Goal: Task Accomplishment & Management: Contribute content

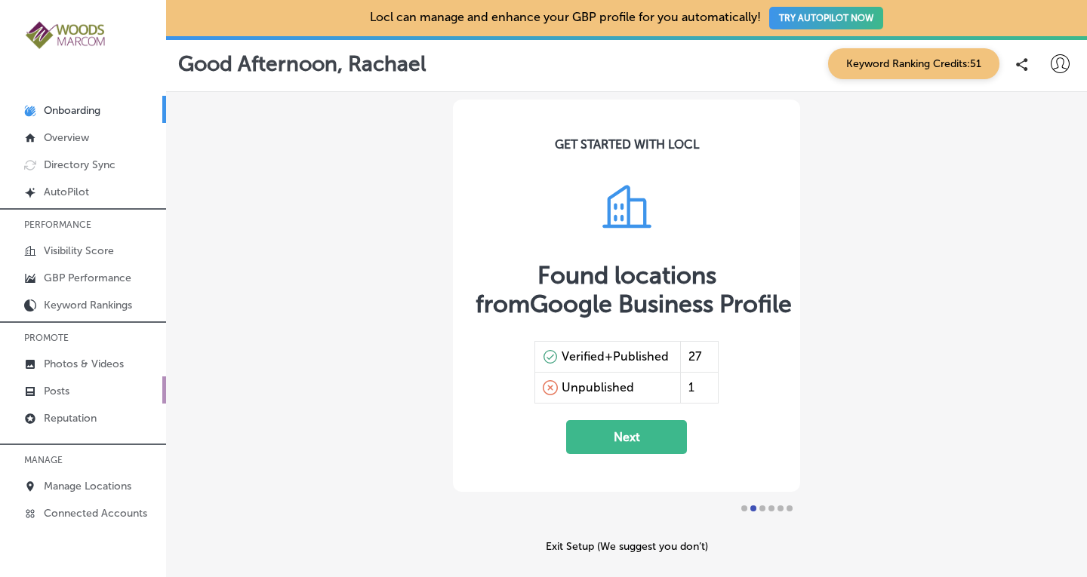
click at [64, 389] on p "Posts" at bounding box center [57, 391] width 26 height 13
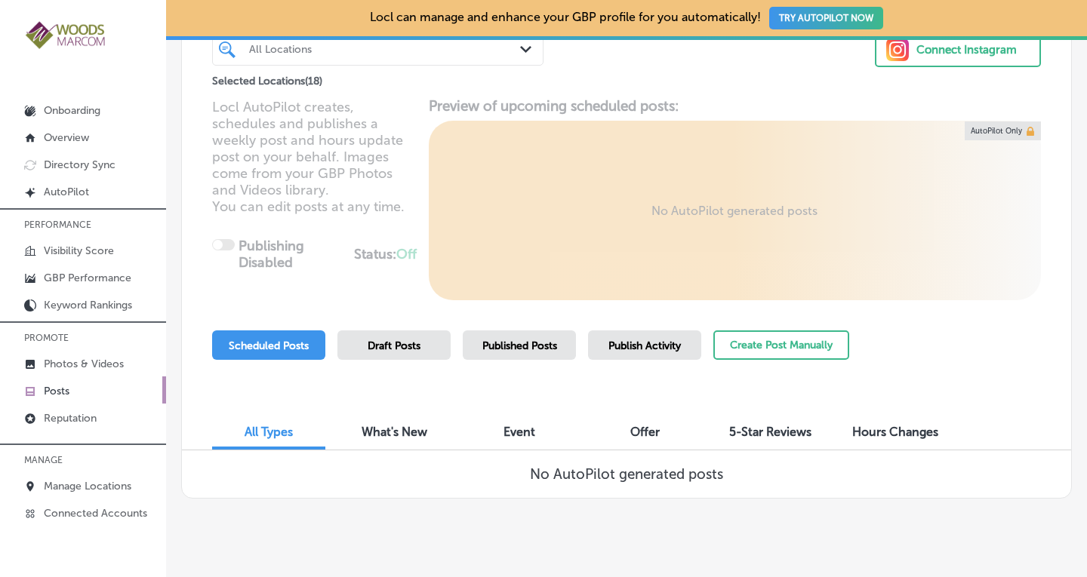
scroll to position [152, 0]
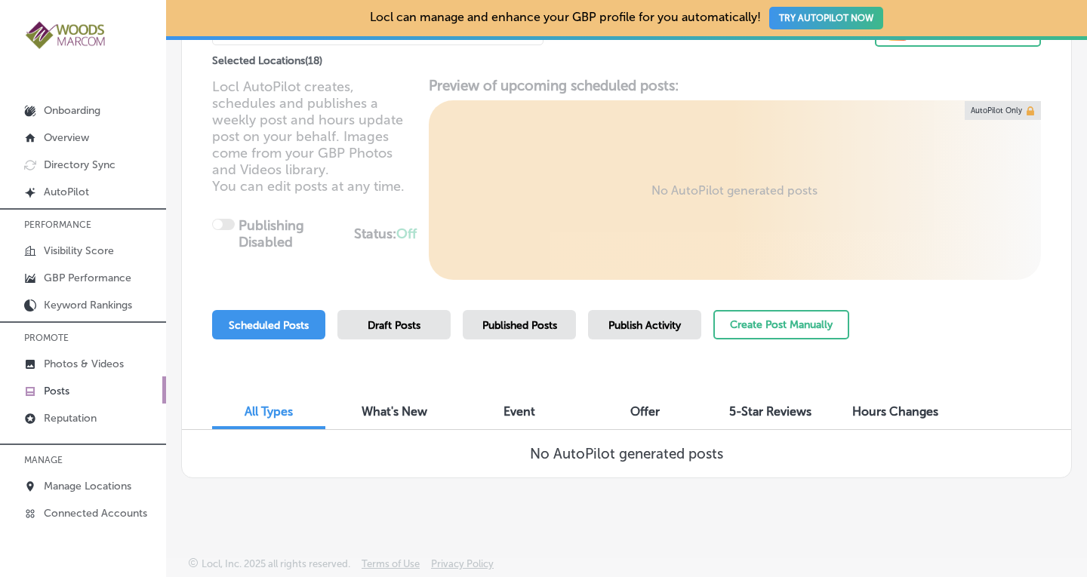
click at [400, 419] on div "What's New" at bounding box center [393, 413] width 113 height 32
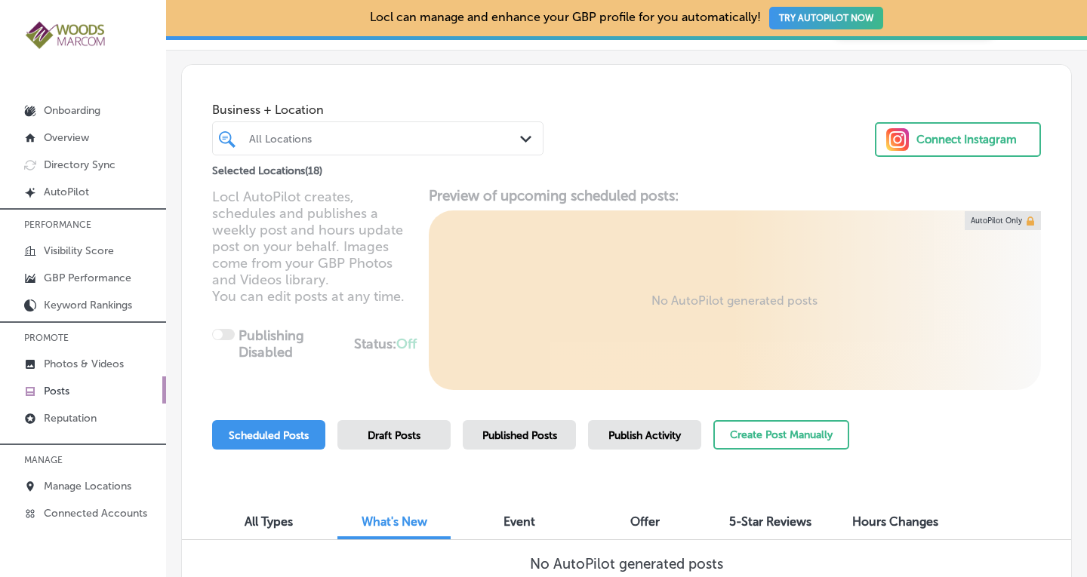
scroll to position [42, 0]
click at [61, 387] on p "Posts" at bounding box center [57, 391] width 26 height 13
click at [381, 137] on div "All Locations" at bounding box center [385, 139] width 273 height 13
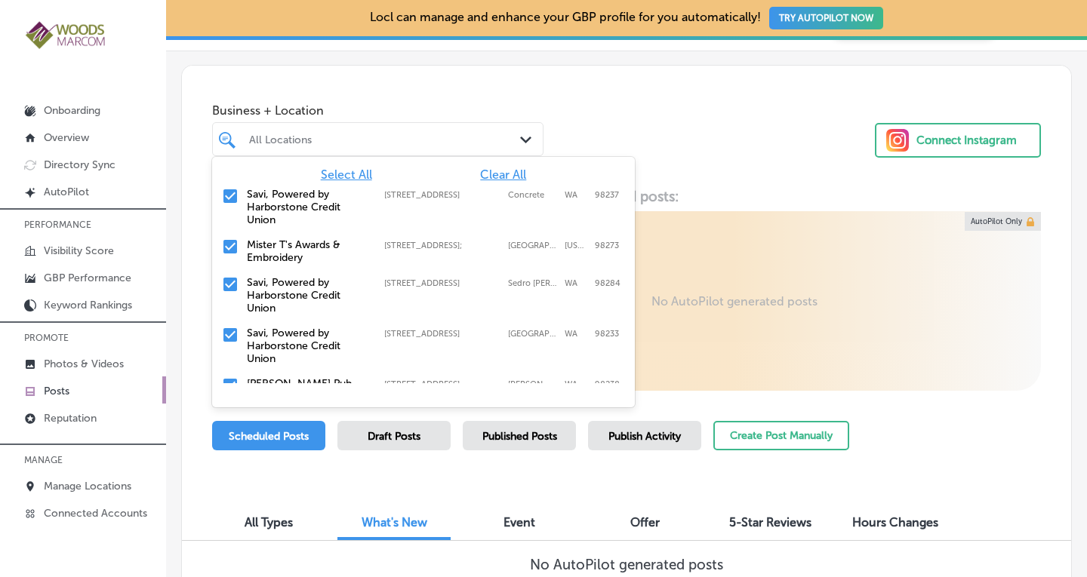
click at [503, 171] on span "Clear All" at bounding box center [503, 175] width 46 height 14
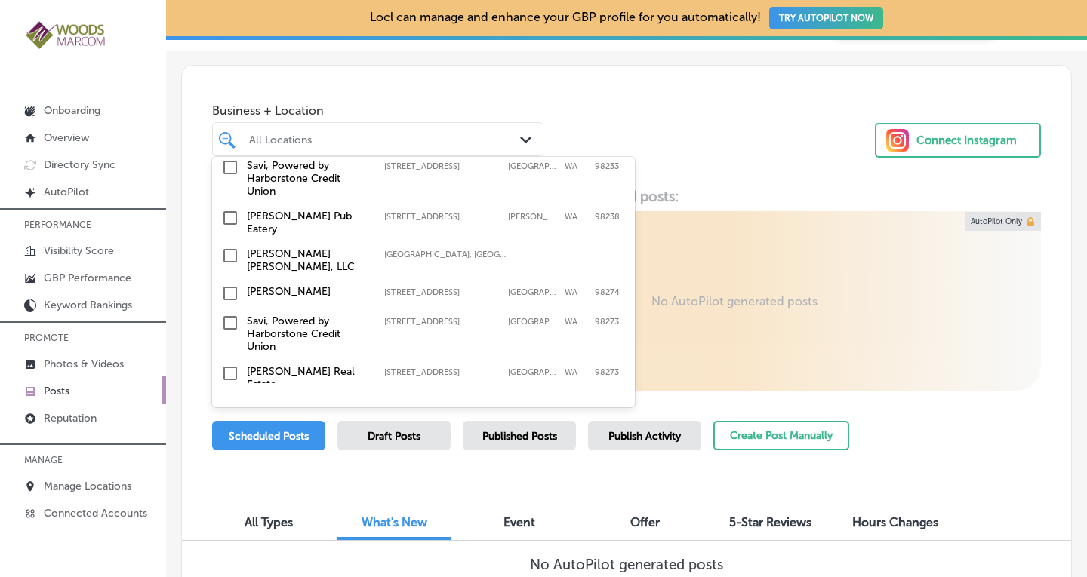
scroll to position [171, 0]
click at [234, 209] on input "checkbox" at bounding box center [230, 215] width 18 height 18
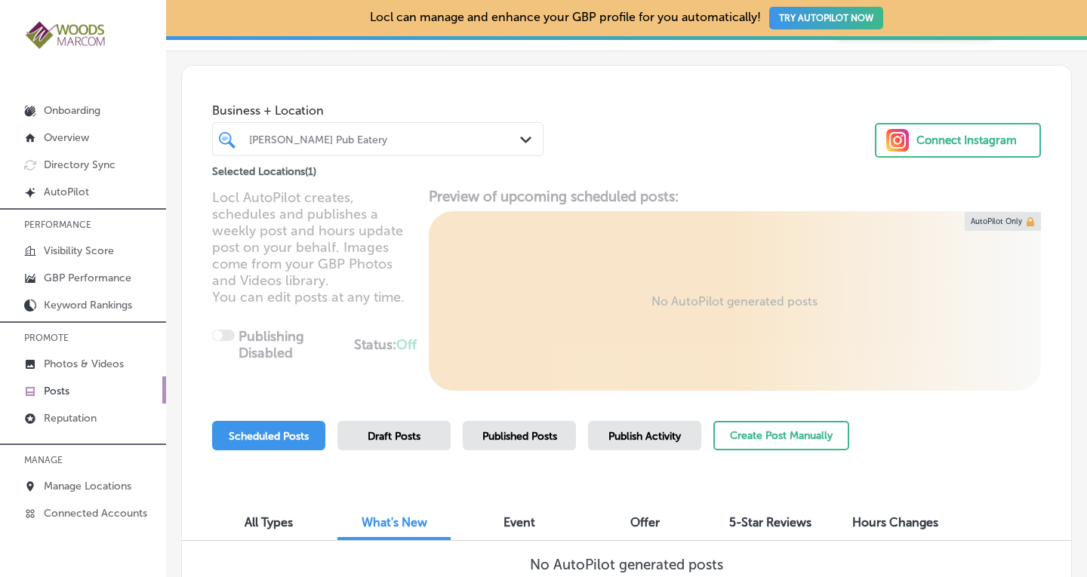
click at [667, 136] on div "Business + Location [PERSON_NAME] Pub Eatery Path Created with Sketch. Selected…" at bounding box center [626, 123] width 889 height 115
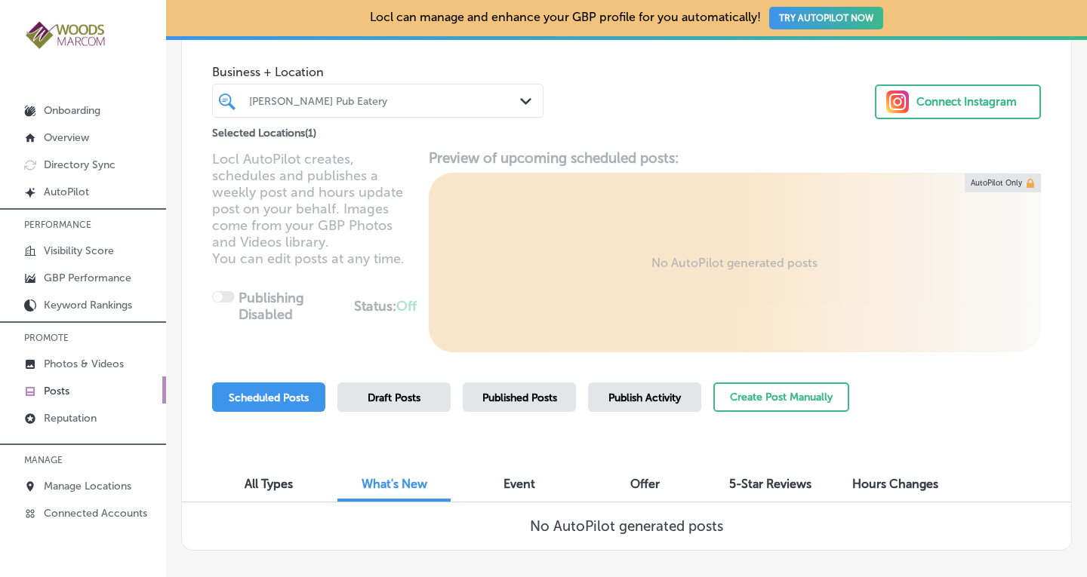
scroll to position [152, 0]
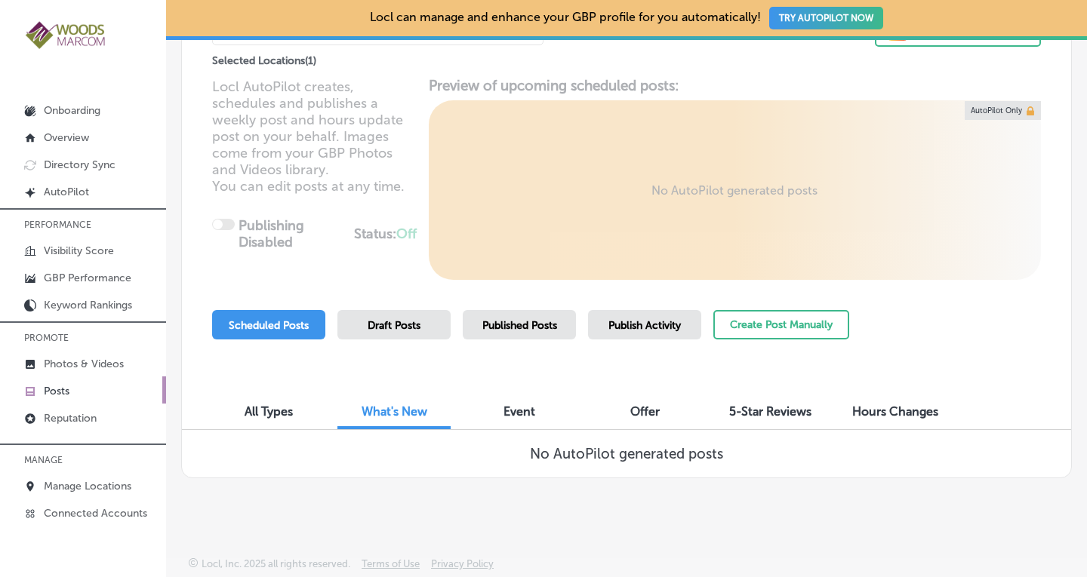
click at [518, 322] on span "Published Posts" at bounding box center [519, 325] width 75 height 13
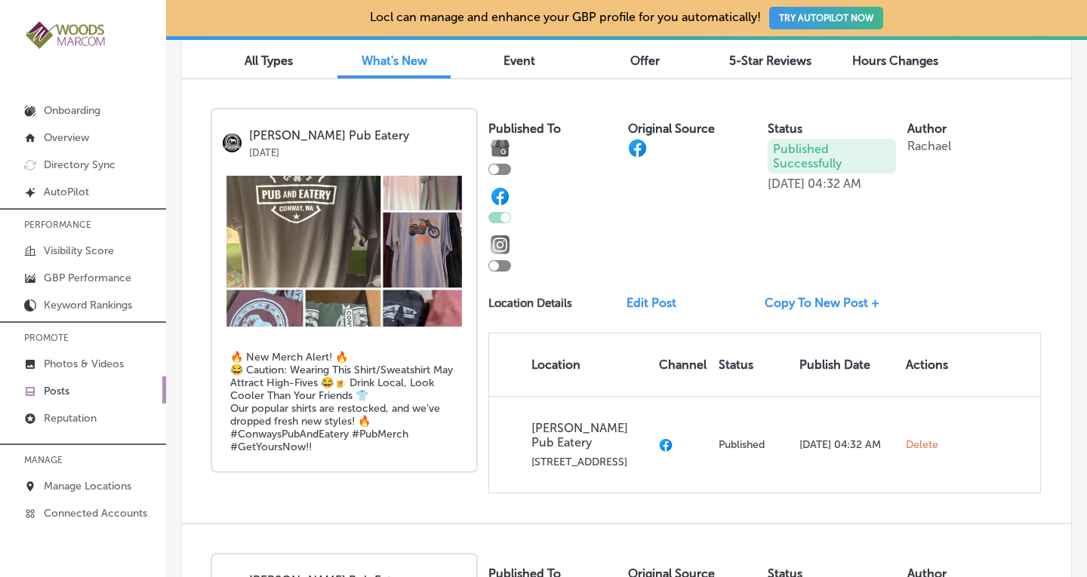
scroll to position [506, 0]
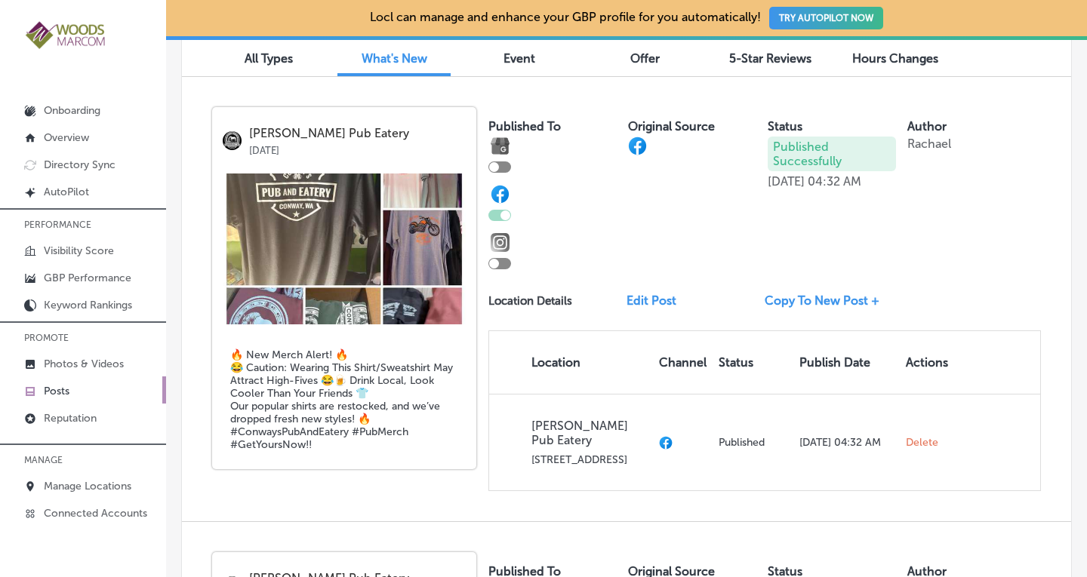
click at [808, 300] on link "Copy To New Post +" at bounding box center [828, 301] width 127 height 14
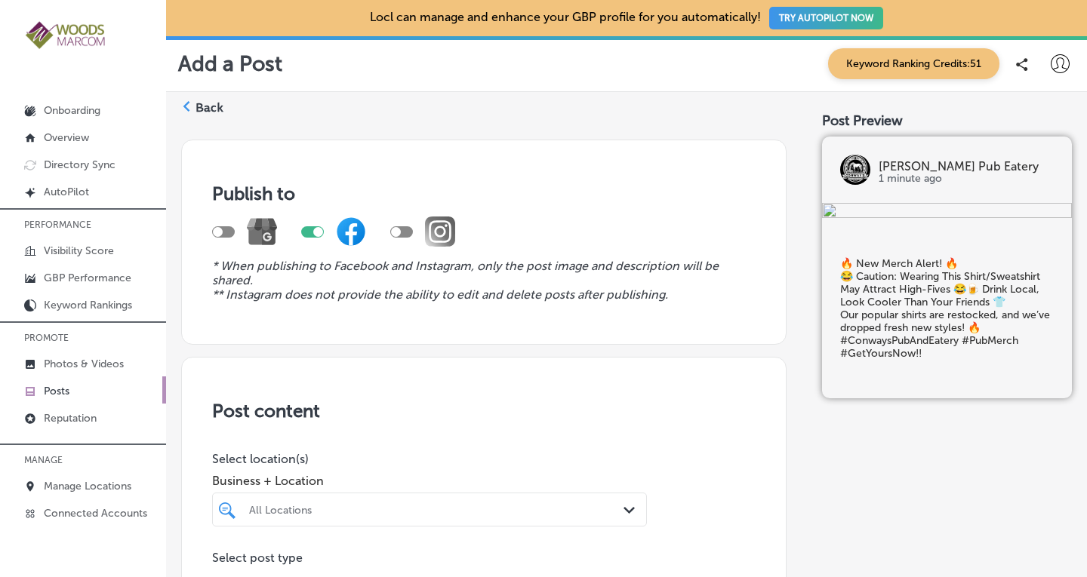
click at [223, 230] on div at bounding box center [223, 231] width 23 height 11
checkbox input "true"
click at [315, 228] on div at bounding box center [318, 232] width 10 height 10
checkbox input "false"
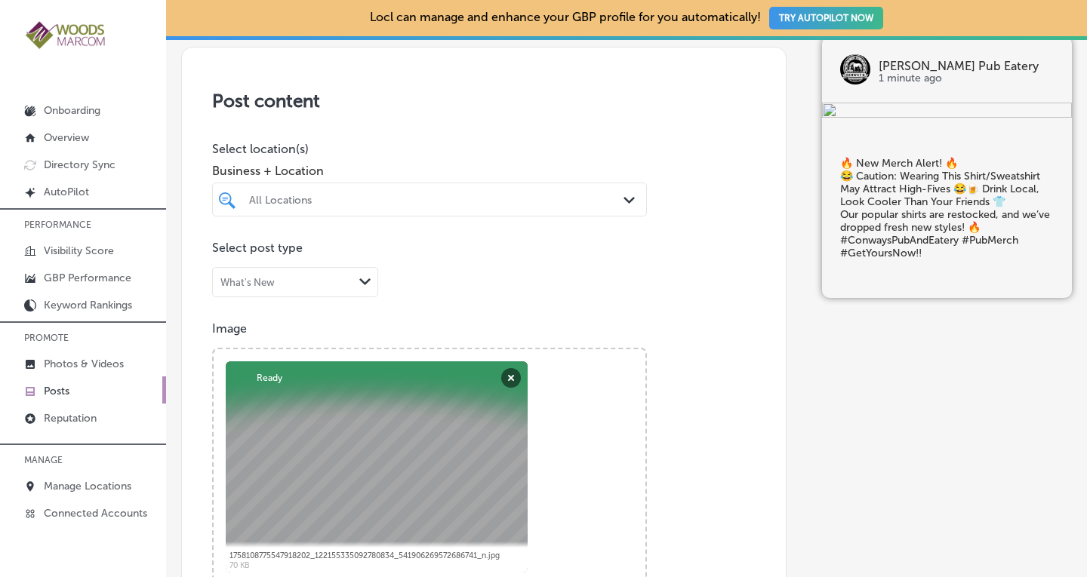
scroll to position [340, 0]
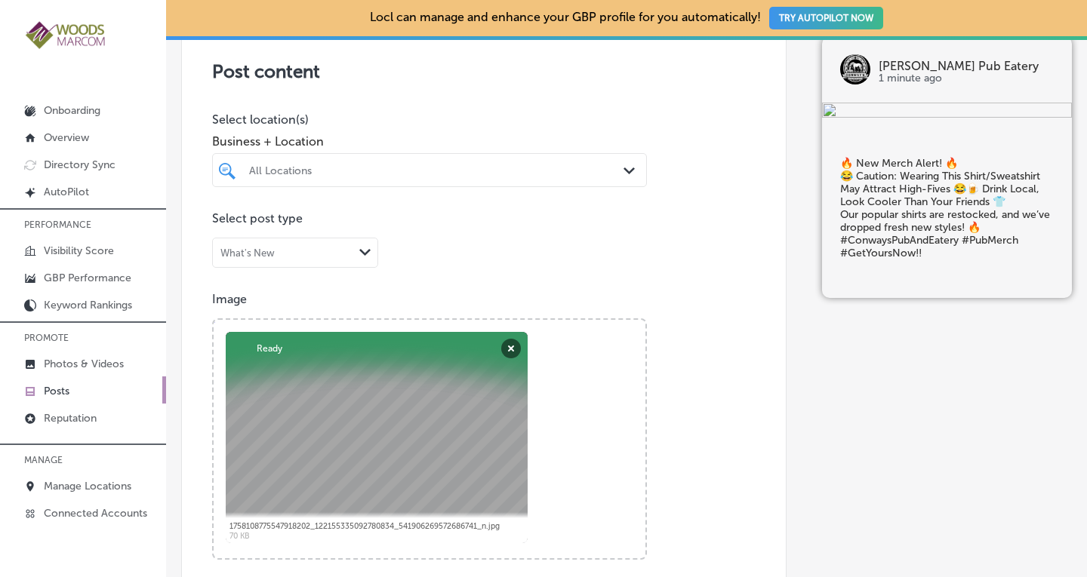
click at [556, 174] on div "All Locations" at bounding box center [437, 170] width 376 height 13
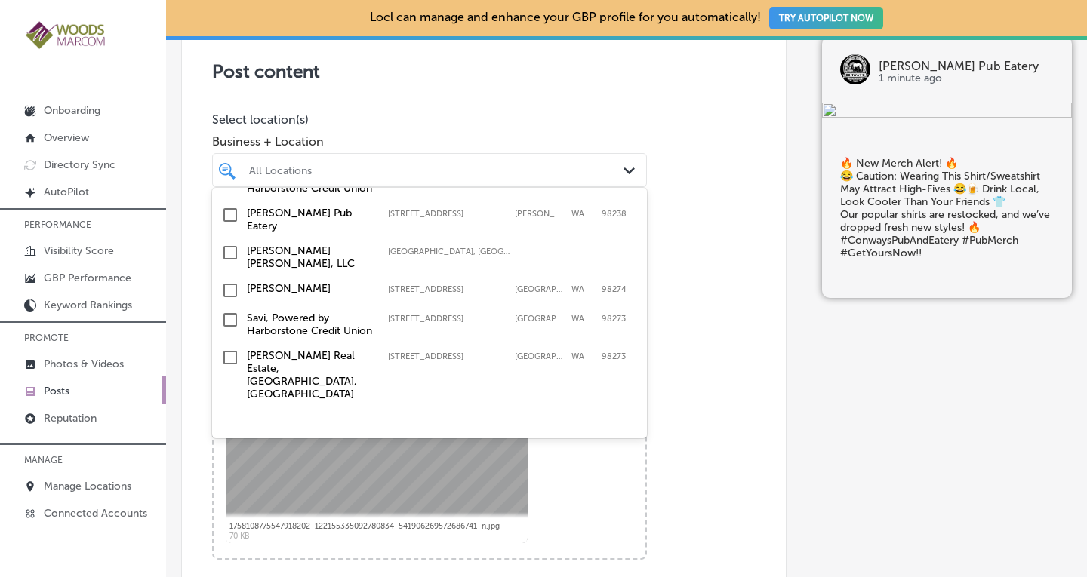
scroll to position [166, 0]
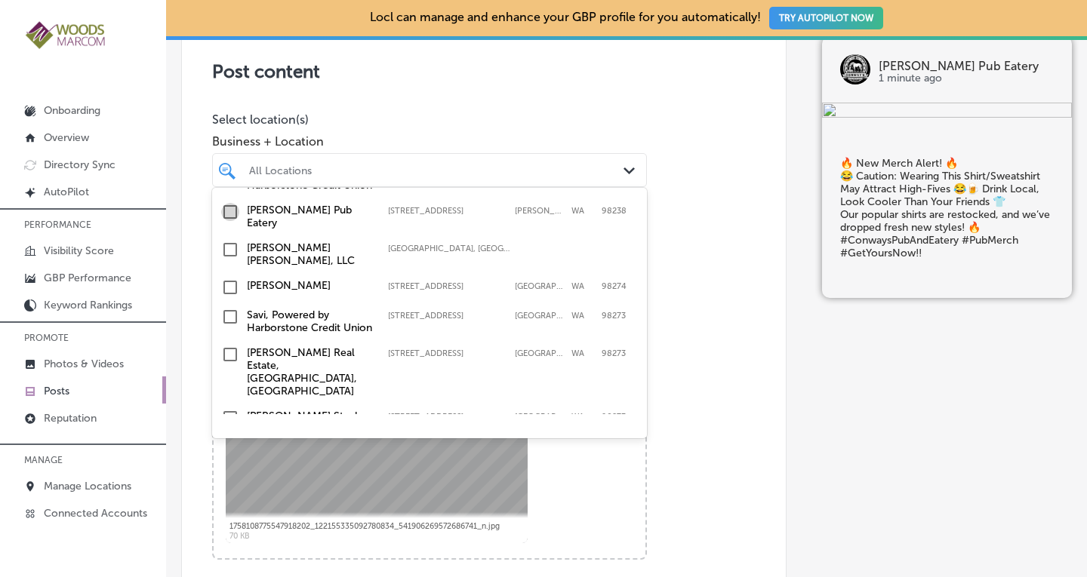
click at [229, 221] on input "checkbox" at bounding box center [230, 212] width 18 height 18
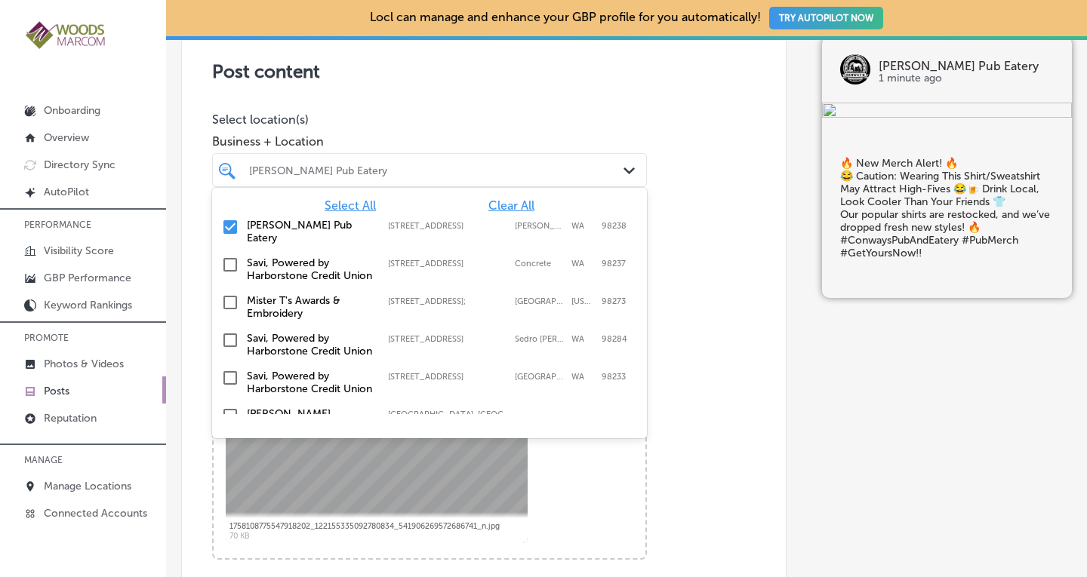
click at [701, 269] on div "Post content Select location(s) Business + Location option [STREET_ADDRESS]. op…" at bounding box center [483, 495] width 605 height 956
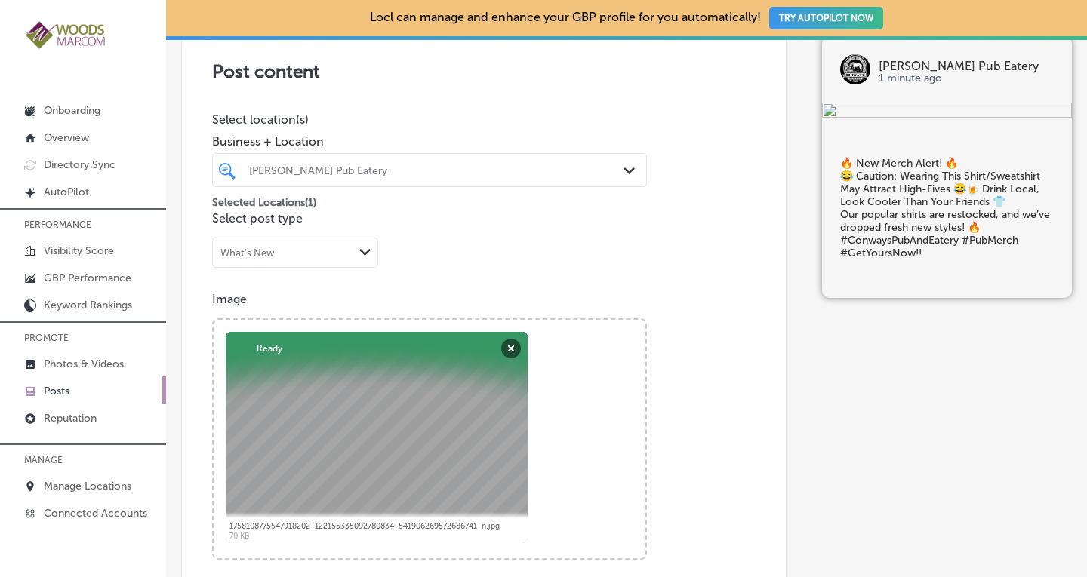
click at [364, 245] on div "Path Created with Sketch." at bounding box center [365, 253] width 24 height 24
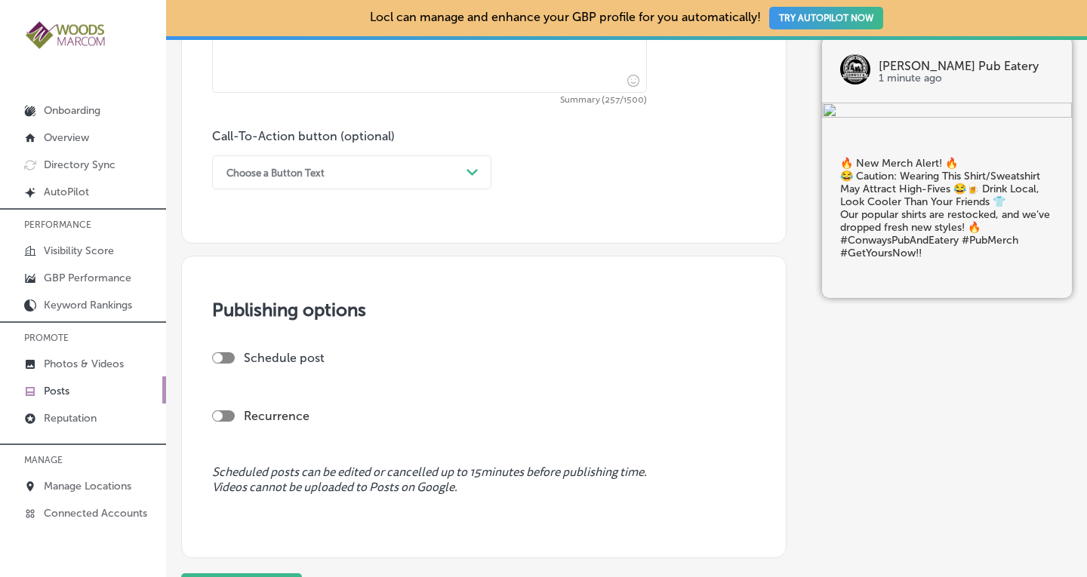
scroll to position [1085, 0]
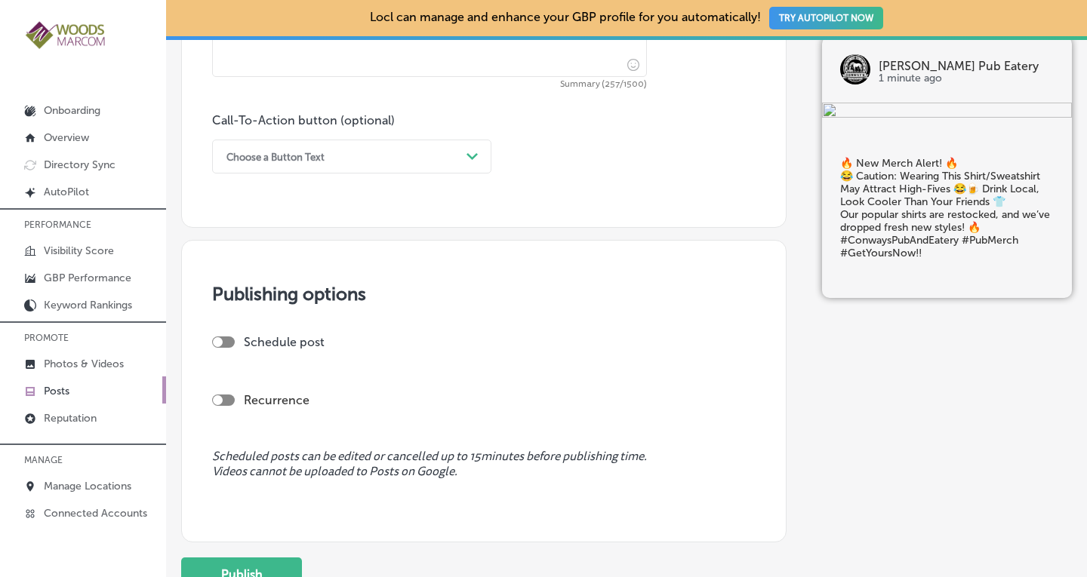
click at [463, 153] on div "Path Created with Sketch." at bounding box center [472, 157] width 24 height 24
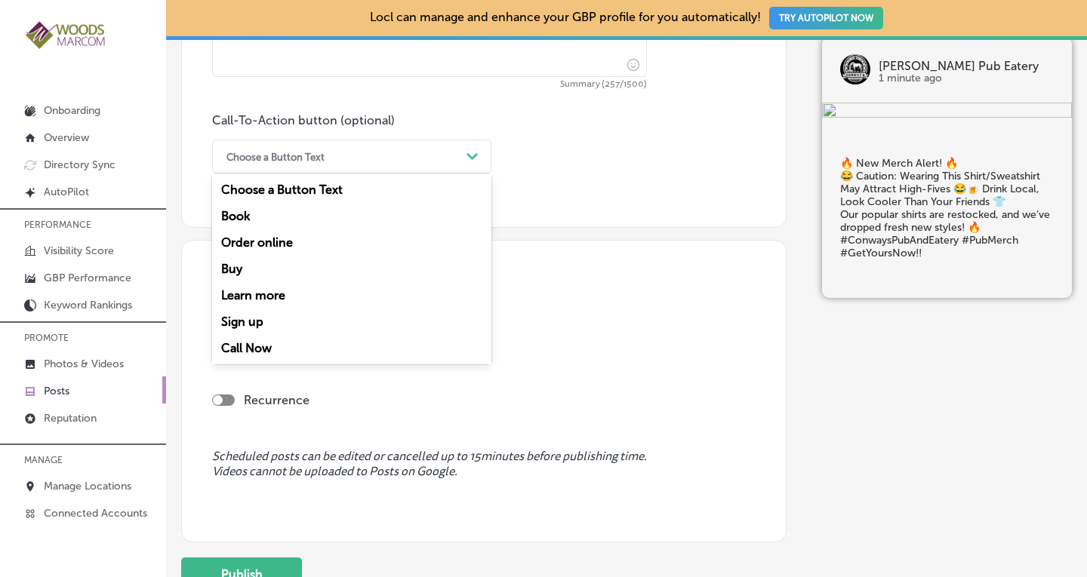
click at [273, 242] on div "Order online" at bounding box center [351, 242] width 279 height 26
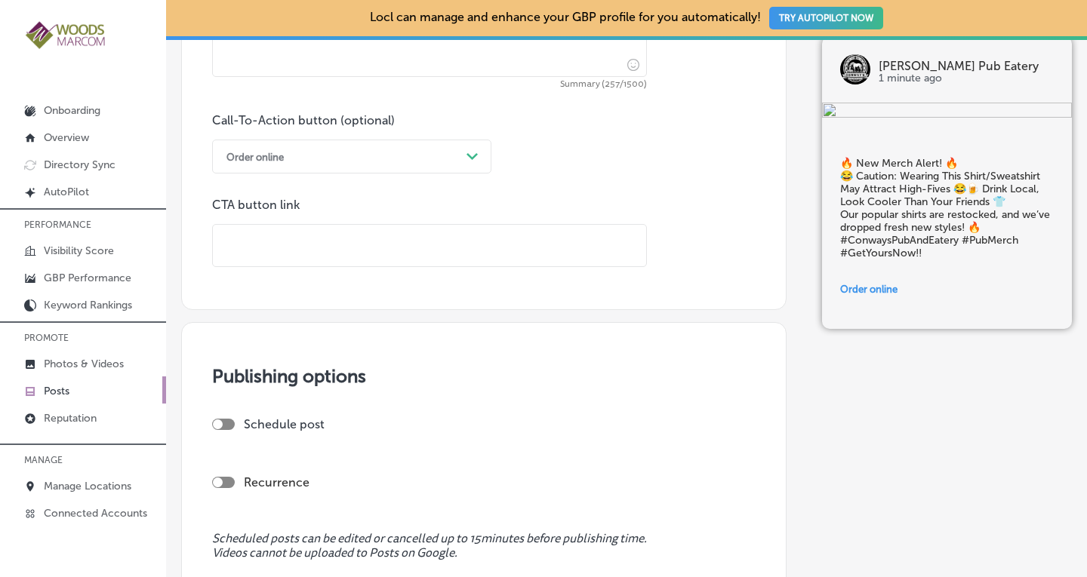
click at [421, 157] on div "Order online" at bounding box center [340, 156] width 242 height 23
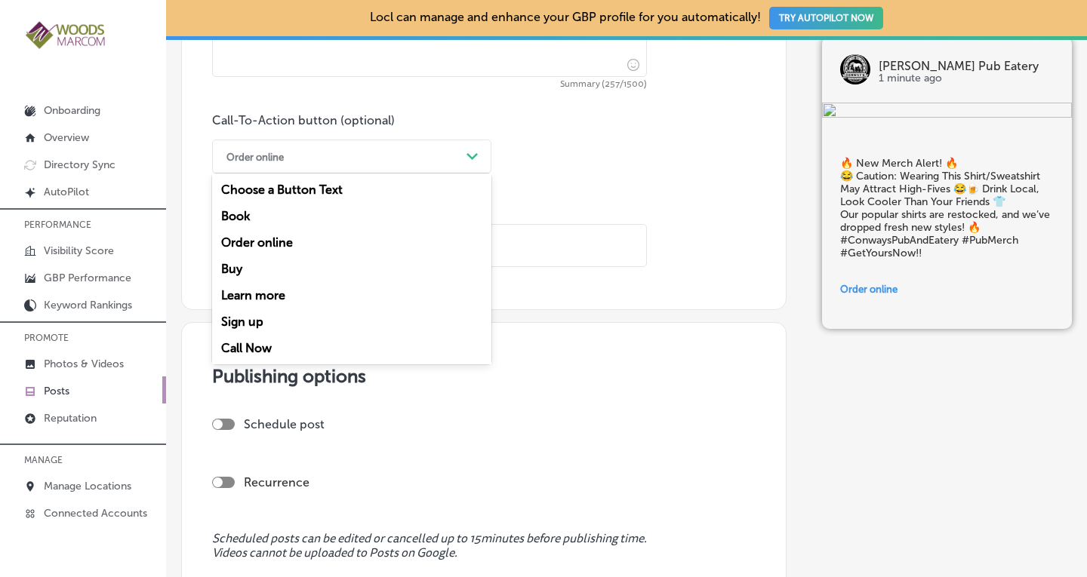
click at [304, 267] on div "Buy" at bounding box center [351, 269] width 279 height 26
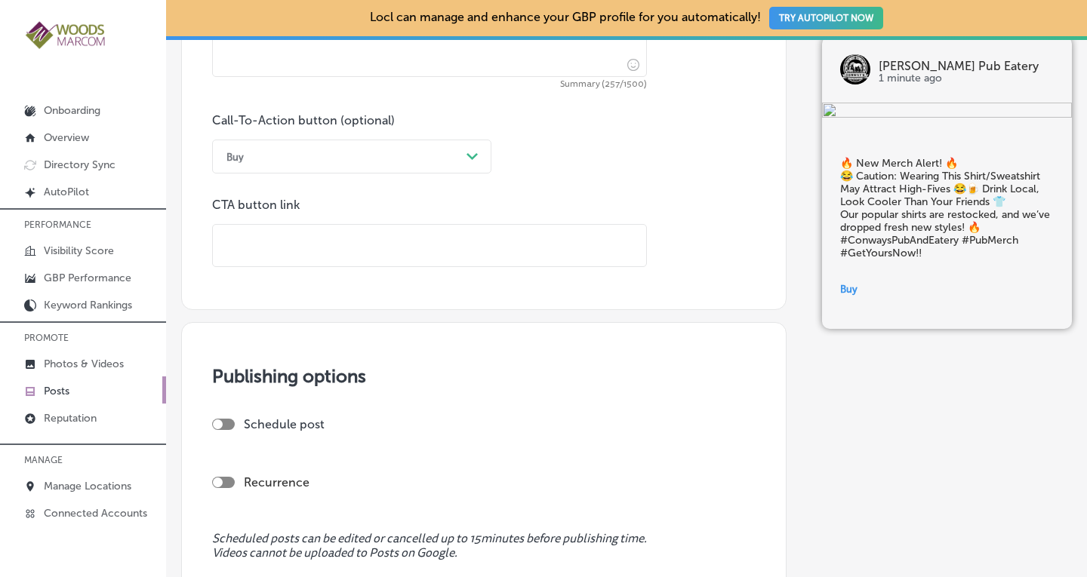
click at [276, 254] on input "text" at bounding box center [429, 246] width 433 height 42
paste input "[URL][DOMAIN_NAME]"
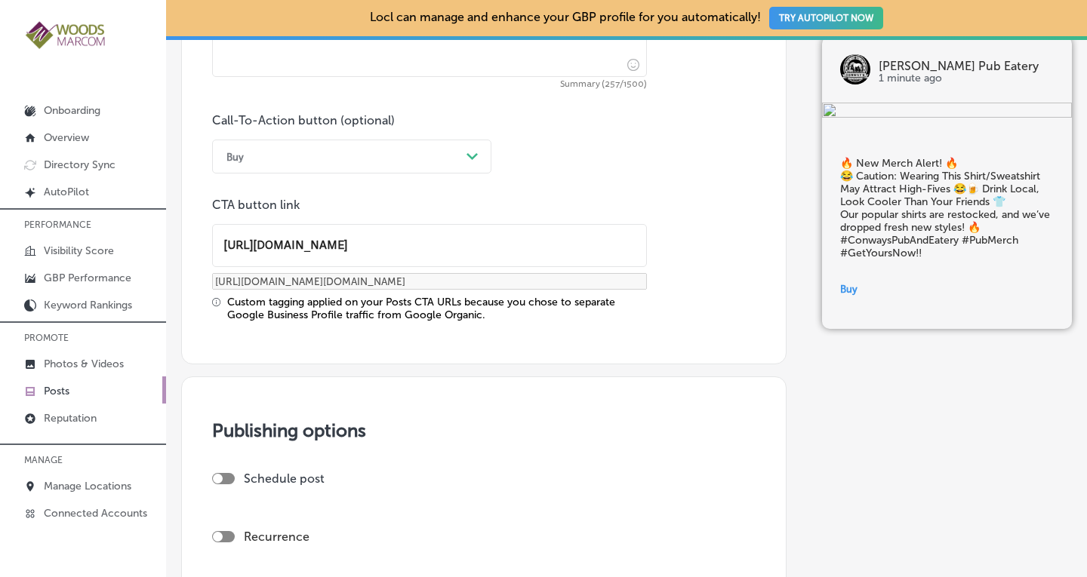
type input "[URL][DOMAIN_NAME]"
click at [467, 151] on div "Path Created with Sketch." at bounding box center [473, 157] width 12 height 12
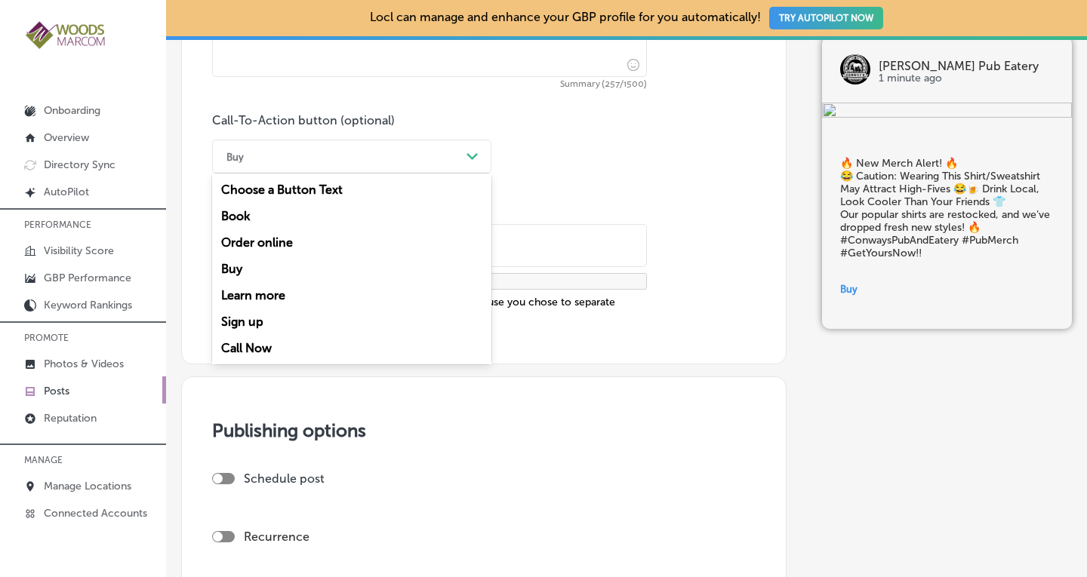
click at [689, 172] on div "Call-To-Action button (optional) option Buy, selected. option Choose a Button T…" at bounding box center [483, 217] width 543 height 208
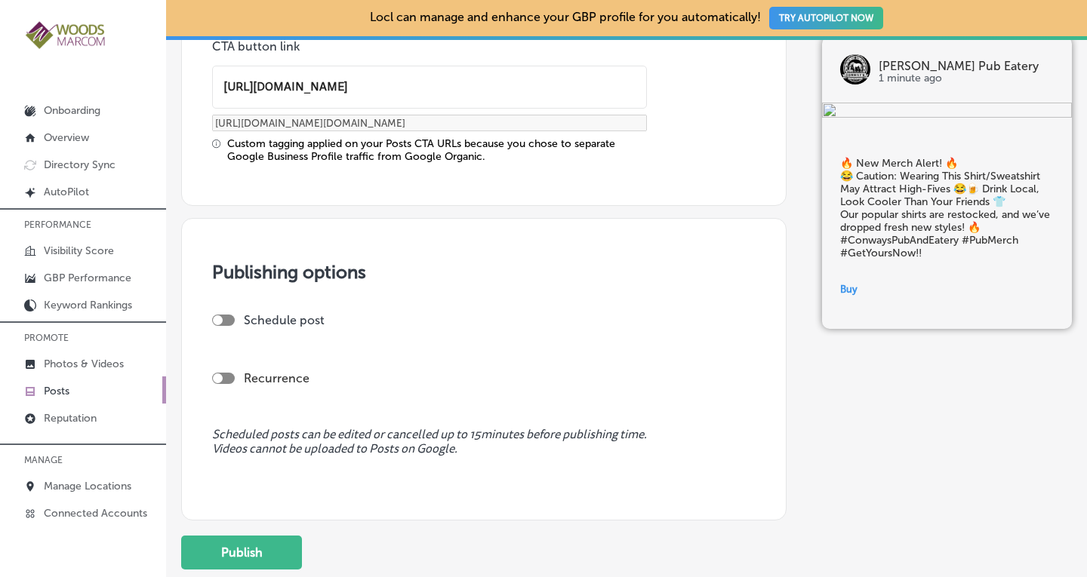
scroll to position [1259, 0]
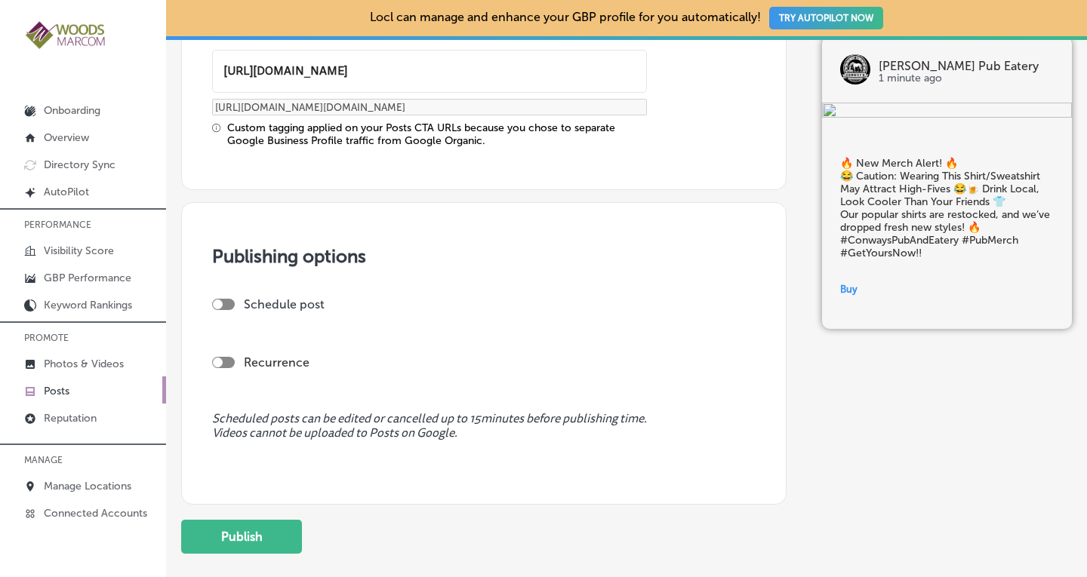
click at [223, 362] on div at bounding box center [223, 362] width 23 height 11
checkbox input "true"
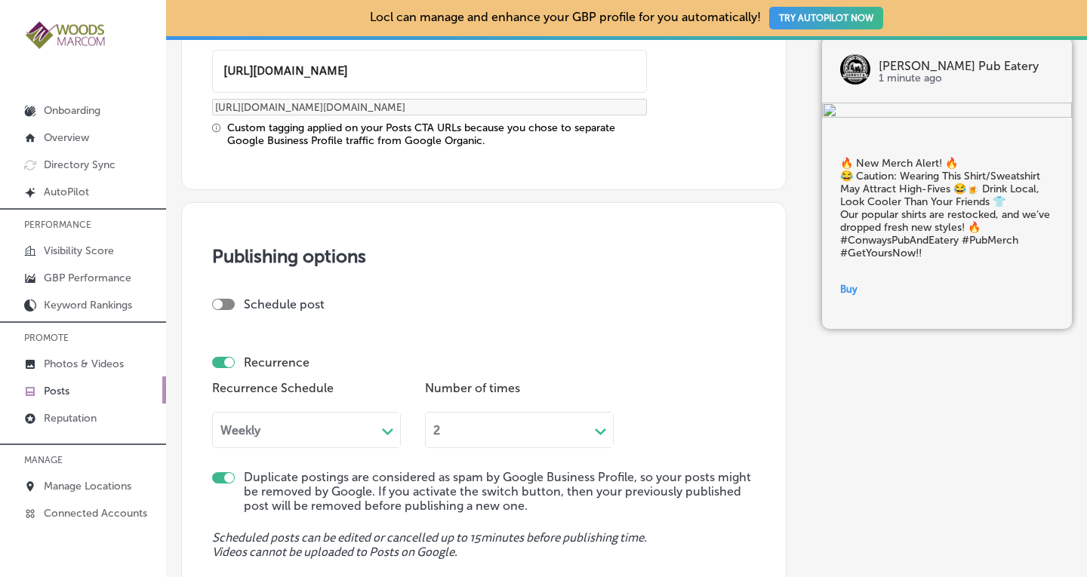
click at [388, 425] on div "Path Created with Sketch." at bounding box center [388, 430] width 12 height 12
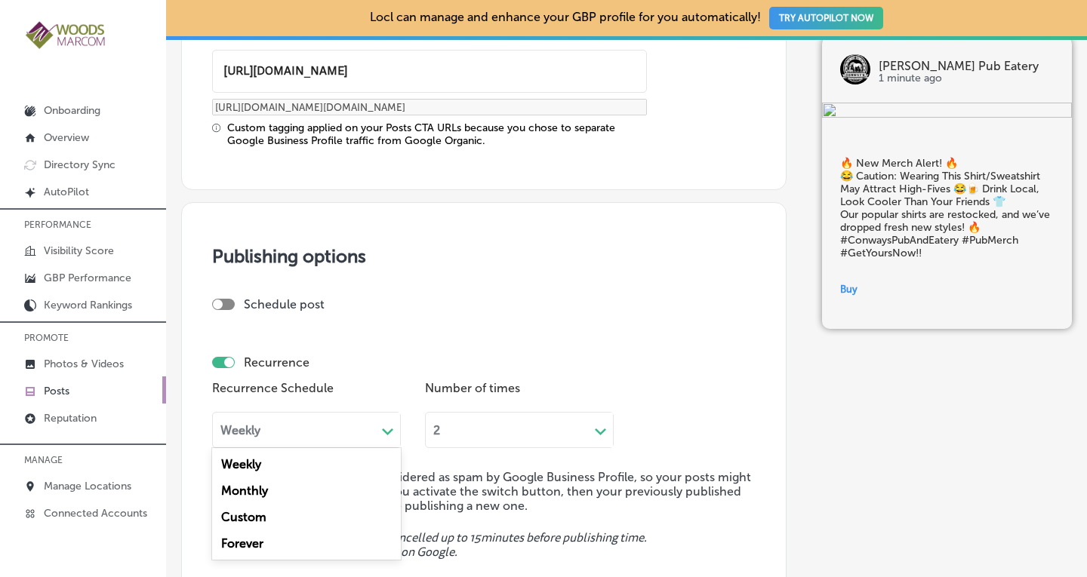
click at [286, 516] on div "Custom" at bounding box center [306, 517] width 189 height 26
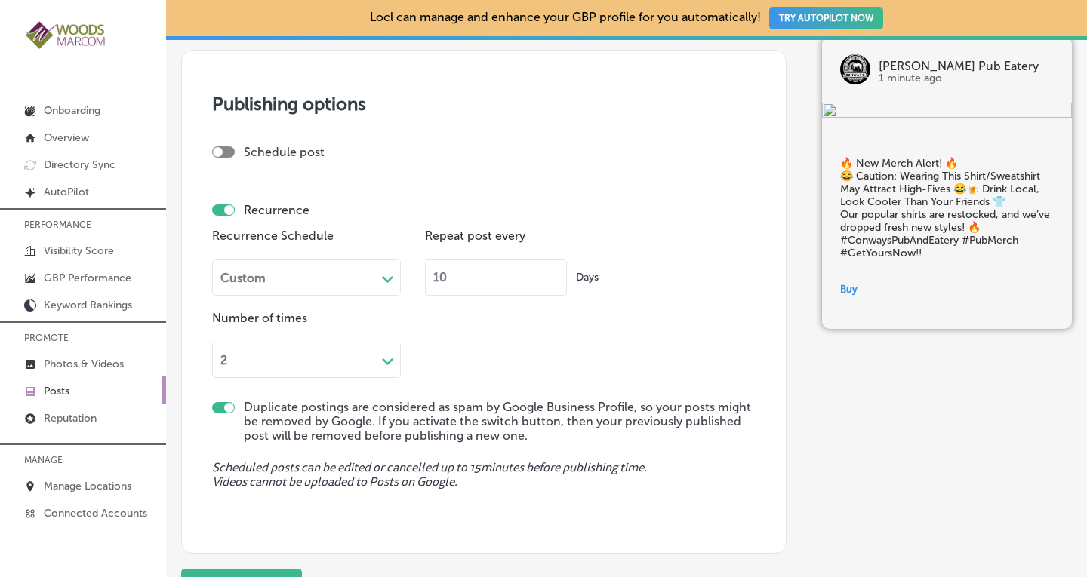
scroll to position [1424, 0]
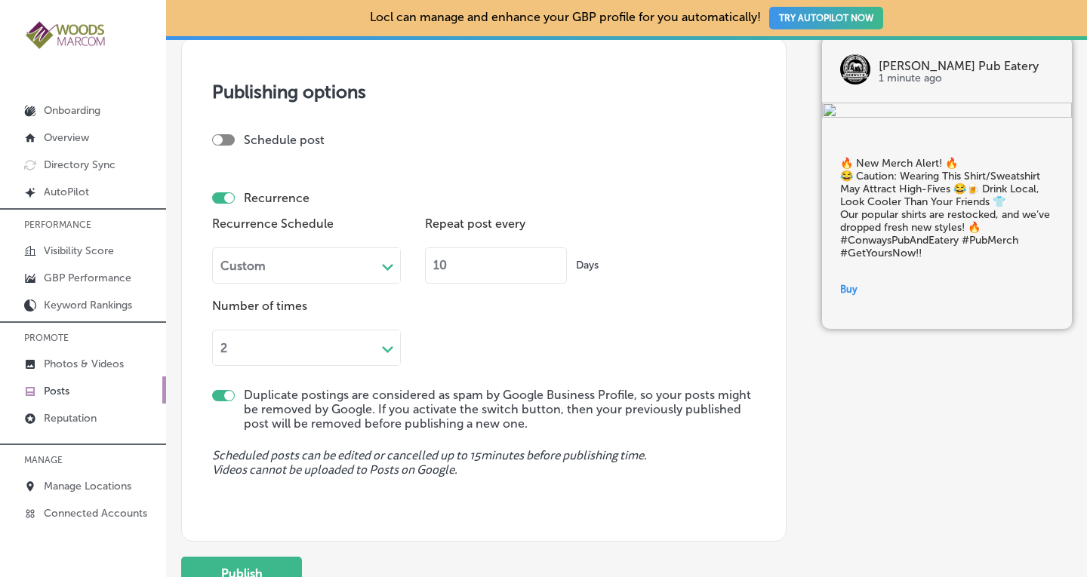
drag, startPoint x: 450, startPoint y: 263, endPoint x: 431, endPoint y: 282, distance: 26.2
click at [431, 282] on input "10" at bounding box center [496, 266] width 142 height 36
type input "90"
click at [514, 316] on div "Recurrence Schedule Custom Path Created with Sketch. Repeat post every 90 Days …" at bounding box center [483, 289] width 543 height 153
click at [386, 346] on icon "Path Created with Sketch." at bounding box center [387, 349] width 11 height 7
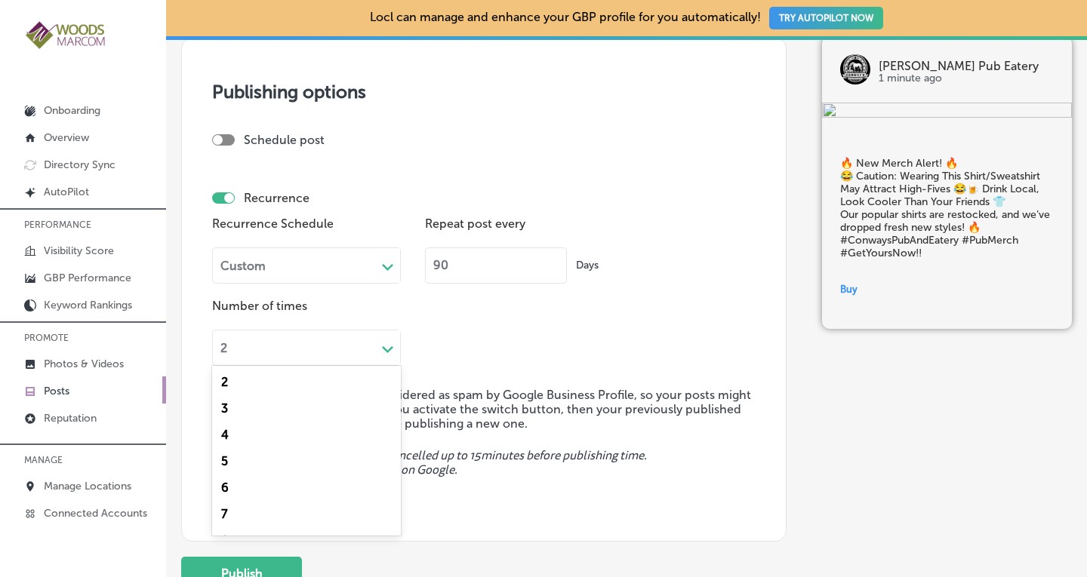
click at [473, 334] on div "Recurrence Schedule Custom Path Created with Sketch. Repeat post every 90 Days …" at bounding box center [483, 289] width 543 height 153
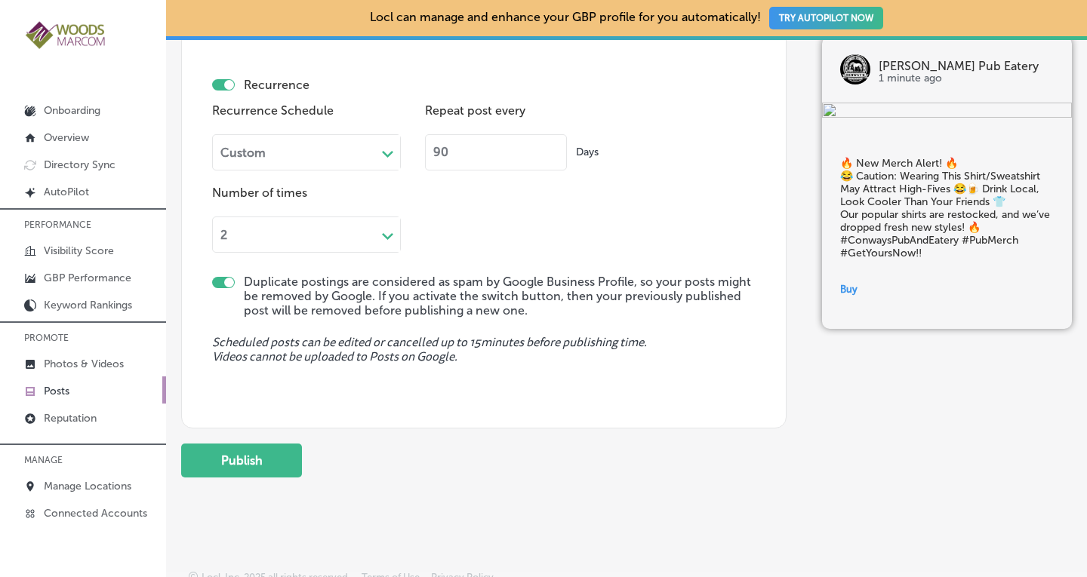
scroll to position [1548, 0]
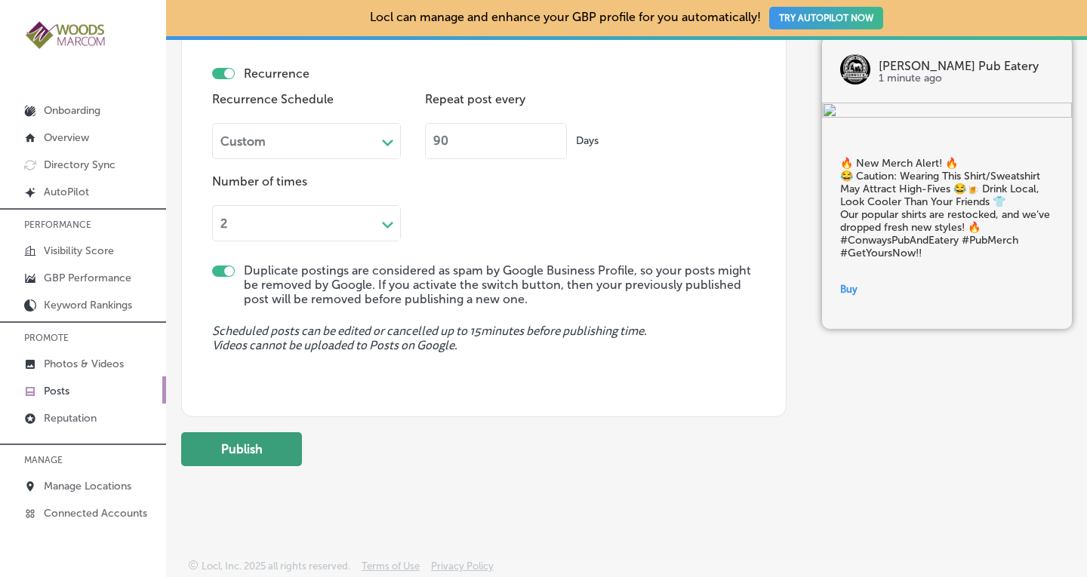
click at [235, 445] on button "Publish" at bounding box center [241, 450] width 121 height 34
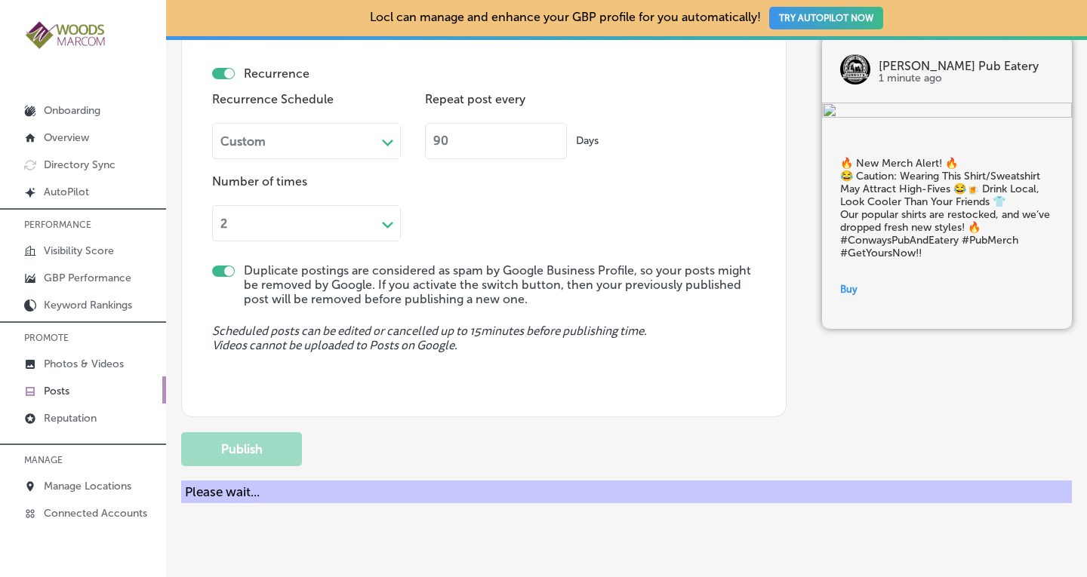
checkbox input "false"
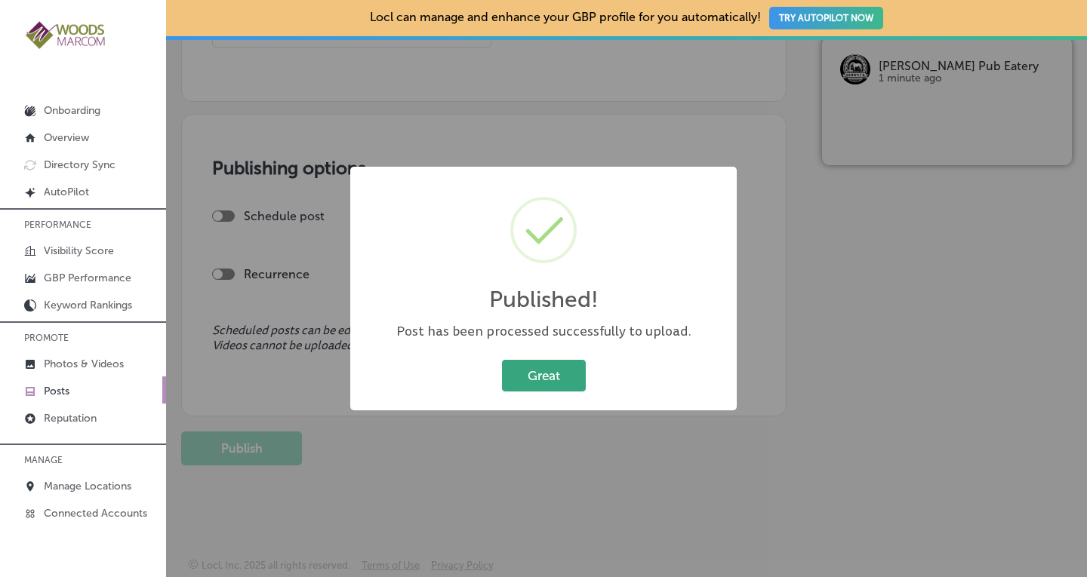
click at [556, 374] on button "Great" at bounding box center [544, 375] width 84 height 31
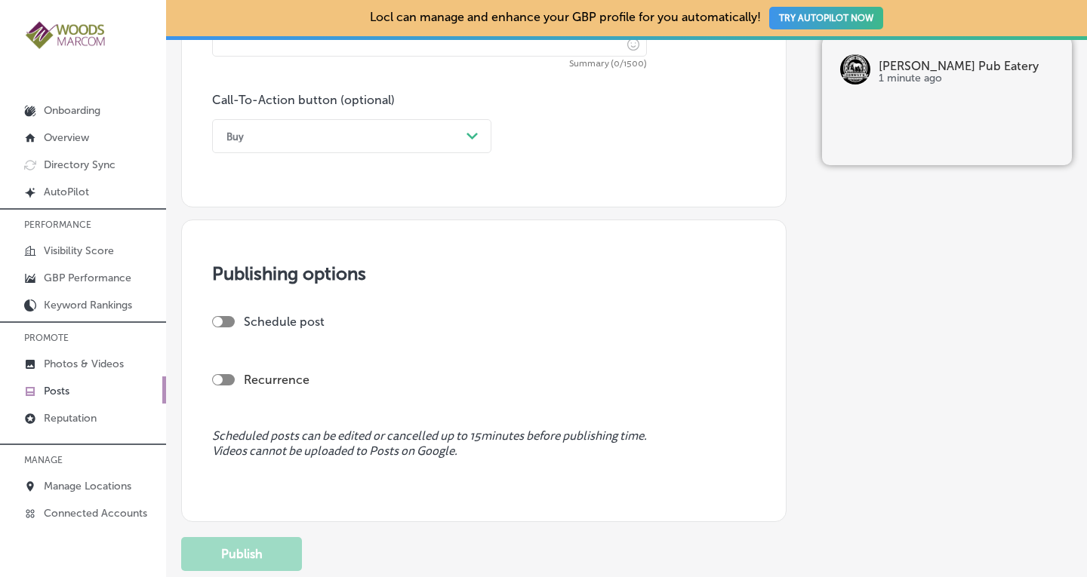
scroll to position [1108, 0]
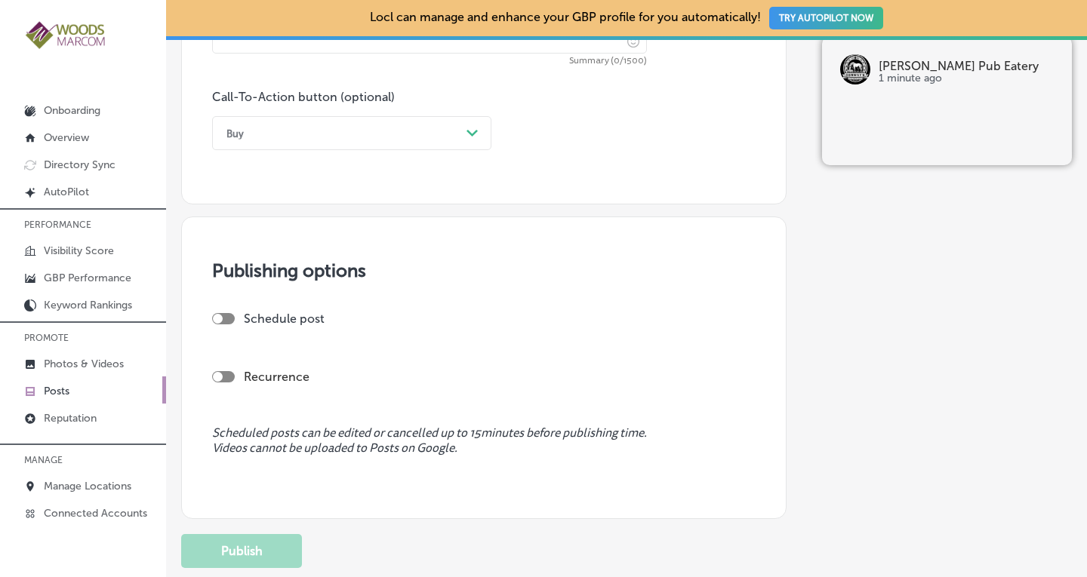
click at [62, 389] on p "Posts" at bounding box center [57, 391] width 26 height 13
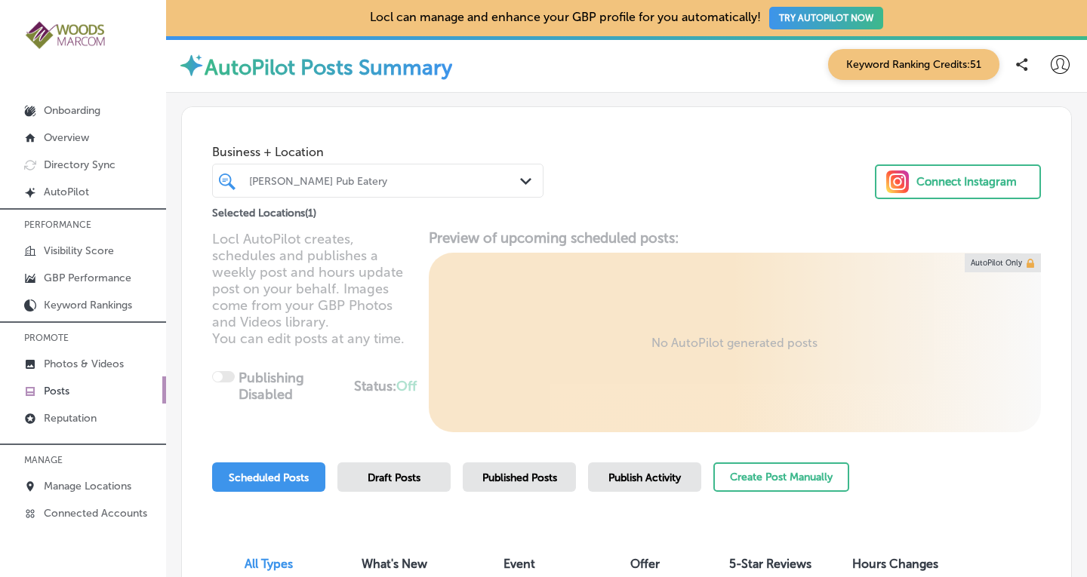
click at [530, 176] on div "Path Created with Sketch." at bounding box center [528, 182] width 17 height 17
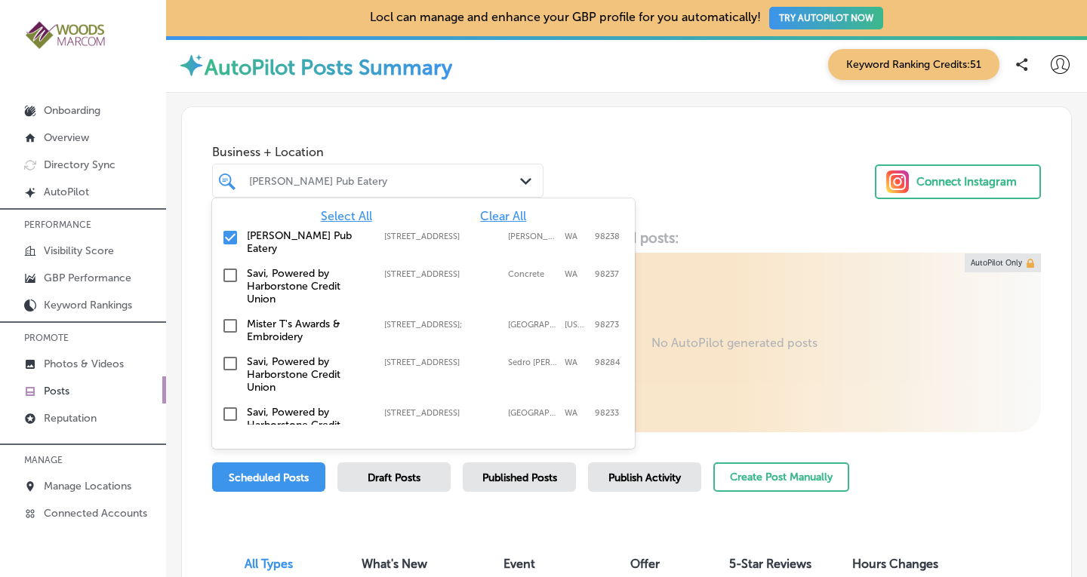
click at [237, 232] on input "checkbox" at bounding box center [230, 238] width 18 height 18
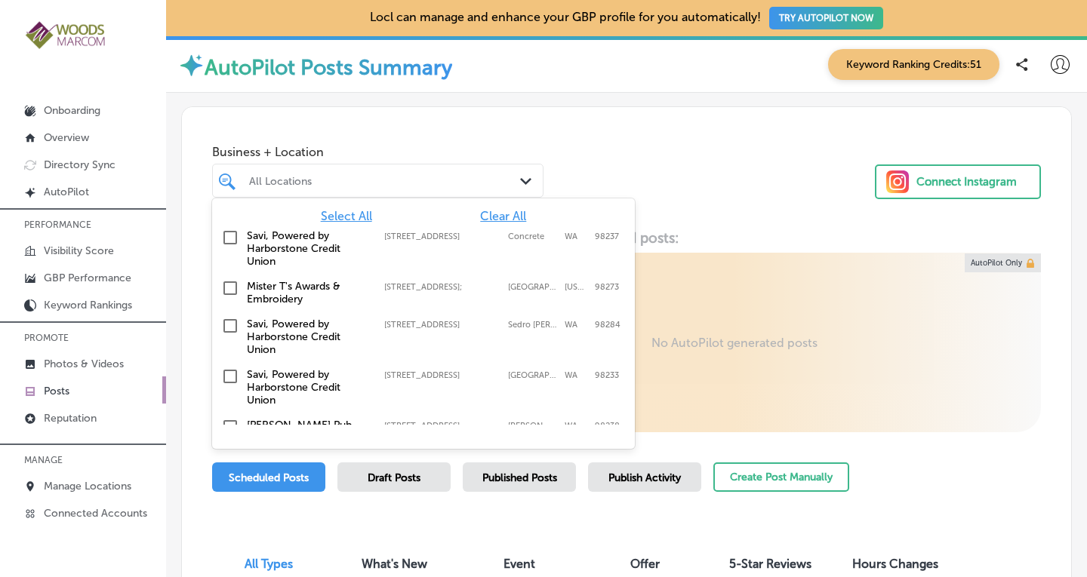
click at [230, 286] on input "checkbox" at bounding box center [230, 288] width 18 height 18
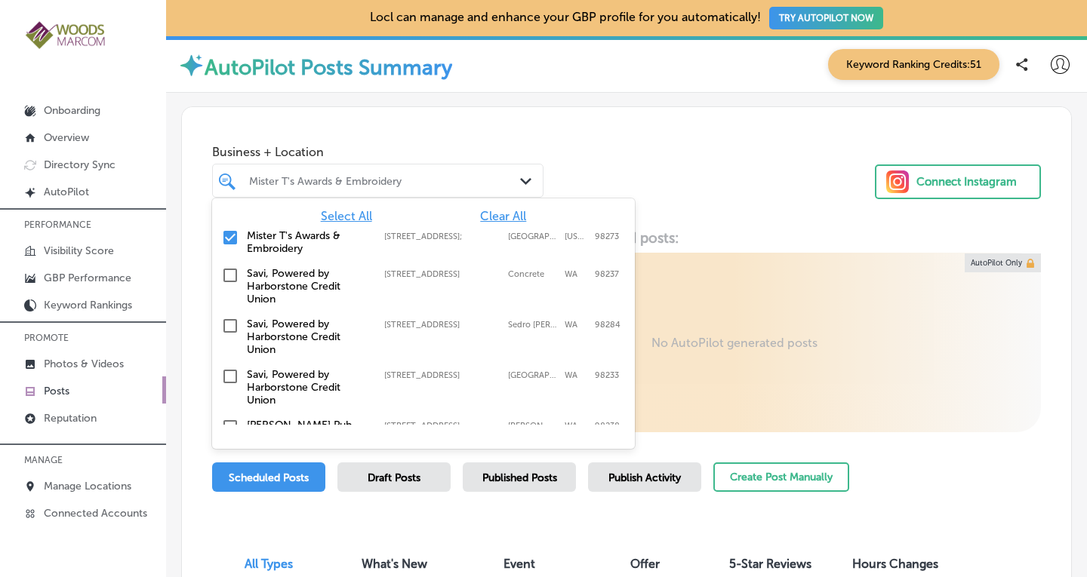
click at [715, 207] on div "Business + Location option [STREET_ADDRESS]; , selected. option [STREET_ADDRESS…" at bounding box center [626, 164] width 889 height 115
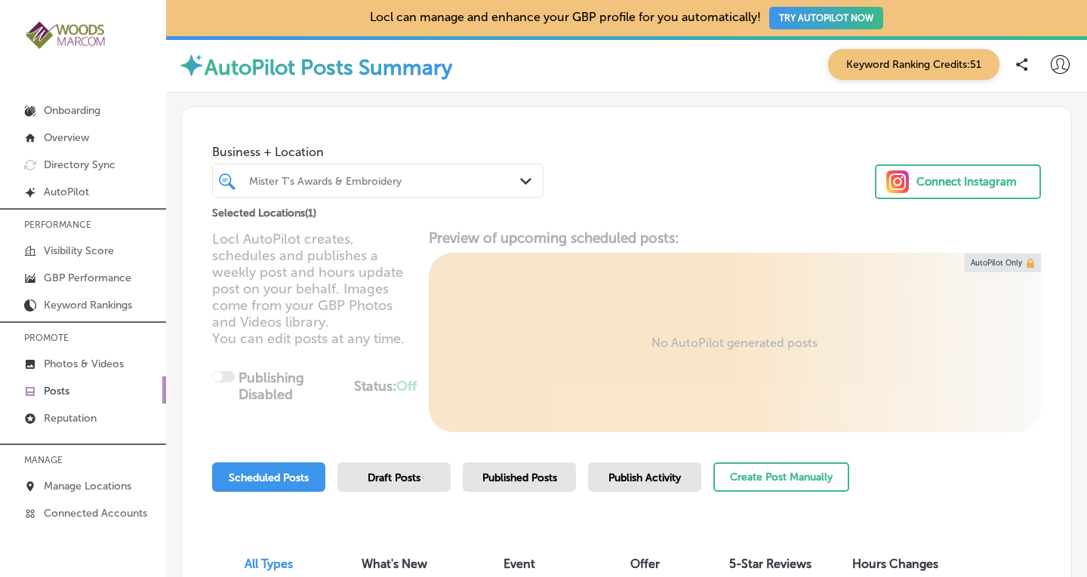
click at [555, 478] on span "Published Posts" at bounding box center [519, 478] width 75 height 13
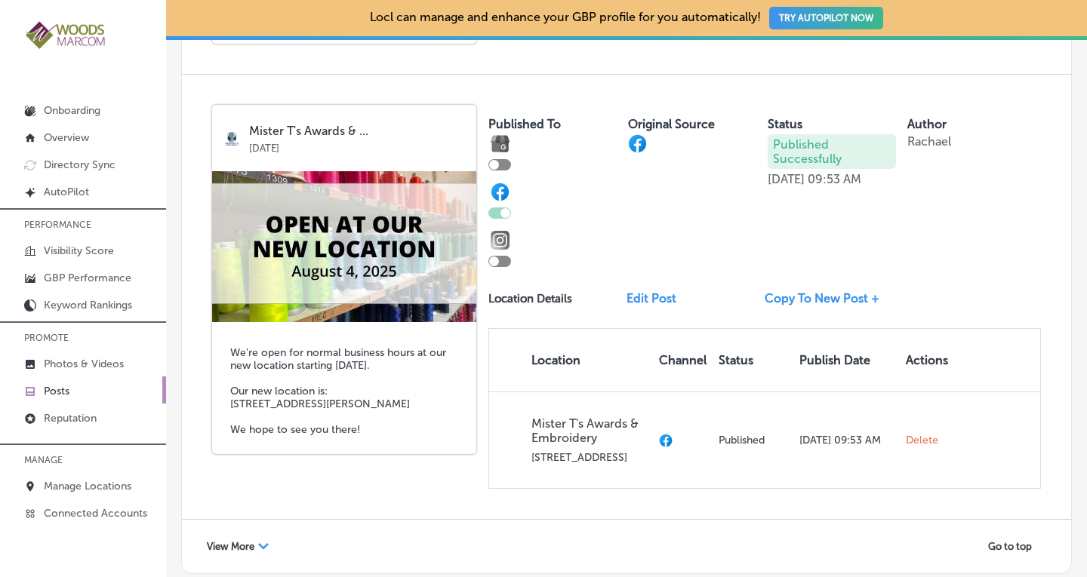
scroll to position [2950, 0]
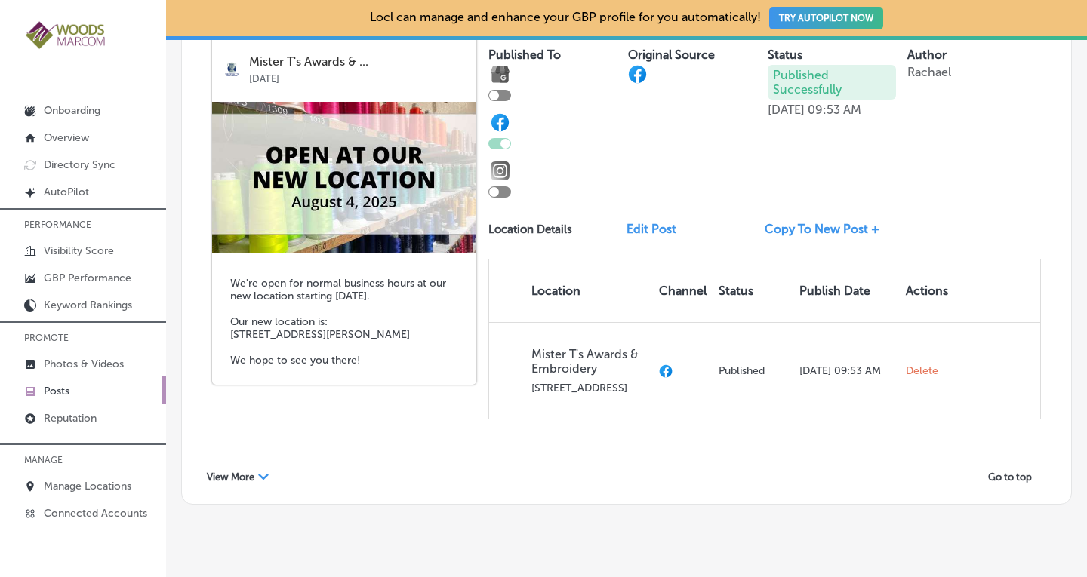
click at [229, 466] on div "View More Path Created with Sketch." at bounding box center [238, 477] width 82 height 23
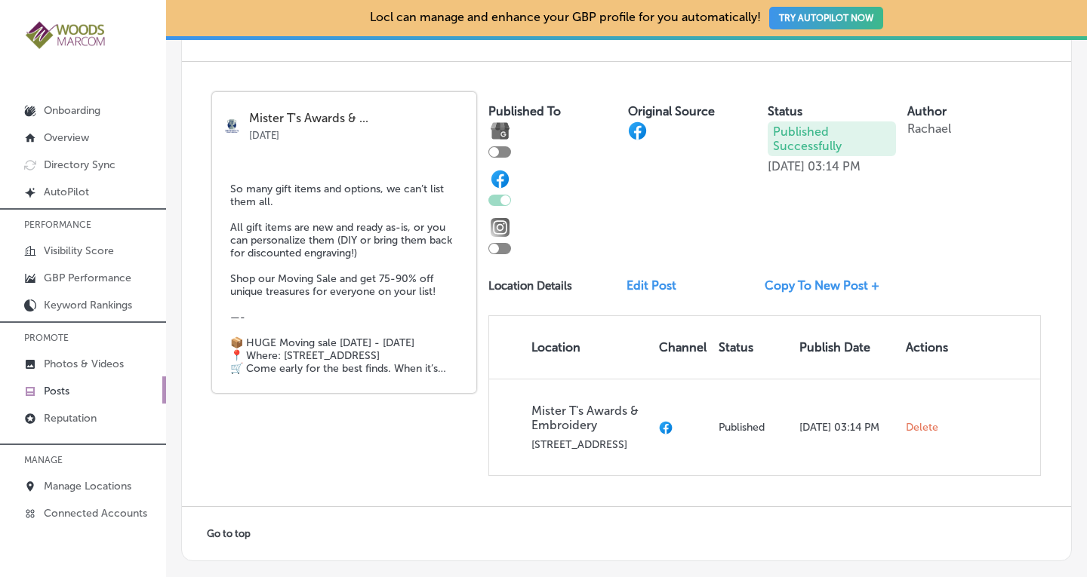
scroll to position [4897, 0]
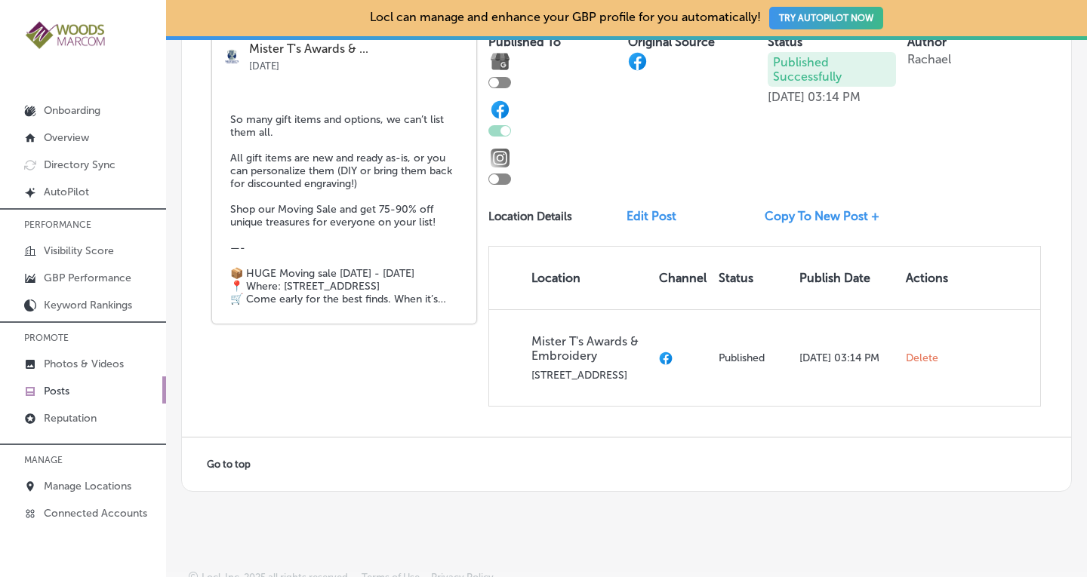
click at [778, 209] on link "Copy To New Post +" at bounding box center [828, 216] width 127 height 14
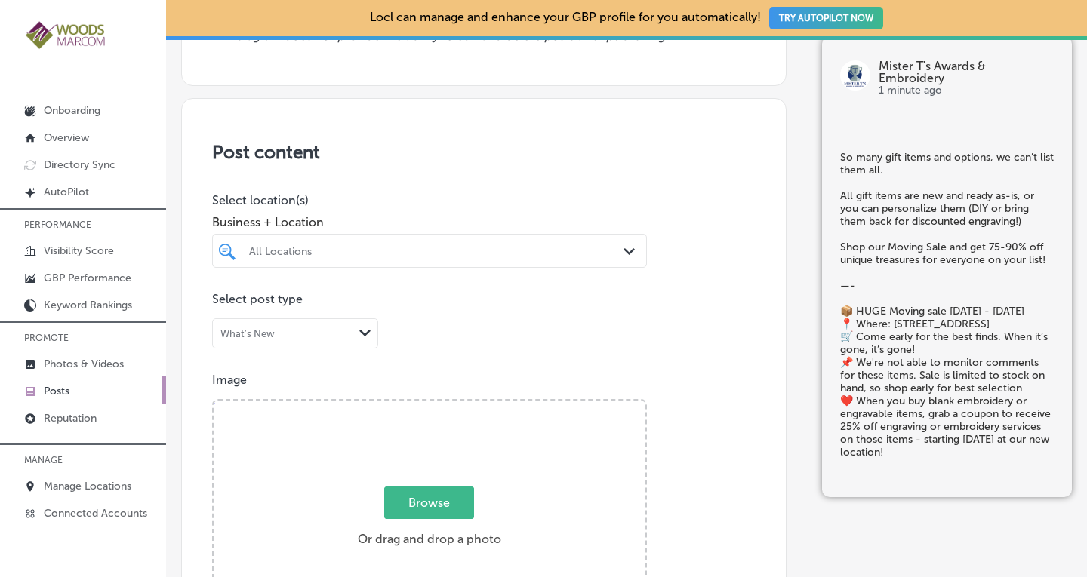
scroll to position [232, 0]
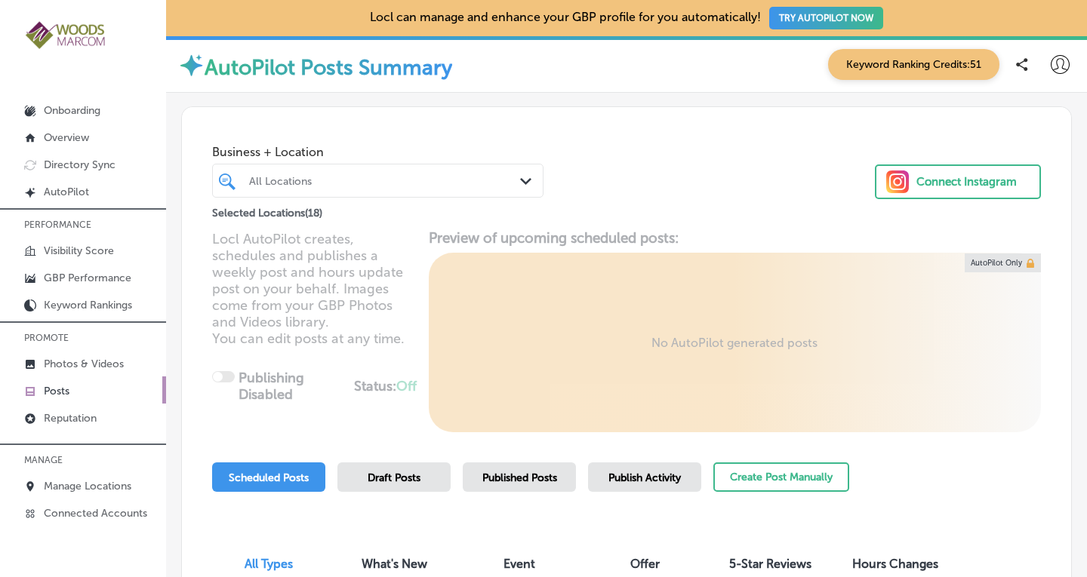
click at [503, 182] on div "All Locations" at bounding box center [385, 180] width 273 height 13
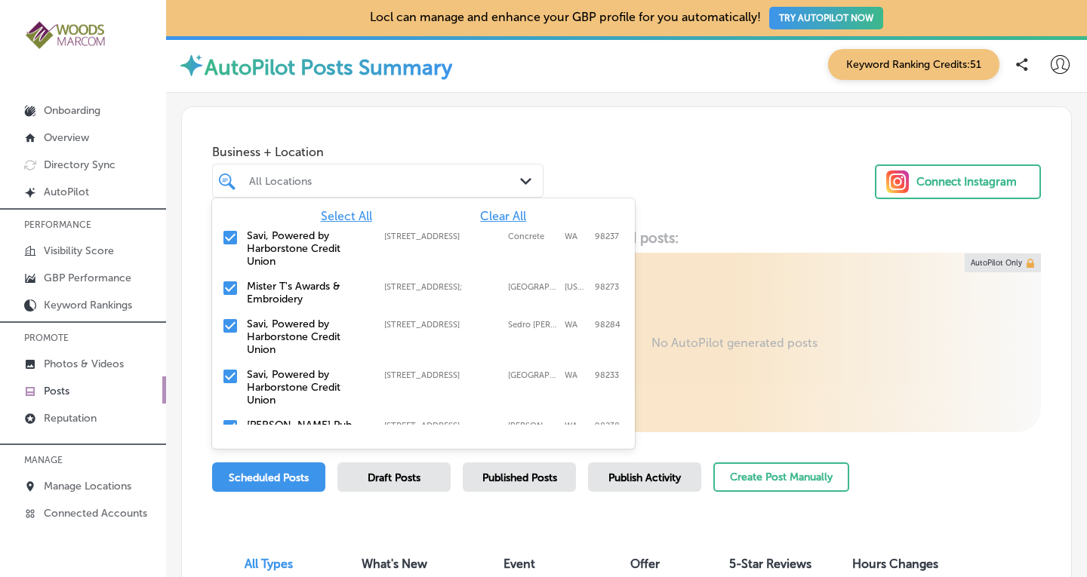
click at [488, 220] on span "Clear All" at bounding box center [503, 216] width 46 height 14
click at [225, 290] on input "checkbox" at bounding box center [230, 288] width 18 height 18
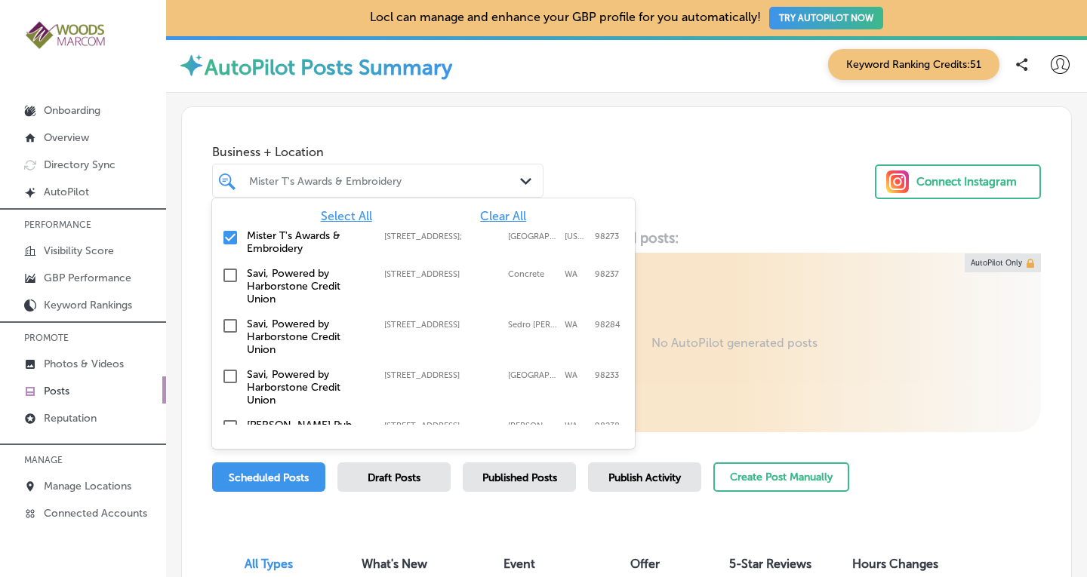
click at [677, 162] on div "Business + Location option [STREET_ADDRESS]; , selected. option [STREET_ADDRESS…" at bounding box center [626, 164] width 889 height 115
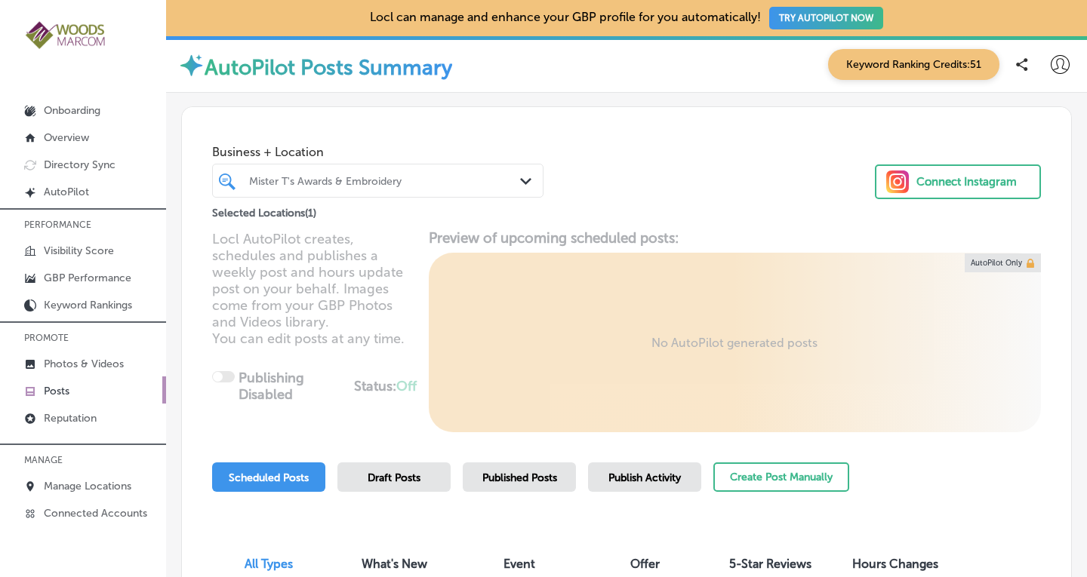
click at [519, 479] on span "Published Posts" at bounding box center [519, 478] width 75 height 13
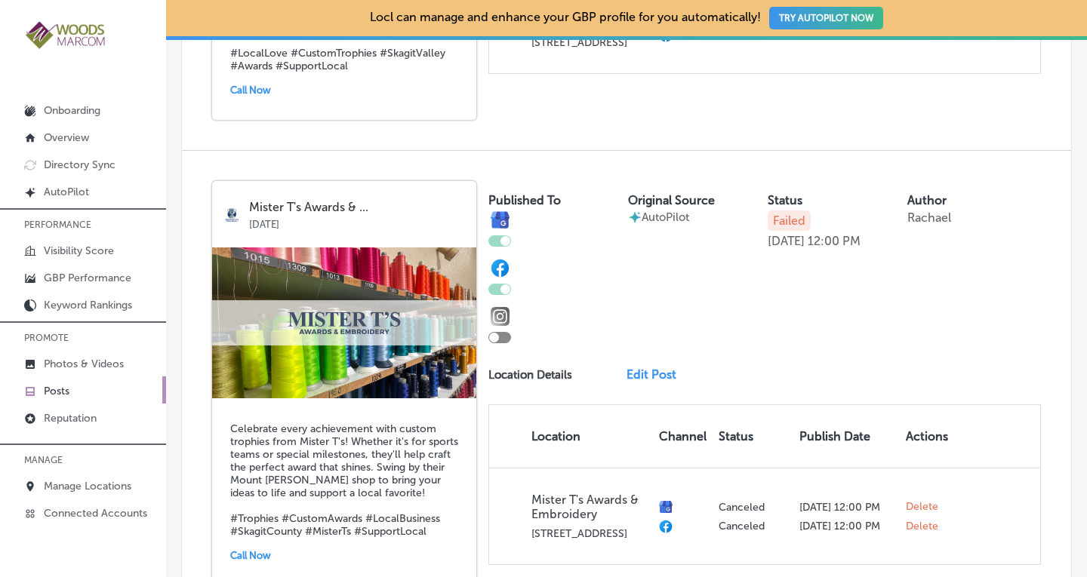
scroll to position [2341, 0]
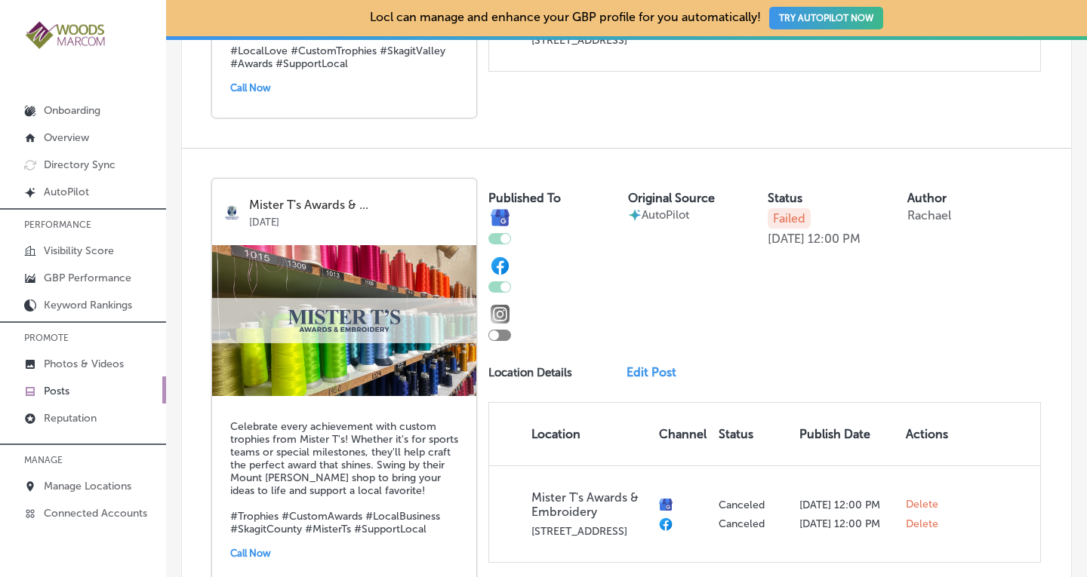
click at [648, 365] on link "Edit Post" at bounding box center [658, 372] width 62 height 14
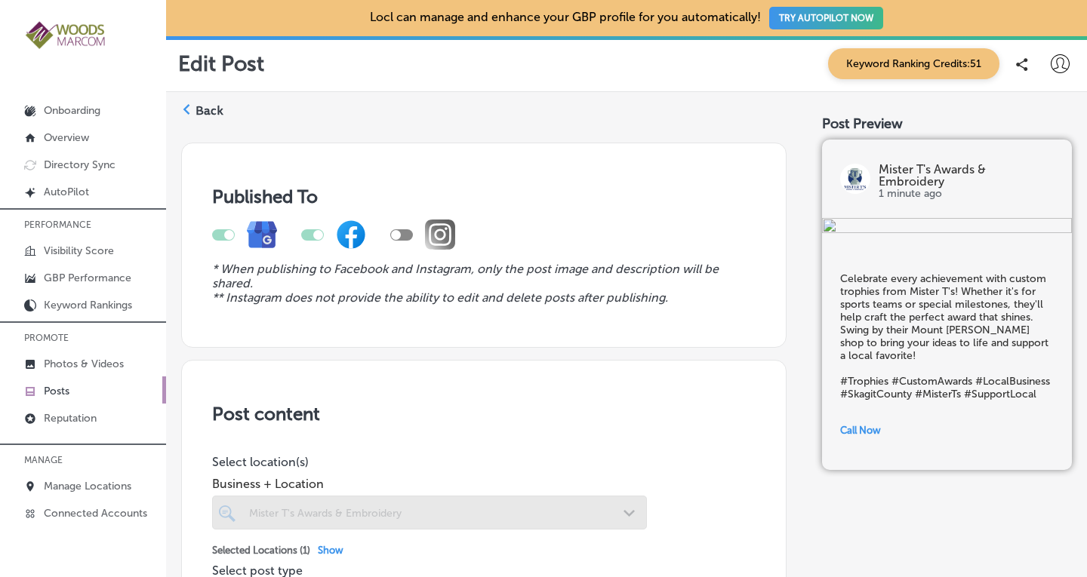
click at [196, 111] on label "Back" at bounding box center [210, 111] width 28 height 17
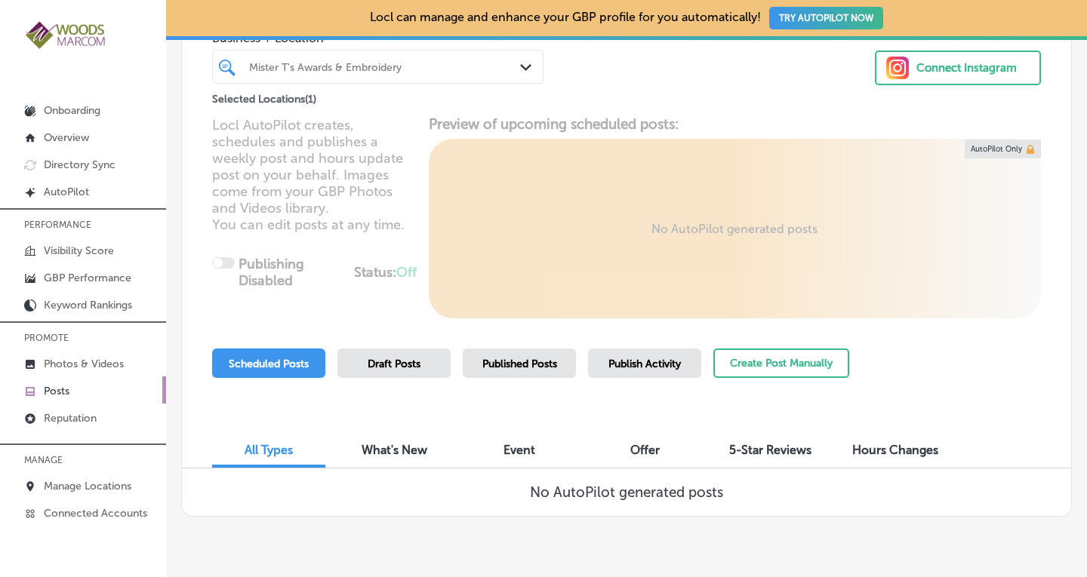
scroll to position [114, 0]
click at [506, 362] on span "Published Posts" at bounding box center [519, 364] width 75 height 13
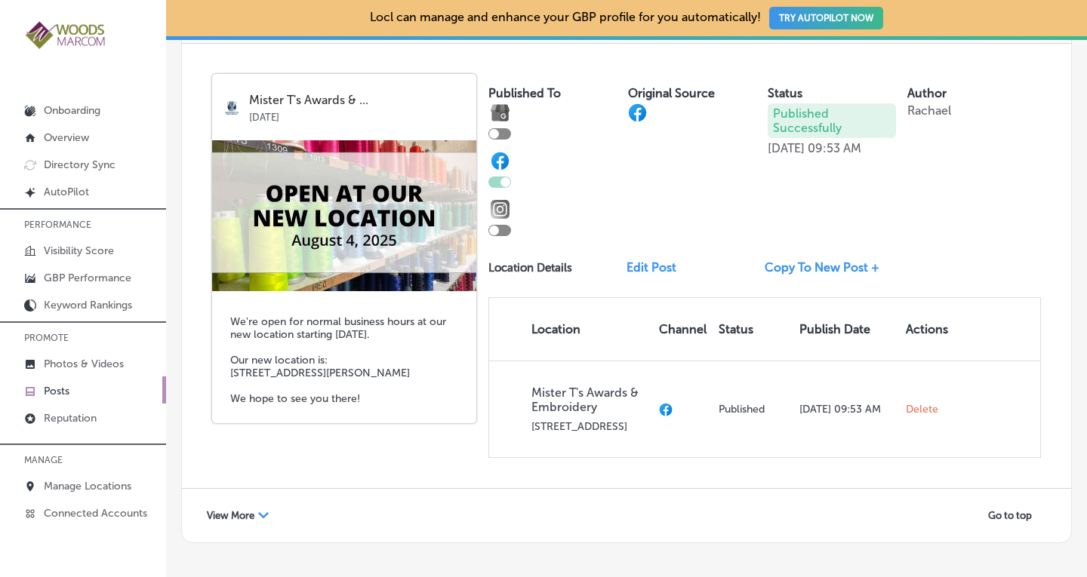
scroll to position [2950, 0]
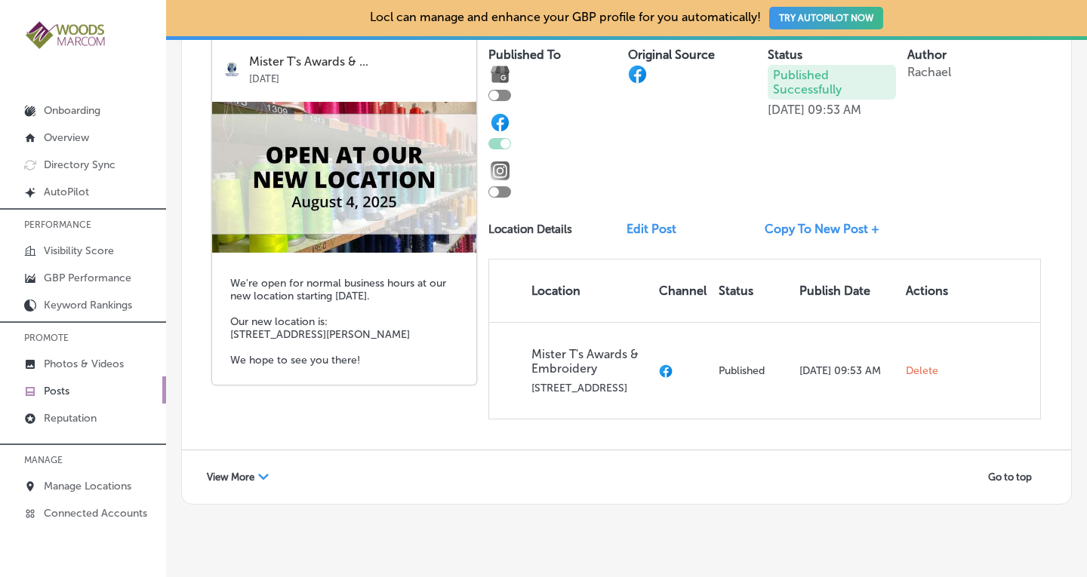
click at [232, 466] on div "View More Path Created with Sketch." at bounding box center [238, 477] width 82 height 23
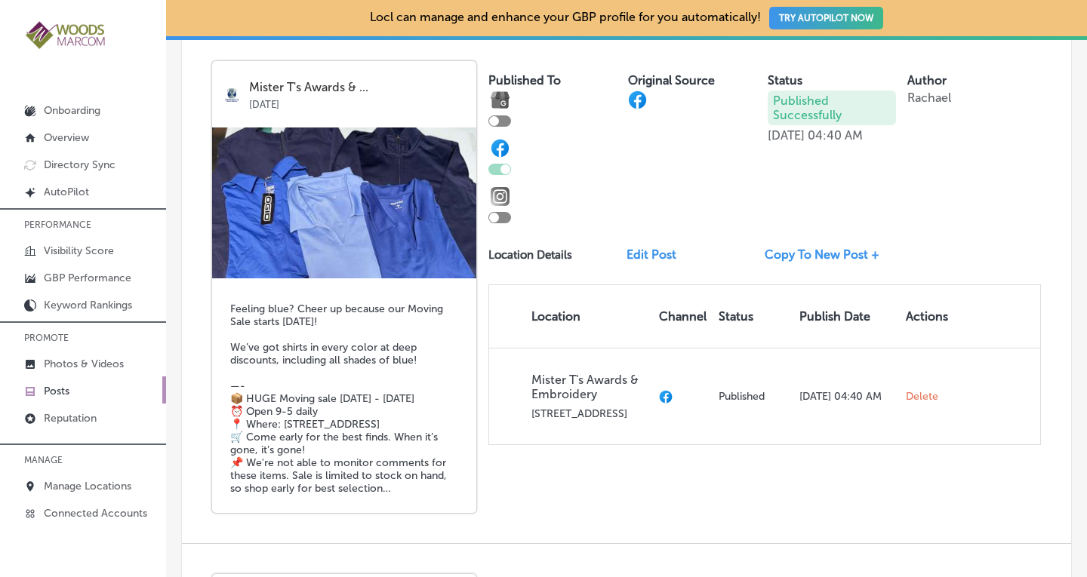
scroll to position [4364, 0]
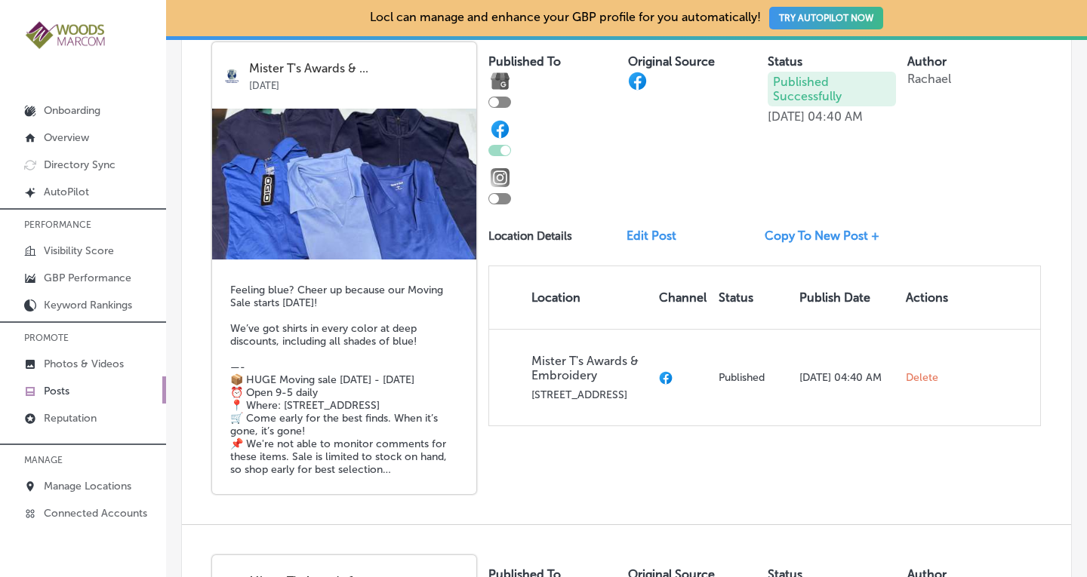
click at [826, 229] on link "Copy To New Post +" at bounding box center [828, 236] width 127 height 14
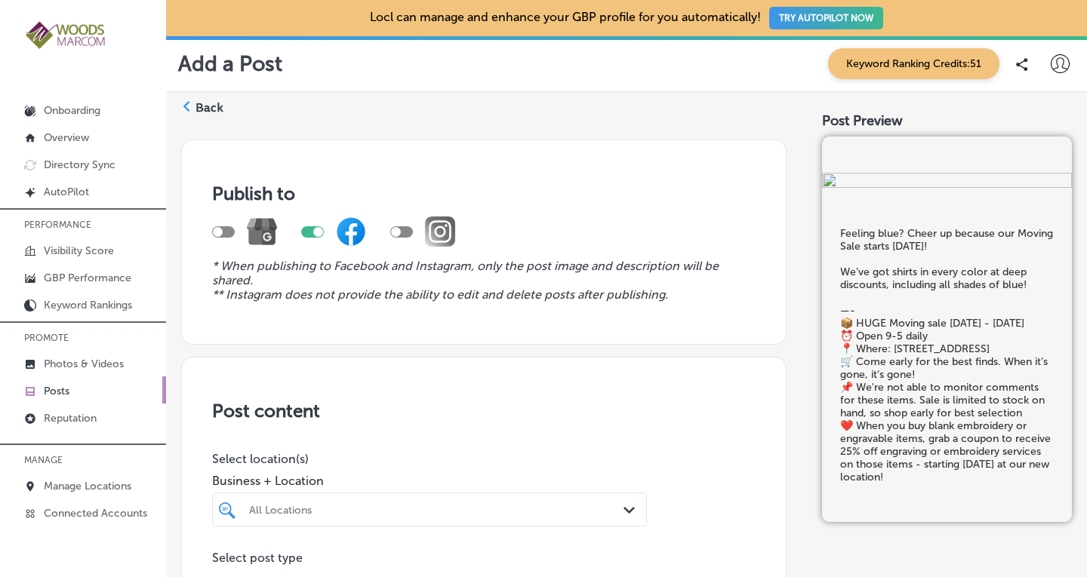
click at [225, 229] on div at bounding box center [223, 231] width 23 height 11
checkbox input "true"
click at [314, 229] on div at bounding box center [318, 232] width 10 height 10
checkbox input "false"
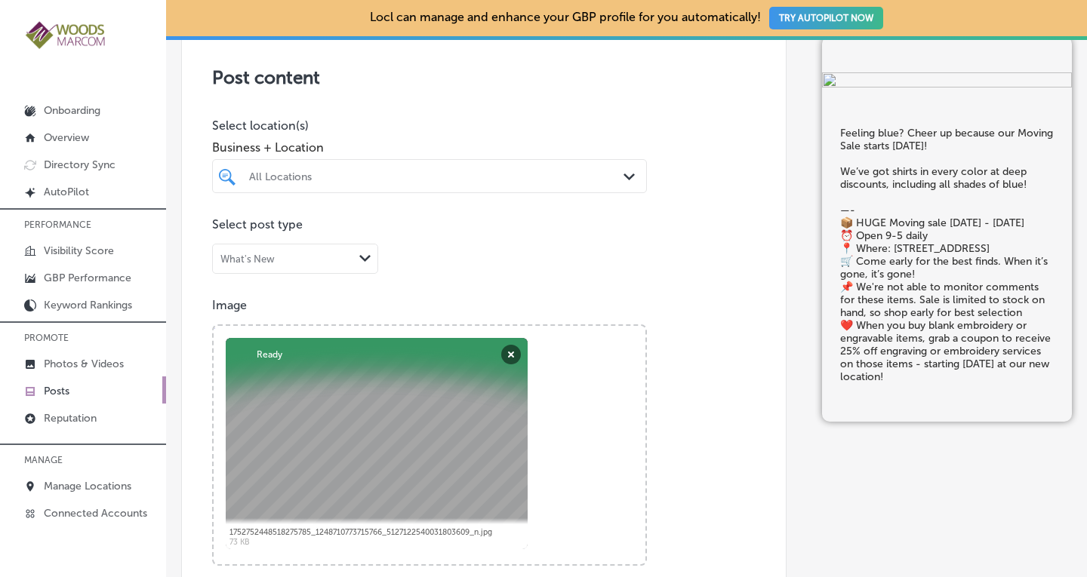
scroll to position [351, 0]
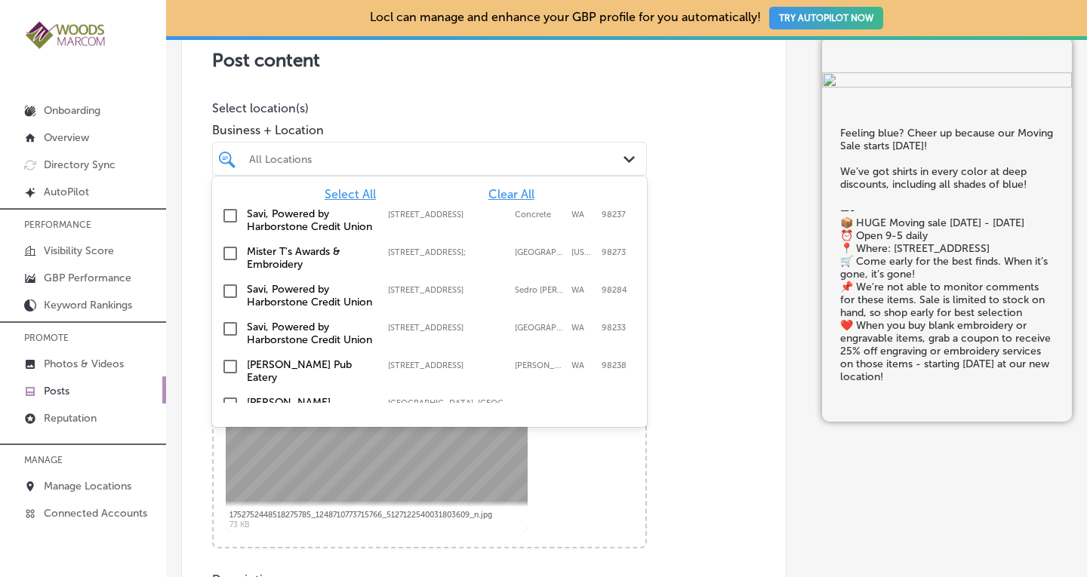
click at [522, 162] on div "All Locations" at bounding box center [437, 158] width 376 height 13
click at [226, 263] on input "checkbox" at bounding box center [230, 254] width 18 height 18
click at [714, 143] on div "Post content Select location(s) Business + Location option [STREET_ADDRESS]. op…" at bounding box center [483, 490] width 605 height 969
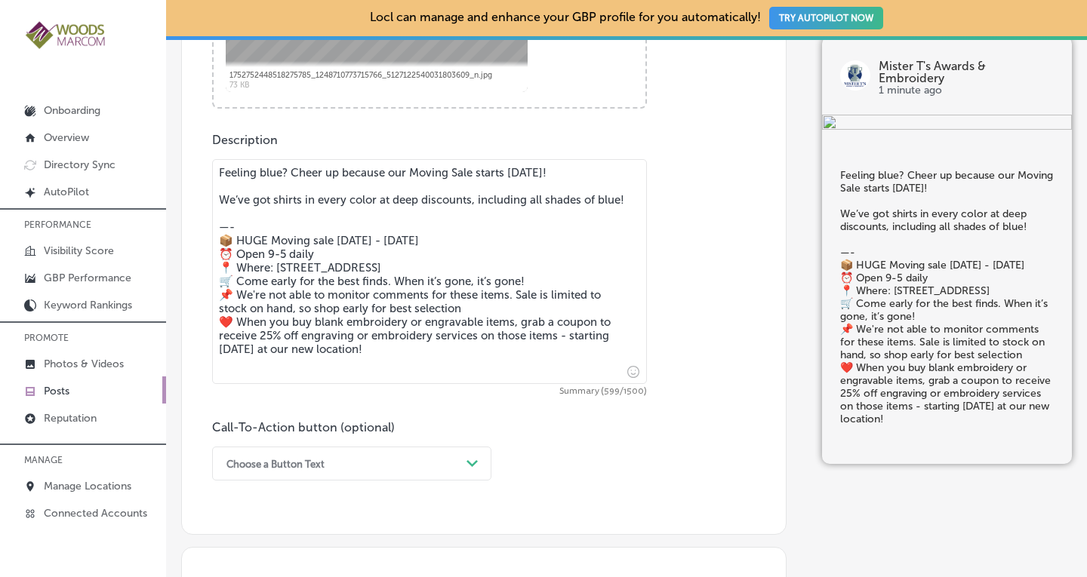
scroll to position [805, 0]
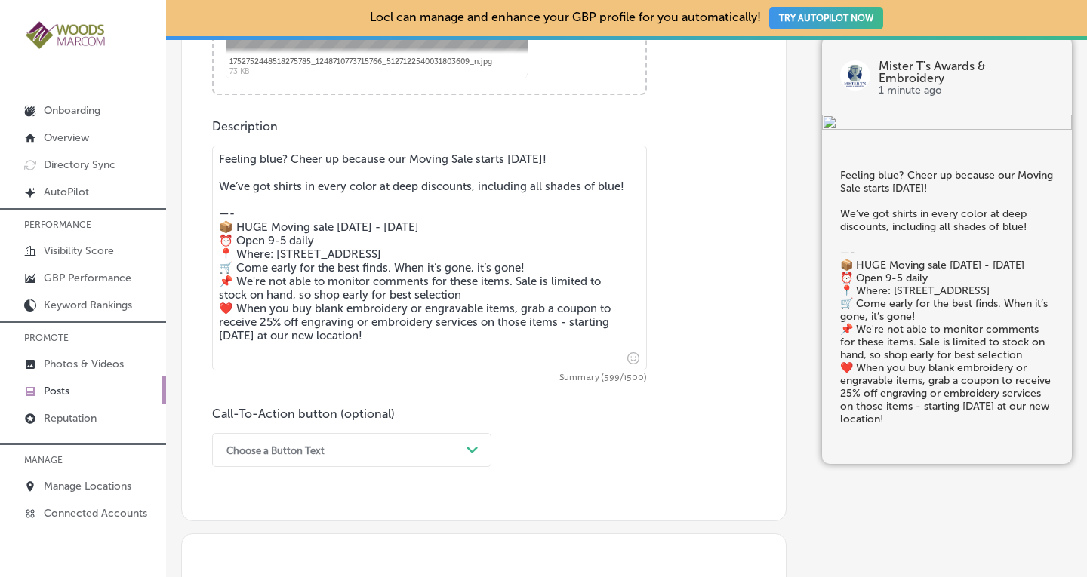
drag, startPoint x: 393, startPoint y: 357, endPoint x: 390, endPoint y: 162, distance: 194.8
click at [390, 162] on textarea "Feeling blue? Cheer up because our Moving Sale starts [DATE]! We’ve got shirts …" at bounding box center [429, 258] width 435 height 225
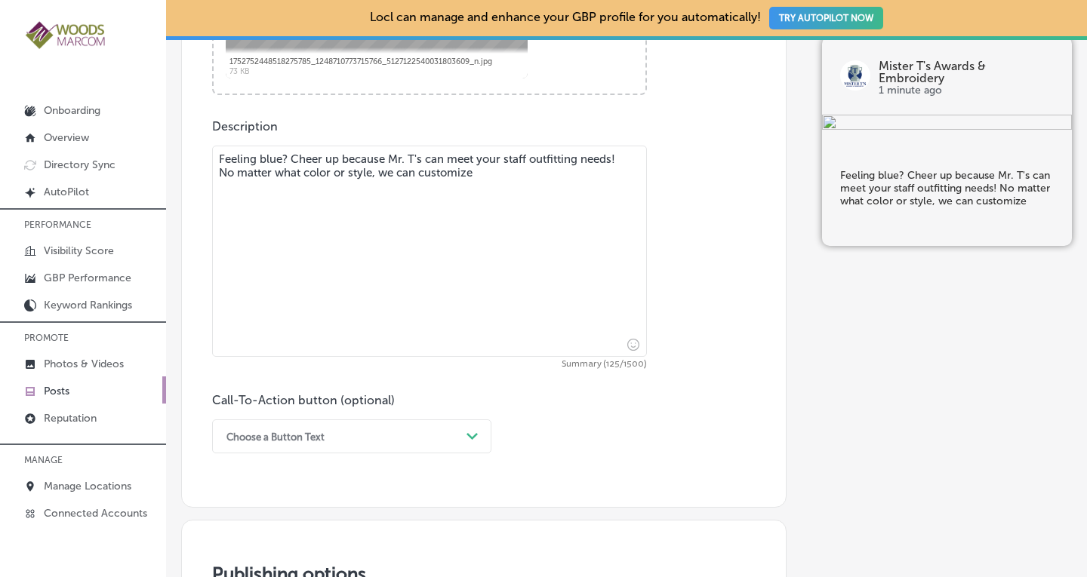
click at [344, 171] on textarea "Feeling blue? Cheer up because Mr. T's can meet your staff outfitting needs! No…" at bounding box center [429, 251] width 435 height 211
click at [522, 180] on textarea "Feeling blue? Cheer up because Mr. T's can meet your staff outfitting needs! No…" at bounding box center [429, 251] width 435 height 211
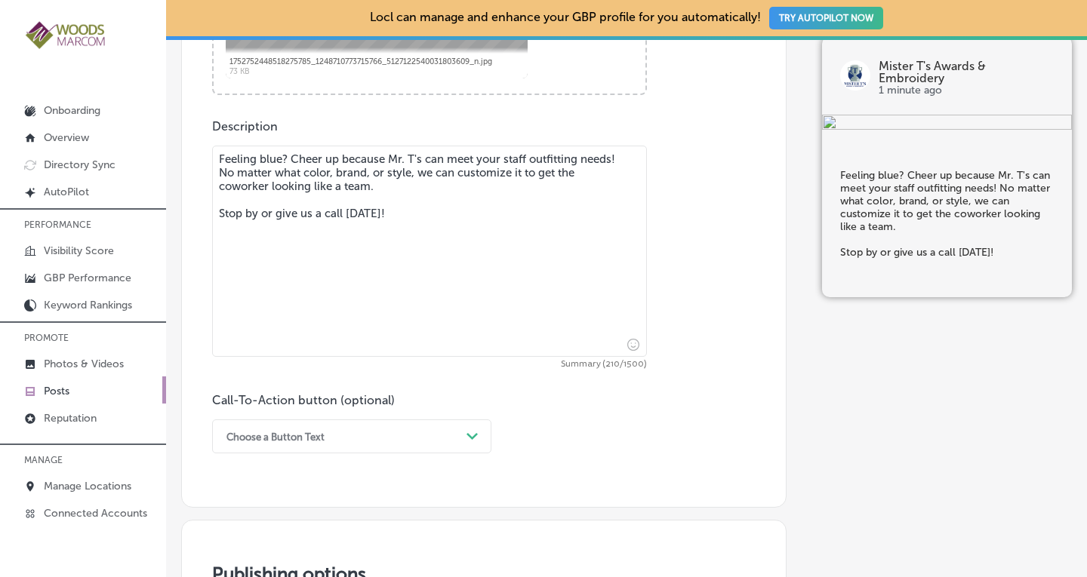
type textarea "Feeling blue? Cheer up because Mr. T's can meet your staff outfitting needs! No…"
click at [457, 440] on div "Choose a Button Text Path Created with Sketch." at bounding box center [351, 437] width 279 height 34
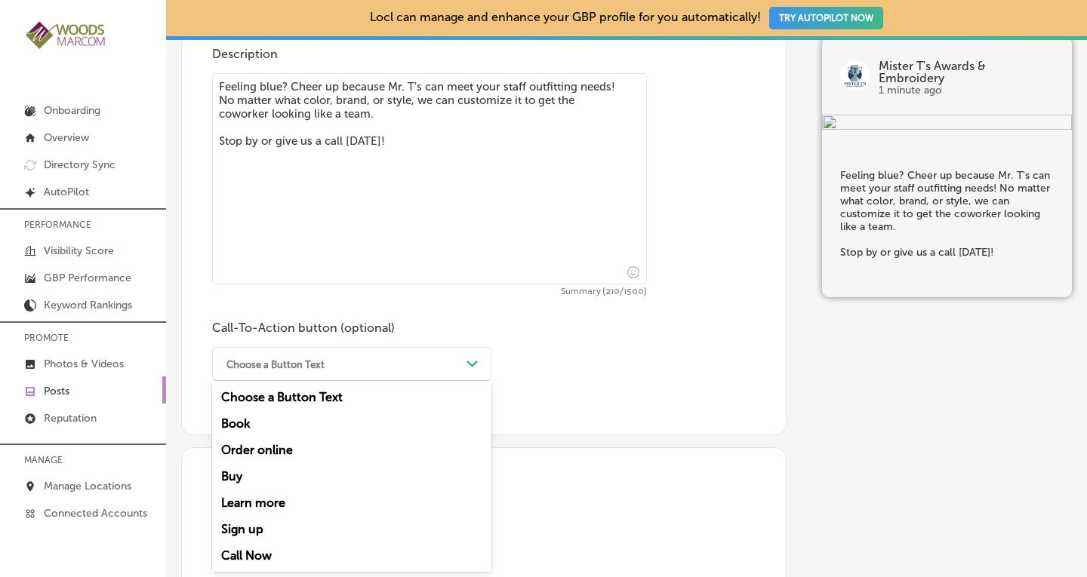
click at [262, 503] on div "Learn more" at bounding box center [351, 503] width 279 height 26
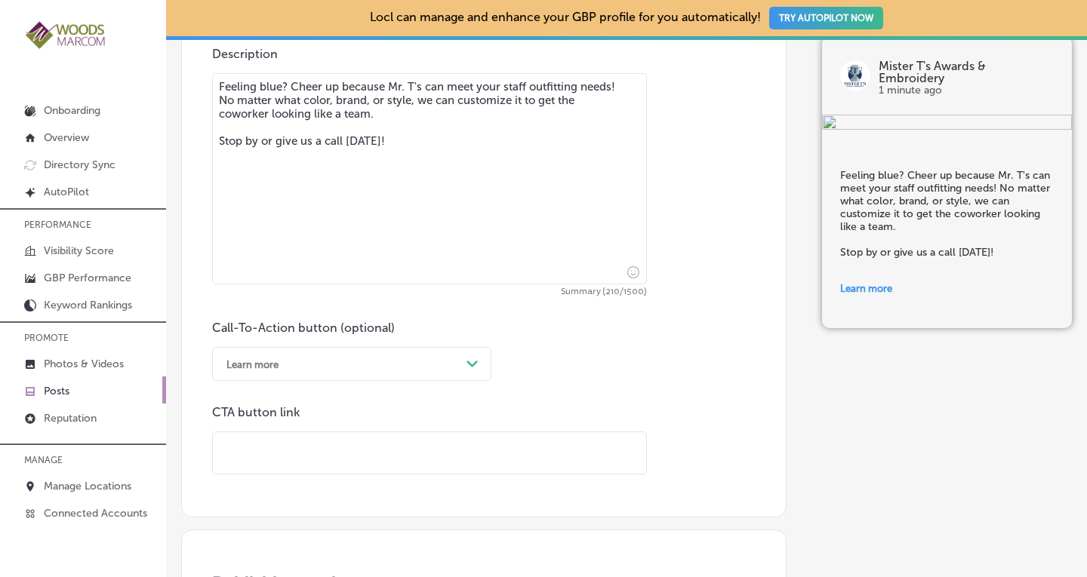
click at [309, 453] on input "text" at bounding box center [429, 454] width 433 height 42
paste input "[URL][DOMAIN_NAME]"
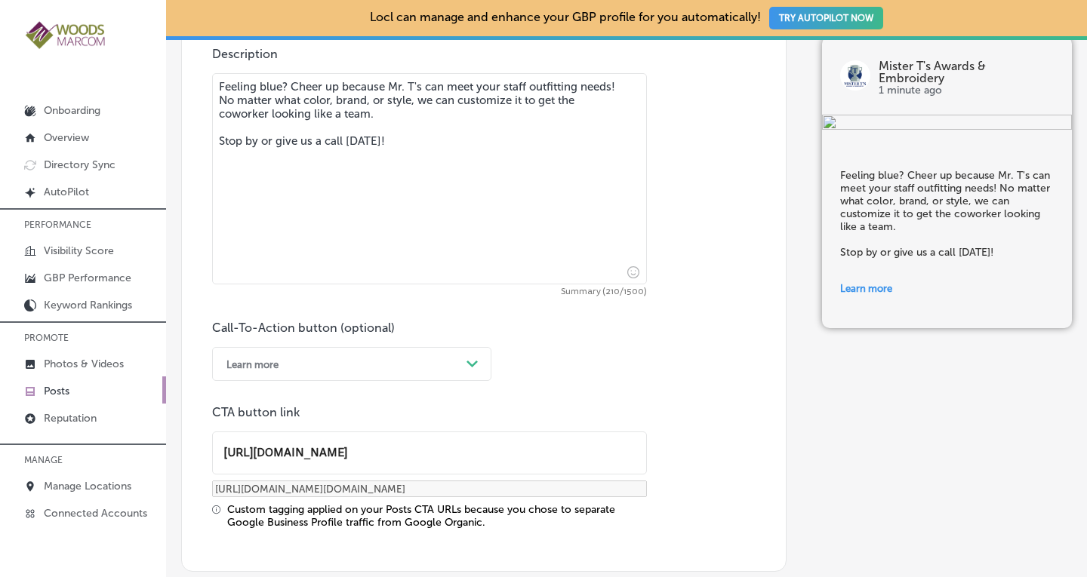
type input "[URL][DOMAIN_NAME]"
click at [713, 404] on div "Call-To-Action button (optional) Learn more Path Created with Sketch. CTA butto…" at bounding box center [483, 425] width 543 height 208
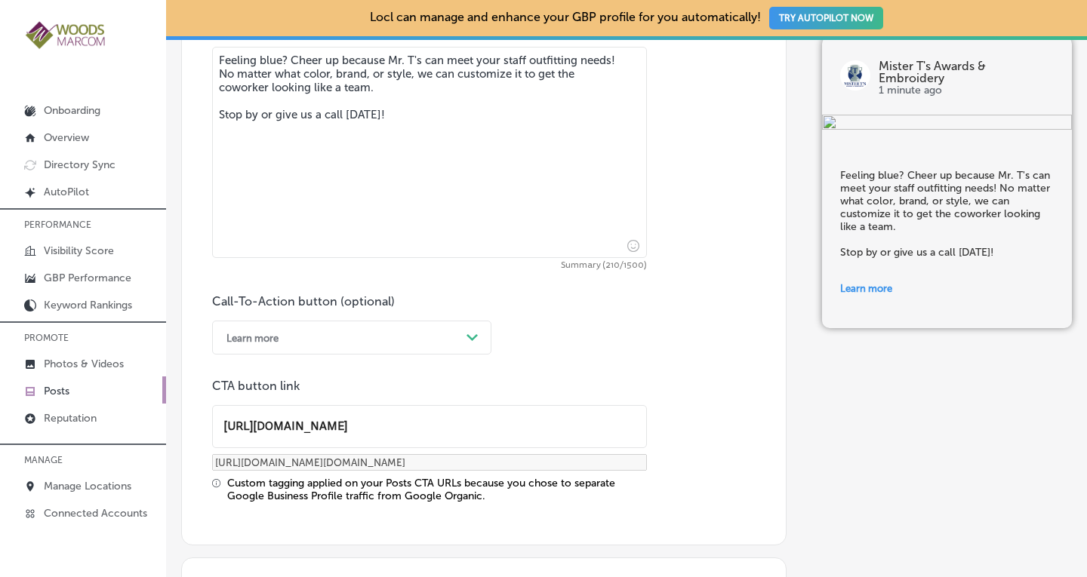
scroll to position [902, 0]
click at [300, 72] on textarea "Feeling blue? Cheer up because Mr. T's can meet your staff outfitting needs! No…" at bounding box center [429, 153] width 435 height 211
click at [624, 75] on textarea "Feeling blue? Cheer up because Mr. T's can meet your staff outfitting needs! No…" at bounding box center [429, 153] width 435 height 211
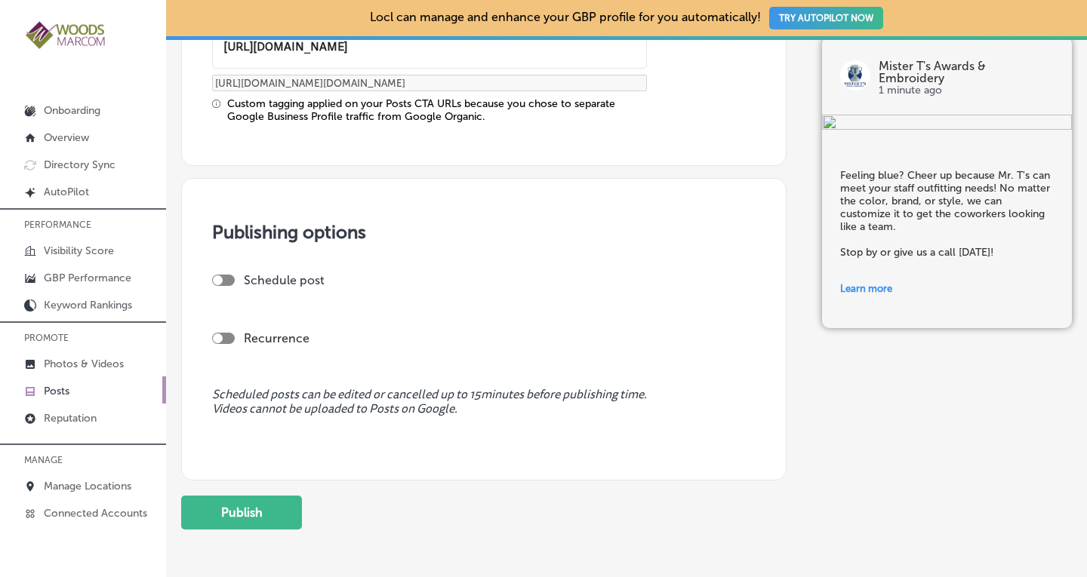
scroll to position [1287, 0]
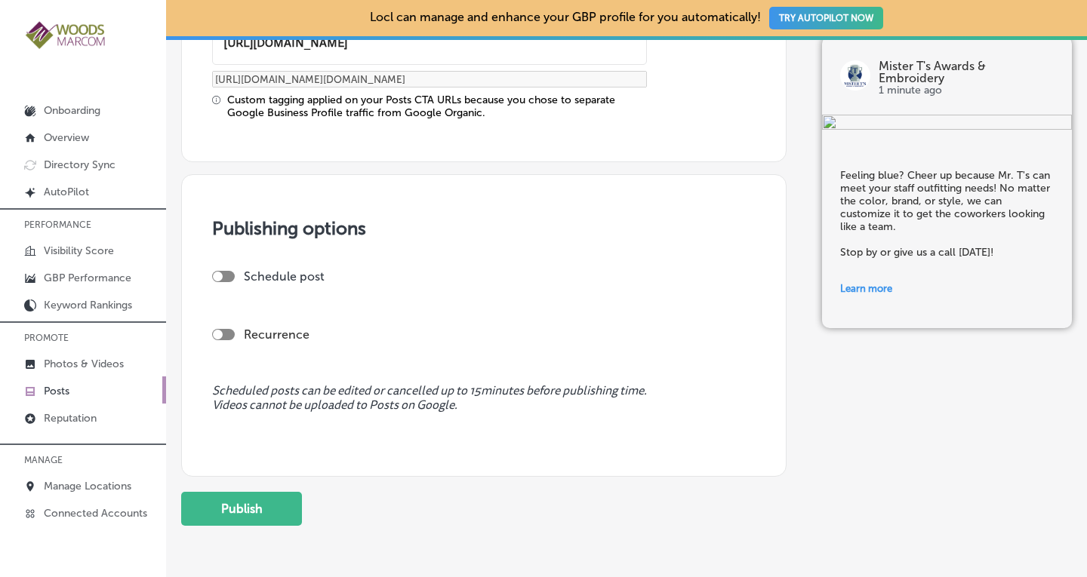
type textarea "Feeling blue? Cheer up because Mr. T's can meet your staff outfitting needs! No…"
click at [270, 330] on label "Recurrence" at bounding box center [277, 335] width 66 height 14
click at [225, 335] on div at bounding box center [223, 334] width 23 height 11
checkbox input "true"
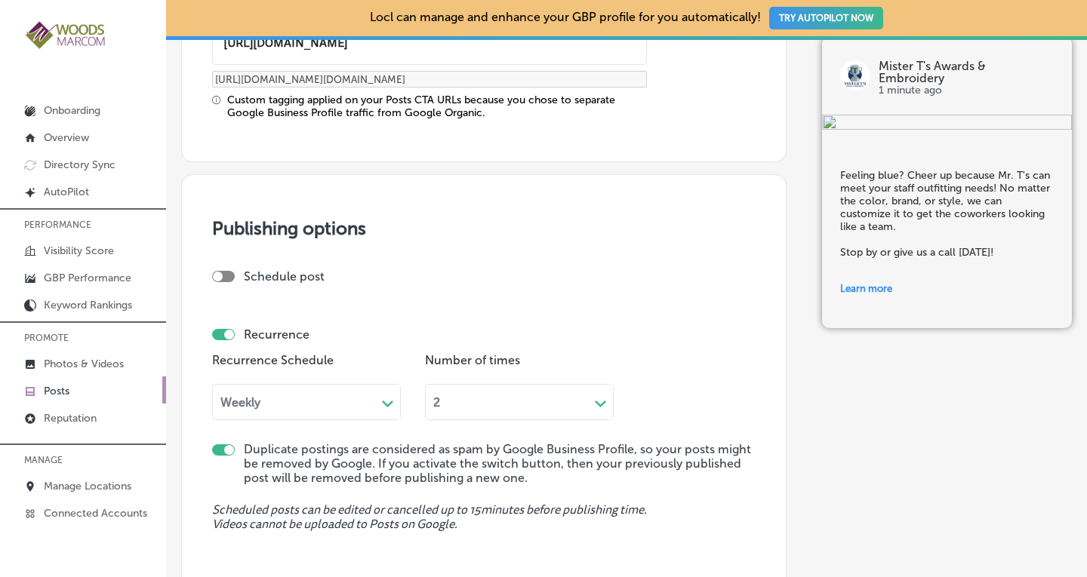
click at [373, 402] on div "Weekly" at bounding box center [294, 401] width 163 height 17
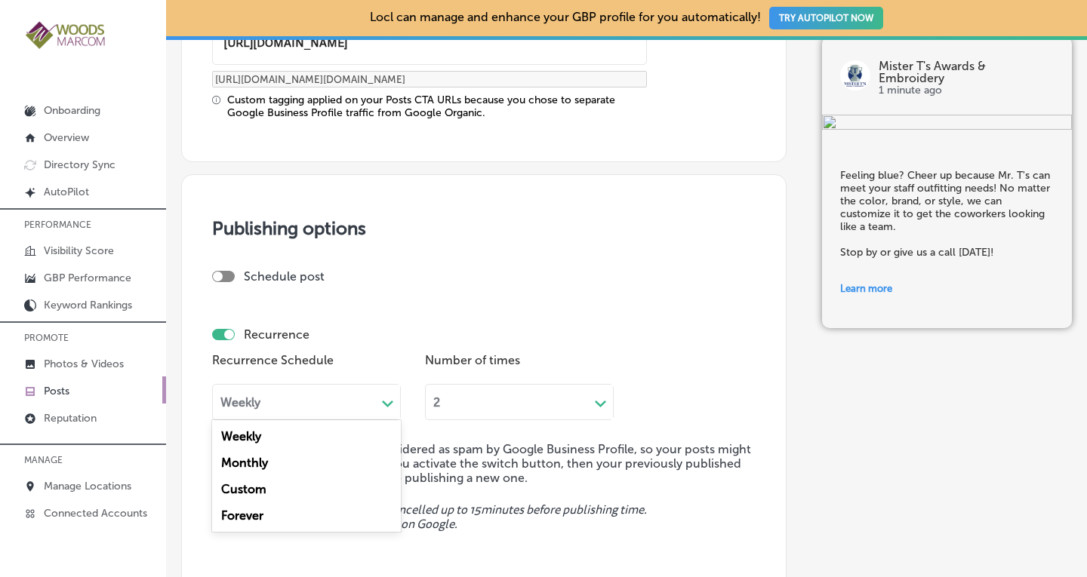
click at [294, 488] on div "Custom" at bounding box center [306, 489] width 189 height 26
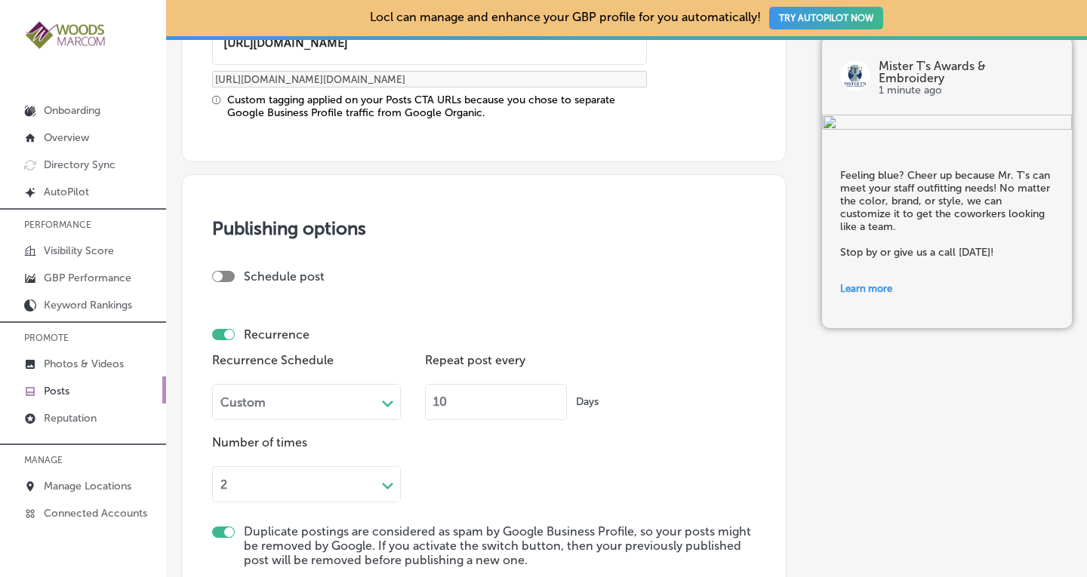
drag, startPoint x: 448, startPoint y: 402, endPoint x: 429, endPoint y: 404, distance: 19.7
click at [429, 404] on input "10" at bounding box center [496, 402] width 142 height 36
type input "90"
click at [741, 390] on div "Recurrence Schedule Custom Path Created with Sketch. Repeat post every 90 Days …" at bounding box center [483, 425] width 543 height 153
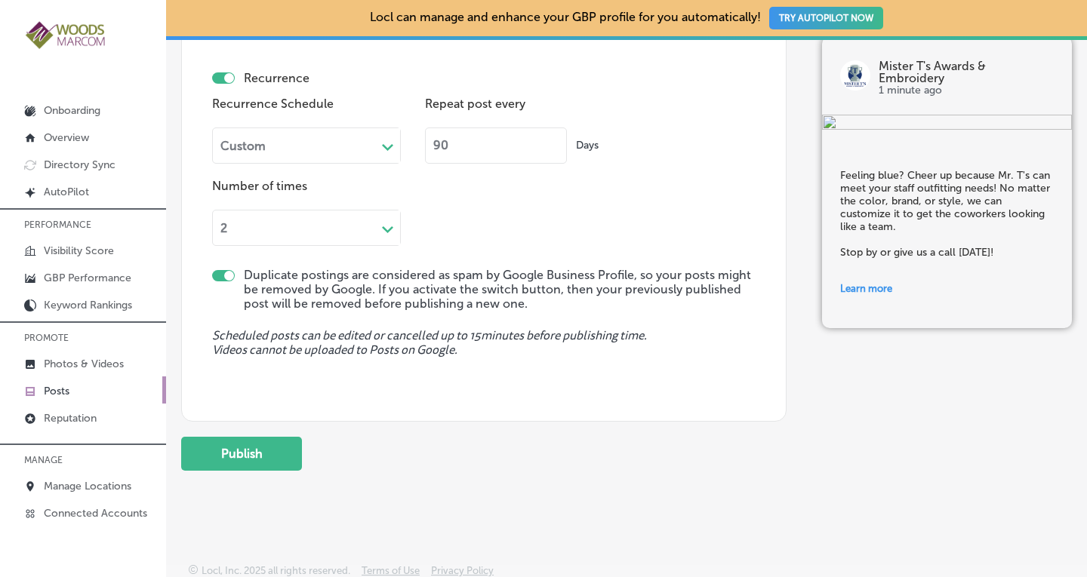
scroll to position [1548, 0]
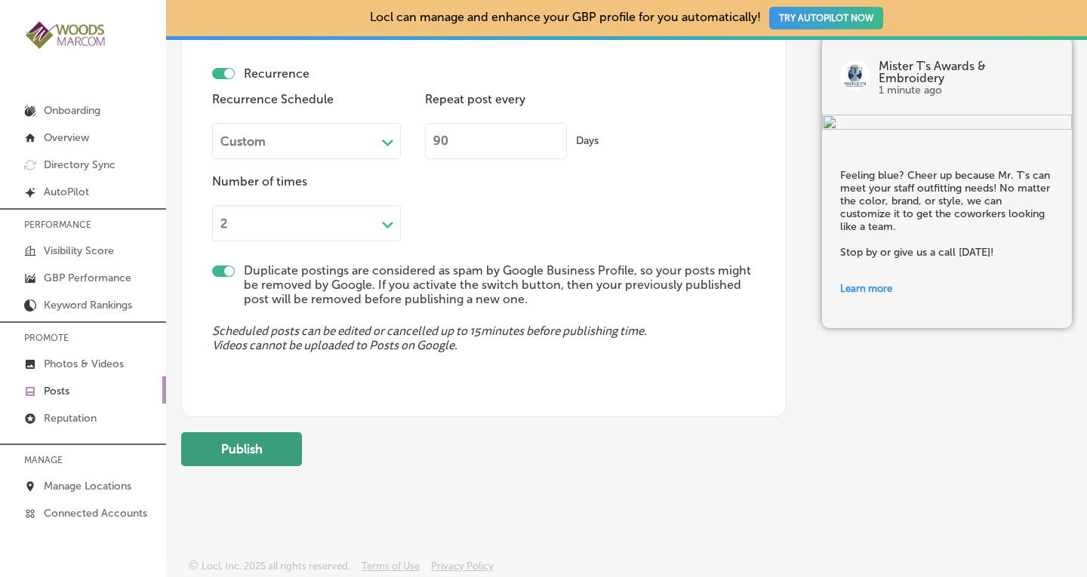
click at [260, 446] on button "Publish" at bounding box center [241, 450] width 121 height 34
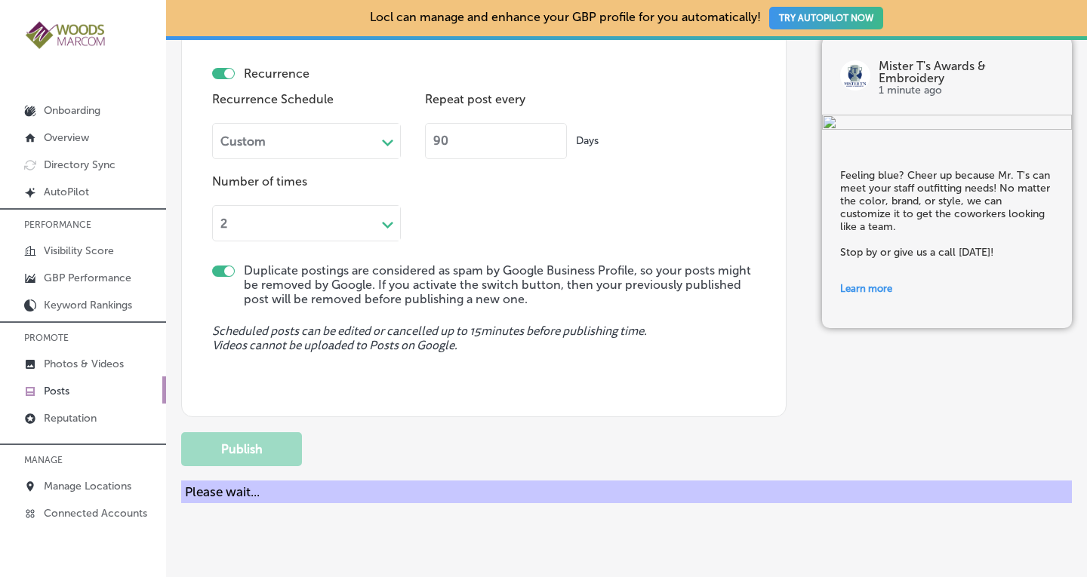
checkbox input "false"
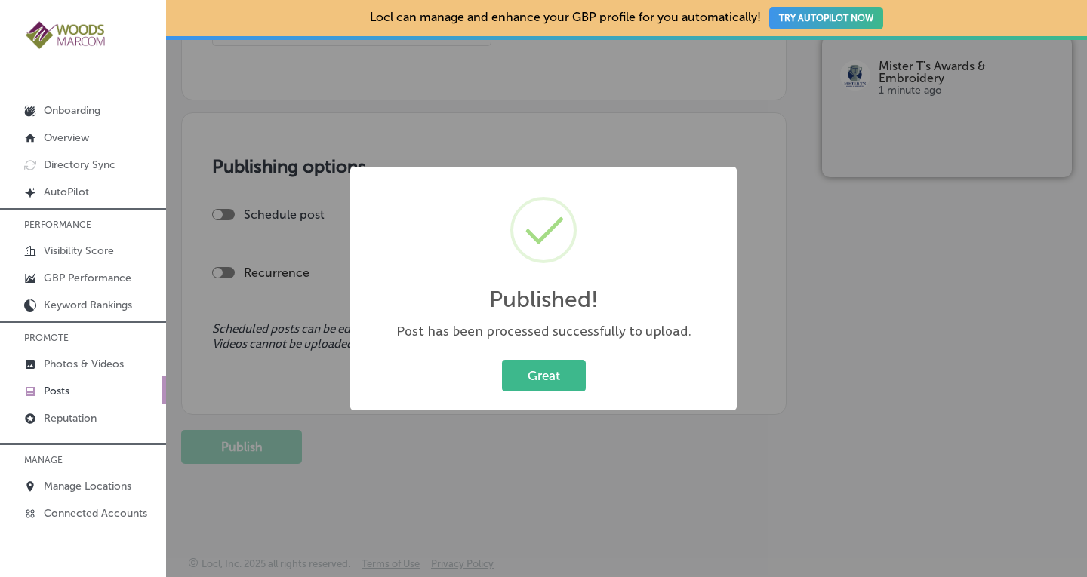
scroll to position [1211, 0]
click at [565, 379] on button "Great" at bounding box center [544, 375] width 84 height 31
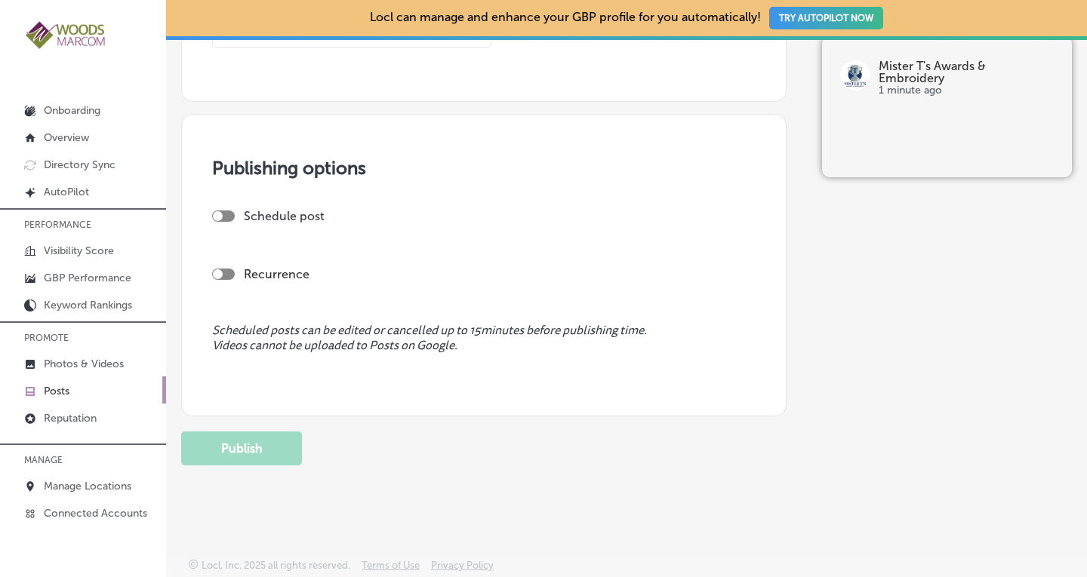
click at [68, 391] on p "Posts" at bounding box center [57, 391] width 26 height 13
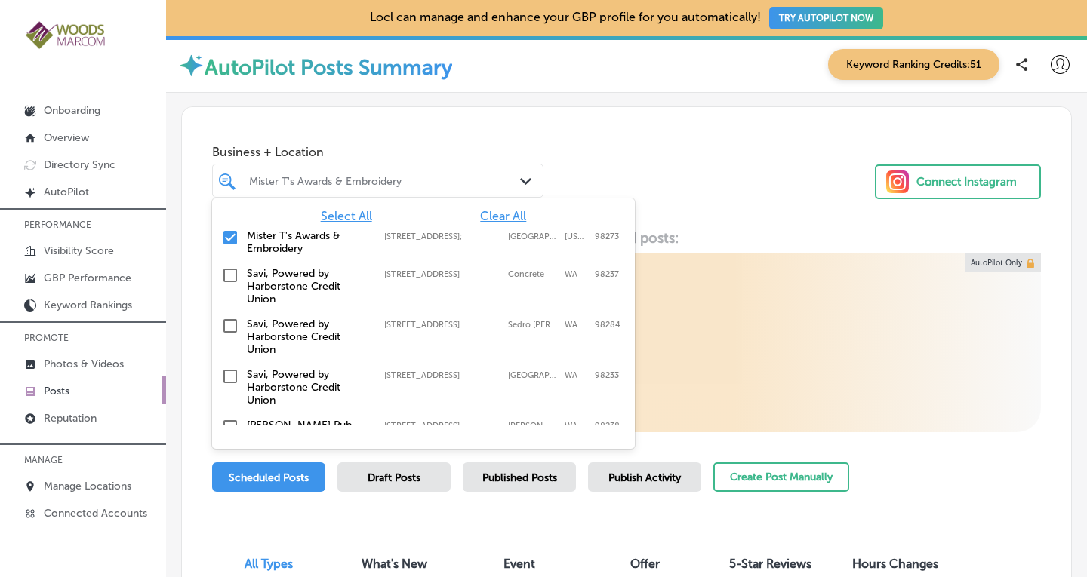
click at [511, 180] on div "Mister T's Awards & Embroidery Path Created with Sketch." at bounding box center [378, 180] width 330 height 23
click at [497, 208] on div "Select All Clear All Mister T's Awards & Embroidery [STREET_ADDRESS][US_STATE] …" at bounding box center [423, 312] width 423 height 226
click at [496, 220] on span "Clear All" at bounding box center [503, 216] width 46 height 14
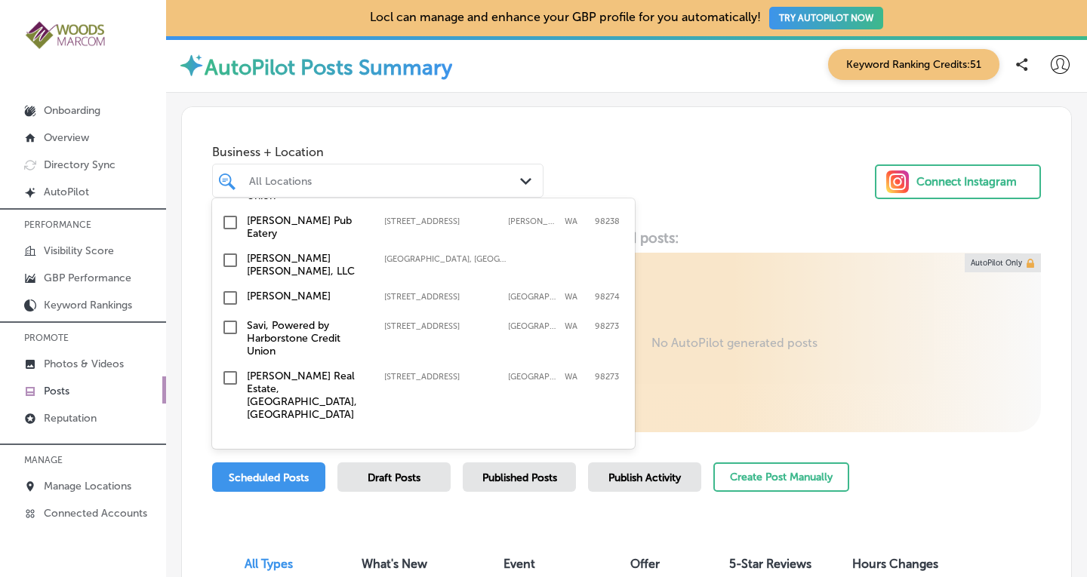
scroll to position [208, 0]
click at [232, 248] on input "checkbox" at bounding box center [230, 257] width 18 height 18
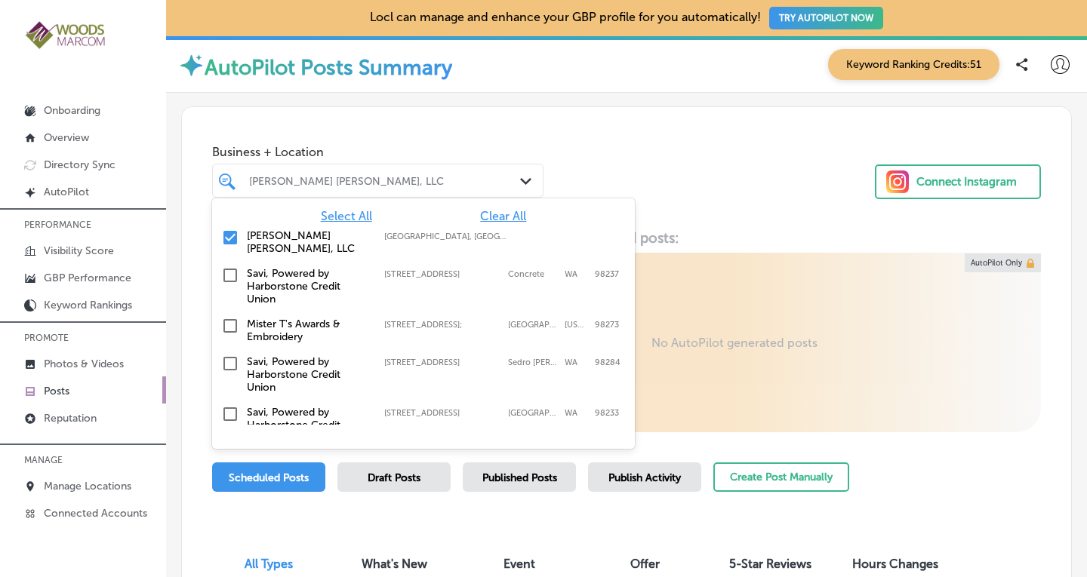
click at [667, 167] on div "Business + Location option focused, 2 of 19. 19 results available. Use Up and D…" at bounding box center [626, 164] width 889 height 115
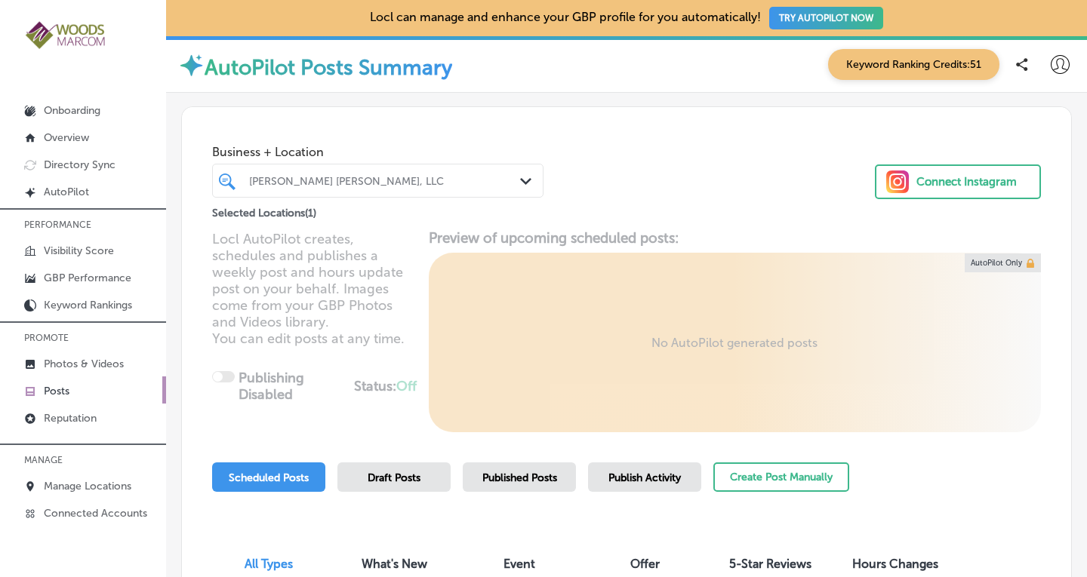
click at [543, 473] on span "Published Posts" at bounding box center [519, 478] width 75 height 13
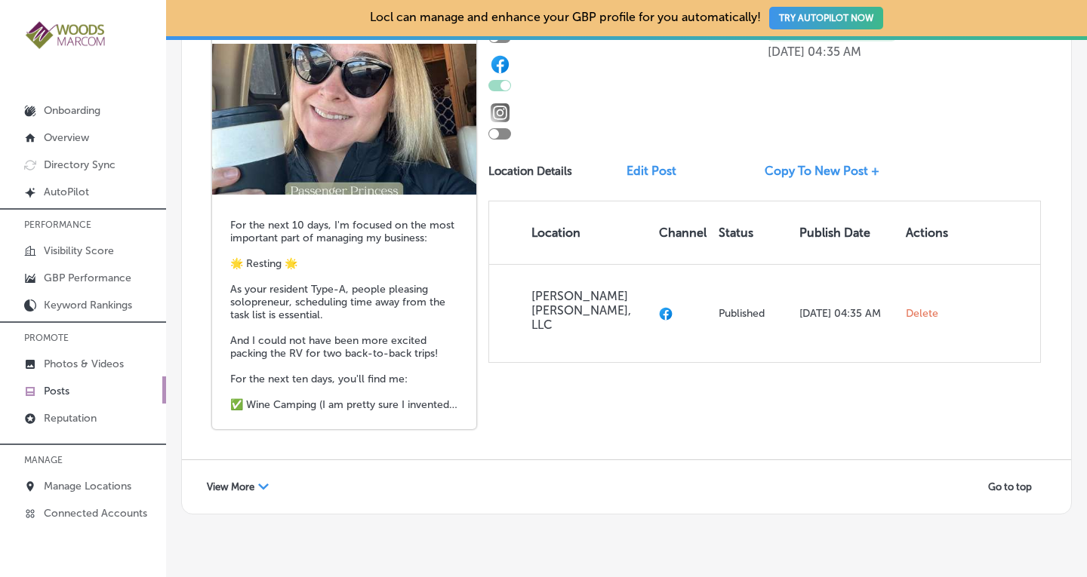
scroll to position [3112, 0]
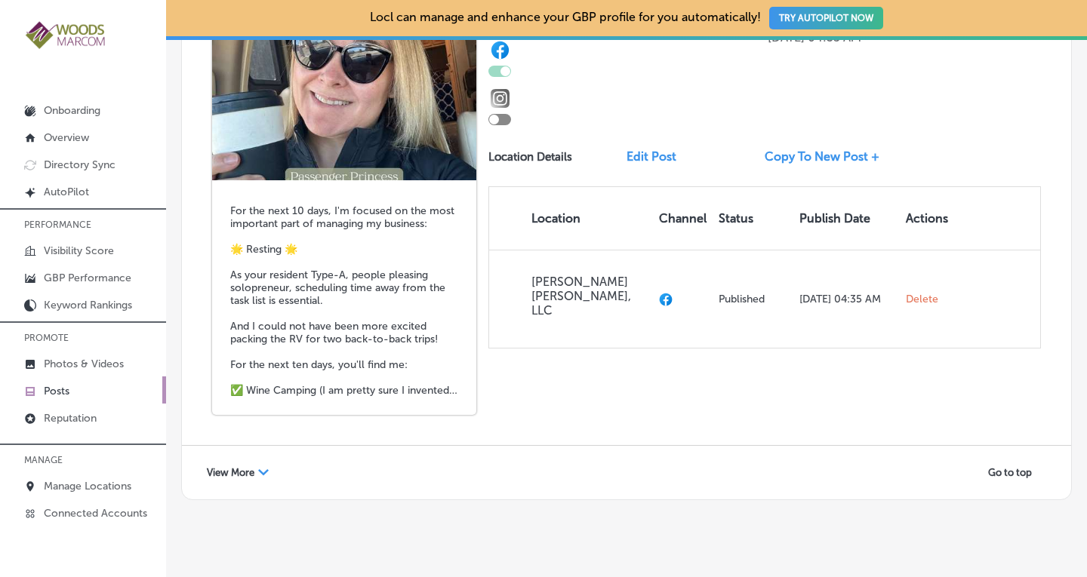
click at [244, 467] on span "View More" at bounding box center [231, 472] width 48 height 11
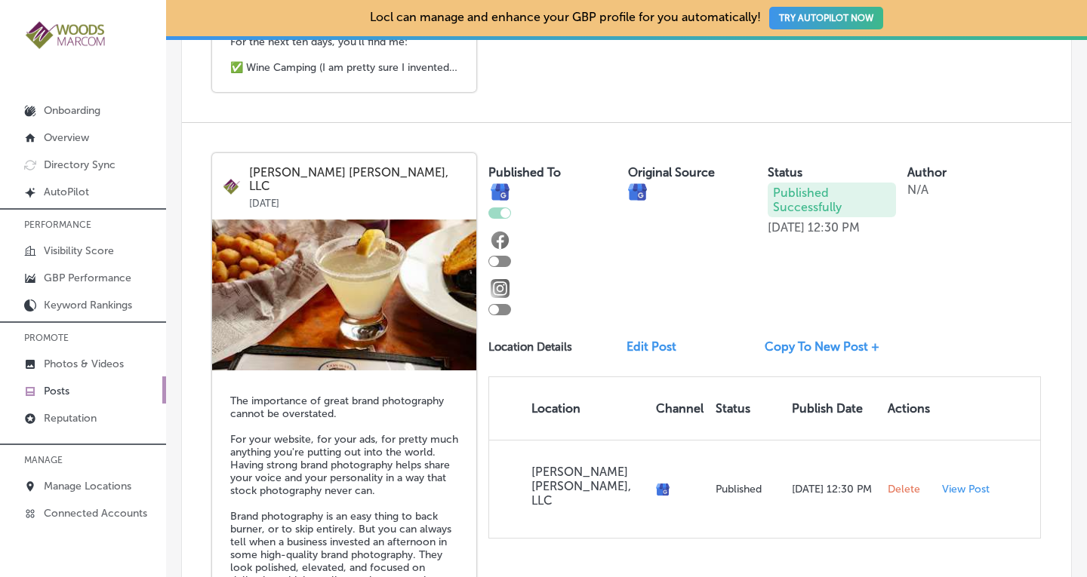
scroll to position [3458, 0]
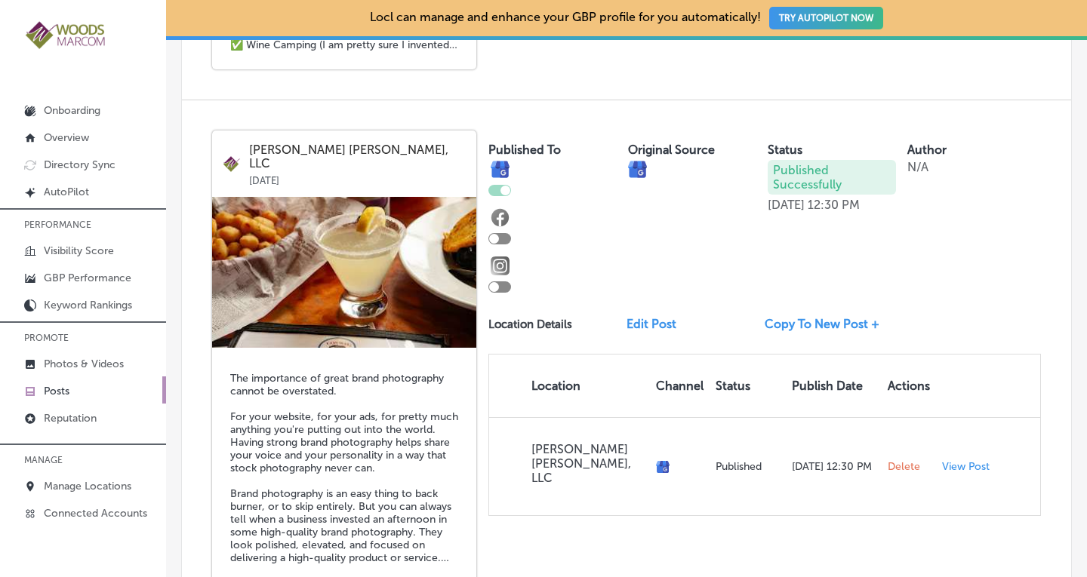
click at [797, 317] on link "Copy To New Post +" at bounding box center [828, 324] width 127 height 14
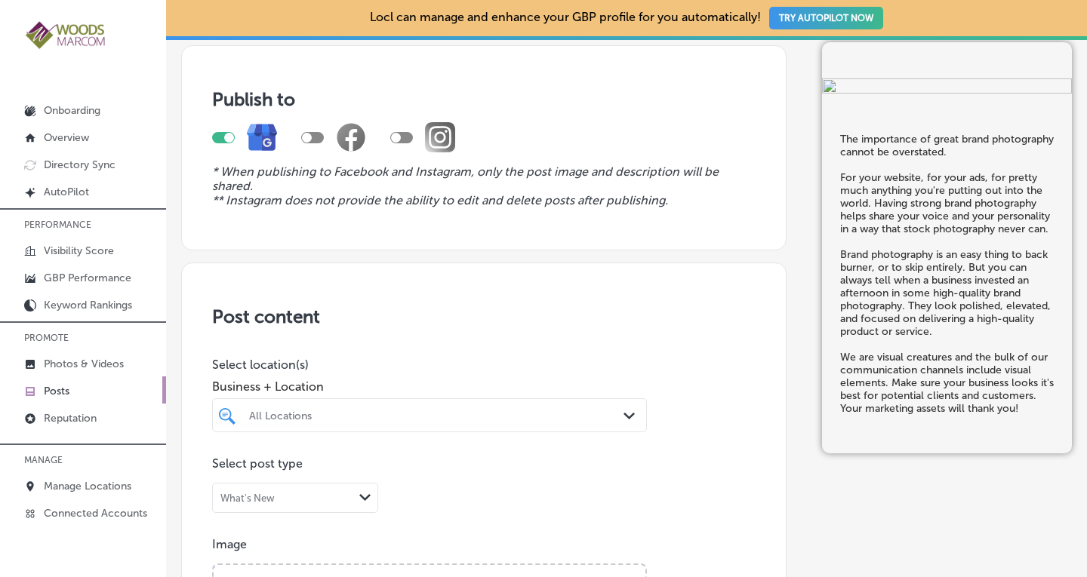
scroll to position [112, 0]
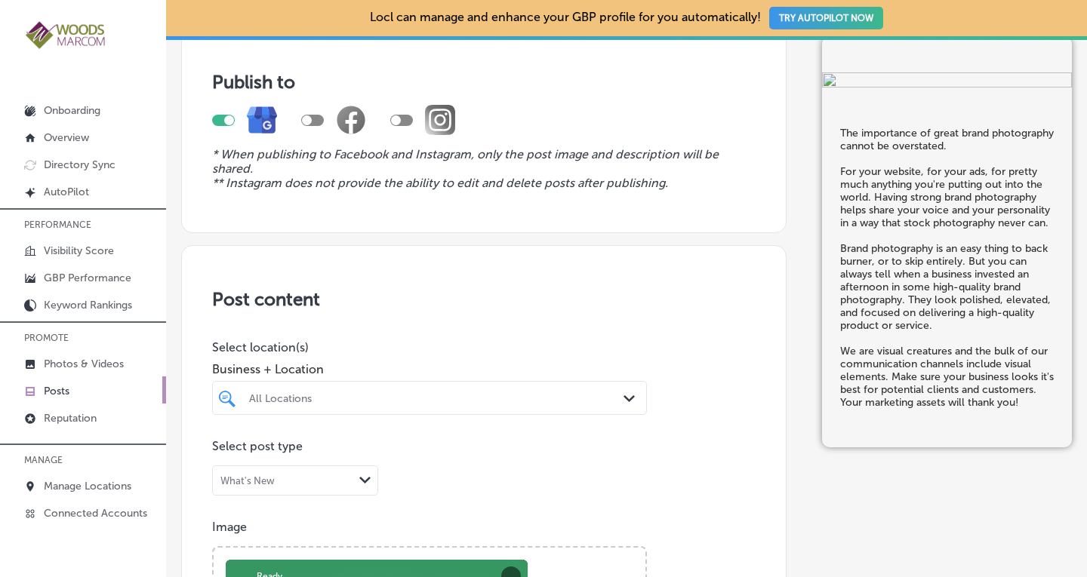
click at [493, 406] on div "All Locations Path Created with Sketch." at bounding box center [429, 398] width 435 height 34
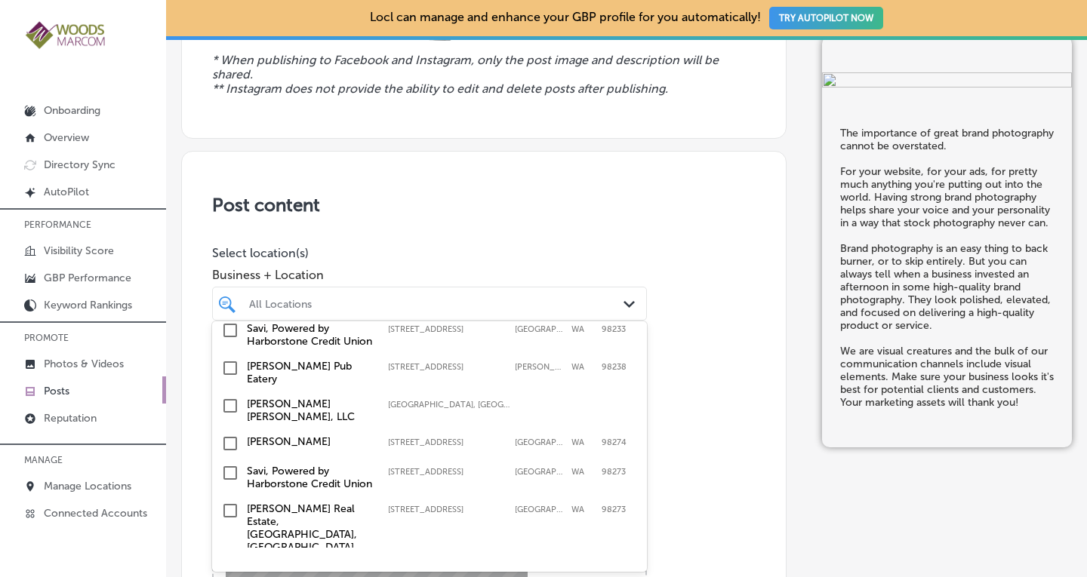
scroll to position [146, 0]
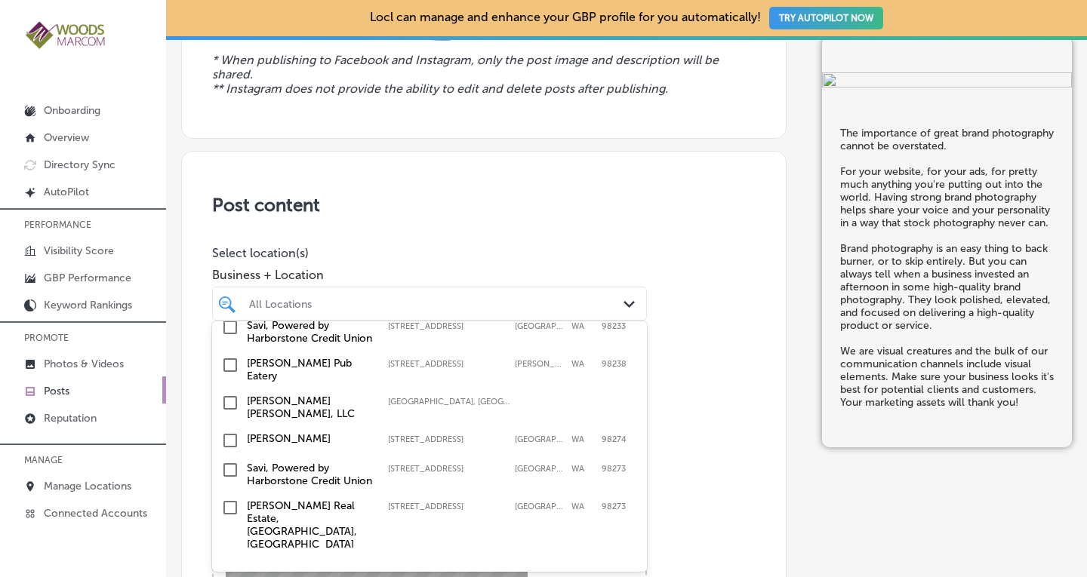
click at [232, 412] on input "checkbox" at bounding box center [230, 403] width 18 height 18
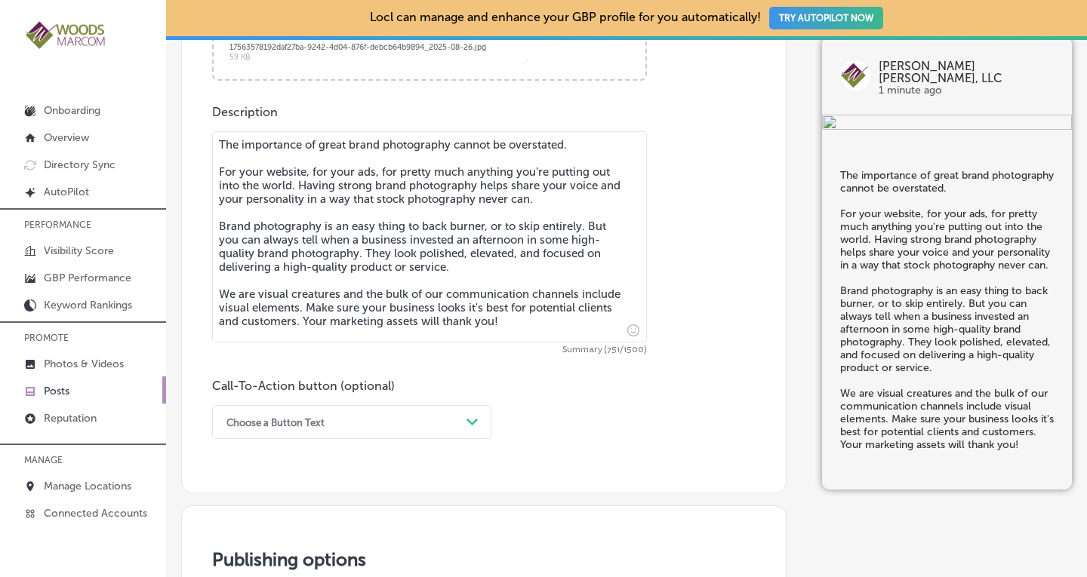
scroll to position [828, 0]
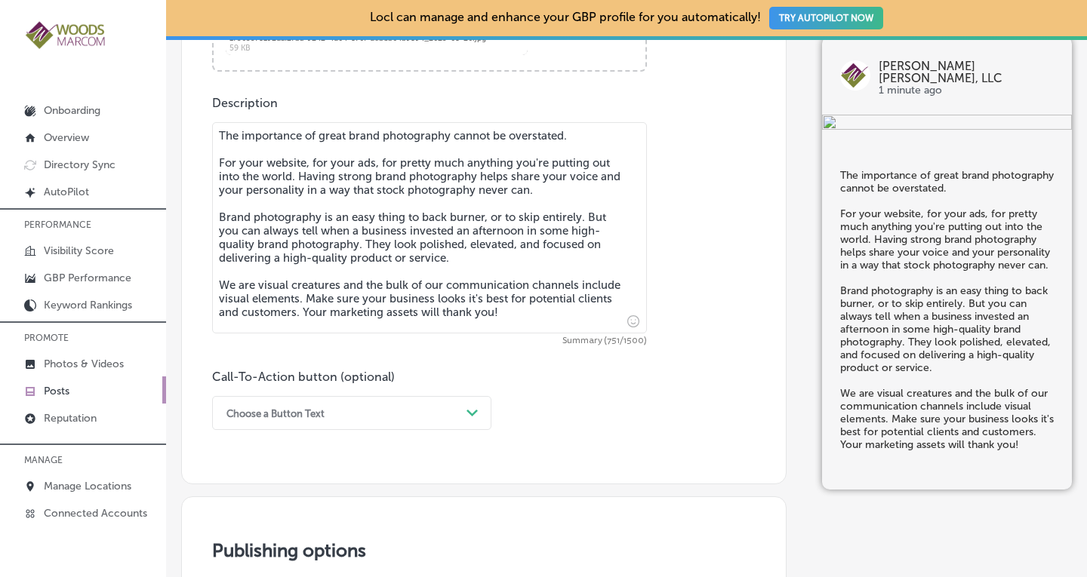
click at [311, 412] on div "Choose a Button Text Path Created with Sketch." at bounding box center [351, 413] width 279 height 34
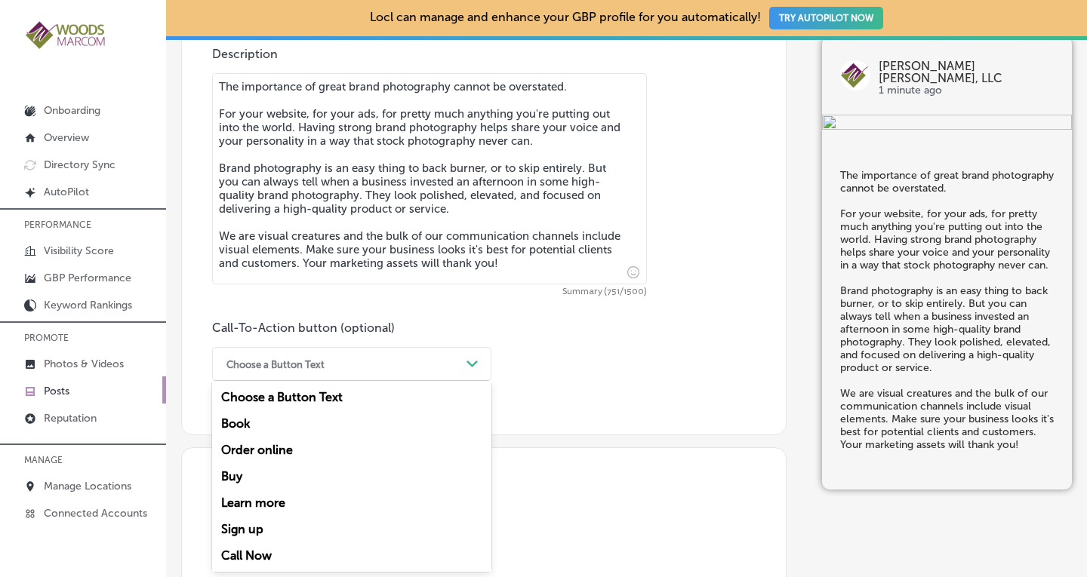
click at [244, 505] on div "Learn more" at bounding box center [351, 503] width 279 height 26
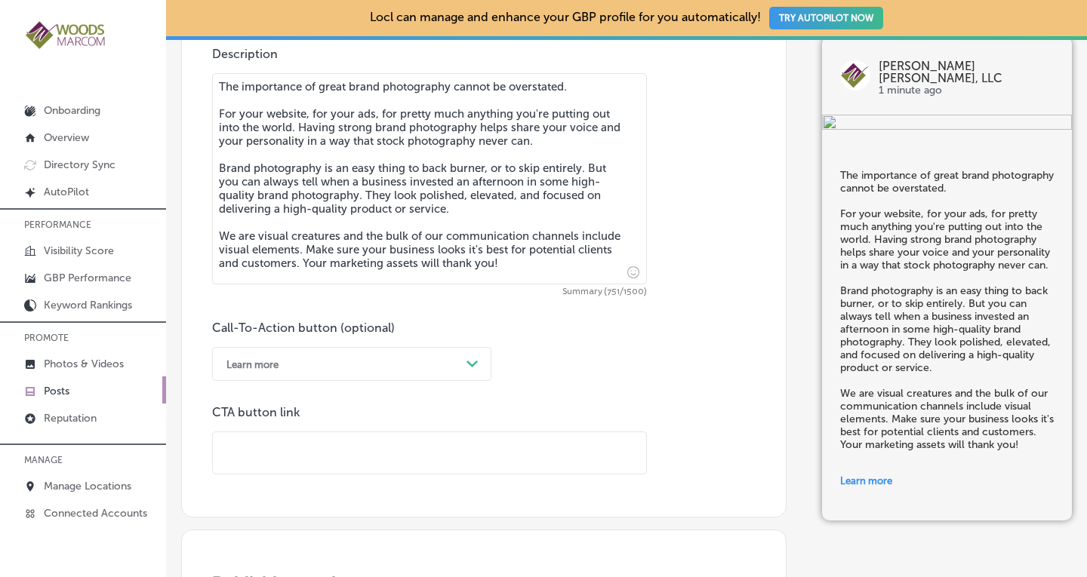
click at [278, 445] on input "text" at bounding box center [429, 454] width 433 height 42
paste input "[URL][DOMAIN_NAME]"
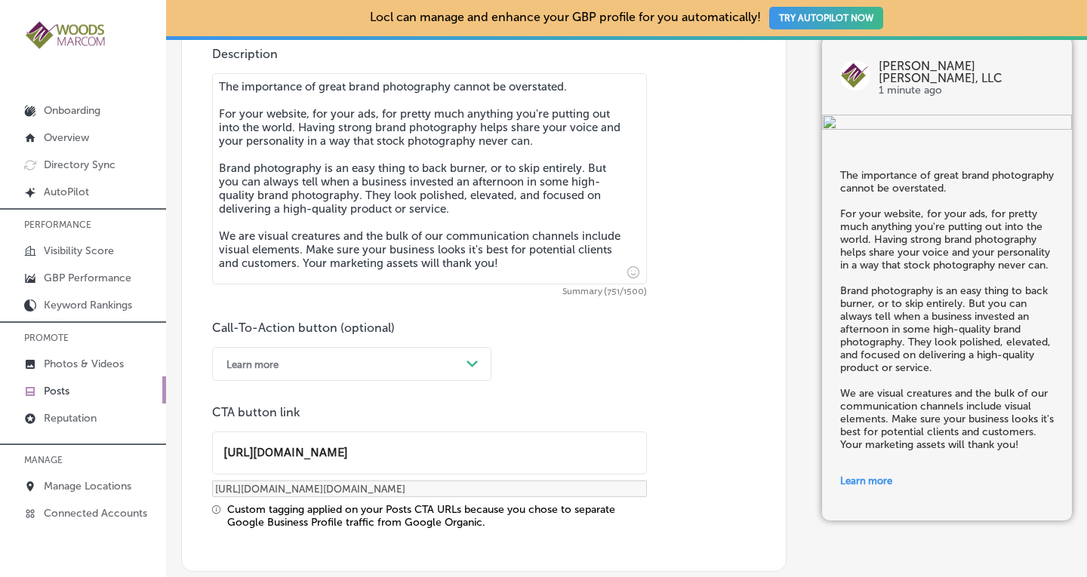
type input "[URL][DOMAIN_NAME]"
click at [680, 374] on div "Call-To-Action button (optional) Learn more Path Created with Sketch. CTA butto…" at bounding box center [483, 425] width 543 height 208
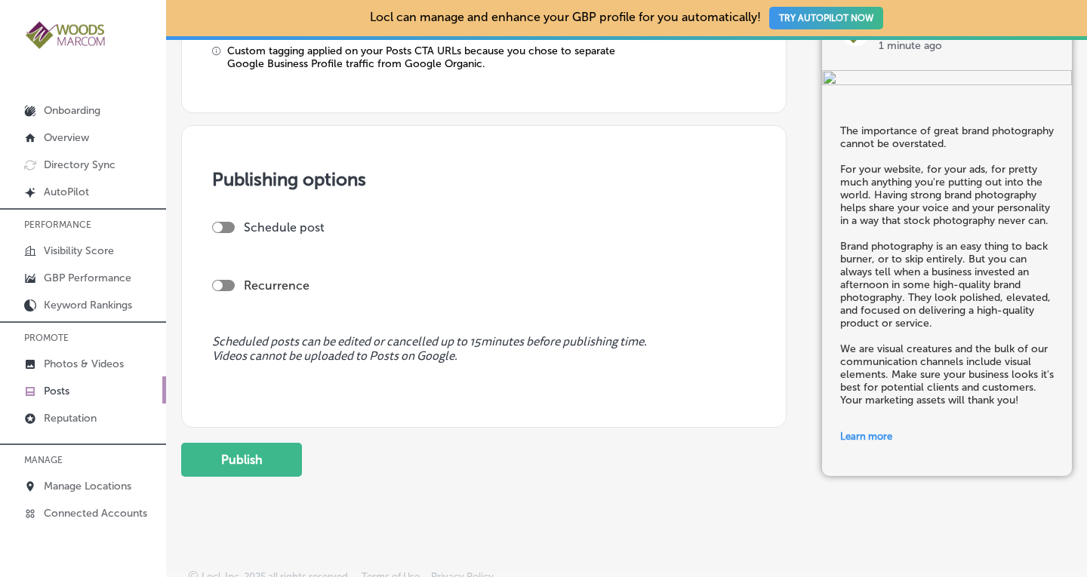
scroll to position [1338, 0]
click at [223, 280] on div at bounding box center [223, 284] width 23 height 11
checkbox input "true"
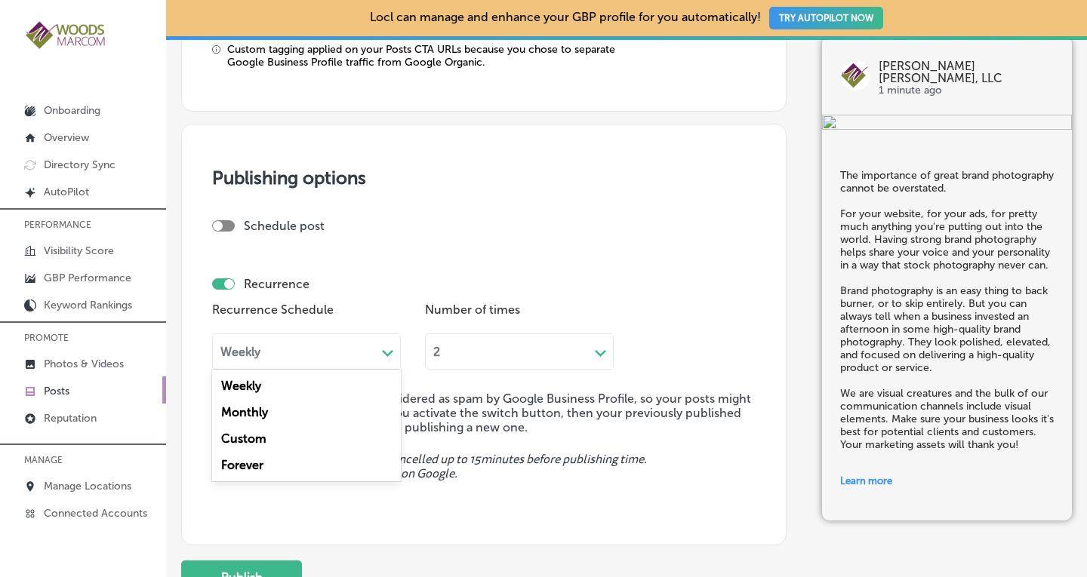
click at [332, 355] on div "Weekly" at bounding box center [294, 351] width 163 height 17
click at [269, 440] on div "Custom" at bounding box center [306, 439] width 189 height 26
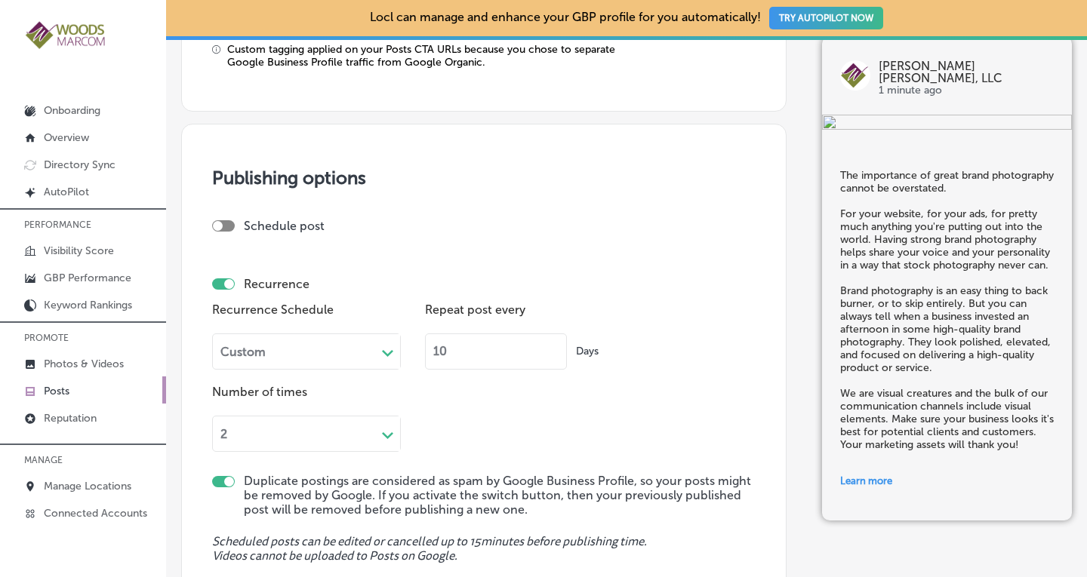
click at [328, 354] on div "Custom" at bounding box center [294, 351] width 163 height 17
click at [246, 467] on div "Forever" at bounding box center [306, 465] width 189 height 26
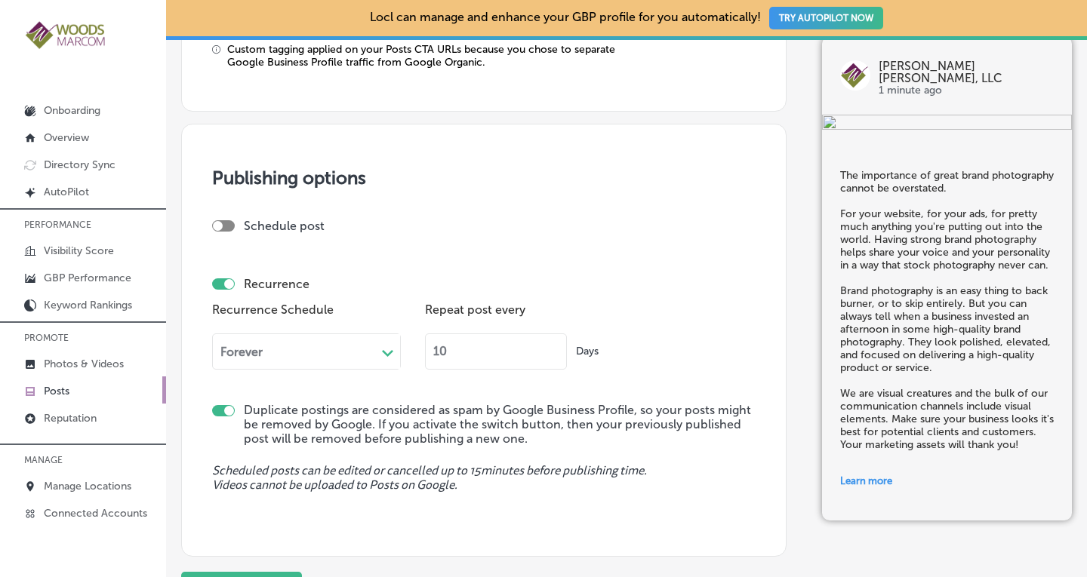
drag, startPoint x: 453, startPoint y: 353, endPoint x: 415, endPoint y: 351, distance: 37.8
click at [415, 351] on div "Recurrence Schedule Forever Path Created with Sketch. Repeat post every 10 Days" at bounding box center [483, 340] width 543 height 82
type input "90"
click at [719, 465] on span "Scheduled posts can be edited or cancelled up to 15 minutes before publishing t…" at bounding box center [483, 478] width 543 height 29
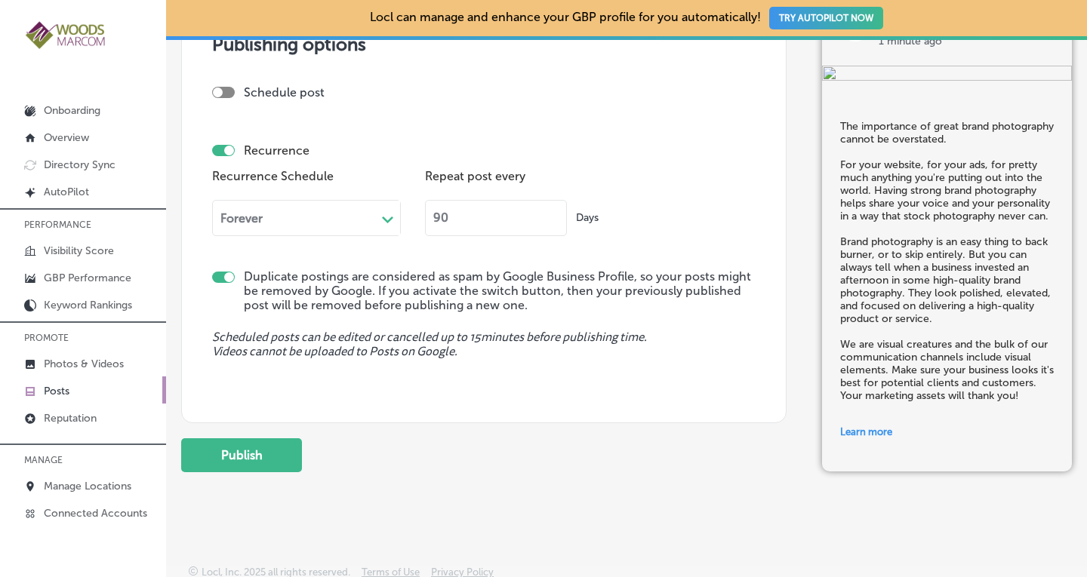
scroll to position [1477, 0]
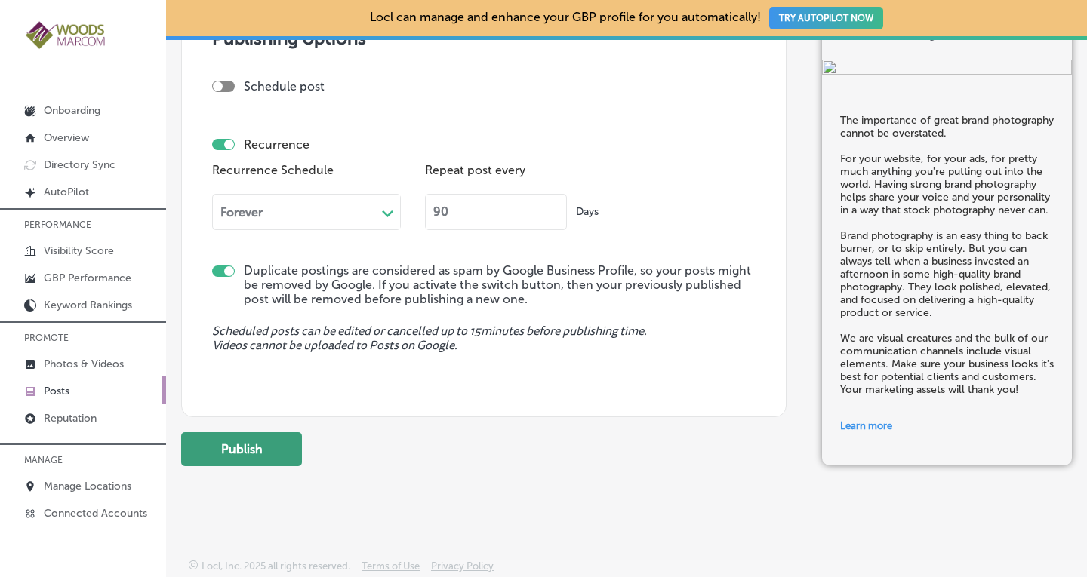
click at [240, 446] on button "Publish" at bounding box center [241, 450] width 121 height 34
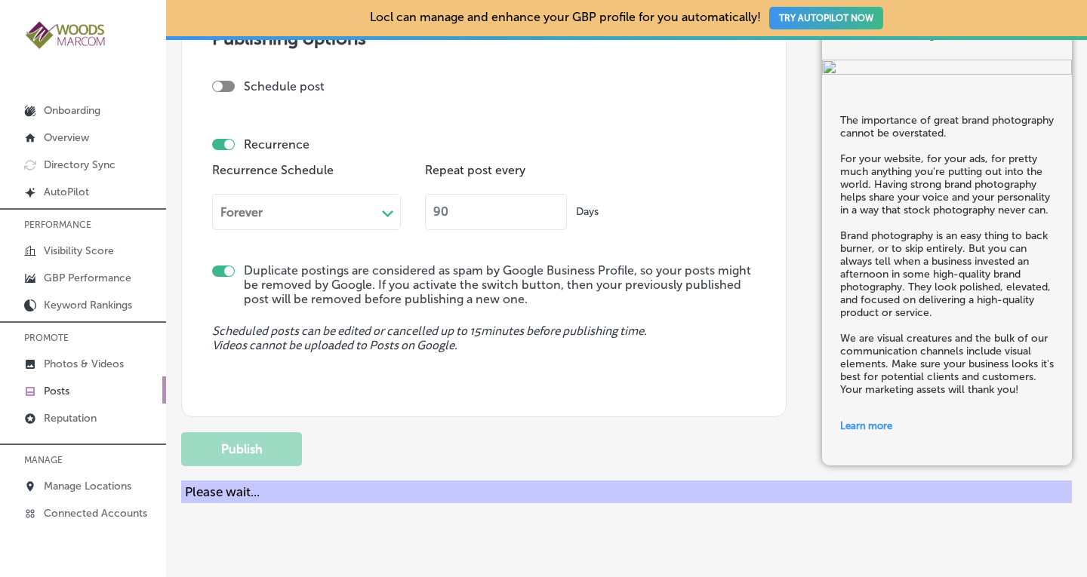
checkbox input "false"
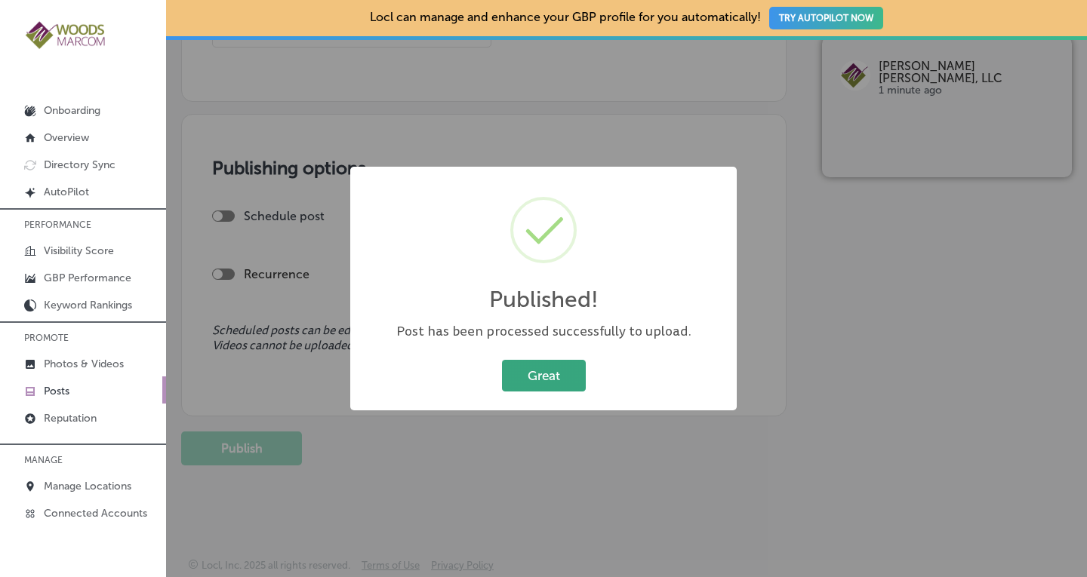
click at [558, 383] on button "Great" at bounding box center [544, 375] width 84 height 31
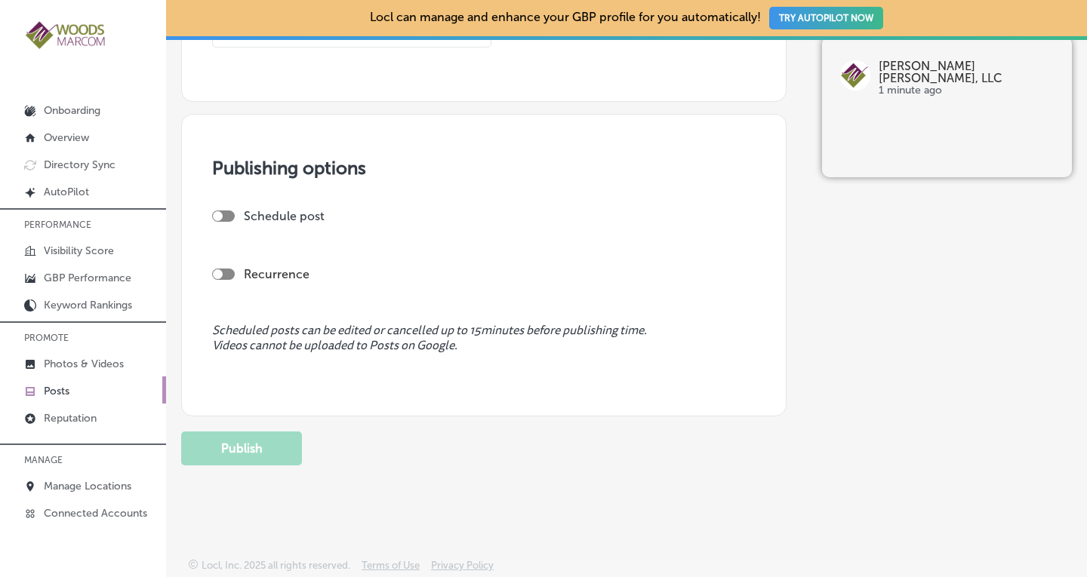
click at [57, 386] on p "Posts" at bounding box center [57, 391] width 26 height 13
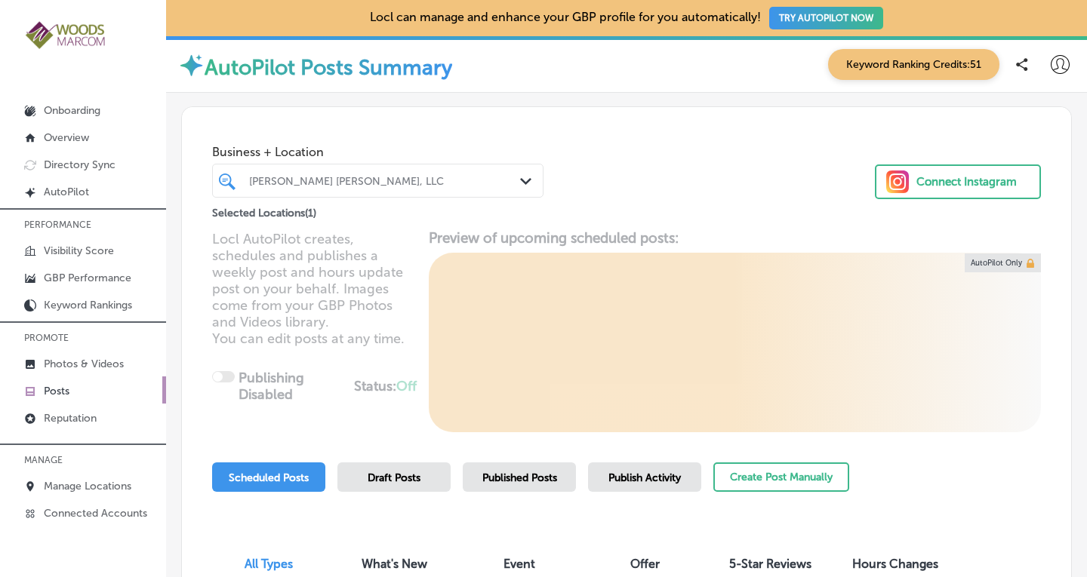
click at [364, 173] on div at bounding box center [365, 181] width 235 height 20
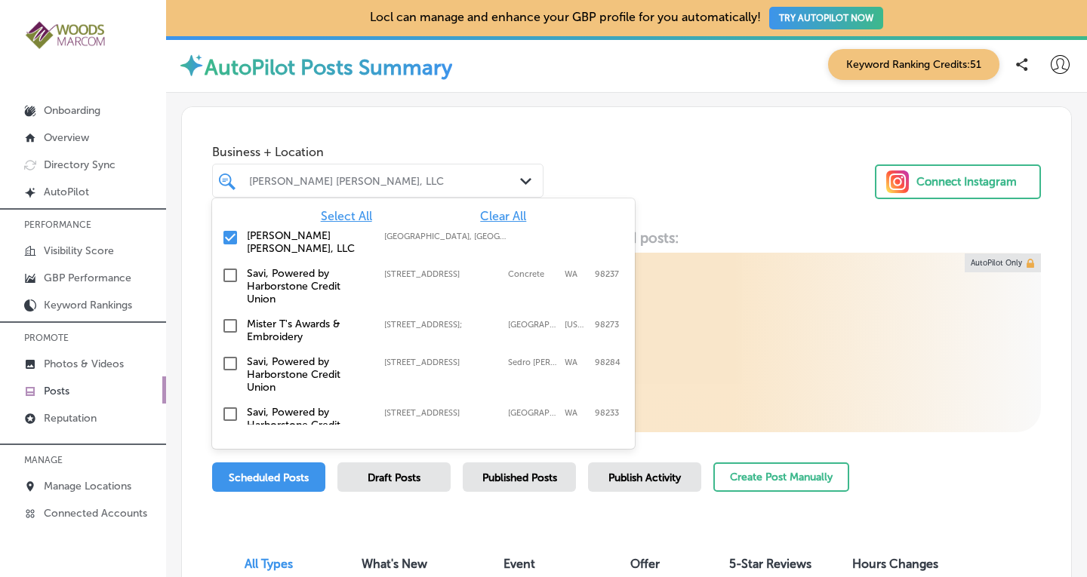
click at [480, 218] on span "Clear All" at bounding box center [503, 216] width 46 height 14
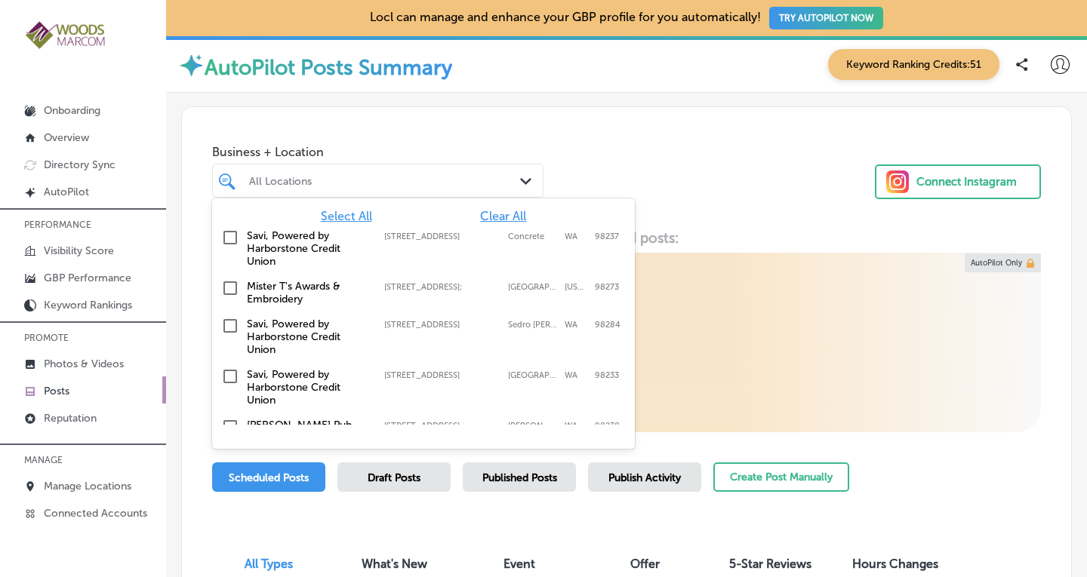
click at [232, 287] on input "checkbox" at bounding box center [230, 288] width 18 height 18
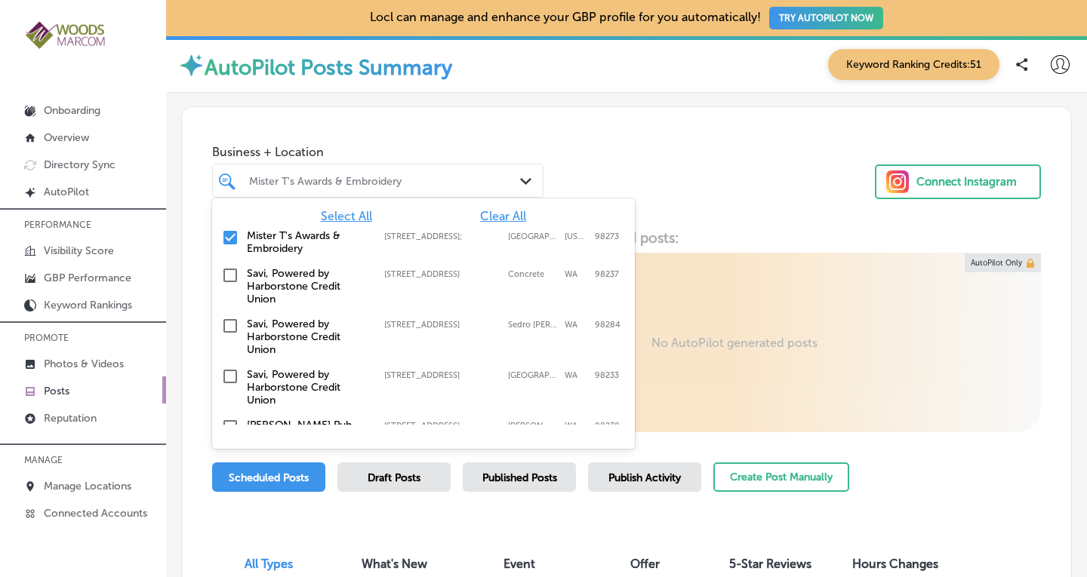
click at [688, 188] on div "Business + Location option [STREET_ADDRESS]; , selected. option [STREET_ADDRESS…" at bounding box center [626, 164] width 889 height 115
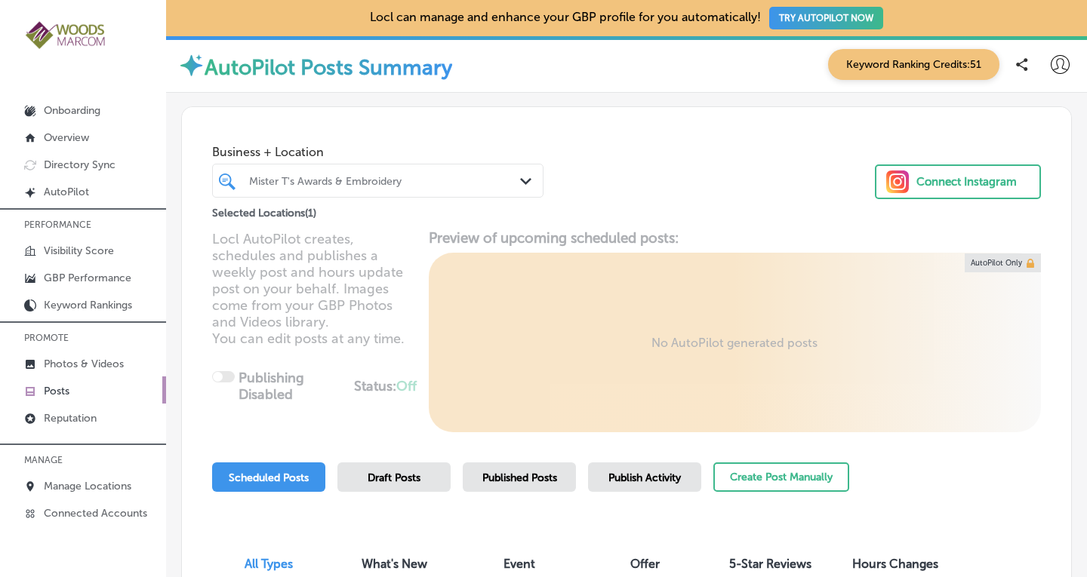
click at [513, 482] on span "Published Posts" at bounding box center [519, 478] width 75 height 13
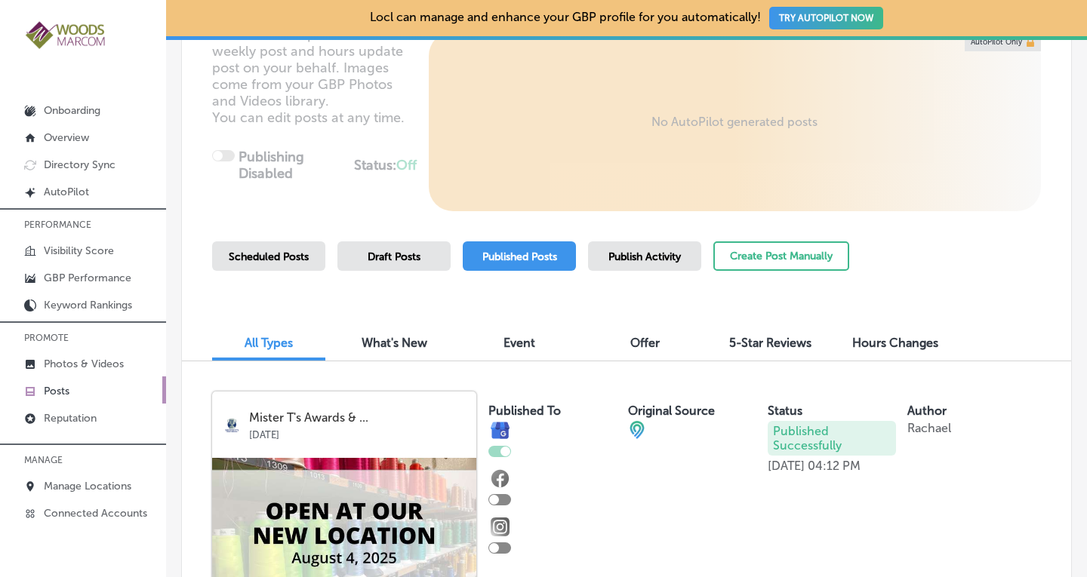
scroll to position [216, 0]
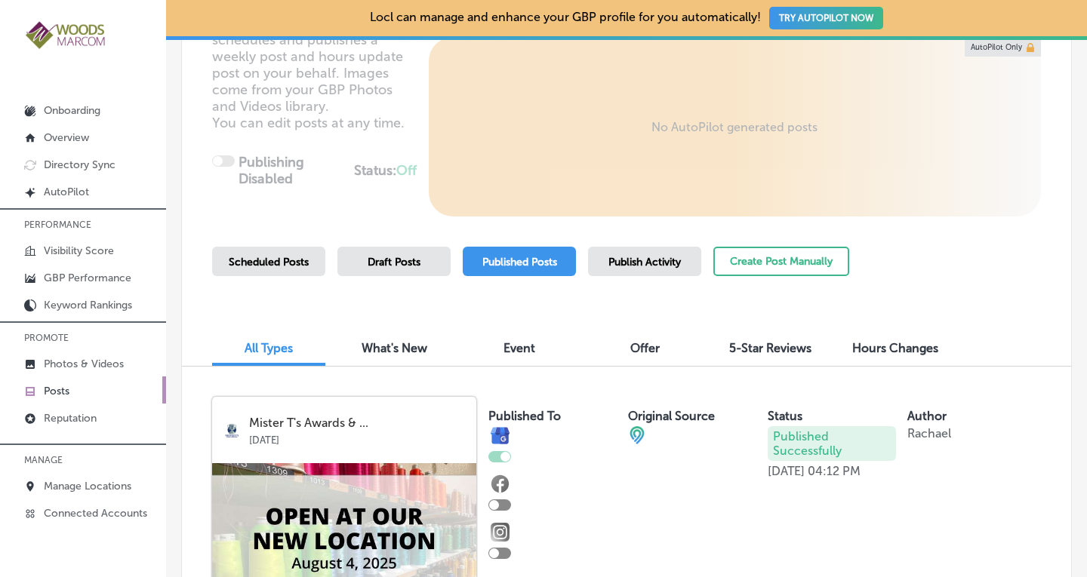
click at [661, 265] on span "Publish Activity" at bounding box center [644, 262] width 72 height 13
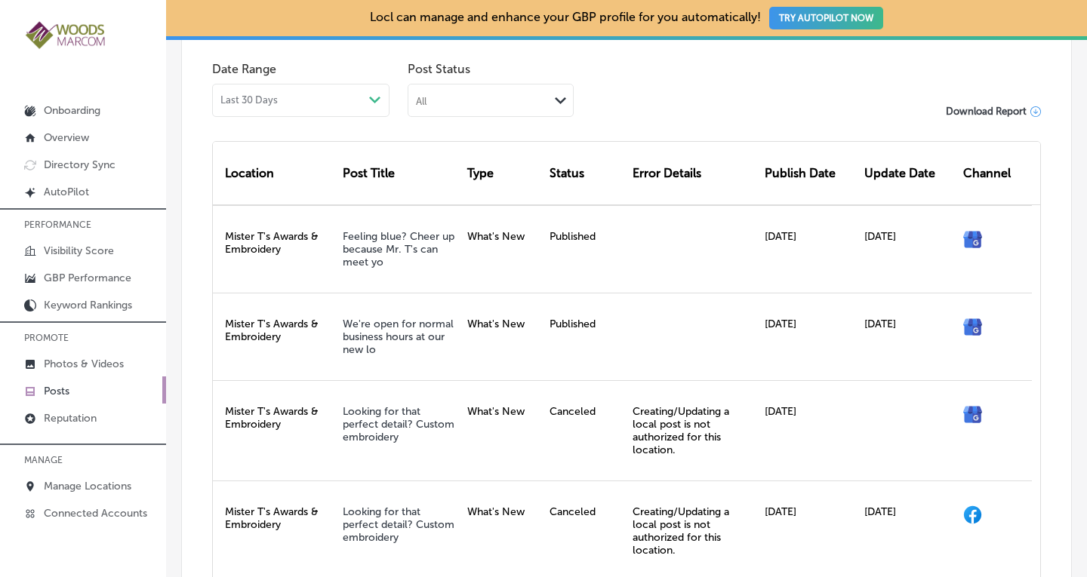
scroll to position [499, 0]
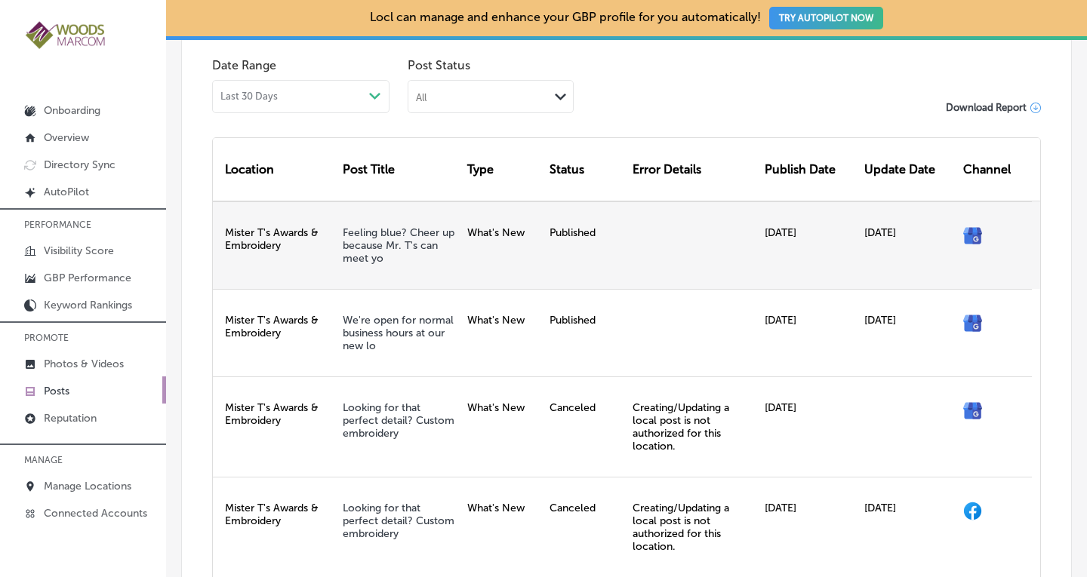
click at [555, 240] on div "Published" at bounding box center [584, 246] width 83 height 88
click at [973, 234] on icon at bounding box center [975, 234] width 5 height 2
click at [965, 237] on icon at bounding box center [973, 237] width 17 height 16
click at [644, 226] on div at bounding box center [693, 246] width 132 height 88
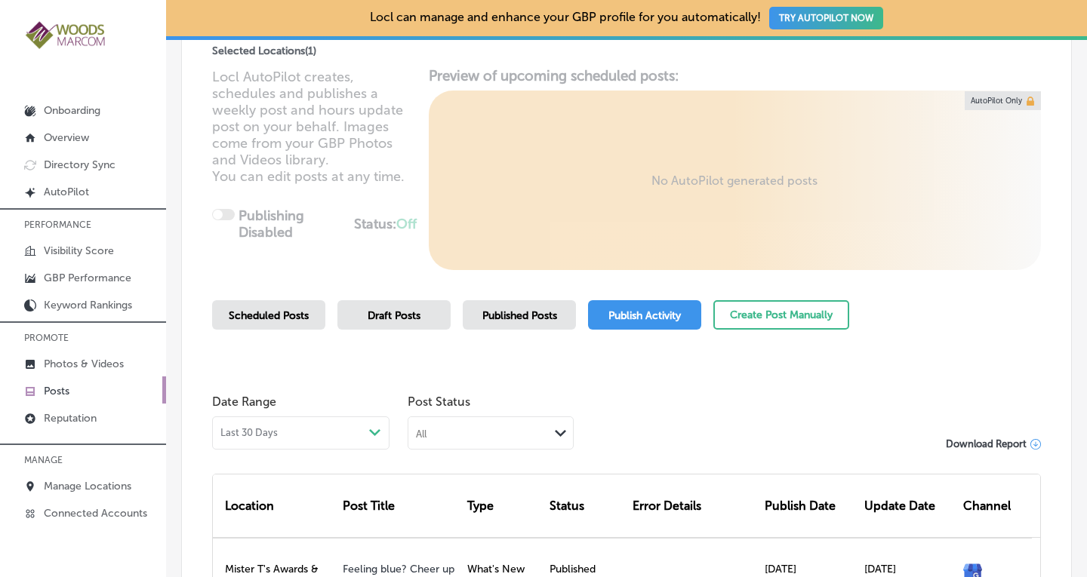
scroll to position [159, 0]
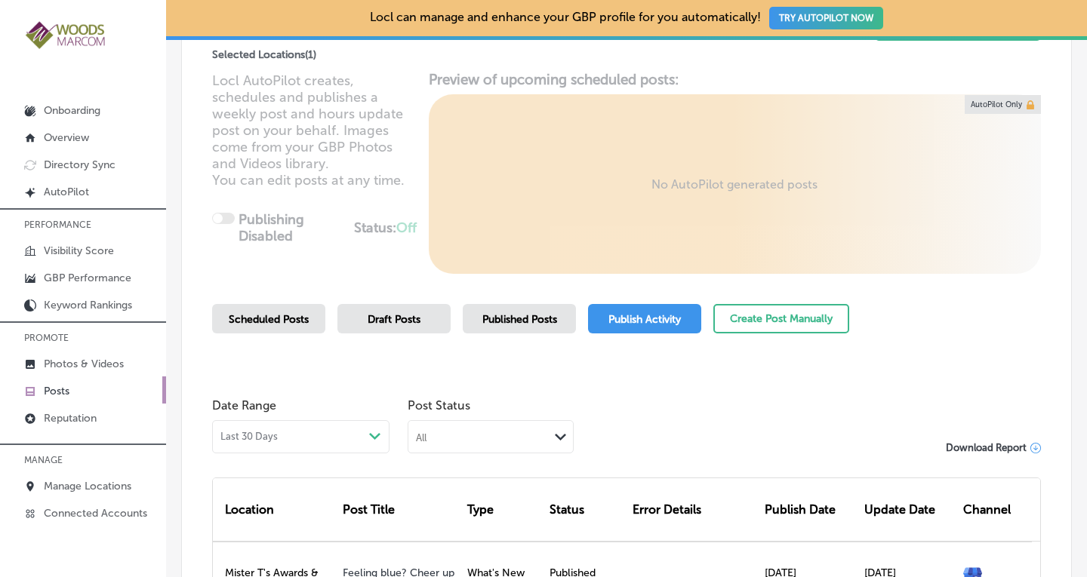
click at [266, 318] on span "Scheduled Posts" at bounding box center [269, 319] width 80 height 13
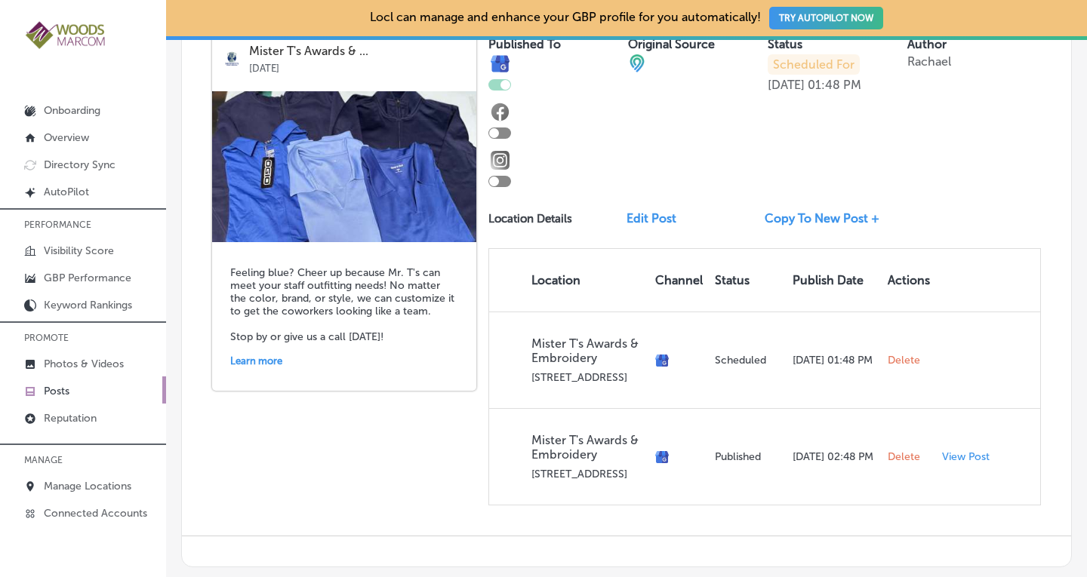
scroll to position [596, 0]
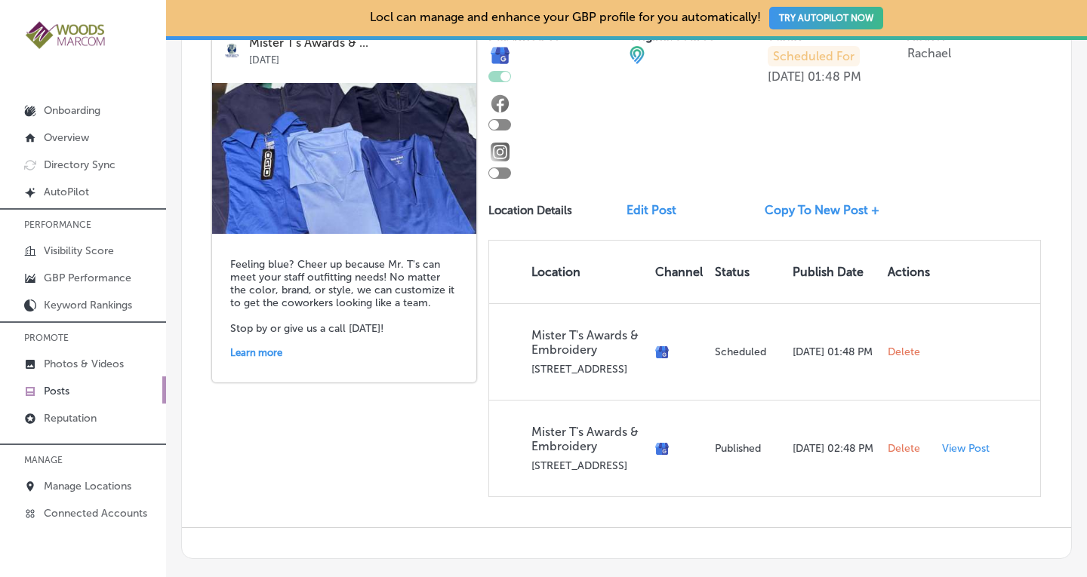
click at [657, 207] on link "Edit Post" at bounding box center [658, 210] width 62 height 14
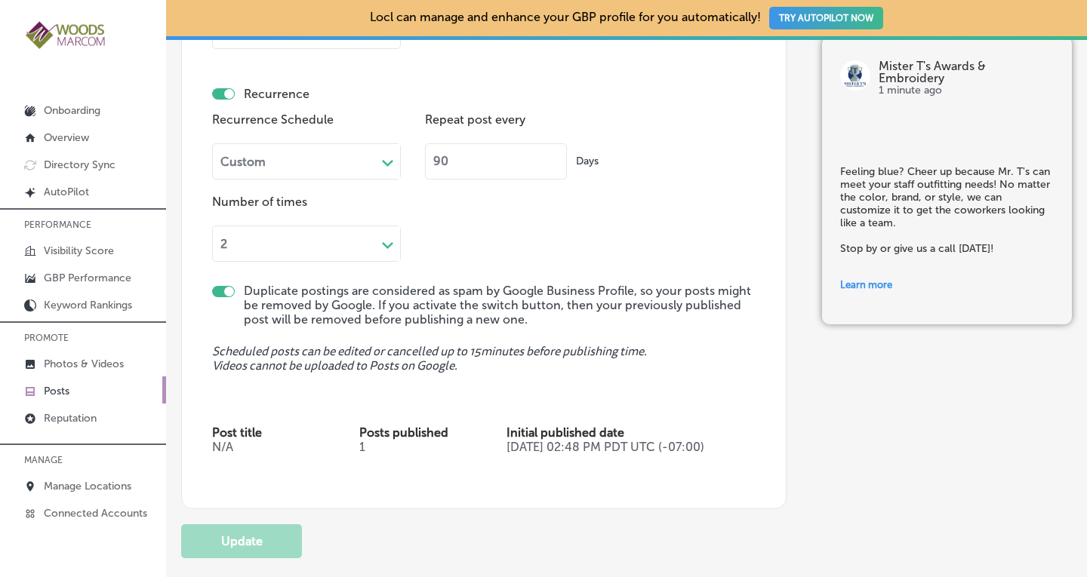
scroll to position [1692, 0]
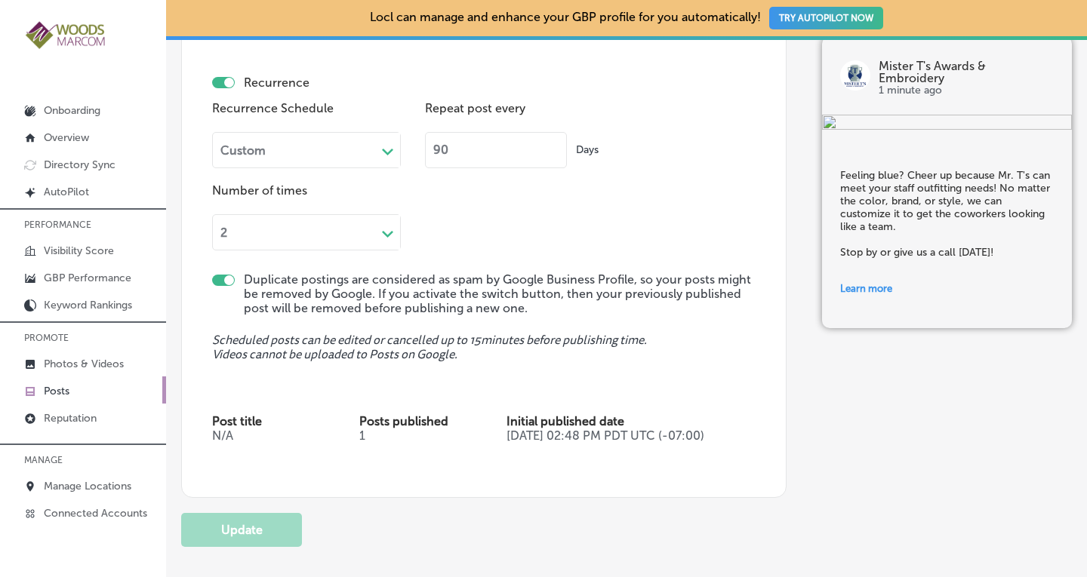
click at [366, 155] on div "Custom" at bounding box center [294, 149] width 163 height 17
click at [248, 266] on div "Forever" at bounding box center [306, 264] width 189 height 26
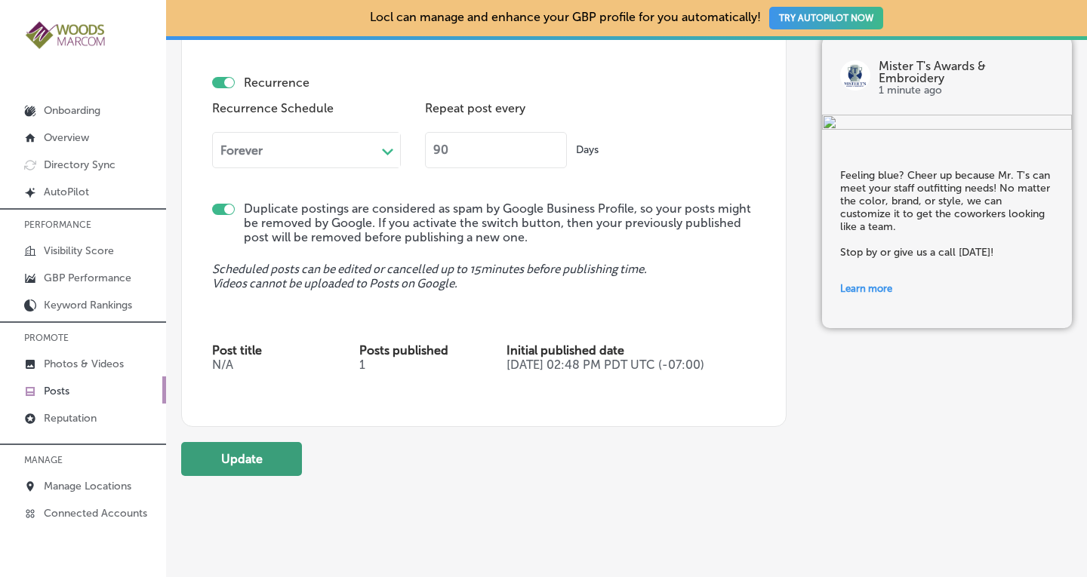
click at [250, 476] on button "Update" at bounding box center [241, 459] width 121 height 34
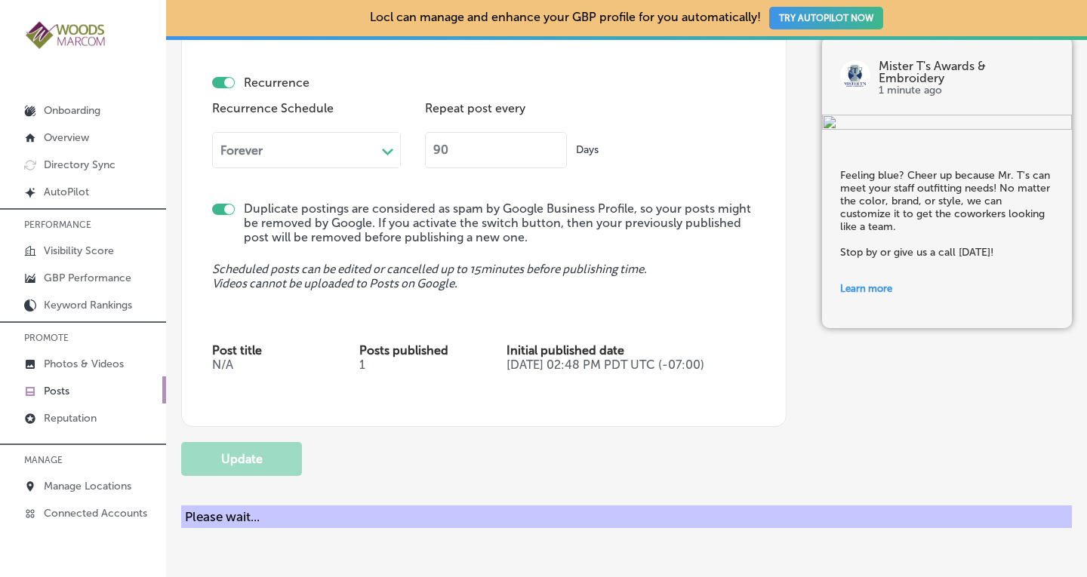
checkbox input "true"
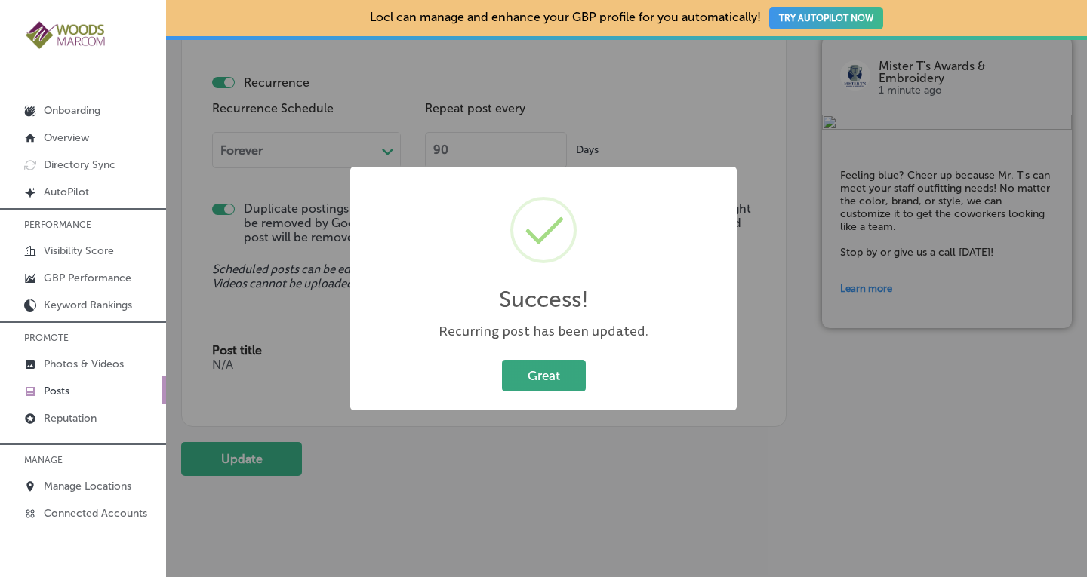
click at [562, 371] on button "Great" at bounding box center [544, 375] width 84 height 31
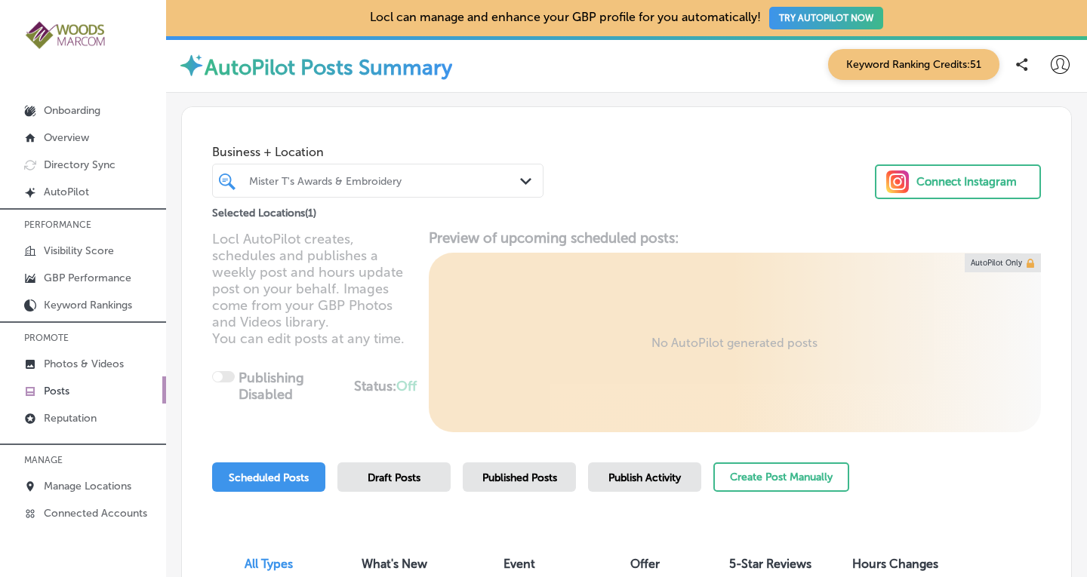
click at [94, 390] on link "Posts" at bounding box center [83, 390] width 166 height 27
click at [436, 175] on div "Mister T's Awards & Embroidery" at bounding box center [385, 180] width 273 height 13
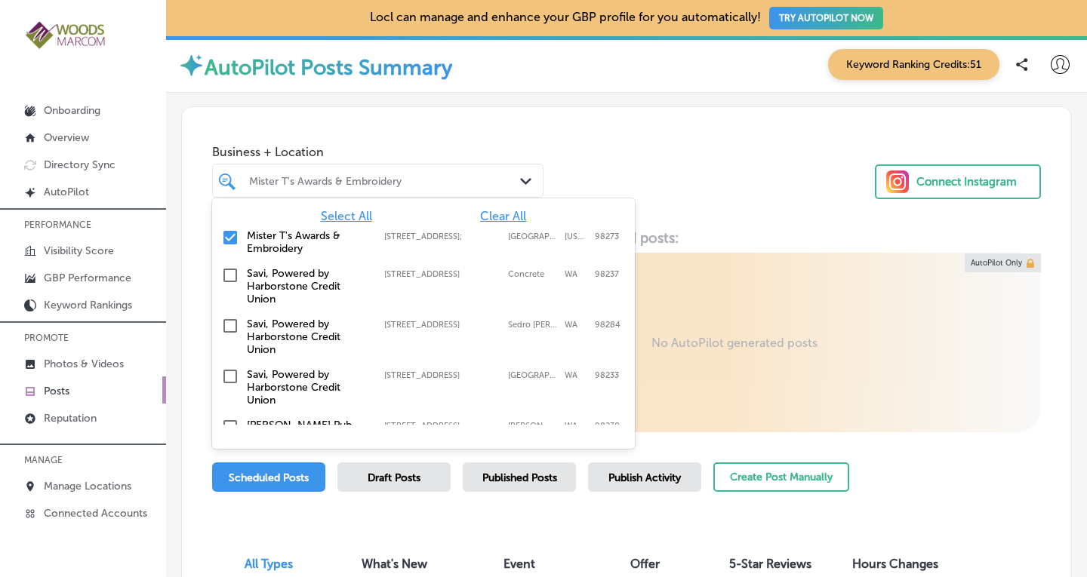
click at [489, 214] on span "Clear All" at bounding box center [503, 216] width 46 height 14
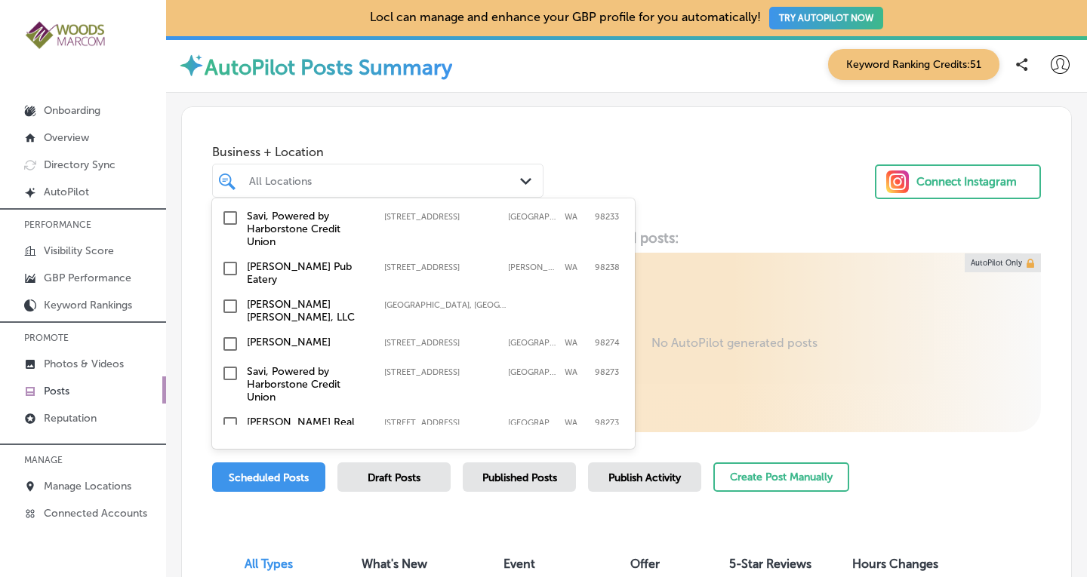
scroll to position [165, 0]
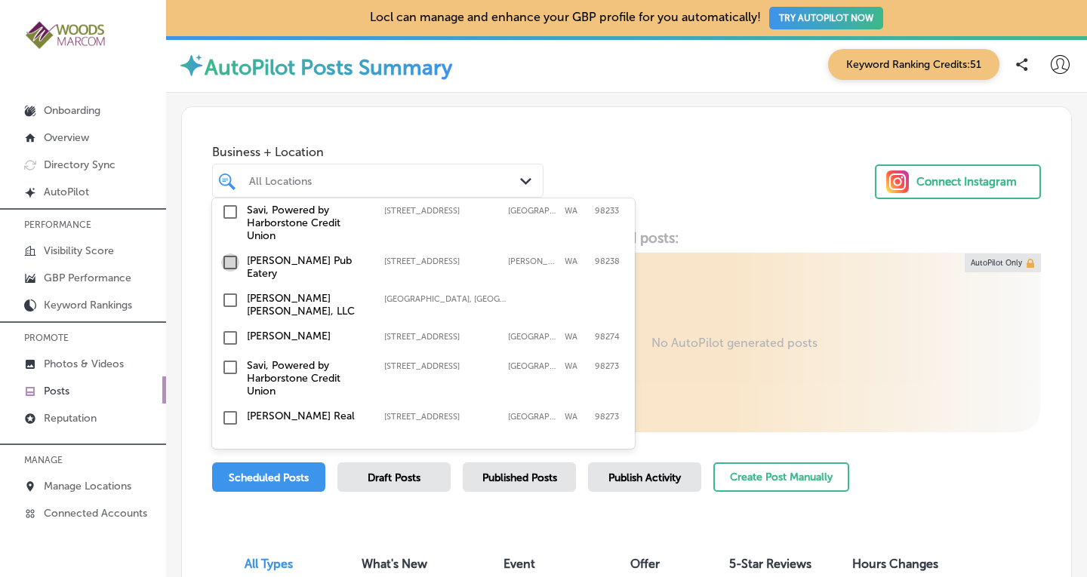
click at [231, 260] on input "checkbox" at bounding box center [230, 263] width 18 height 18
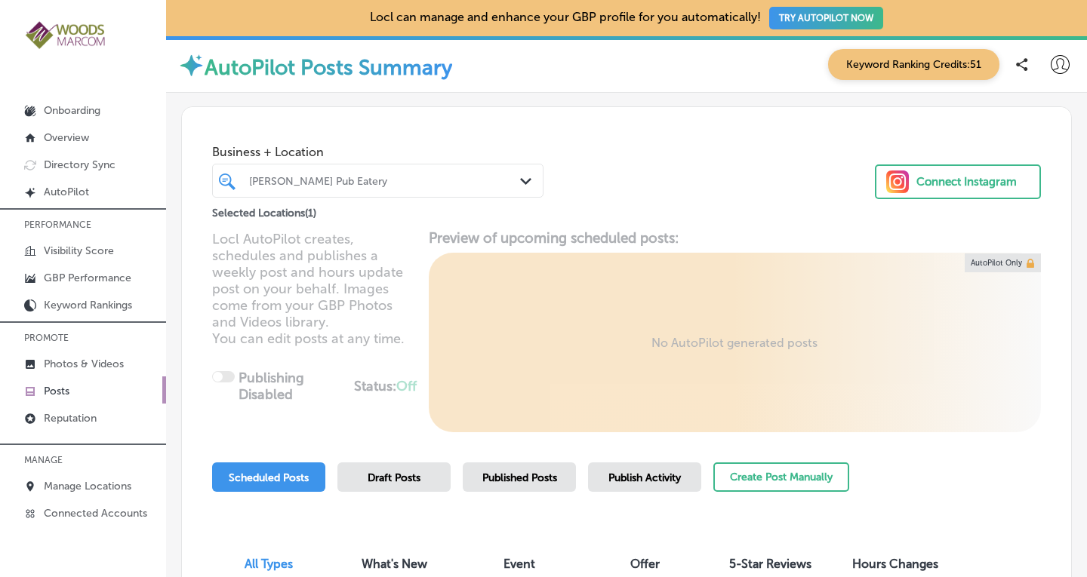
click at [733, 189] on div "Business + Location [PERSON_NAME] Pub Eatery Path Created with Sketch. Selected…" at bounding box center [626, 164] width 889 height 115
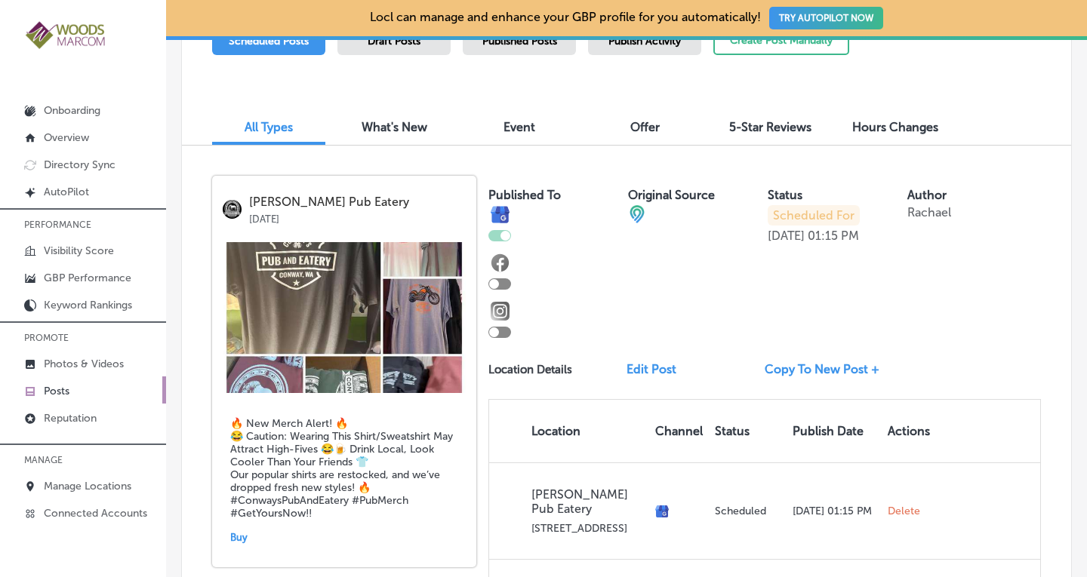
scroll to position [439, 0]
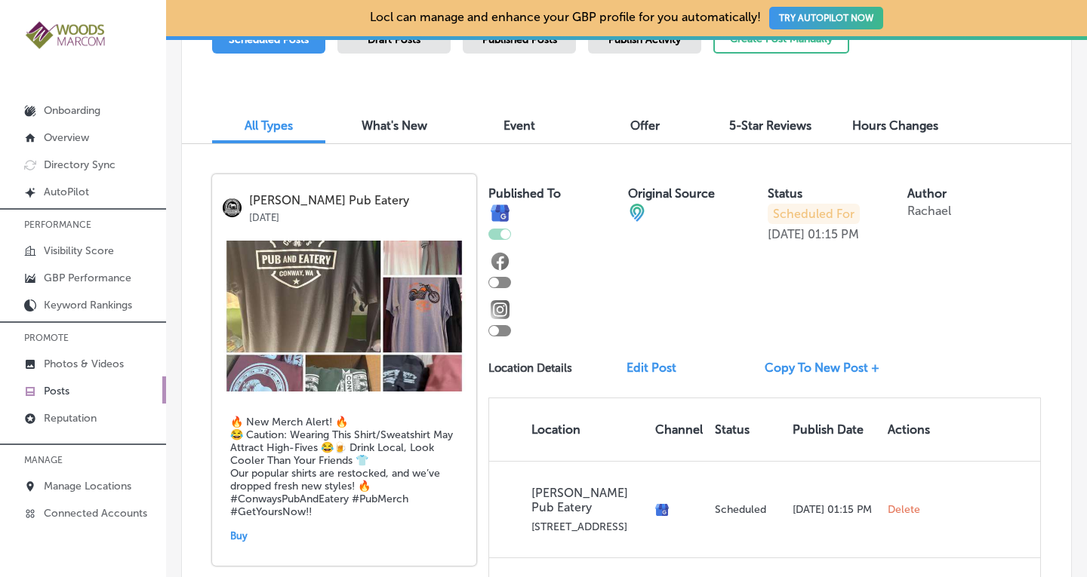
click at [651, 362] on link "Edit Post" at bounding box center [658, 368] width 62 height 14
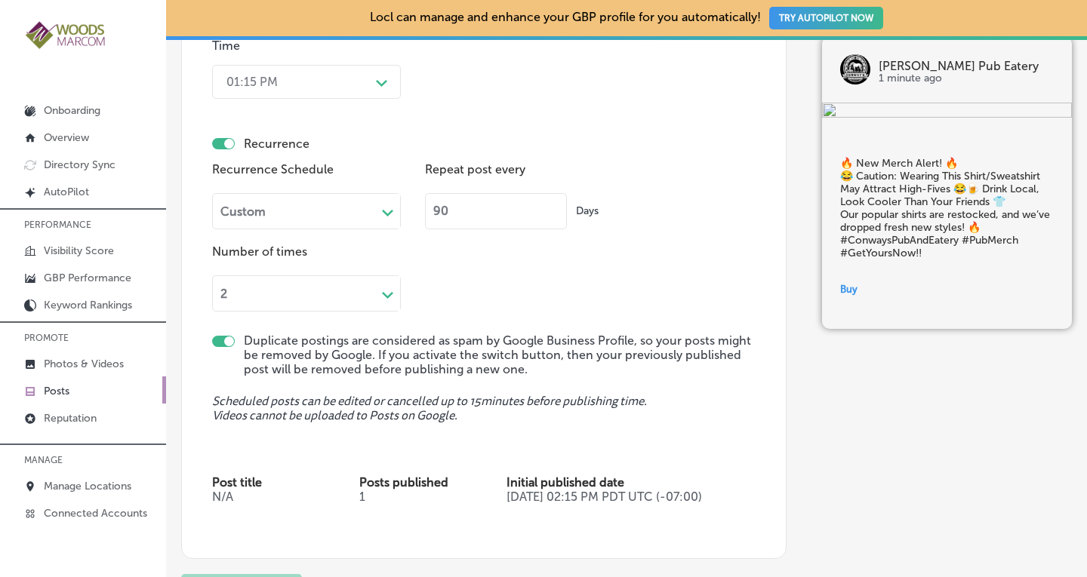
scroll to position [1639, 0]
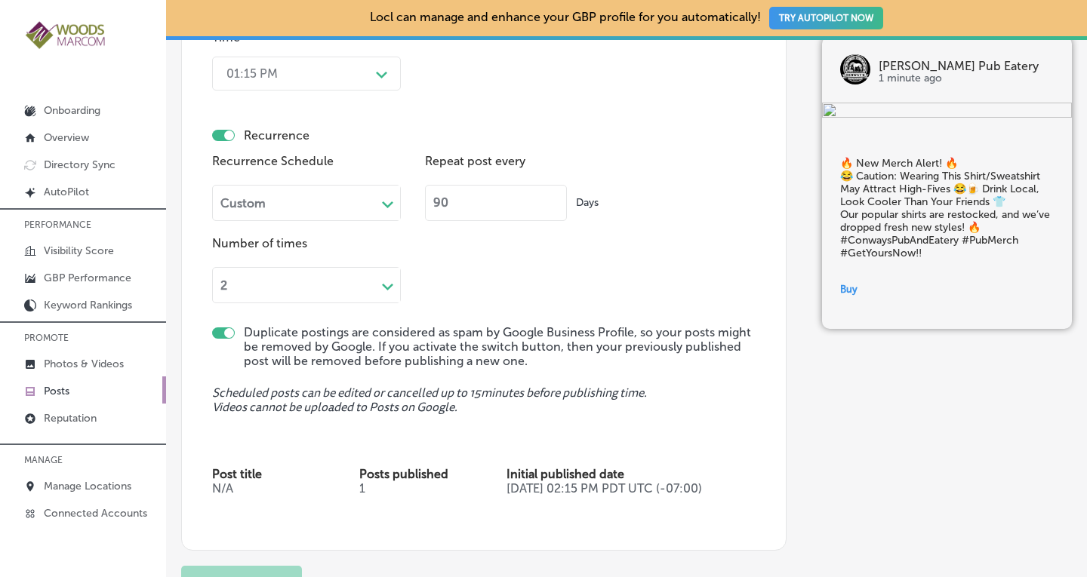
click at [389, 186] on div "Path Created with Sketch." at bounding box center [388, 203] width 24 height 35
click at [271, 319] on div "Forever" at bounding box center [306, 316] width 189 height 26
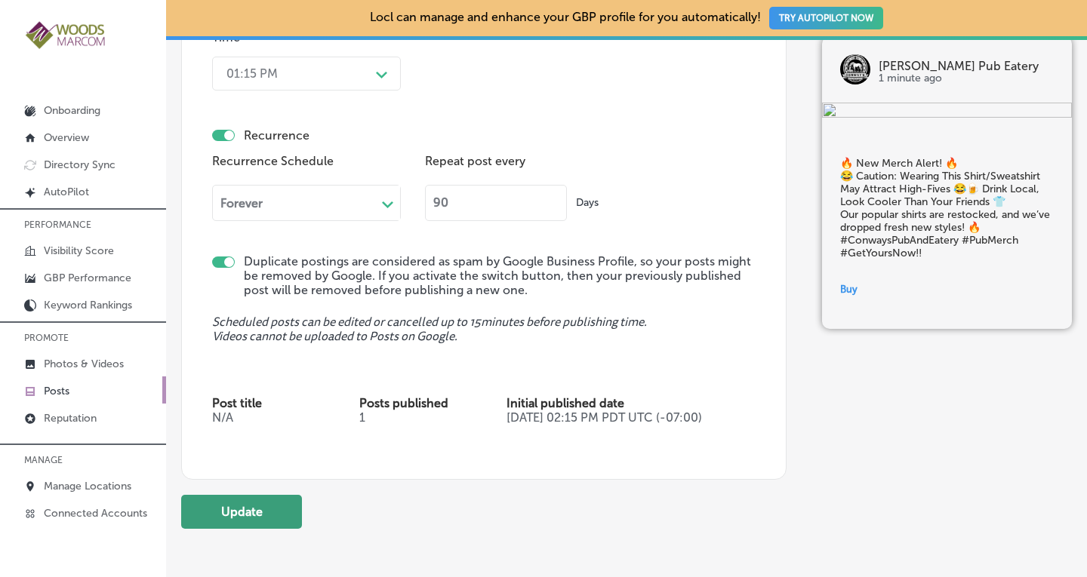
click at [254, 529] on button "Update" at bounding box center [241, 512] width 121 height 34
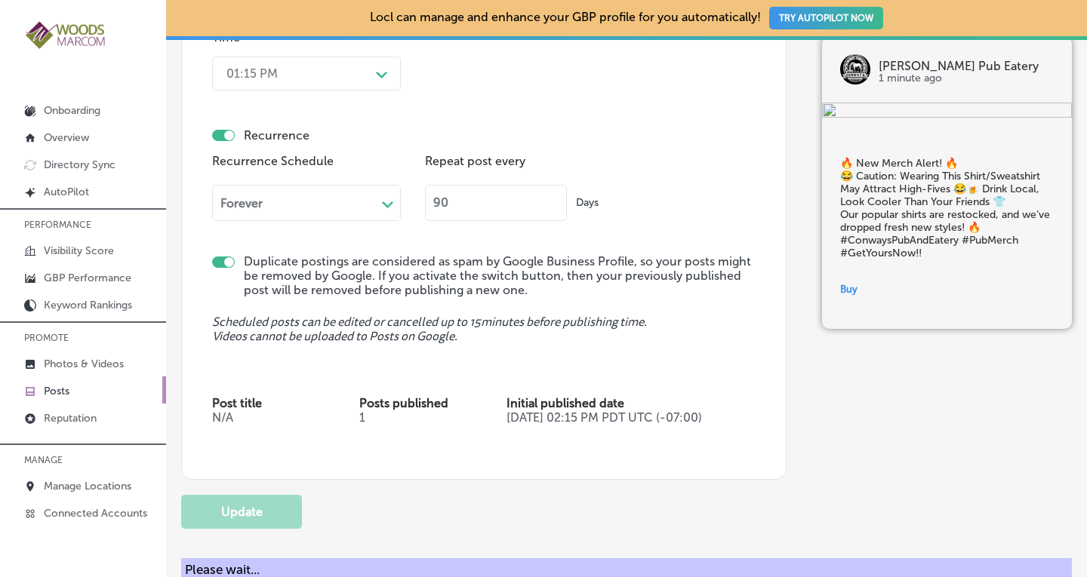
checkbox input "true"
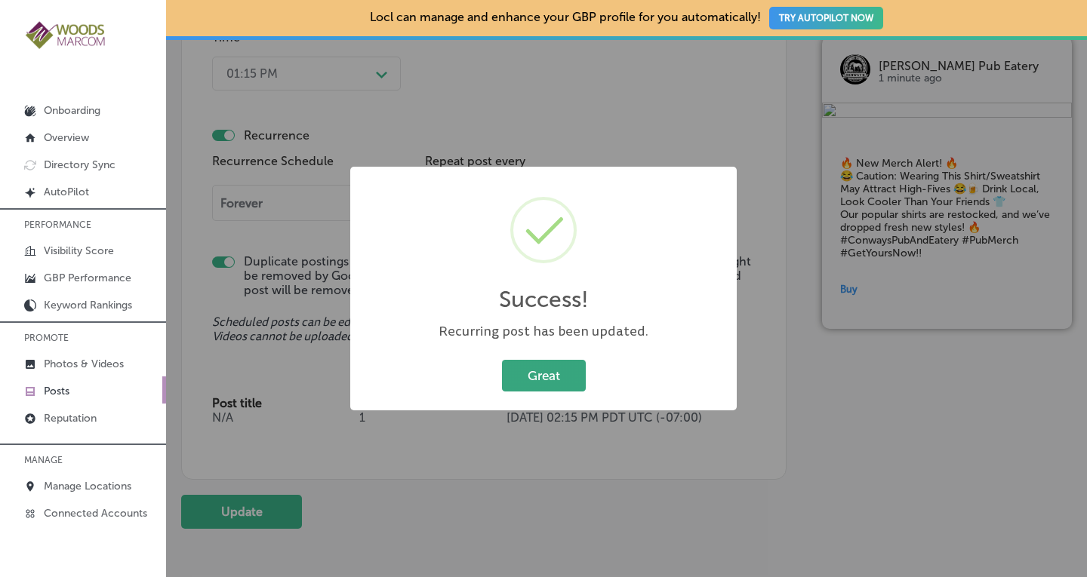
click at [553, 371] on button "Great" at bounding box center [544, 375] width 84 height 31
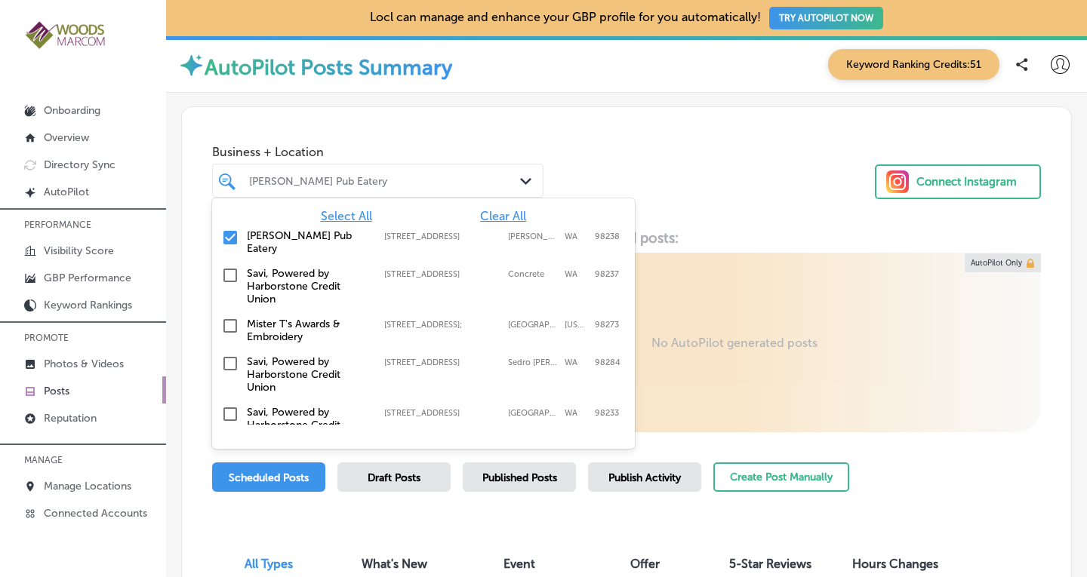
click at [485, 190] on div "[PERSON_NAME] Pub Eatery" at bounding box center [378, 180] width 273 height 23
click at [494, 223] on span "Clear All" at bounding box center [503, 216] width 46 height 14
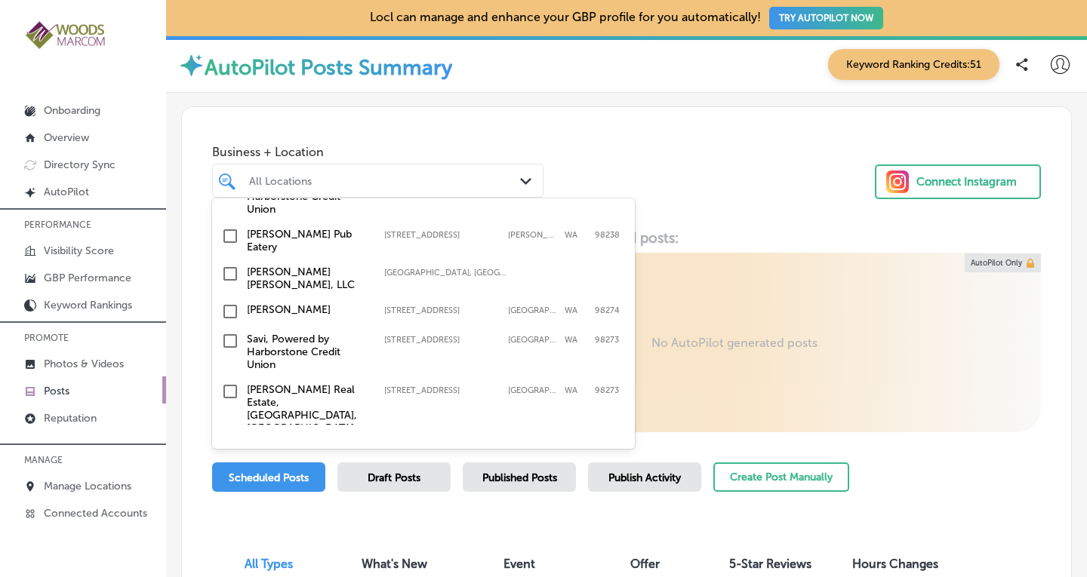
scroll to position [208, 0]
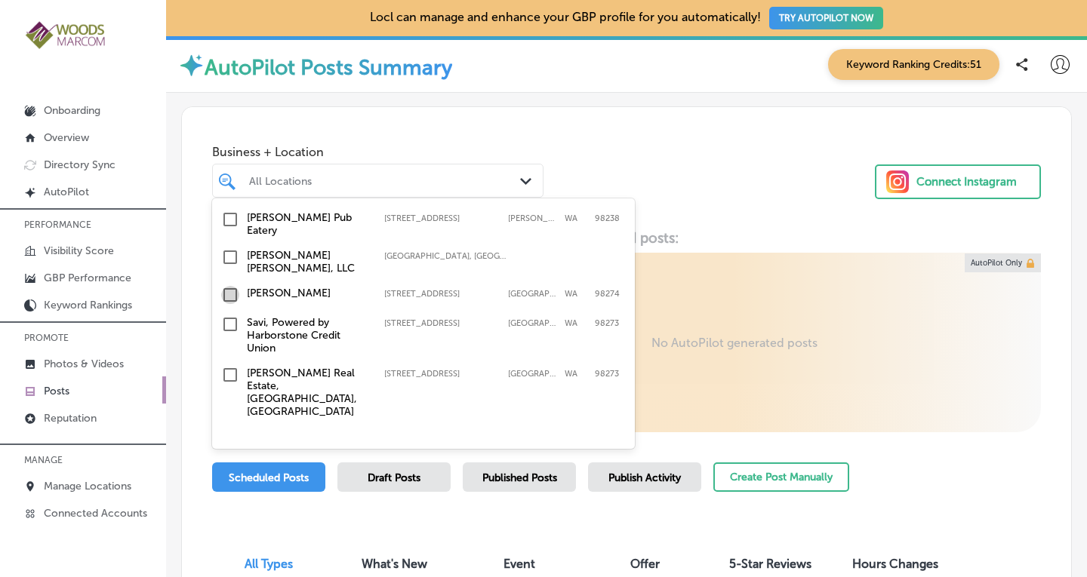
click at [234, 286] on input "checkbox" at bounding box center [230, 295] width 18 height 18
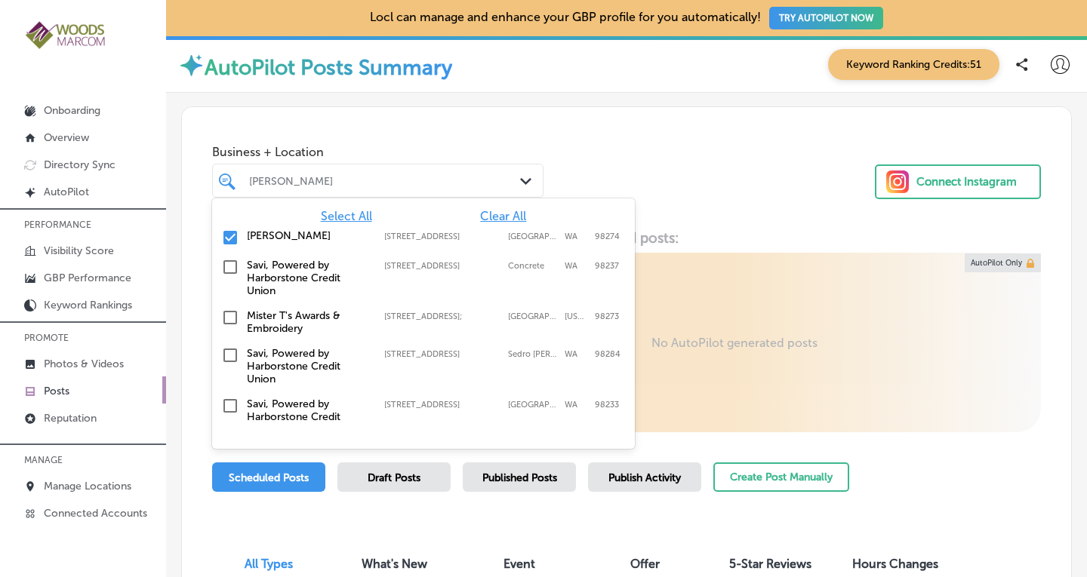
click at [657, 191] on div "Business + Location option [STREET_ADDRESS]. option [STREET_ADDRESS]. 19 result…" at bounding box center [626, 164] width 889 height 115
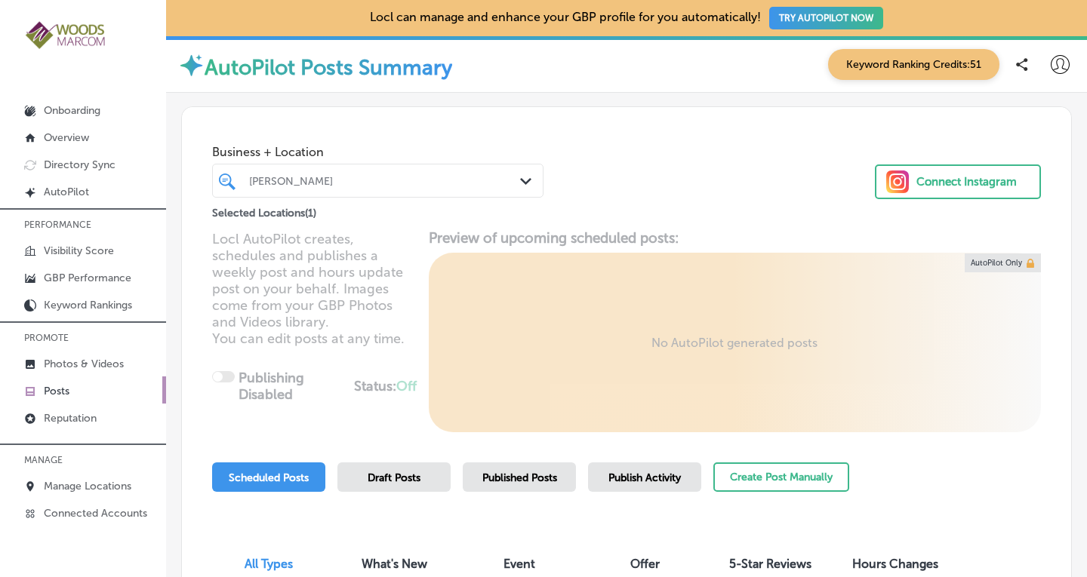
click at [494, 476] on span "Published Posts" at bounding box center [519, 478] width 75 height 13
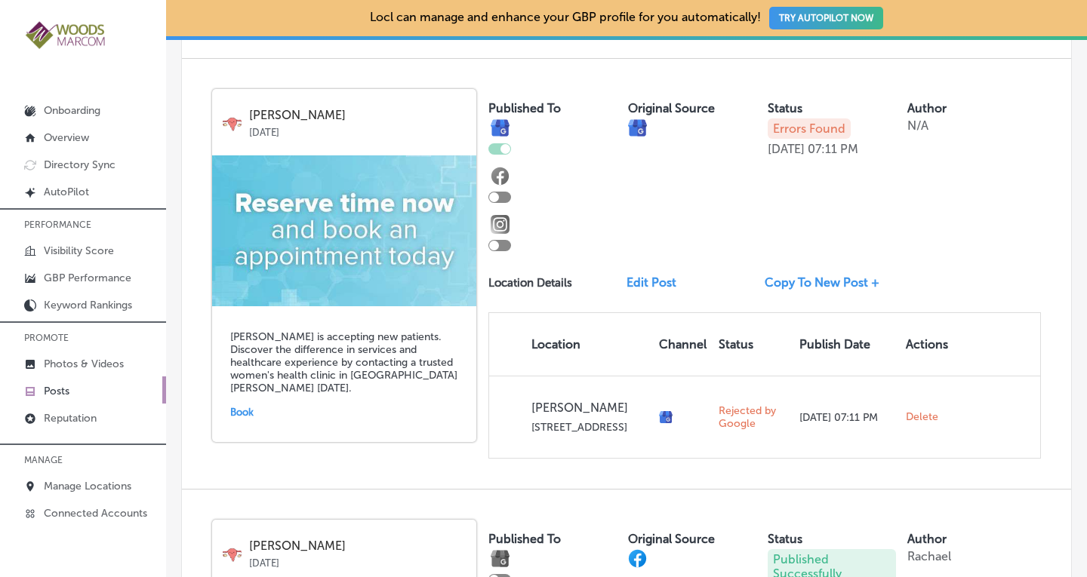
scroll to position [2066, 0]
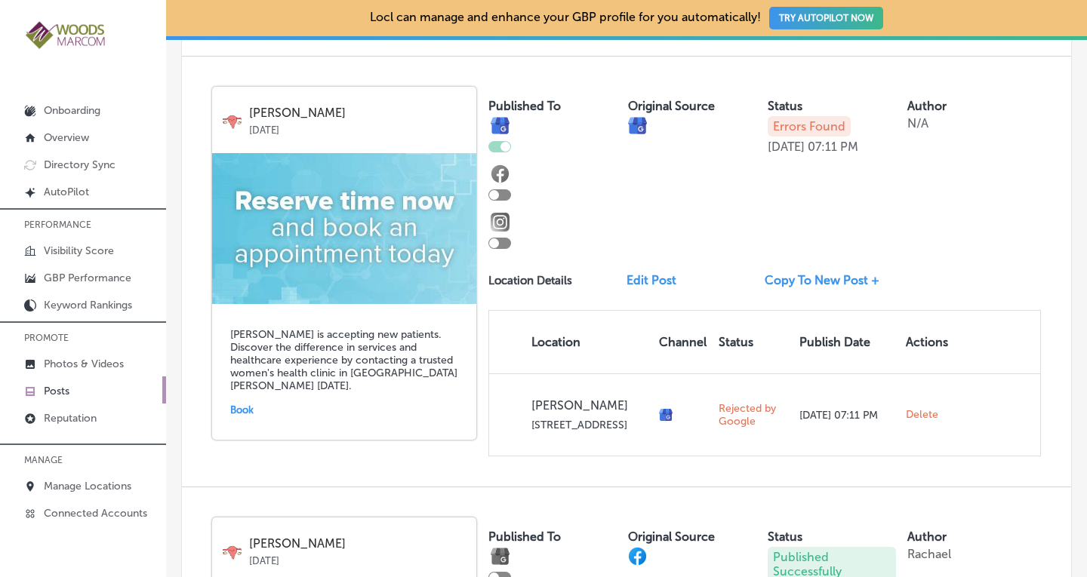
click at [780, 273] on link "Copy To New Post +" at bounding box center [828, 280] width 127 height 14
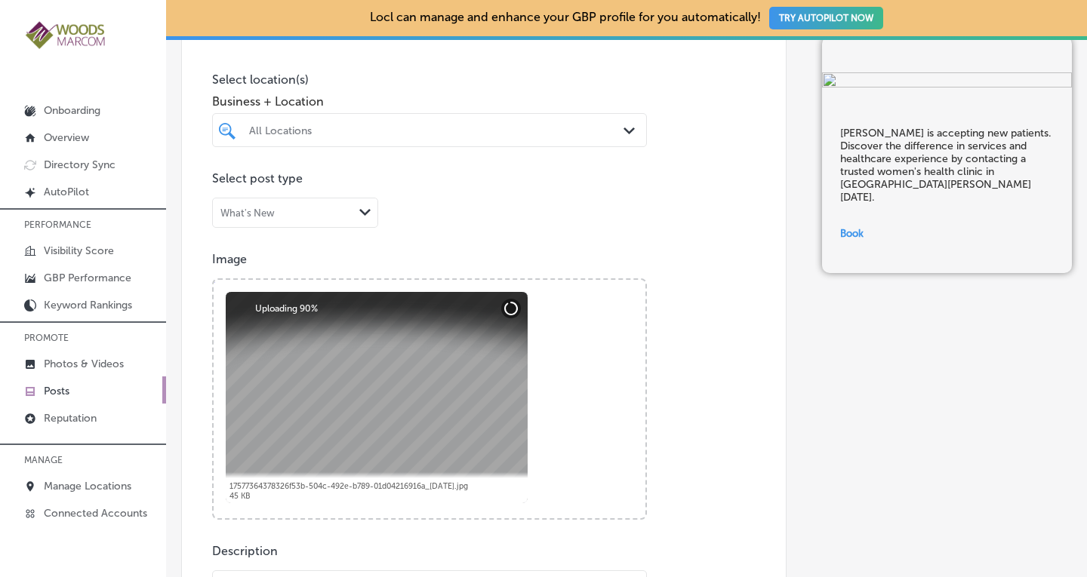
scroll to position [382, 0]
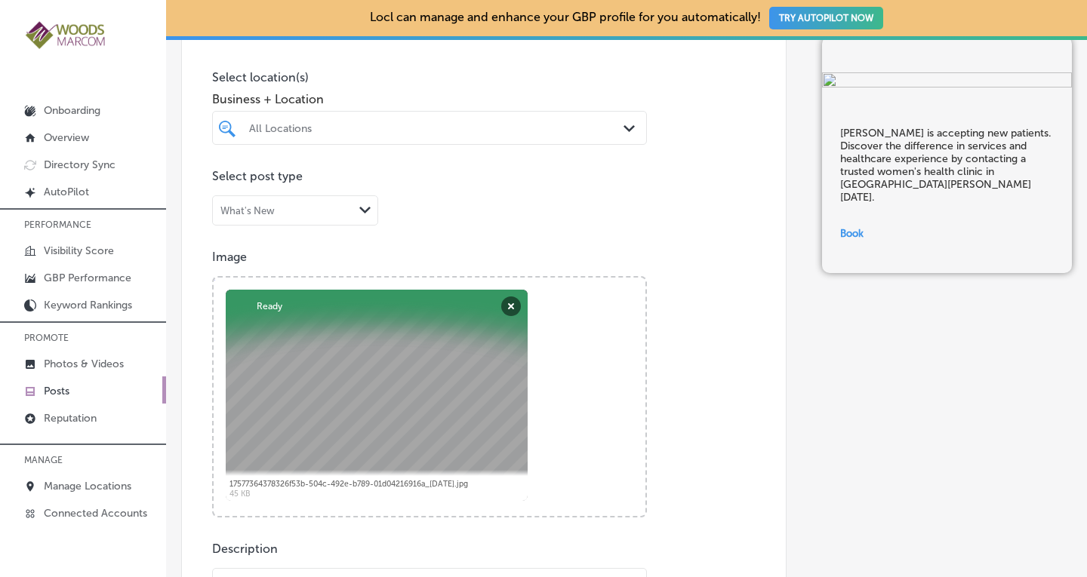
click at [540, 134] on div at bounding box center [411, 128] width 327 height 20
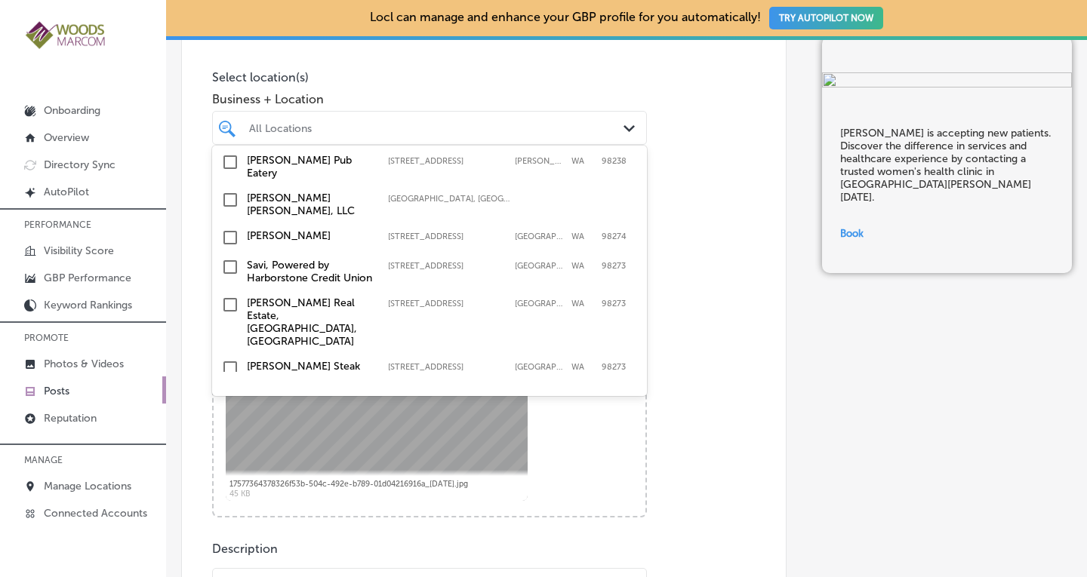
scroll to position [180, 0]
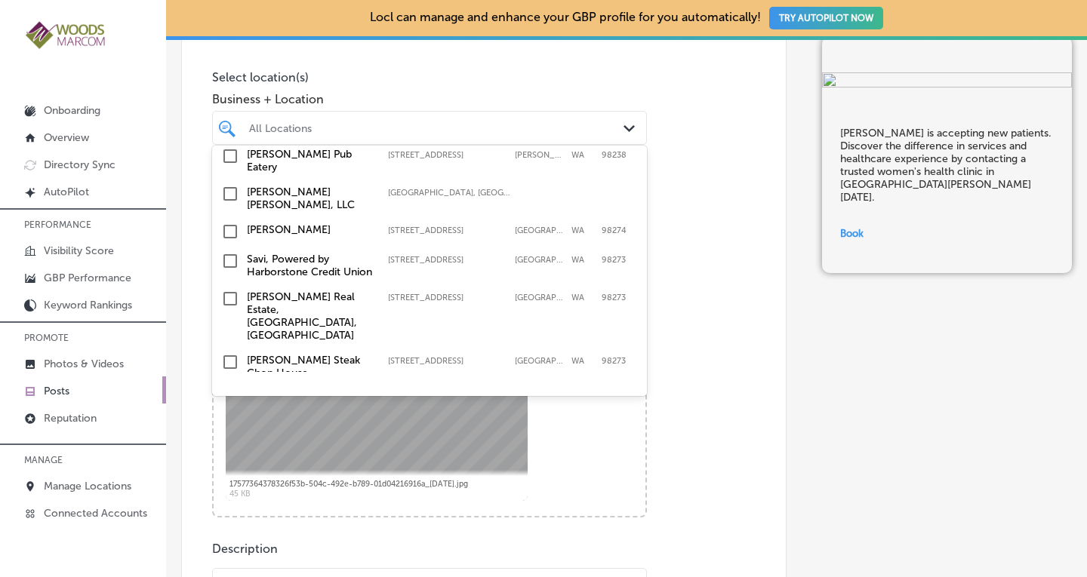
click at [234, 241] on input "checkbox" at bounding box center [230, 232] width 18 height 18
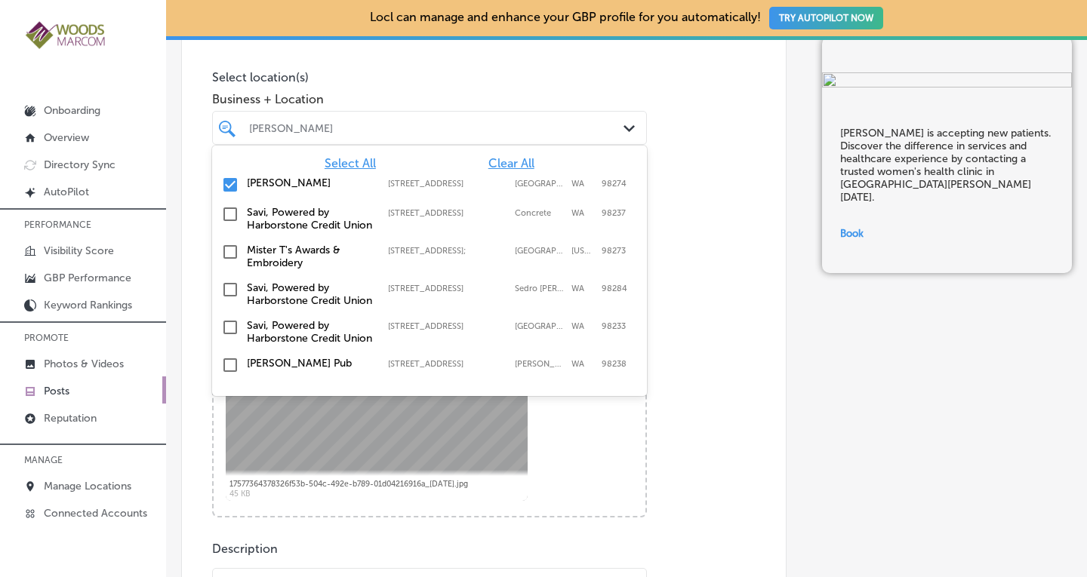
click at [682, 216] on div "Post content Select location(s) Business + Location option [STREET_ADDRESS]. op…" at bounding box center [483, 494] width 605 height 1038
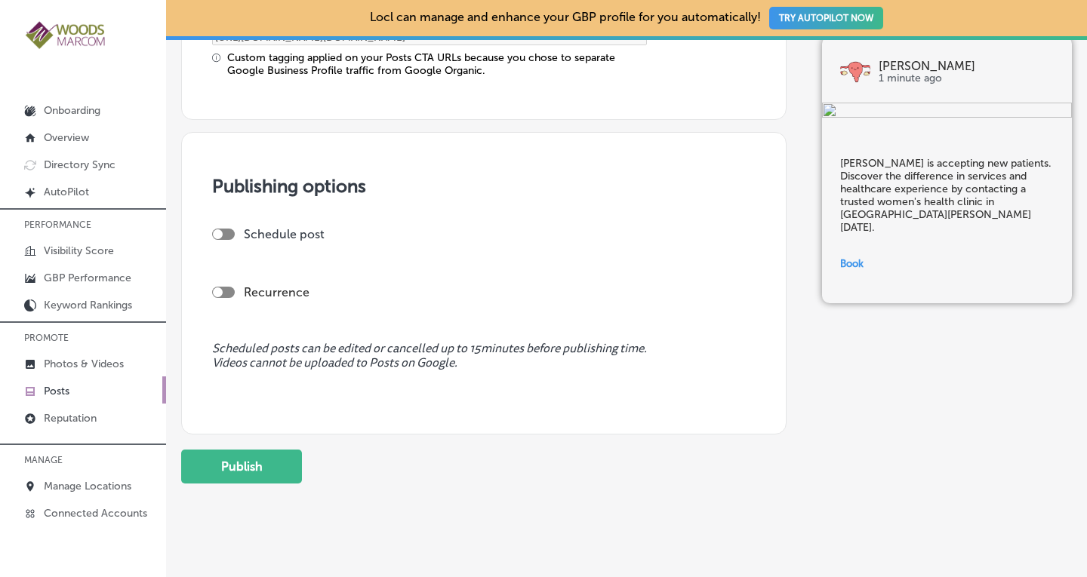
scroll to position [1347, 0]
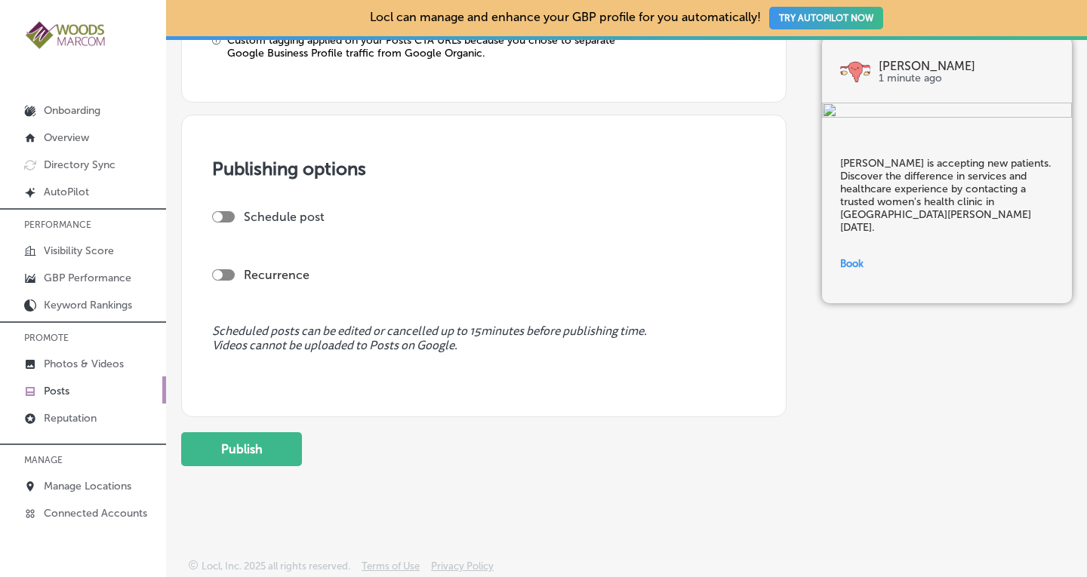
click at [264, 275] on label "Recurrence" at bounding box center [277, 275] width 66 height 14
click at [223, 271] on div at bounding box center [223, 274] width 23 height 11
checkbox input "true"
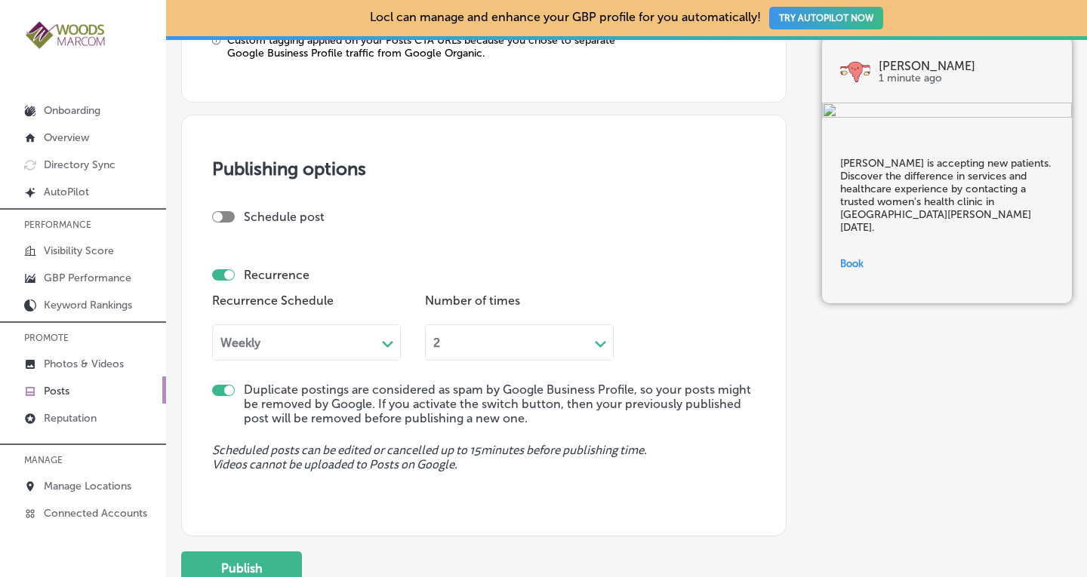
click at [325, 328] on div "Weekly Path Created with Sketch." at bounding box center [306, 343] width 189 height 36
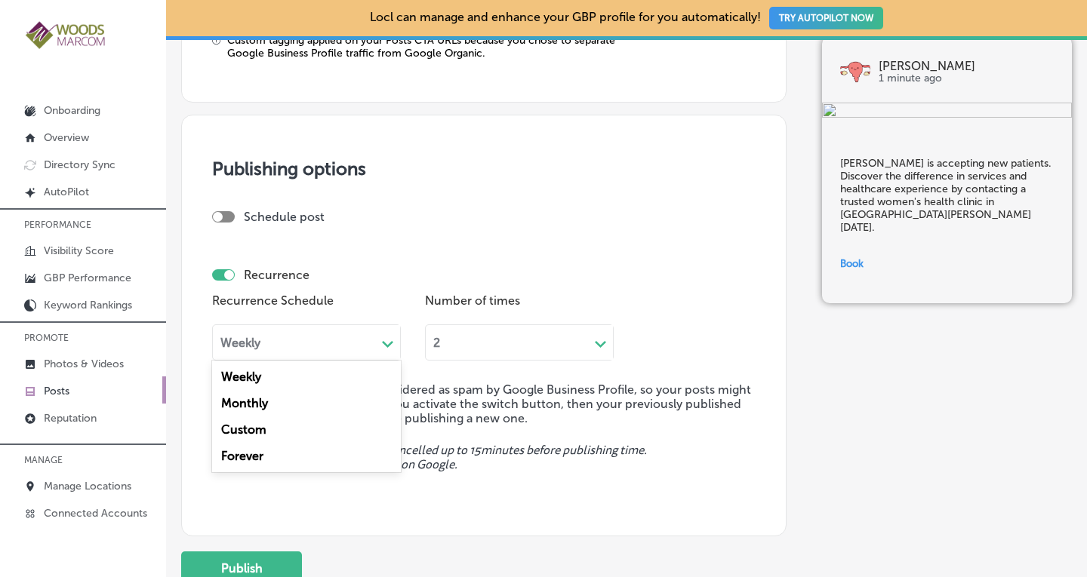
click at [263, 458] on div "Forever" at bounding box center [306, 456] width 189 height 26
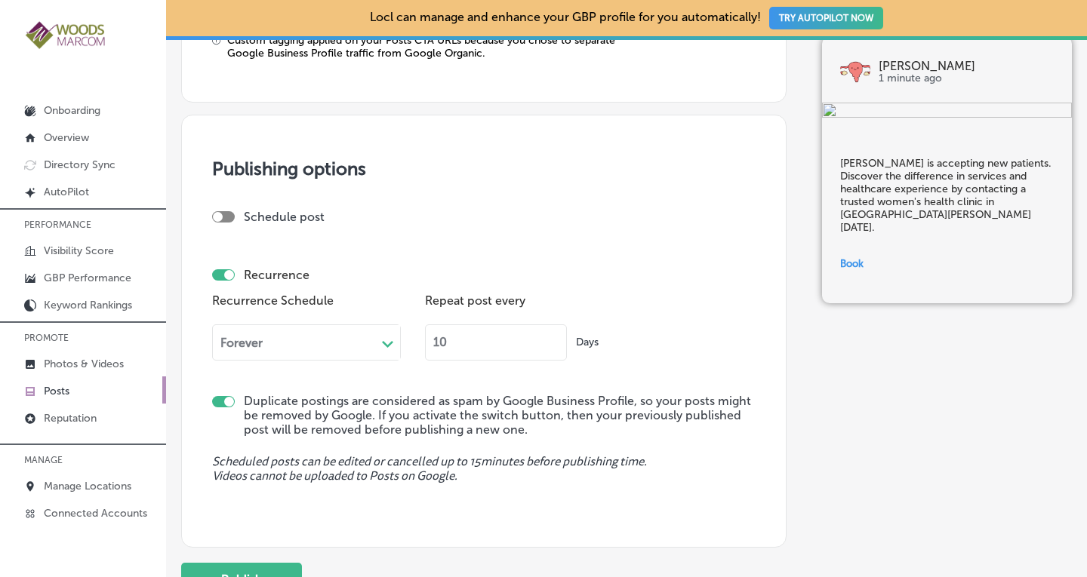
drag, startPoint x: 467, startPoint y: 350, endPoint x: 436, endPoint y: 347, distance: 31.8
click at [436, 347] on input "10" at bounding box center [496, 343] width 142 height 36
type input "90"
click at [729, 310] on div "Recurrence Schedule Forever Path Created with Sketch. Repeat post every 90 Days" at bounding box center [483, 331] width 543 height 82
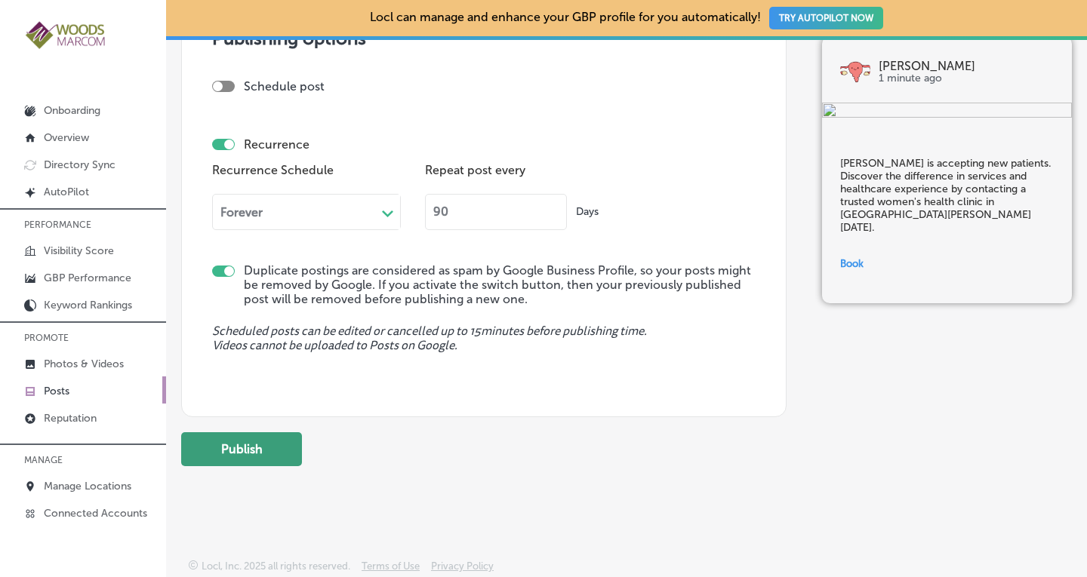
click at [230, 442] on button "Publish" at bounding box center [241, 450] width 121 height 34
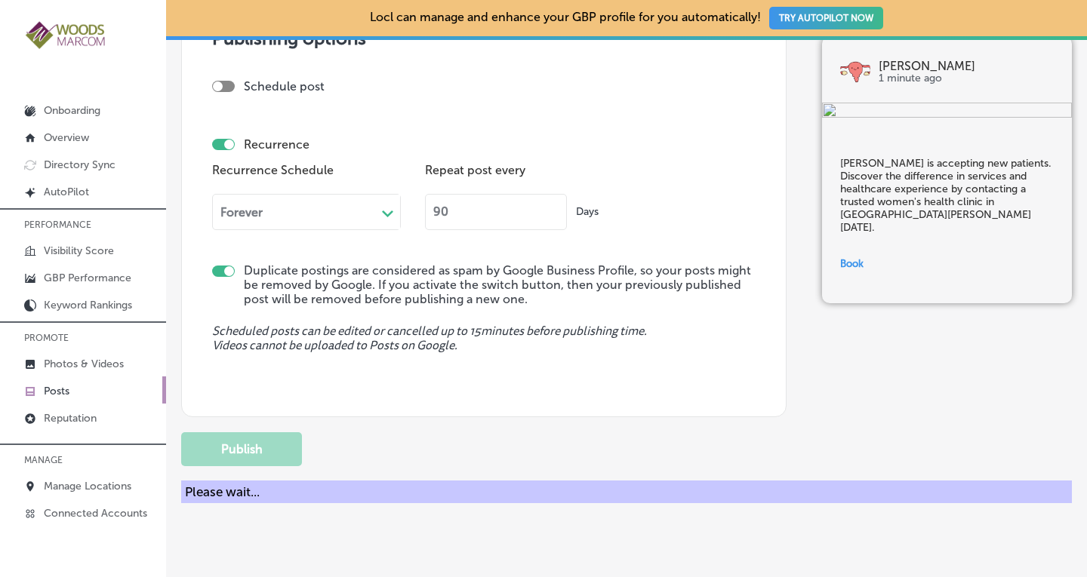
checkbox input "false"
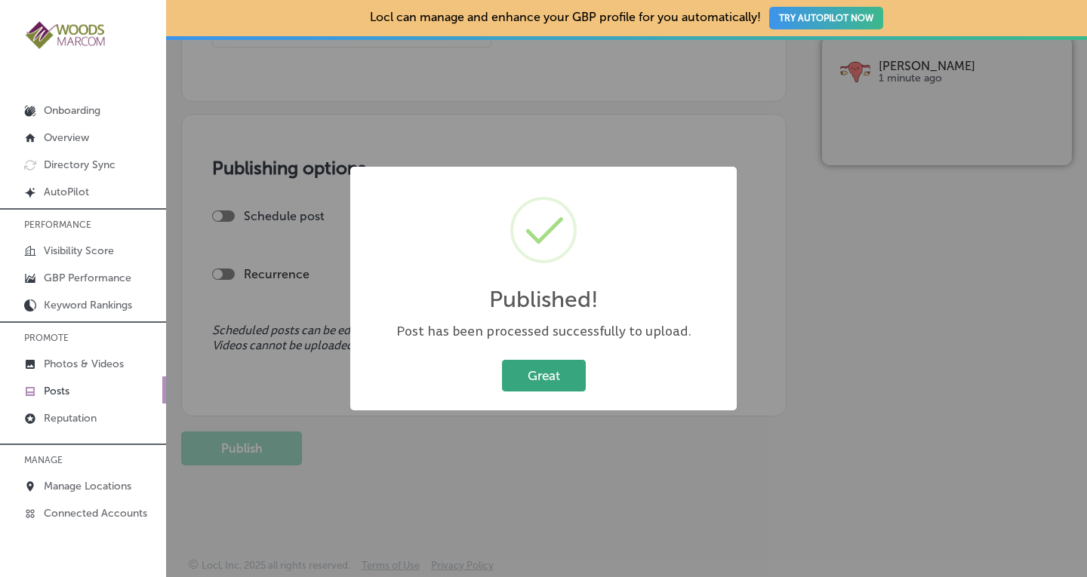
click at [543, 376] on button "Great" at bounding box center [544, 375] width 84 height 31
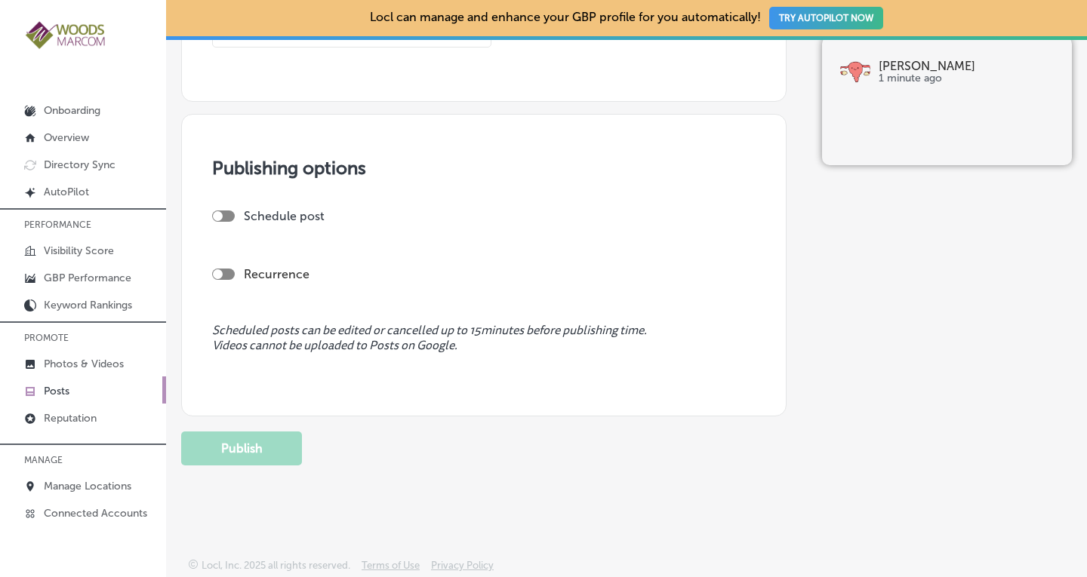
click at [55, 389] on p "Posts" at bounding box center [57, 391] width 26 height 13
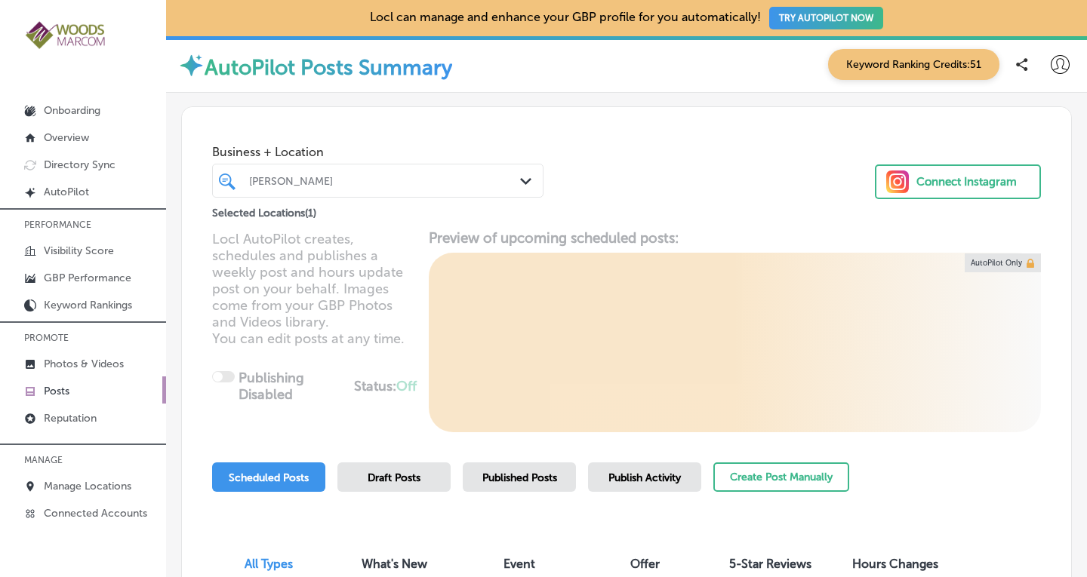
click at [520, 178] on icon "Path Created with Sketch." at bounding box center [525, 181] width 11 height 7
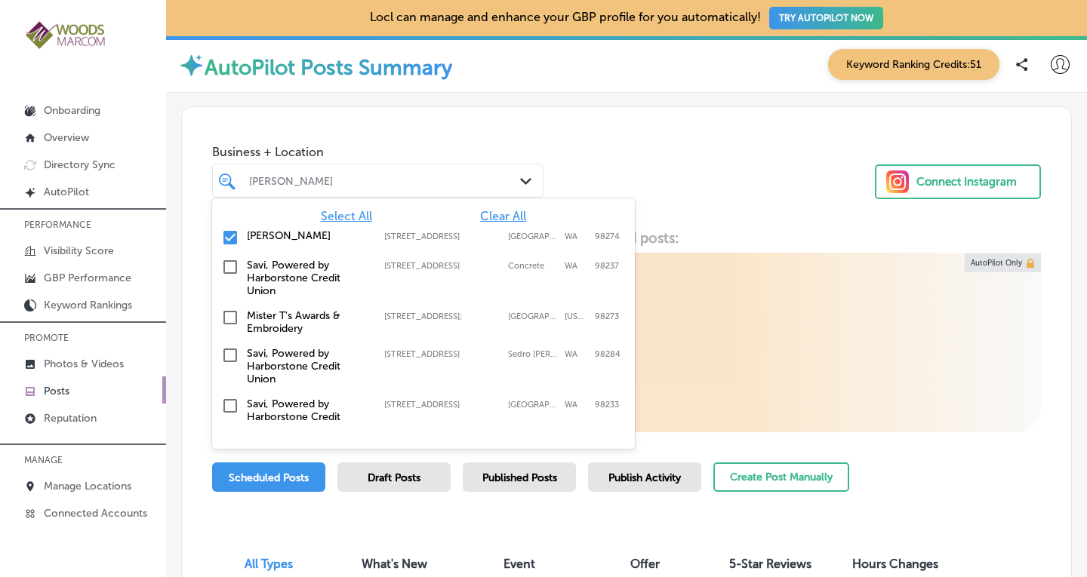
click at [497, 215] on span "Clear All" at bounding box center [503, 216] width 46 height 14
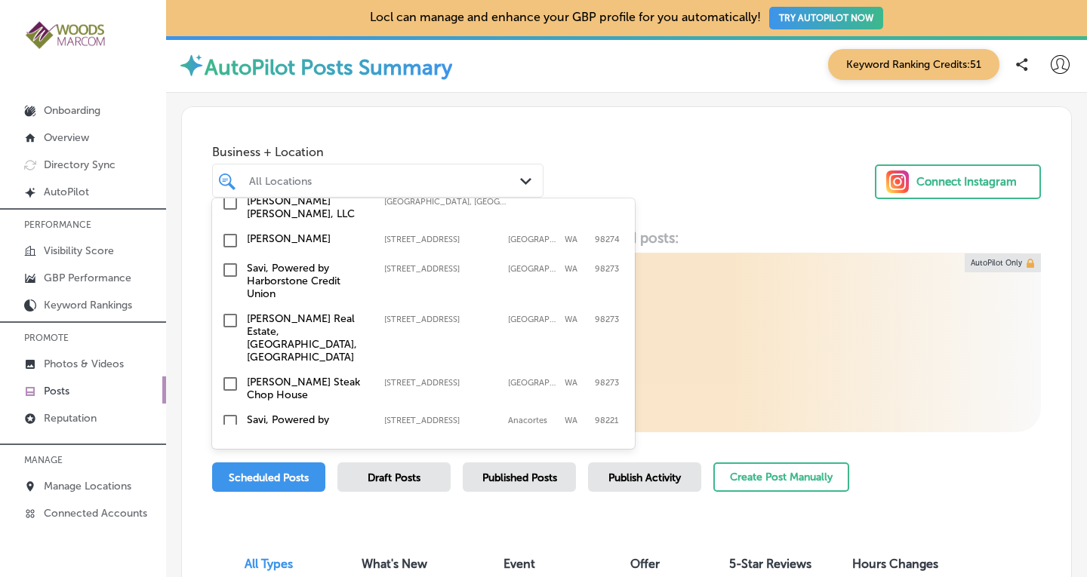
scroll to position [265, 0]
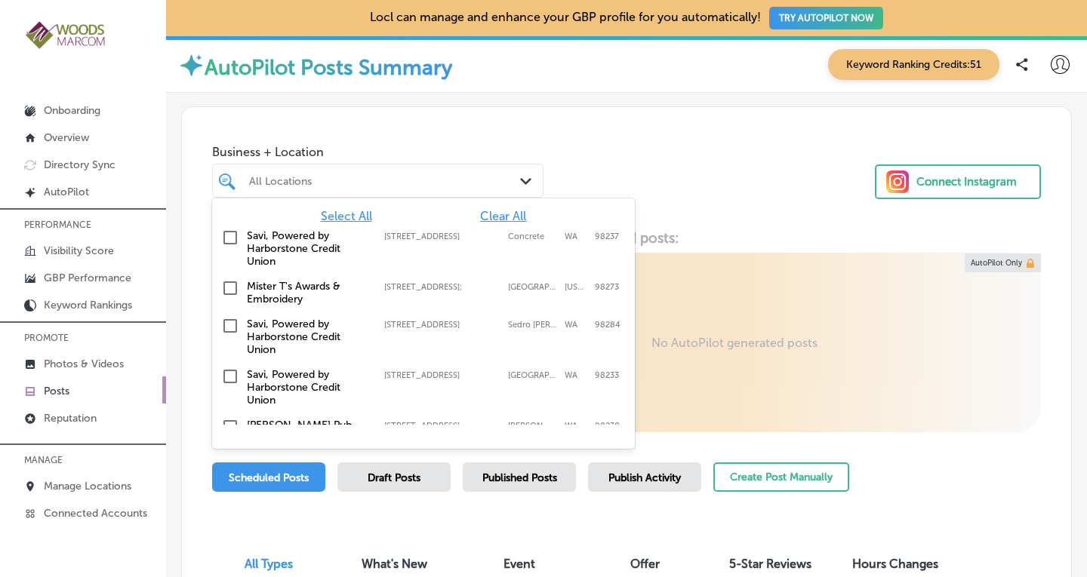
drag, startPoint x: 628, startPoint y: 231, endPoint x: 612, endPoint y: 328, distance: 97.9
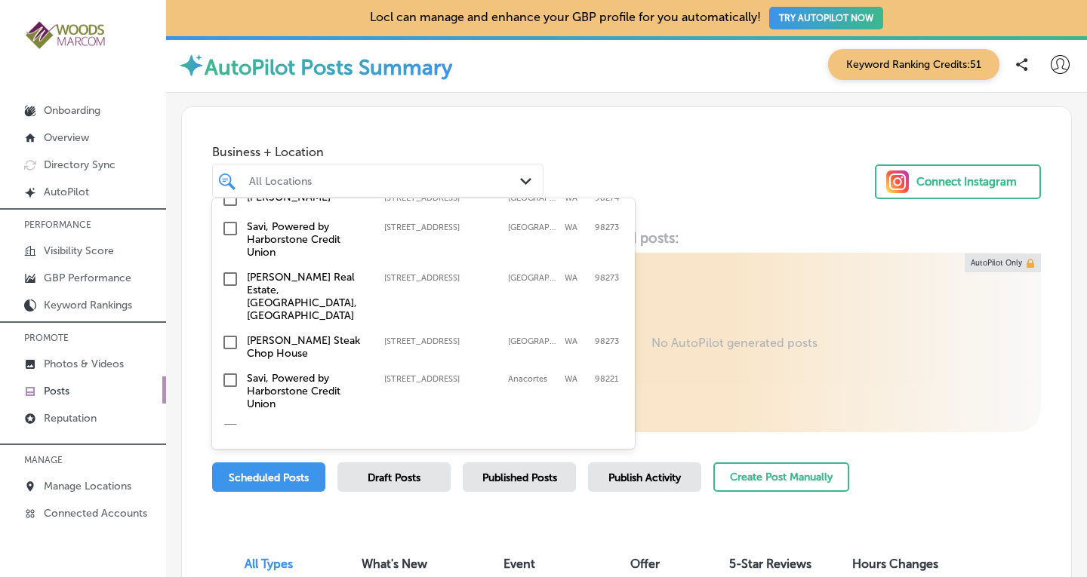
scroll to position [306, 0]
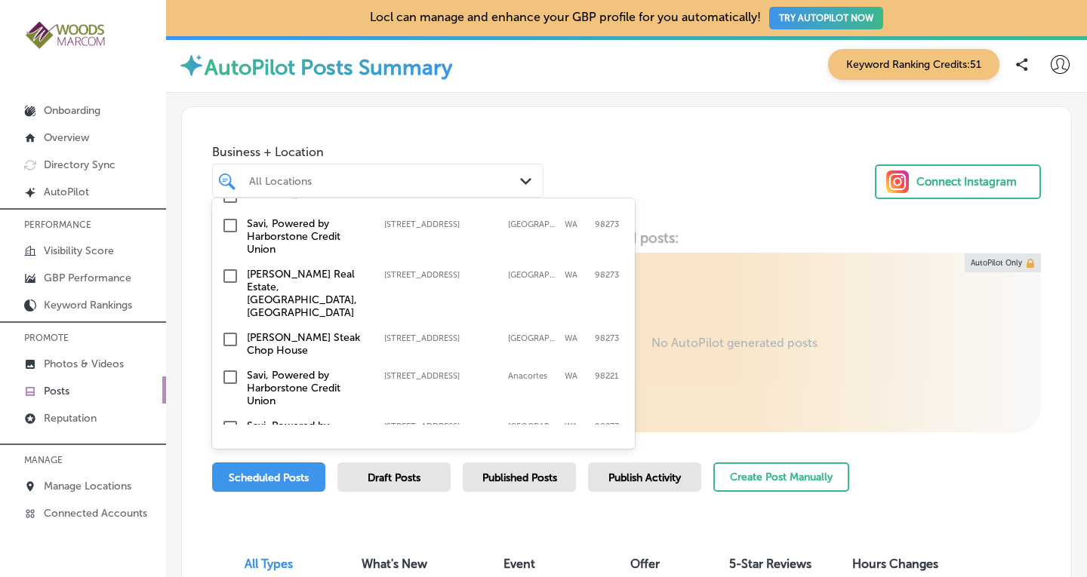
click at [232, 267] on input "checkbox" at bounding box center [230, 276] width 18 height 18
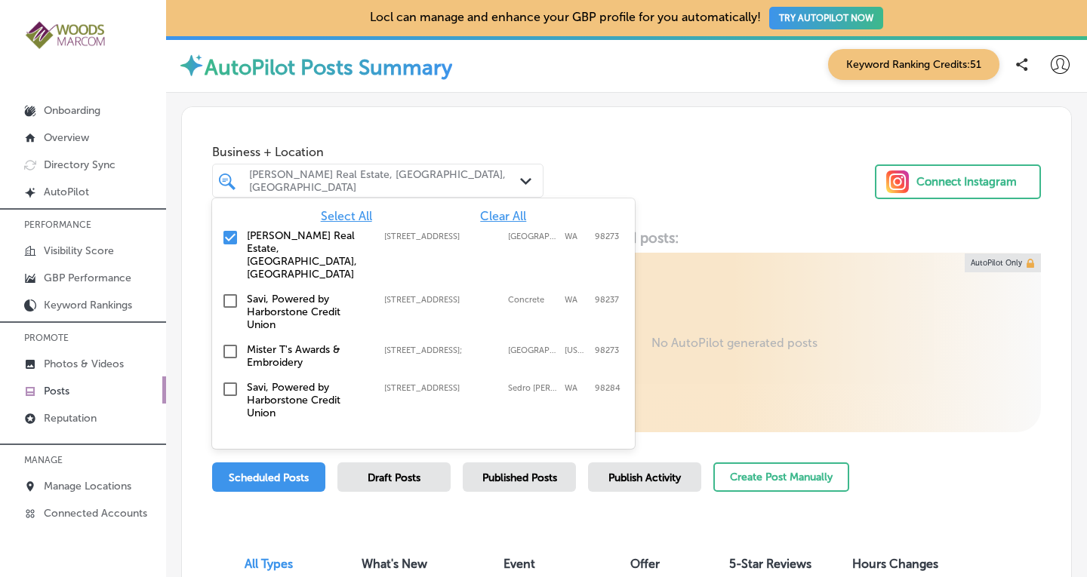
click at [703, 166] on div "Business + Location option [STREET_ADDRESS]. option [STREET_ADDRESS]. 19 result…" at bounding box center [626, 164] width 889 height 115
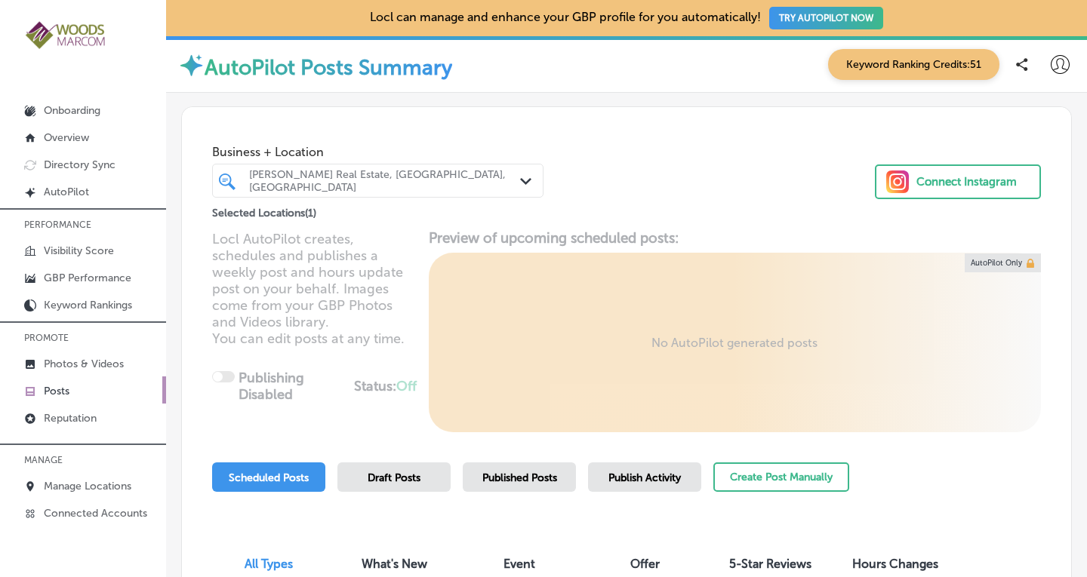
click at [520, 480] on span "Published Posts" at bounding box center [519, 478] width 75 height 13
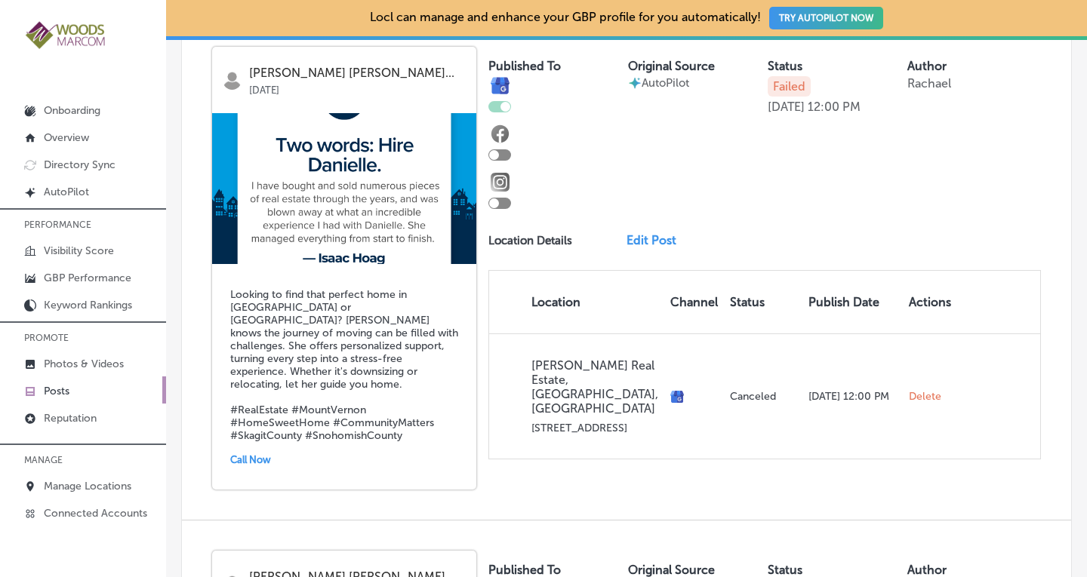
scroll to position [2491, 0]
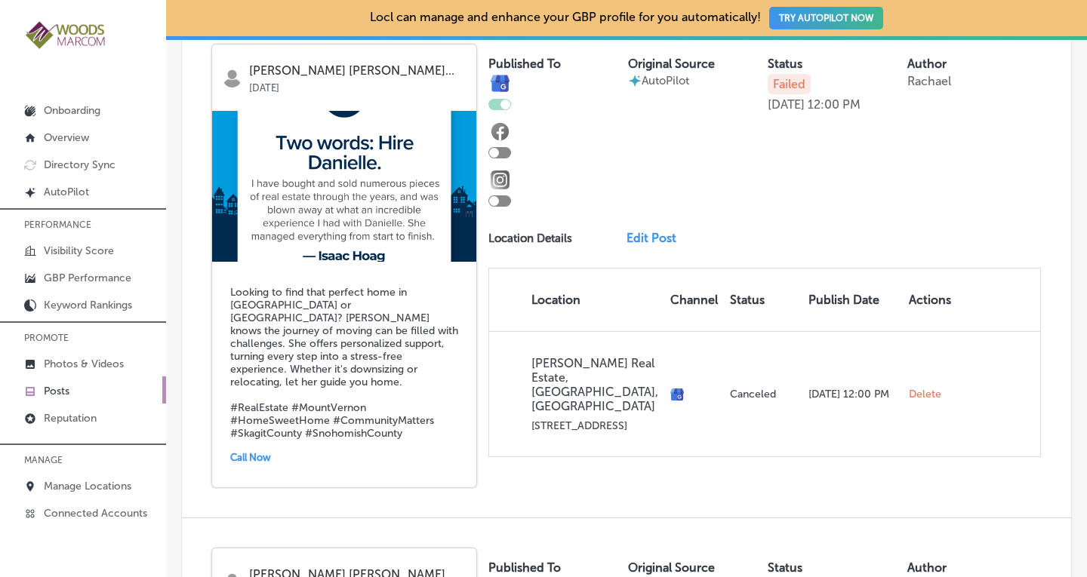
click at [649, 245] on link "Edit Post" at bounding box center [658, 238] width 62 height 14
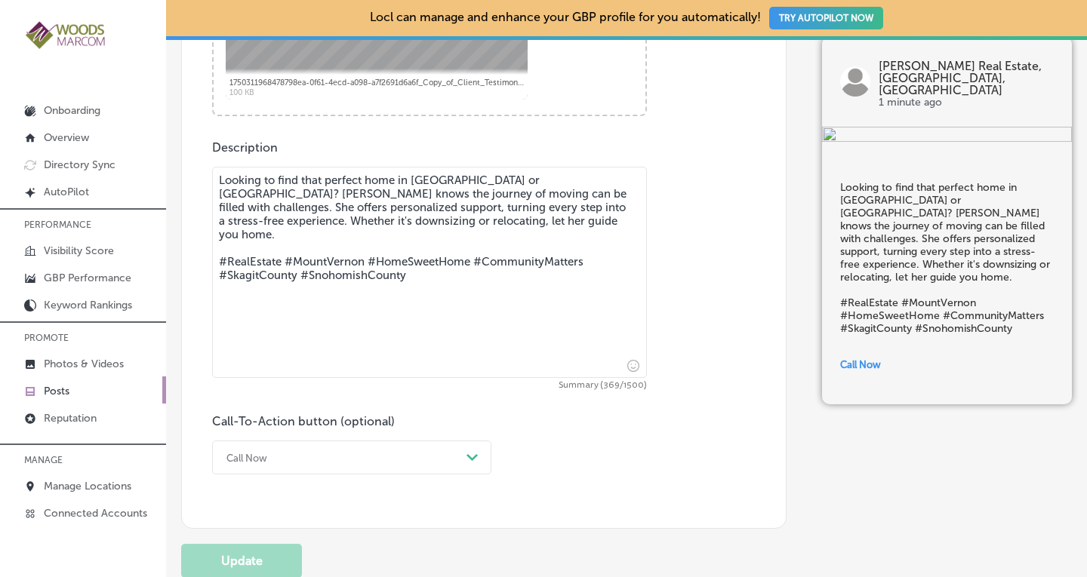
scroll to position [799, 0]
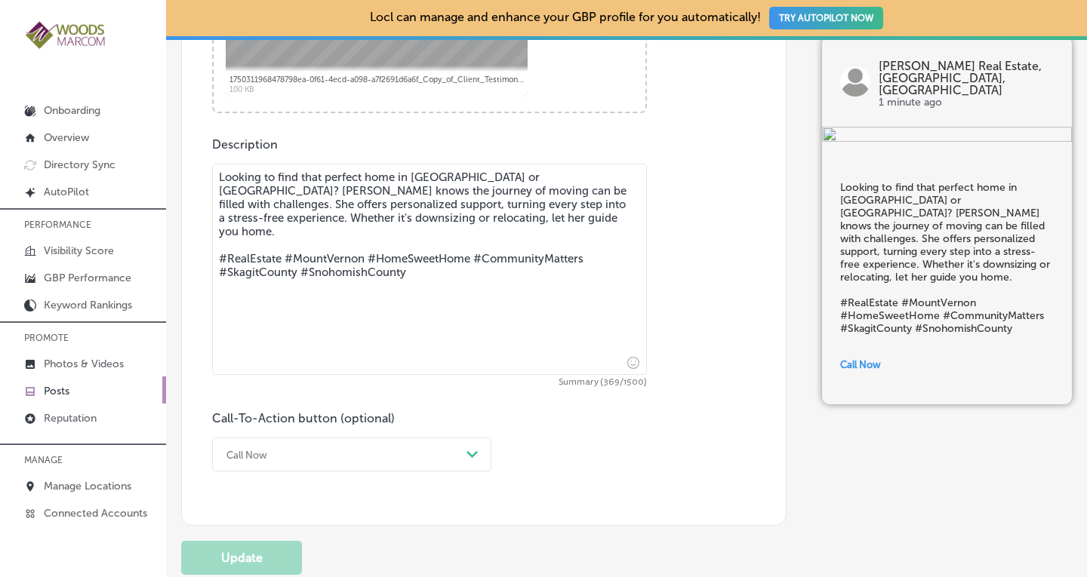
drag, startPoint x: 414, startPoint y: 261, endPoint x: 202, endPoint y: 240, distance: 212.4
click at [202, 240] on div "Post content Select location(s) Business + Location [PERSON_NAME] Real Estate, …" at bounding box center [483, 43] width 605 height 965
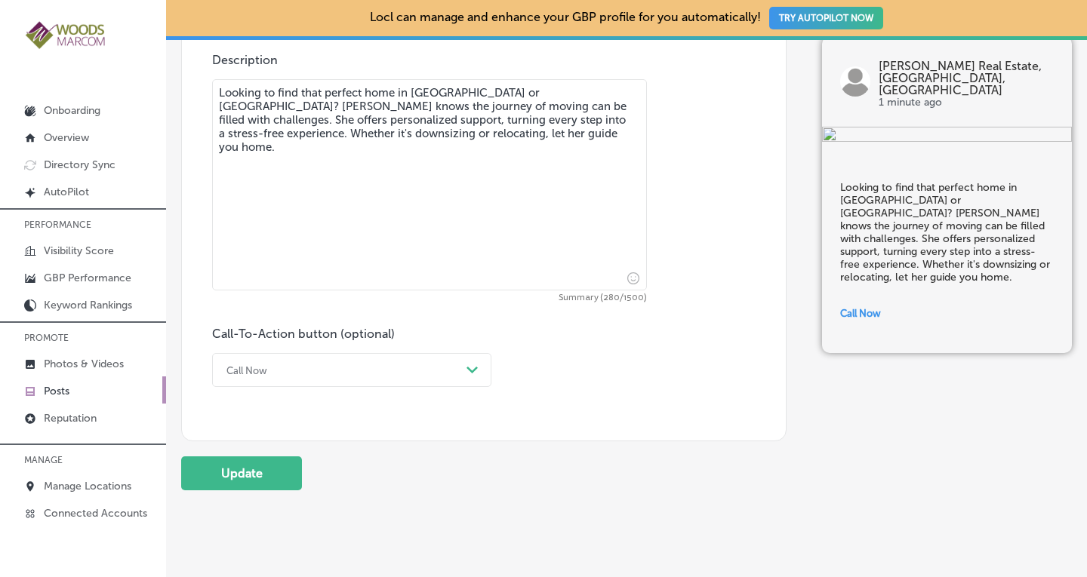
scroll to position [925, 0]
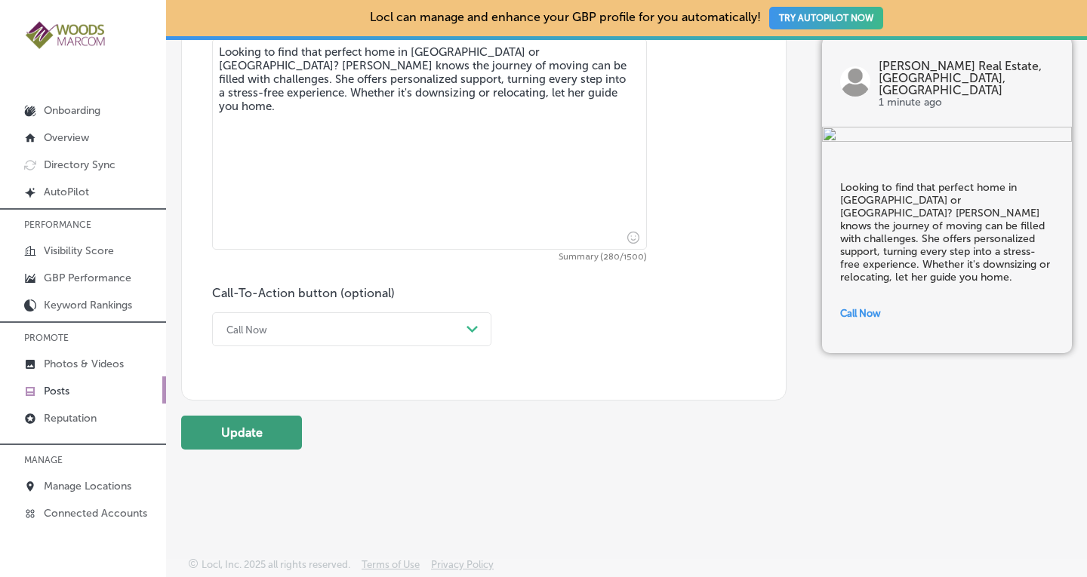
type textarea "Looking to find that perfect home in [GEOGRAPHIC_DATA] or [GEOGRAPHIC_DATA]? [P…"
click at [237, 433] on button "Update" at bounding box center [241, 433] width 121 height 34
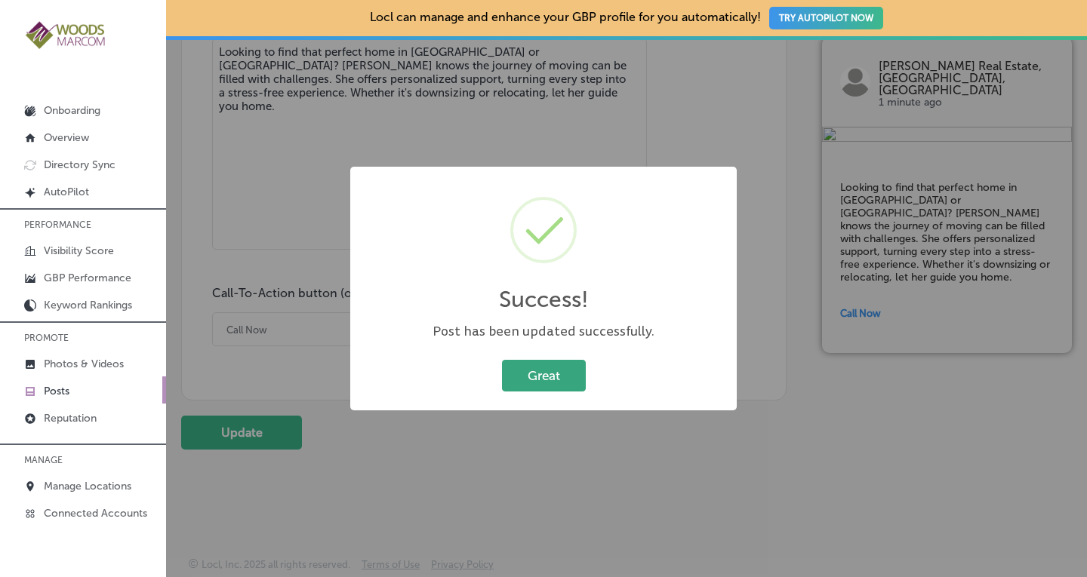
click at [537, 370] on button "Great" at bounding box center [544, 375] width 84 height 31
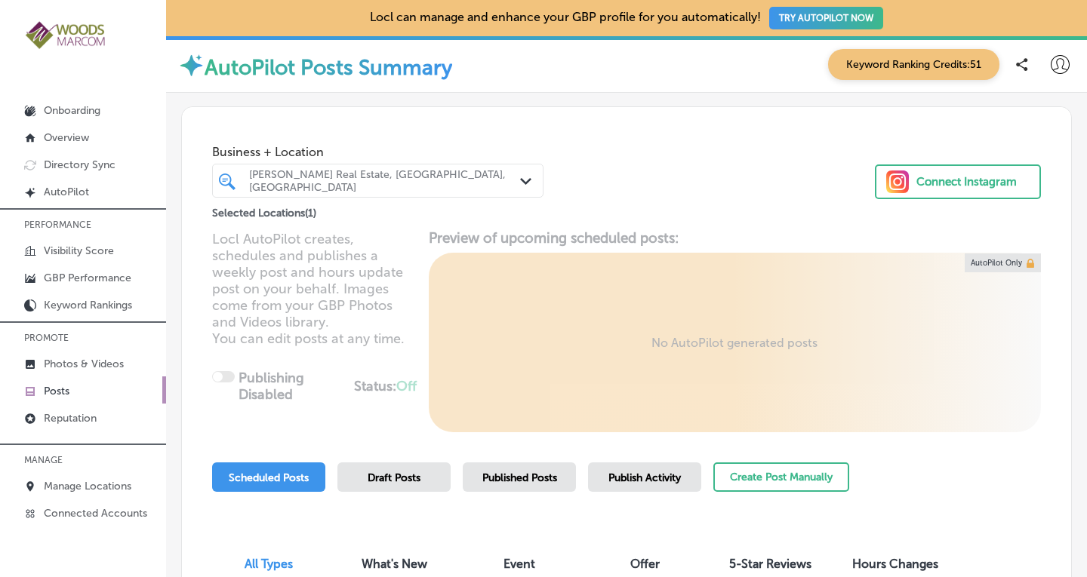
click at [510, 479] on span "Published Posts" at bounding box center [519, 478] width 75 height 13
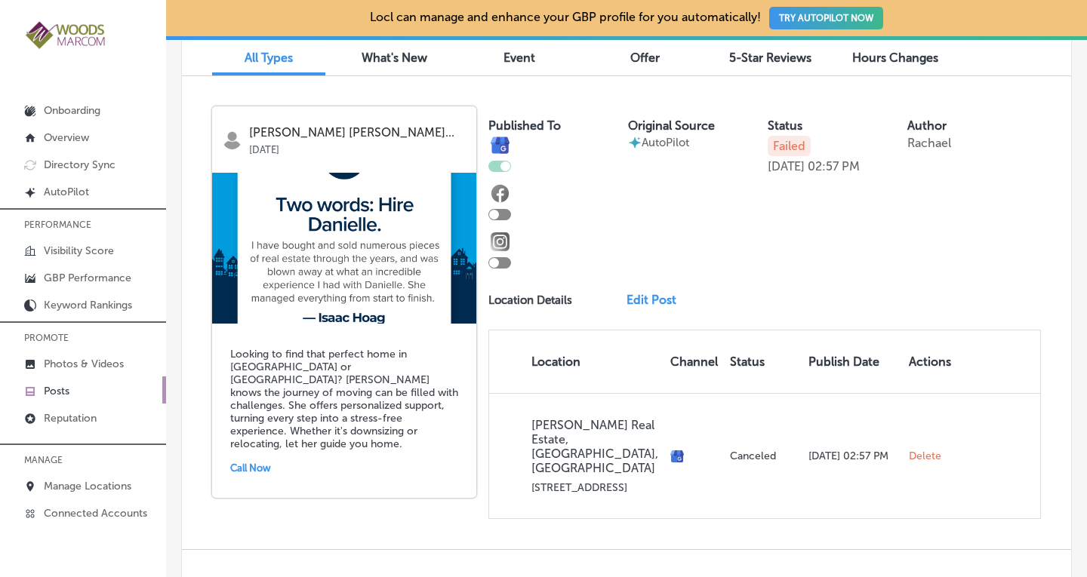
scroll to position [516, 0]
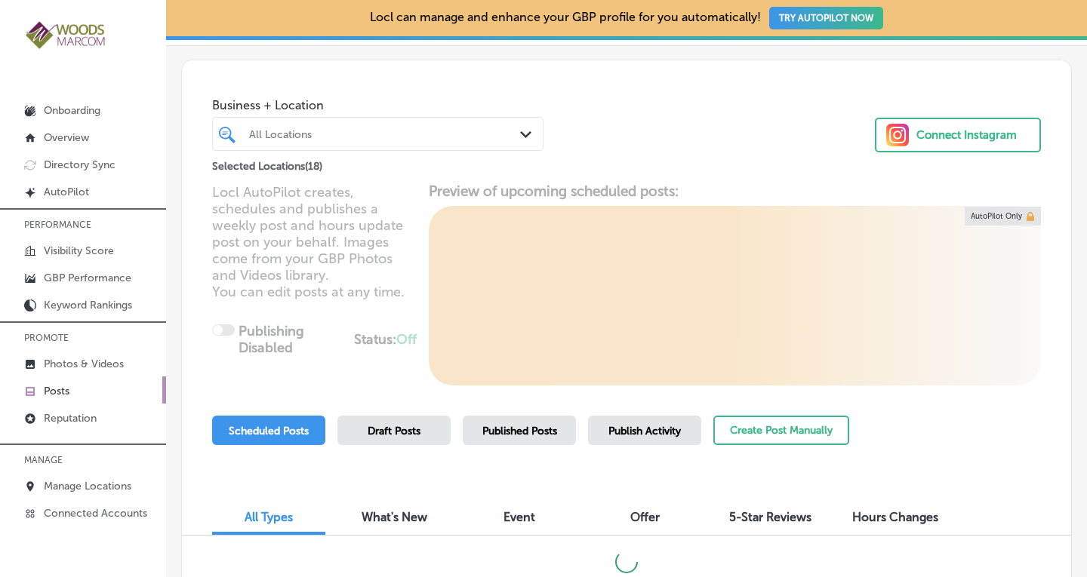
scroll to position [49, 0]
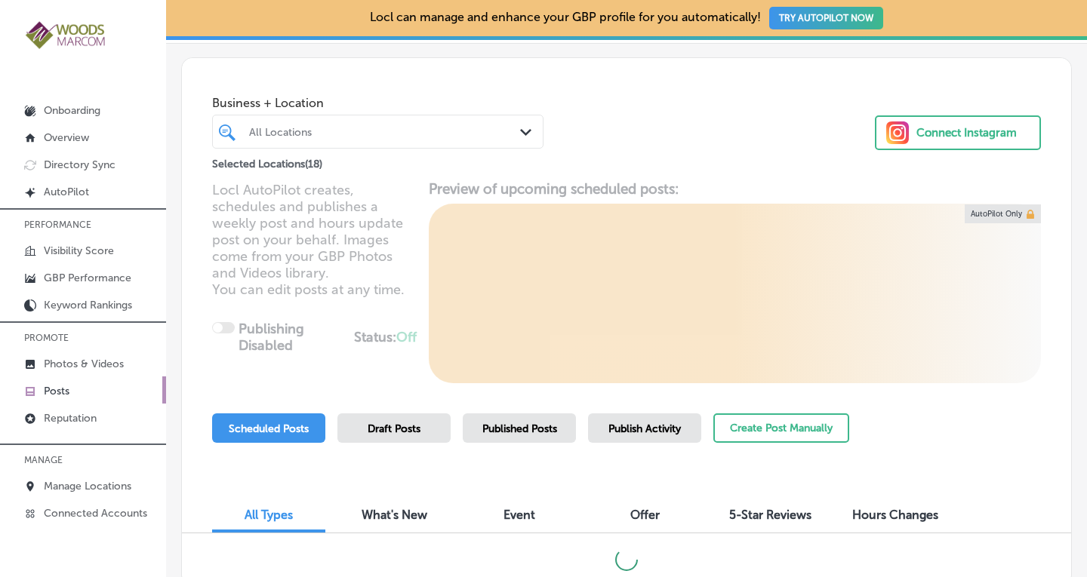
click at [457, 125] on div at bounding box center [365, 132] width 235 height 20
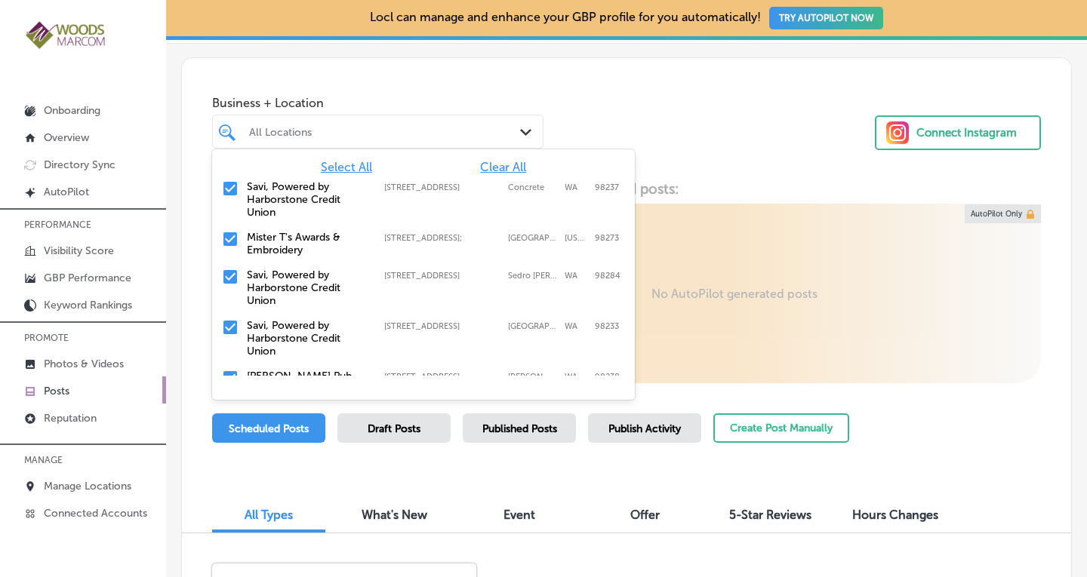
click at [502, 159] on div "Select All Clear All Savi, Powered by Harborstone Credit Union 45872 Main Stree…" at bounding box center [423, 262] width 423 height 226
click at [501, 168] on span "Clear All" at bounding box center [503, 167] width 46 height 14
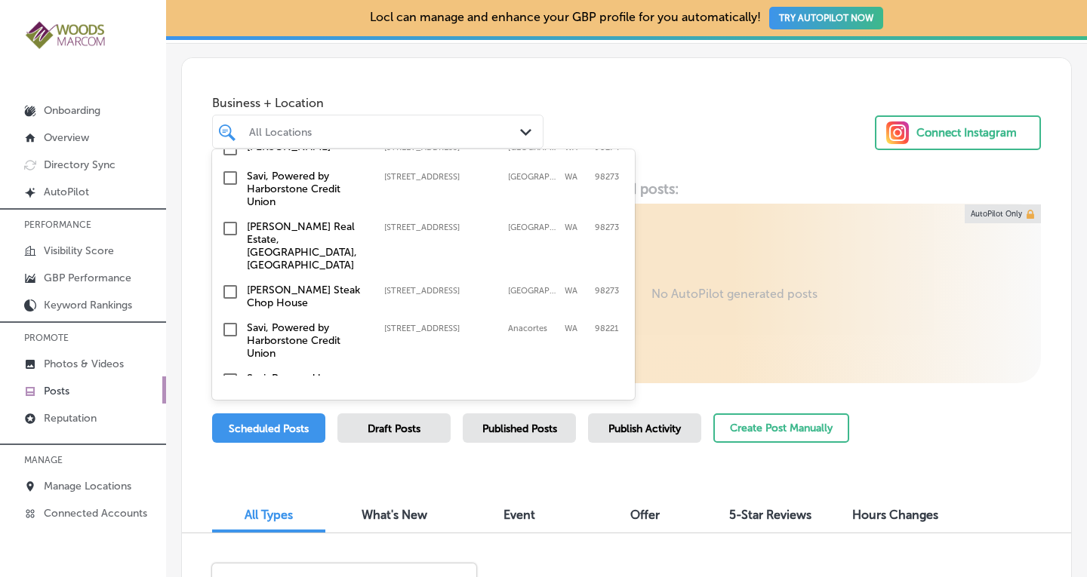
scroll to position [308, 0]
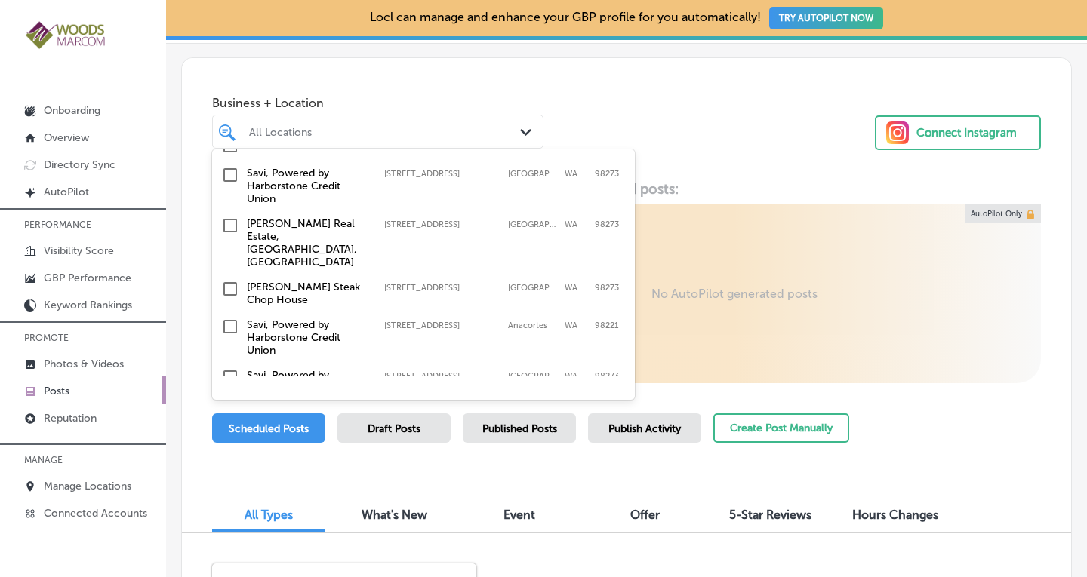
click at [228, 217] on input "checkbox" at bounding box center [230, 226] width 18 height 18
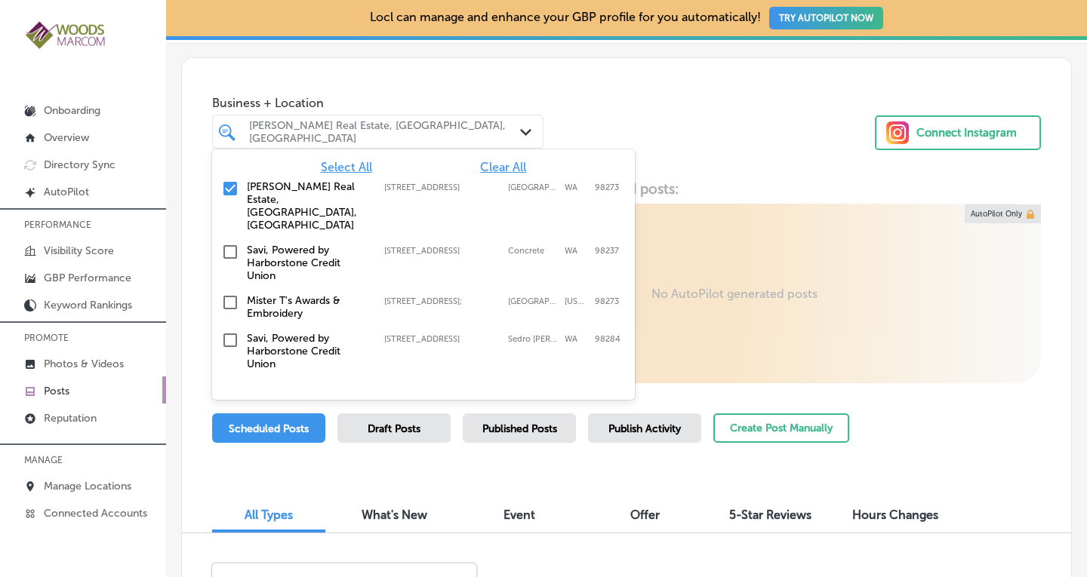
click at [734, 150] on div "Business + Location option [STREET_ADDRESS]. option [STREET_ADDRESS]. 19 result…" at bounding box center [626, 115] width 889 height 115
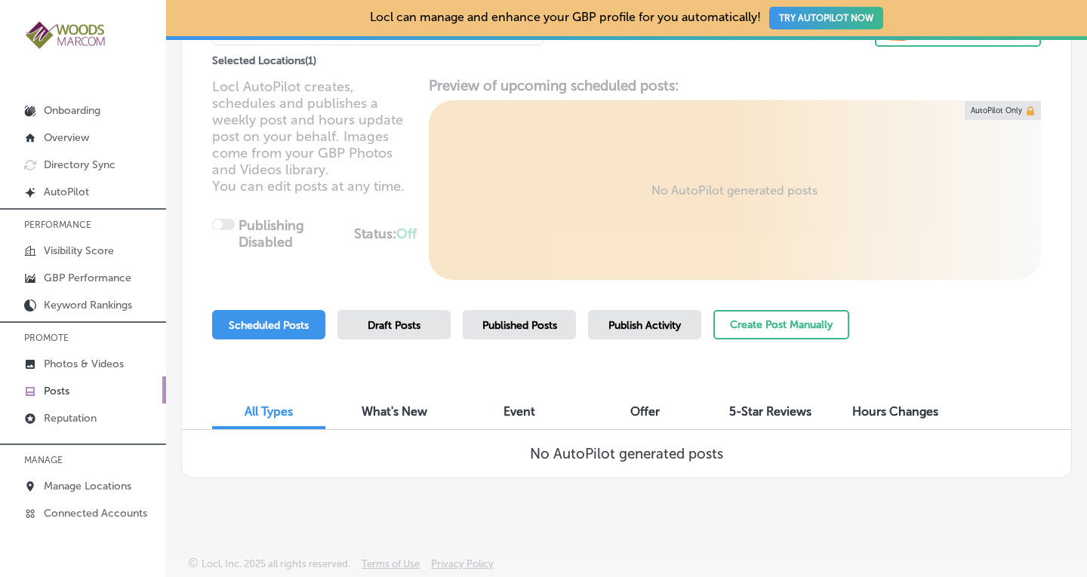
click at [522, 320] on span "Published Posts" at bounding box center [519, 325] width 75 height 13
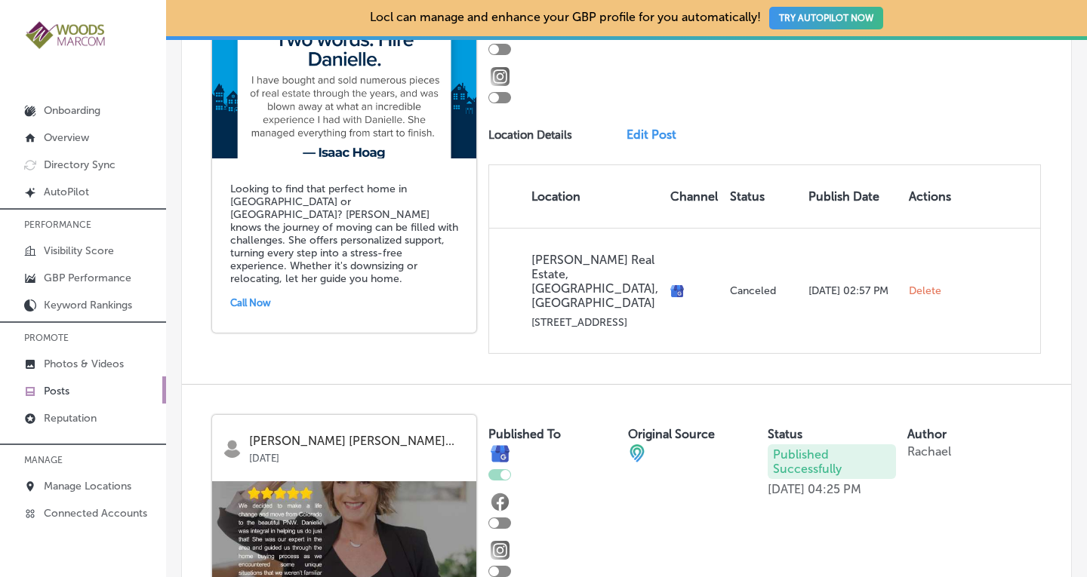
scroll to position [513, 0]
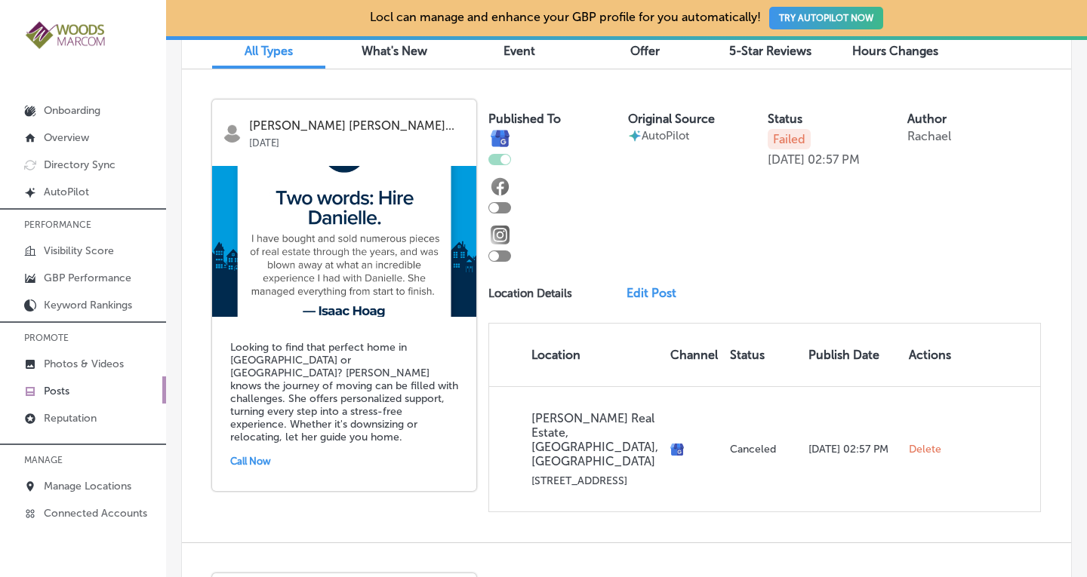
click at [323, 288] on img at bounding box center [344, 241] width 264 height 151
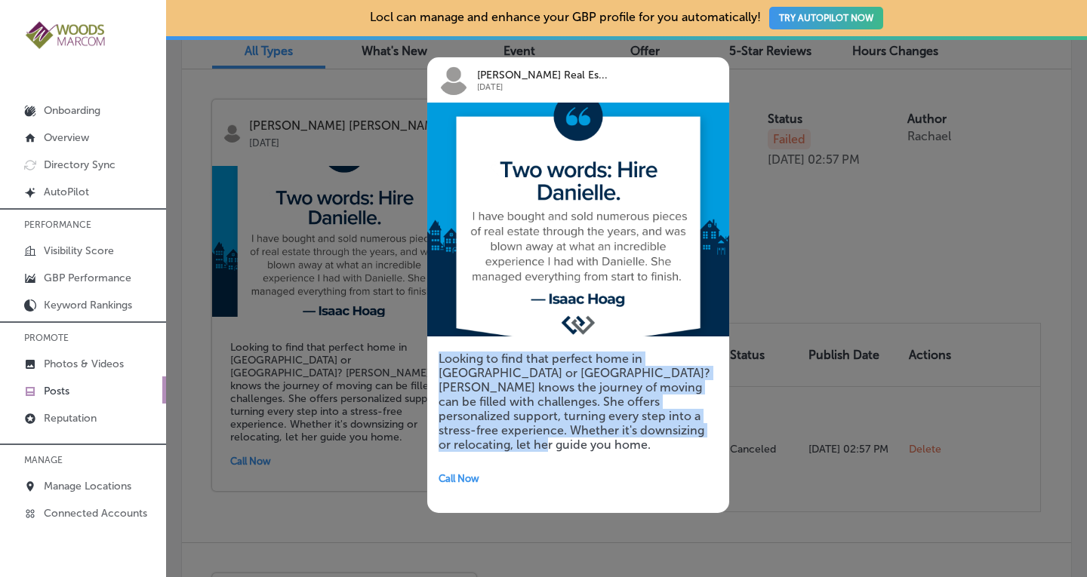
drag, startPoint x: 717, startPoint y: 435, endPoint x: 433, endPoint y: 362, distance: 293.9
click at [433, 362] on div "Looking to find that perfect home in Skagit or Snohomish County? Danielle knows…" at bounding box center [578, 421] width 302 height 184
copy h5 "Looking to find that perfect home in [GEOGRAPHIC_DATA] or [GEOGRAPHIC_DATA]? [P…"
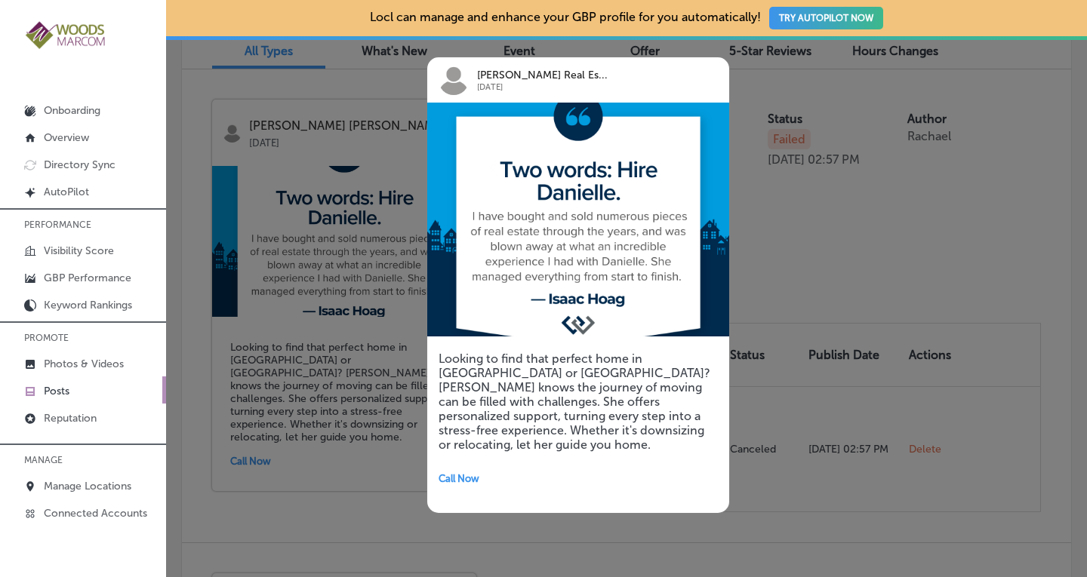
click at [797, 374] on div at bounding box center [543, 288] width 1087 height 577
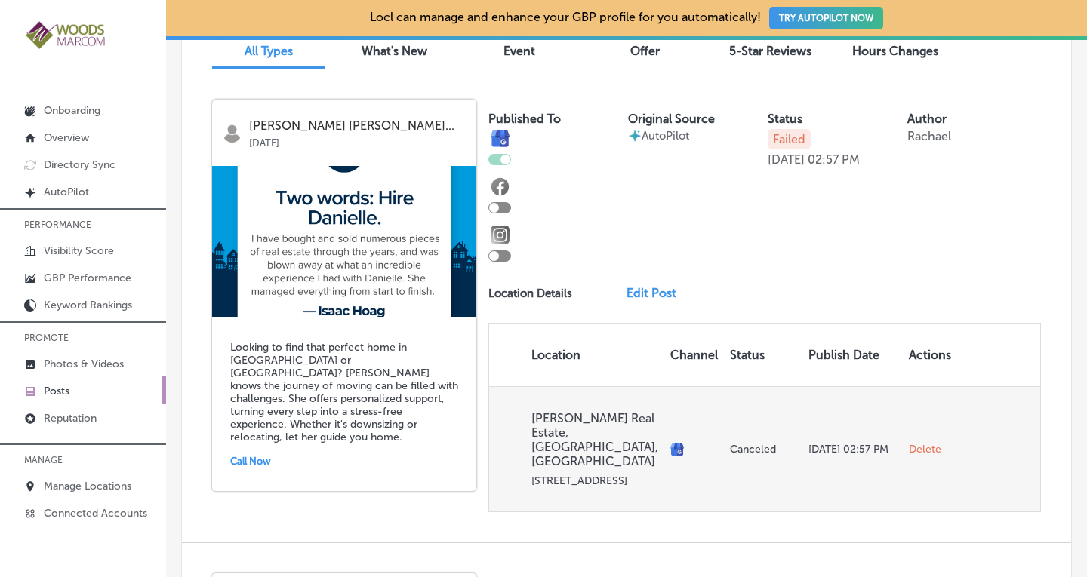
click at [909, 456] on span "Delete" at bounding box center [925, 450] width 32 height 14
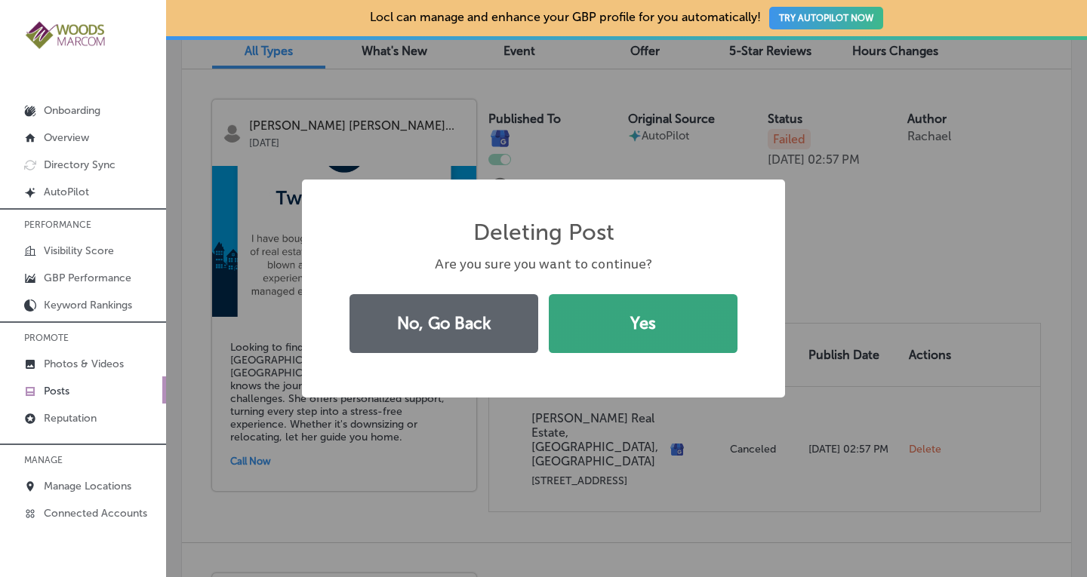
click at [614, 335] on button "Yes" at bounding box center [643, 323] width 189 height 59
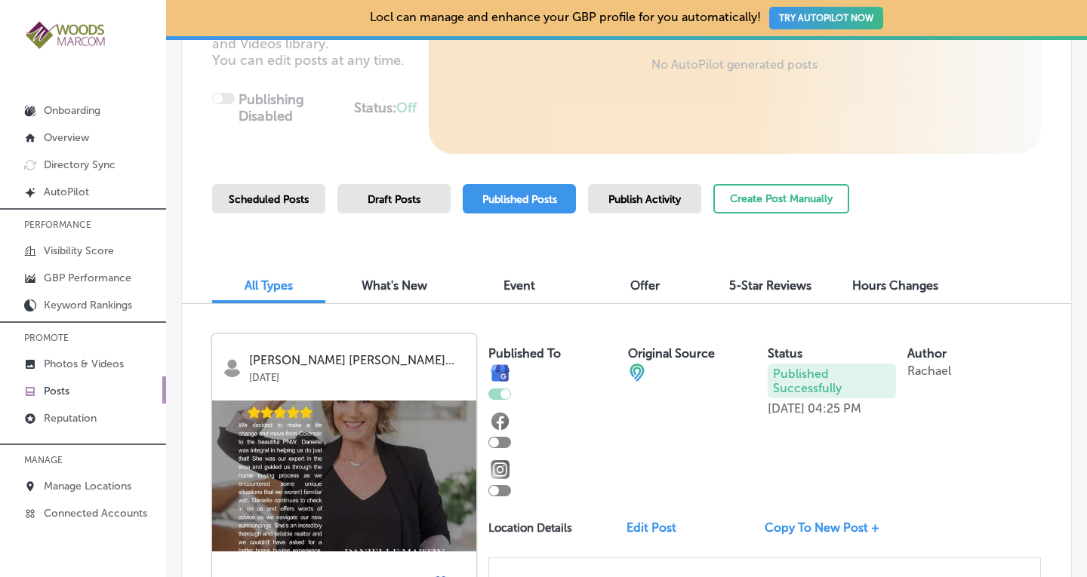
scroll to position [276, 0]
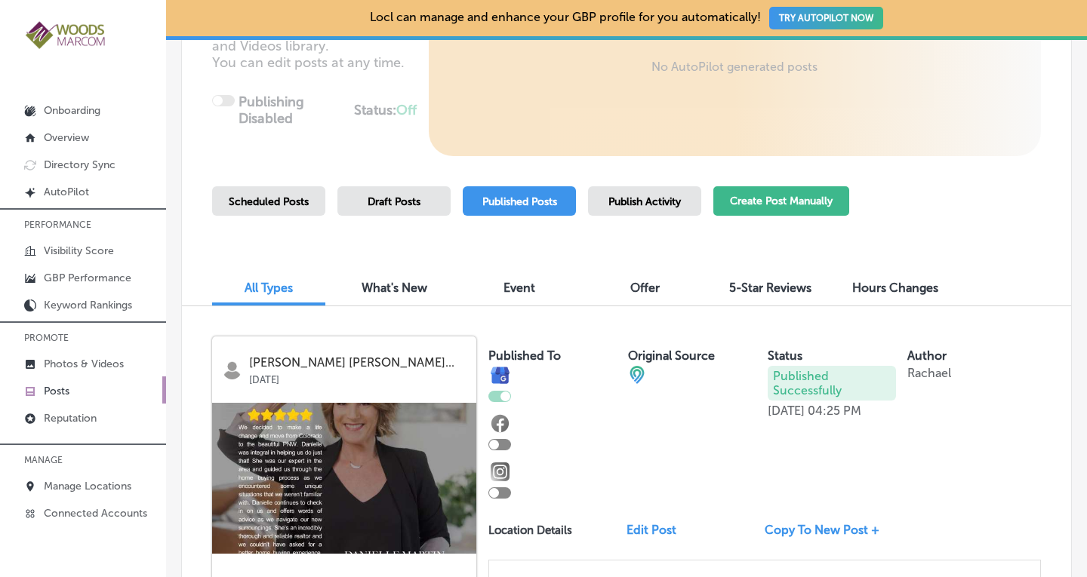
click at [765, 199] on button "Create Post Manually" at bounding box center [781, 200] width 136 height 29
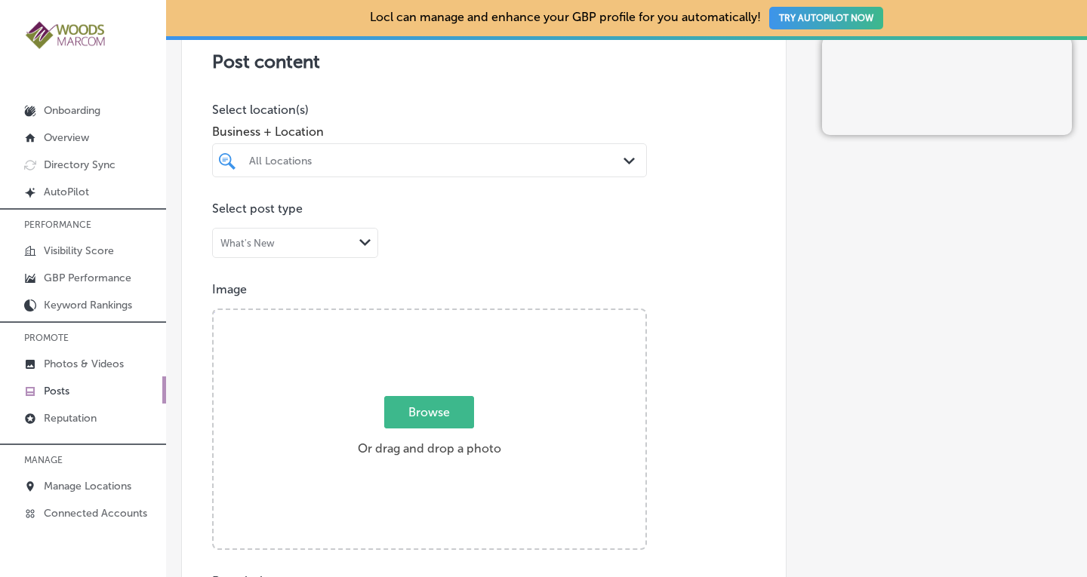
scroll to position [361, 0]
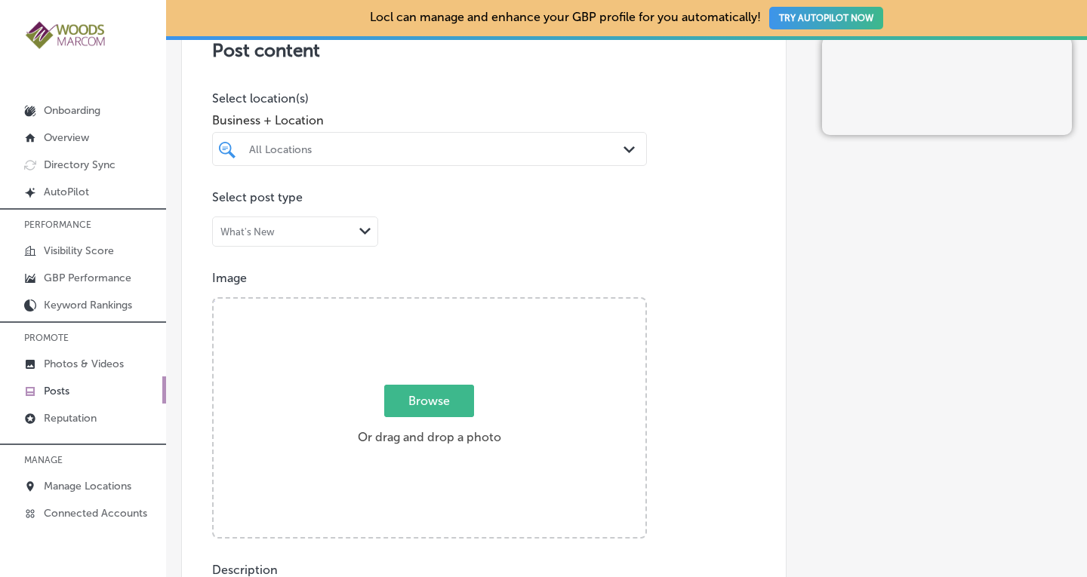
click at [610, 145] on div "All Locations" at bounding box center [437, 149] width 376 height 13
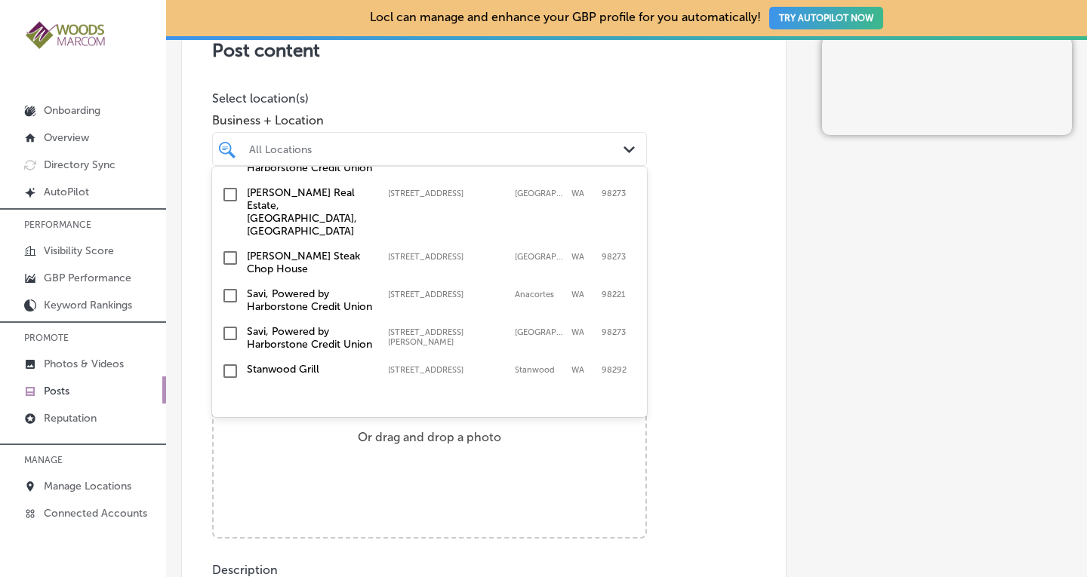
scroll to position [308, 0]
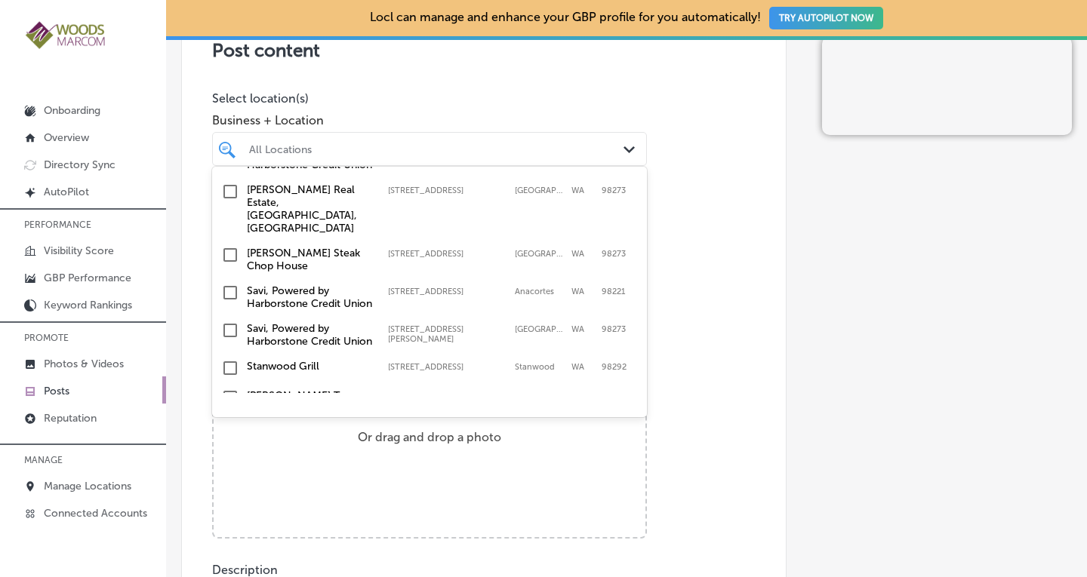
click at [229, 201] on input "checkbox" at bounding box center [230, 192] width 18 height 18
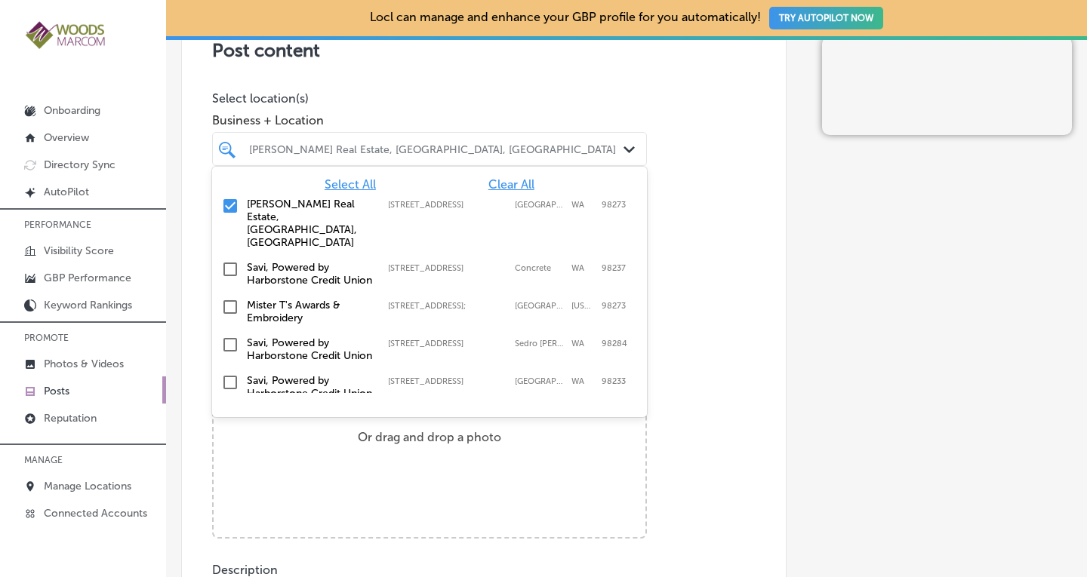
click at [652, 395] on div "Image Powered by PQINA Browse Or drag and drop a photo" at bounding box center [483, 405] width 543 height 268
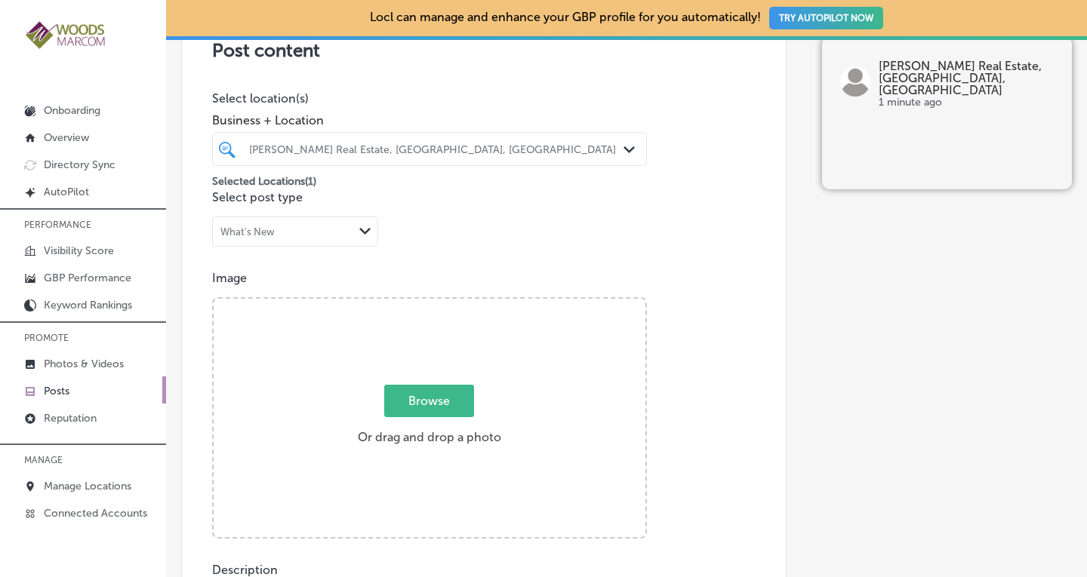
click at [430, 398] on span "Browse" at bounding box center [429, 401] width 90 height 32
click at [430, 303] on input "Browse Or drag and drop a photo" at bounding box center [430, 301] width 432 height 5
type input "C:\fakepath\danielle martin.png"
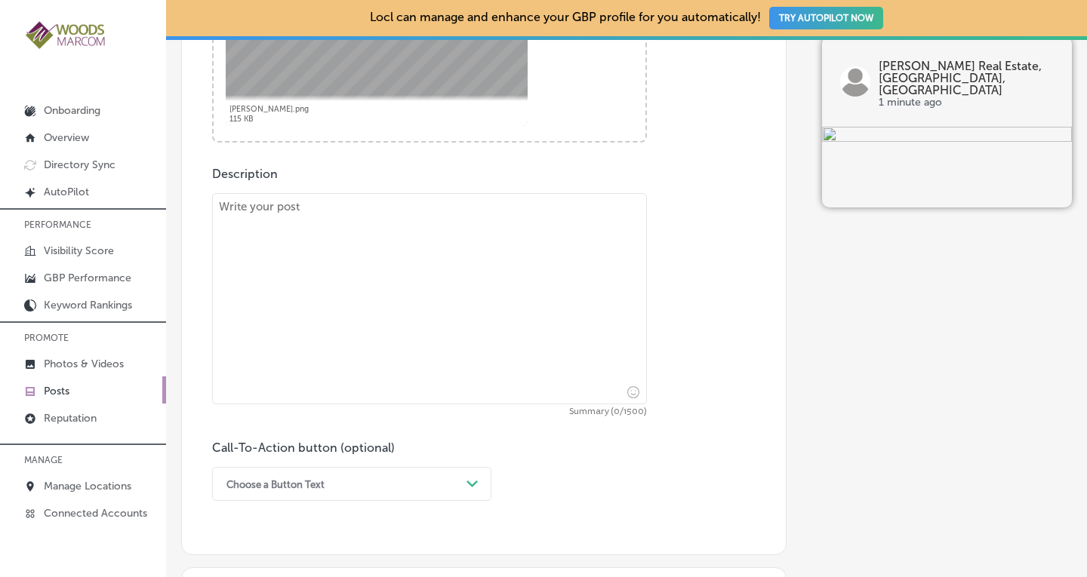
scroll to position [765, 0]
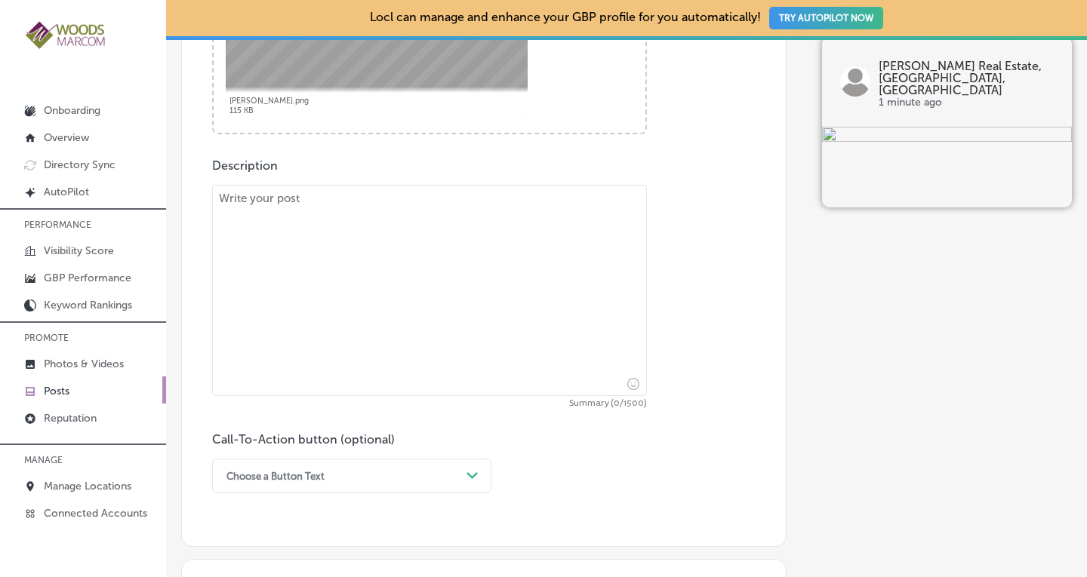
click at [535, 228] on textarea at bounding box center [429, 290] width 435 height 211
paste textarea "Looking to find that perfect home in [GEOGRAPHIC_DATA] or [GEOGRAPHIC_DATA]? [P…"
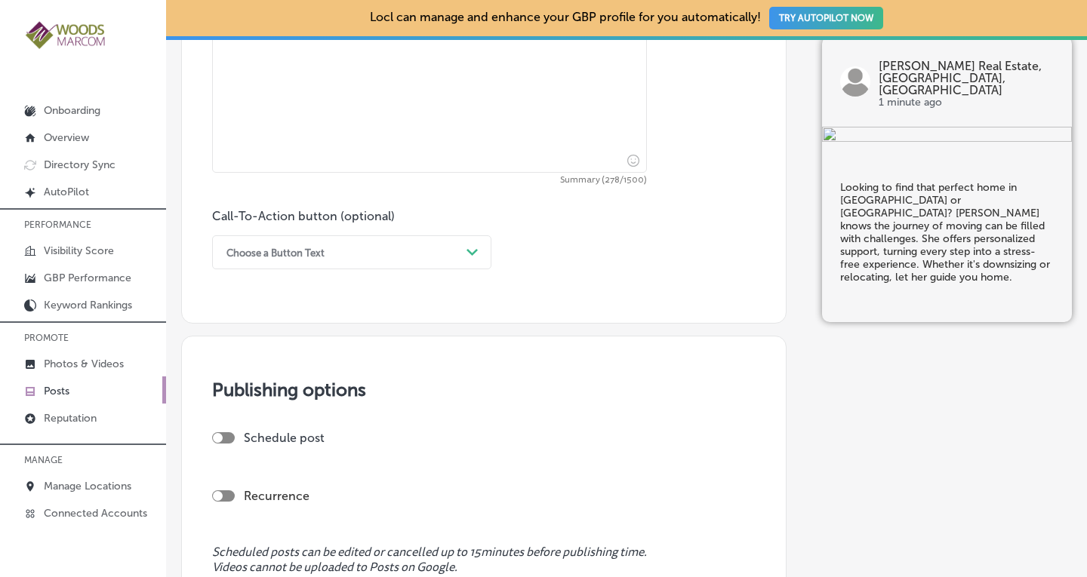
scroll to position [1069, 0]
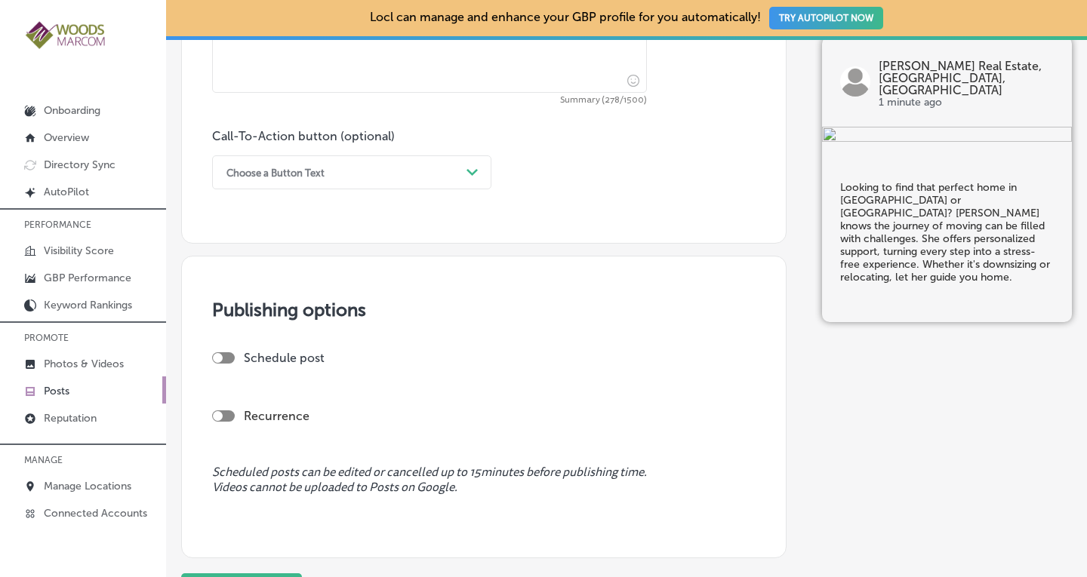
type textarea "Looking to find that perfect home in [GEOGRAPHIC_DATA] or [GEOGRAPHIC_DATA]? [P…"
click at [428, 182] on div "Choose a Button Text" at bounding box center [340, 172] width 242 height 23
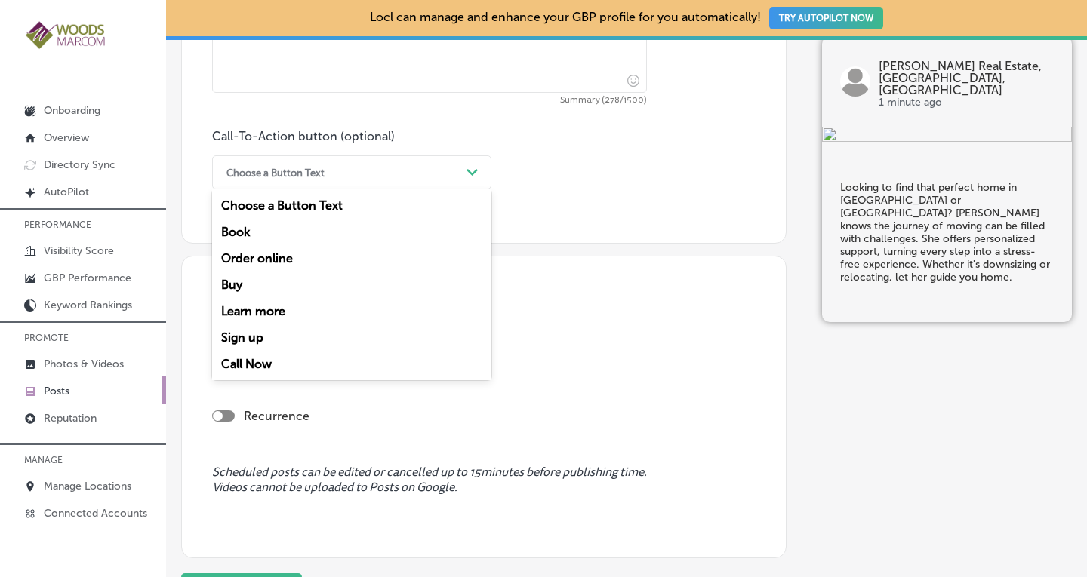
click at [302, 309] on div "Learn more" at bounding box center [351, 311] width 279 height 26
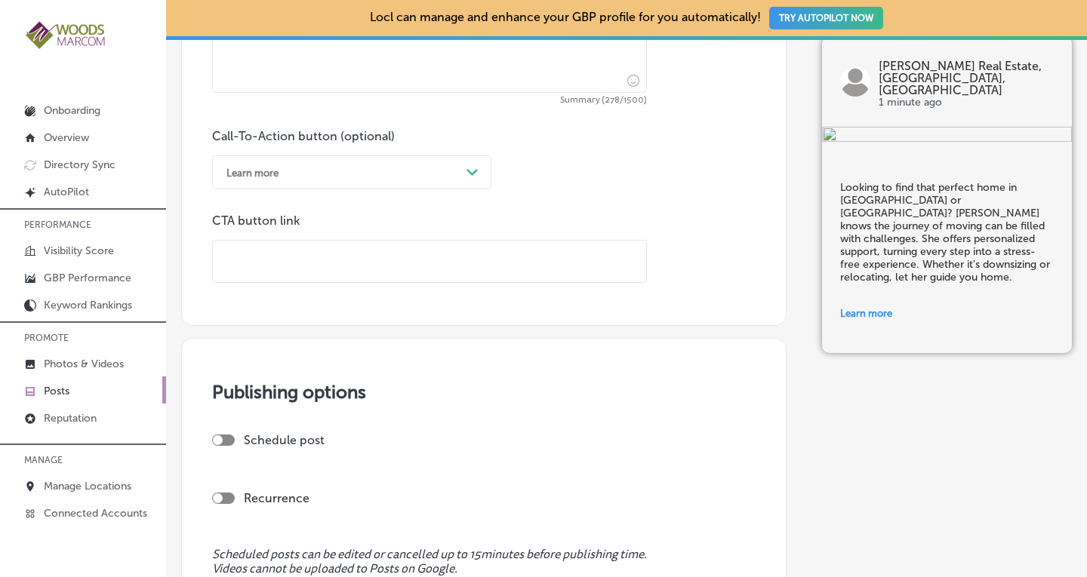
click at [288, 250] on input "text" at bounding box center [429, 262] width 433 height 42
paste input "https://daniellemartinrealestate.com/"
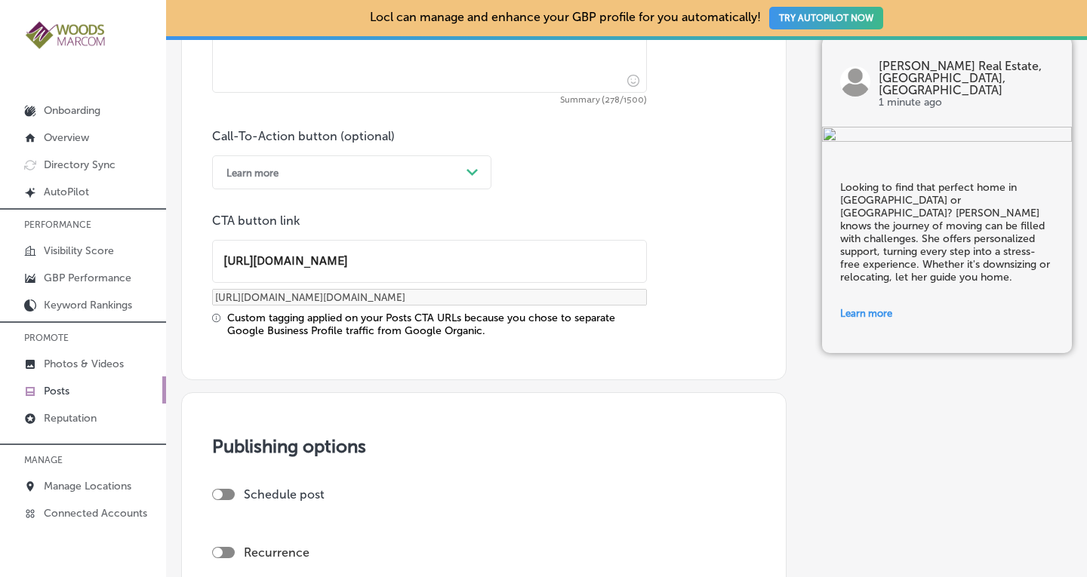
click at [225, 547] on div at bounding box center [223, 552] width 23 height 11
type input "https://daniellemartinrealestate.com/"
checkbox input "true"
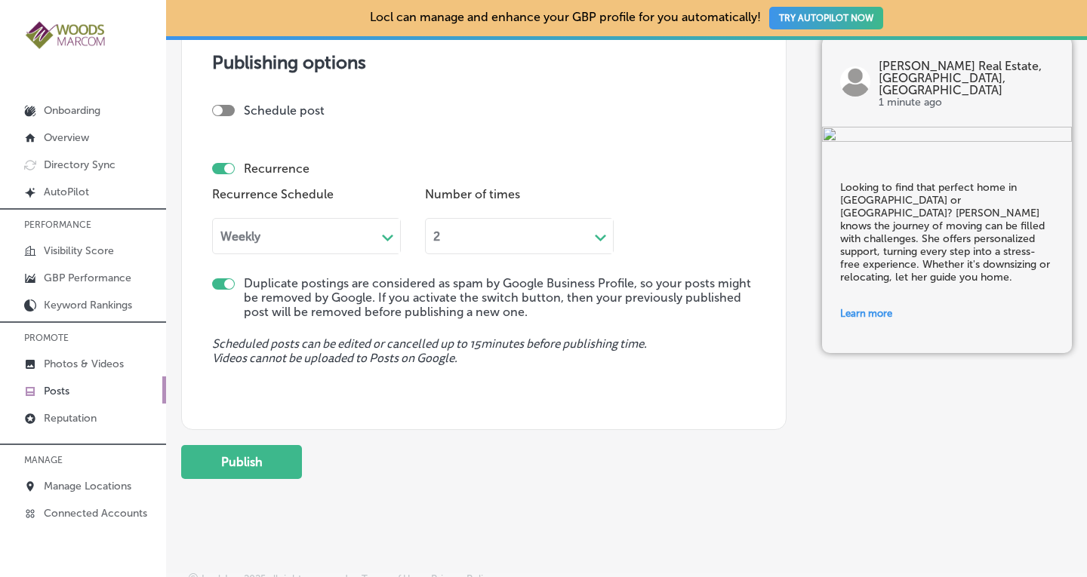
scroll to position [1466, 0]
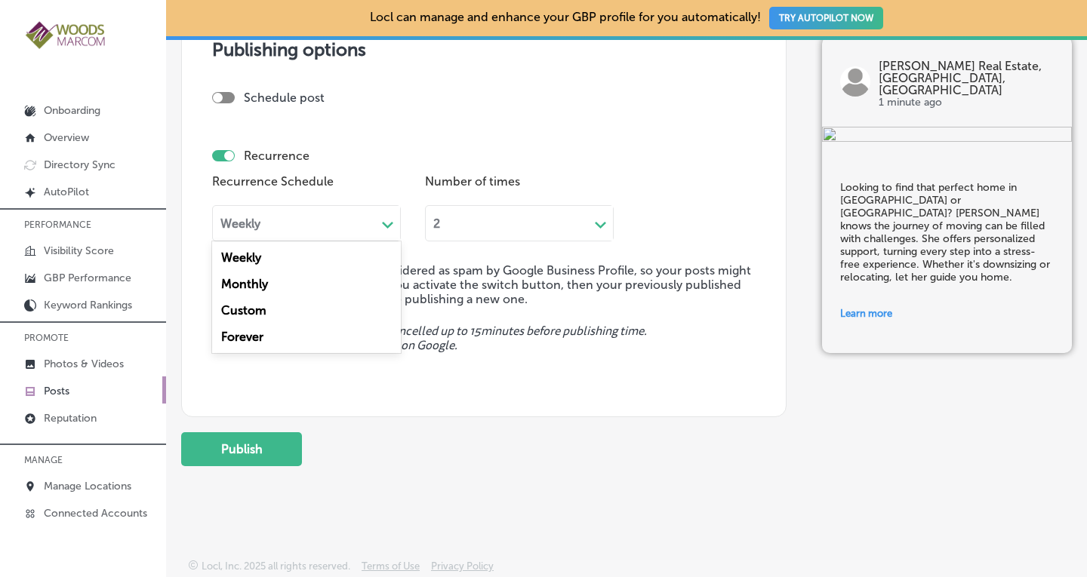
click at [369, 220] on div "Weekly" at bounding box center [294, 222] width 163 height 17
click at [287, 339] on div "Forever" at bounding box center [306, 337] width 189 height 26
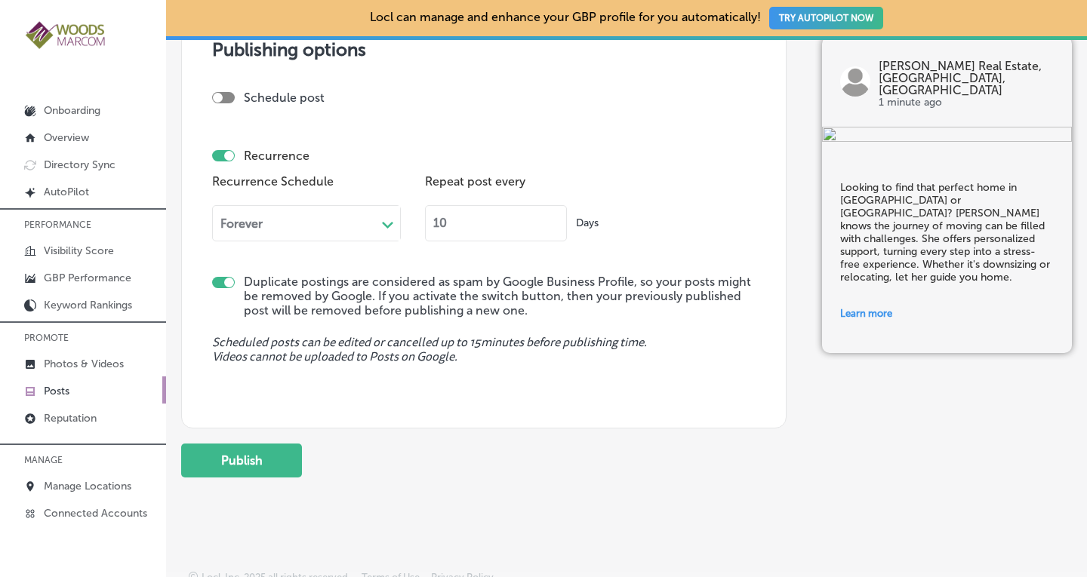
drag, startPoint x: 478, startPoint y: 219, endPoint x: 413, endPoint y: 220, distance: 64.9
click at [413, 220] on div "Recurrence Schedule Forever Path Created with Sketch. Repeat post every 10 Days" at bounding box center [483, 212] width 543 height 82
type input "90"
click at [240, 454] on button "Publish" at bounding box center [241, 461] width 121 height 34
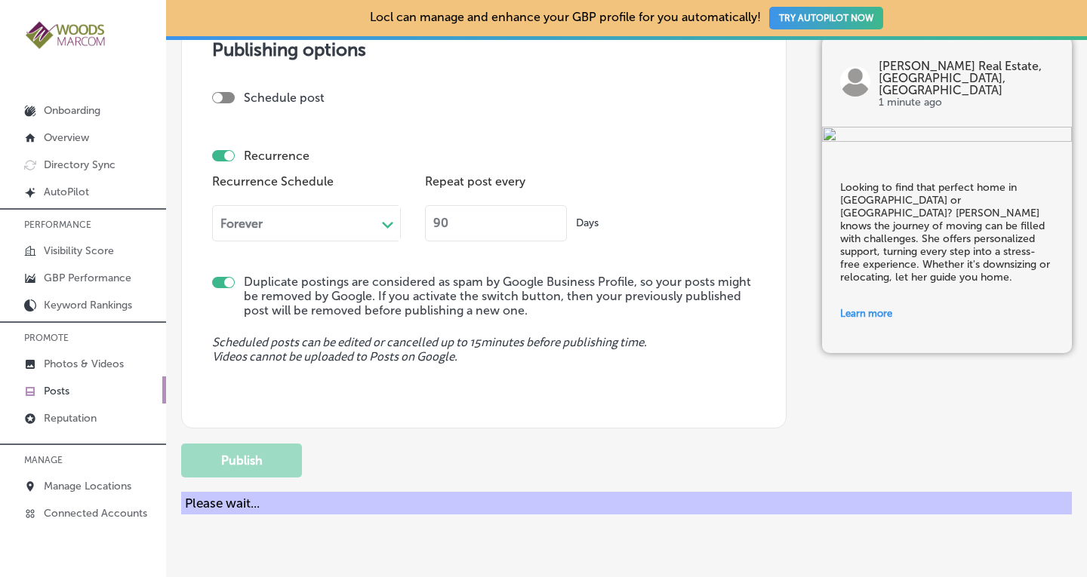
checkbox input "false"
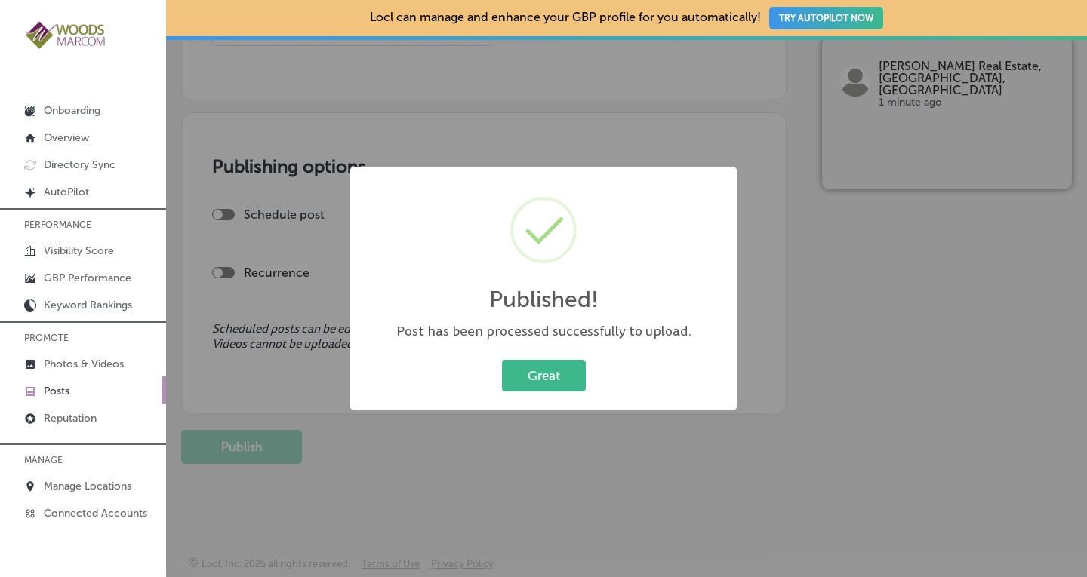
scroll to position [1211, 0]
click at [544, 380] on button "Great" at bounding box center [544, 375] width 84 height 31
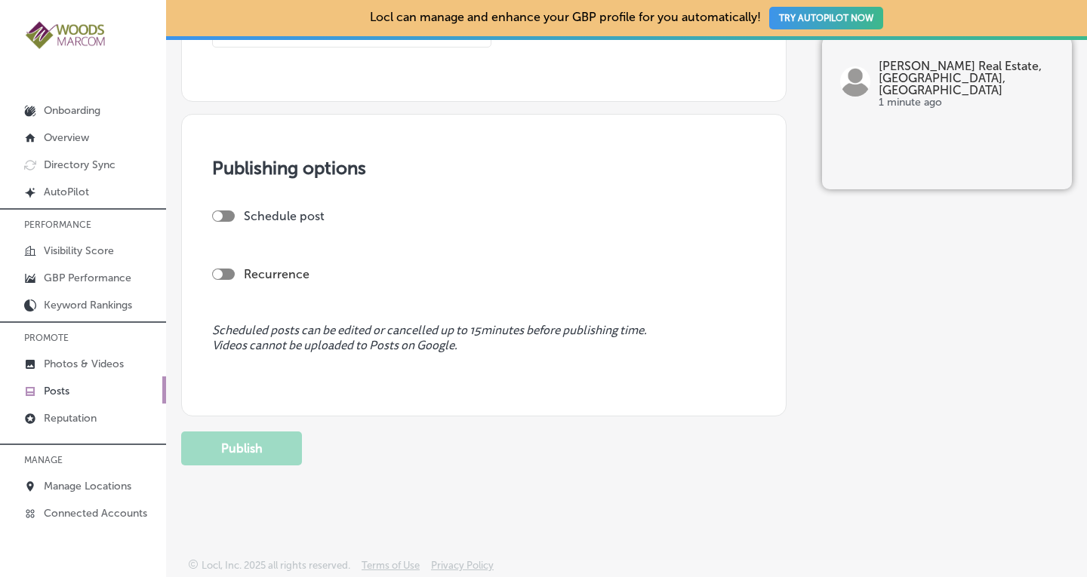
click at [71, 386] on link "Posts" at bounding box center [83, 390] width 166 height 27
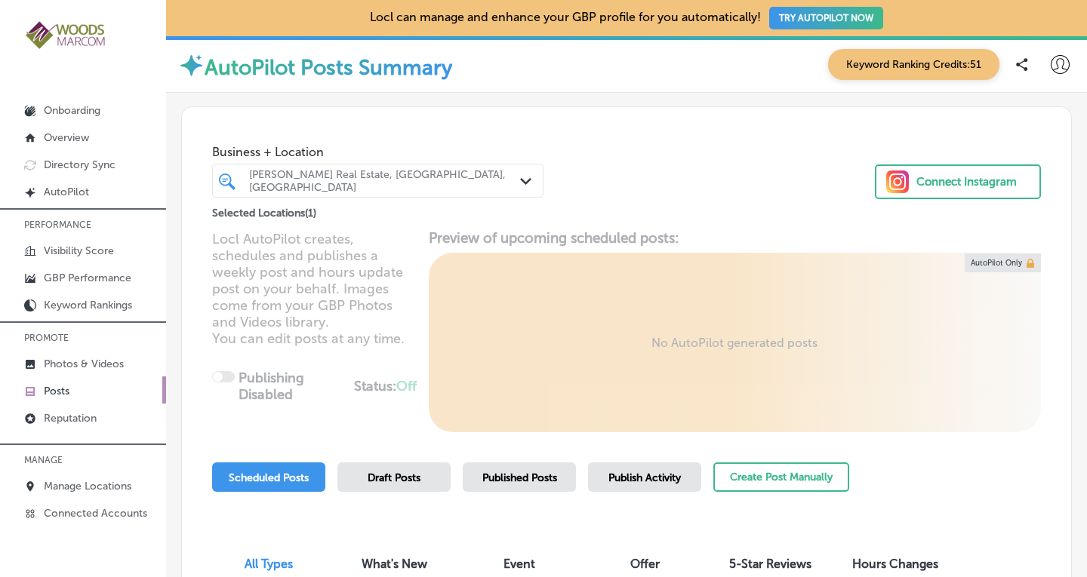
click at [528, 479] on span "Published Posts" at bounding box center [519, 478] width 75 height 13
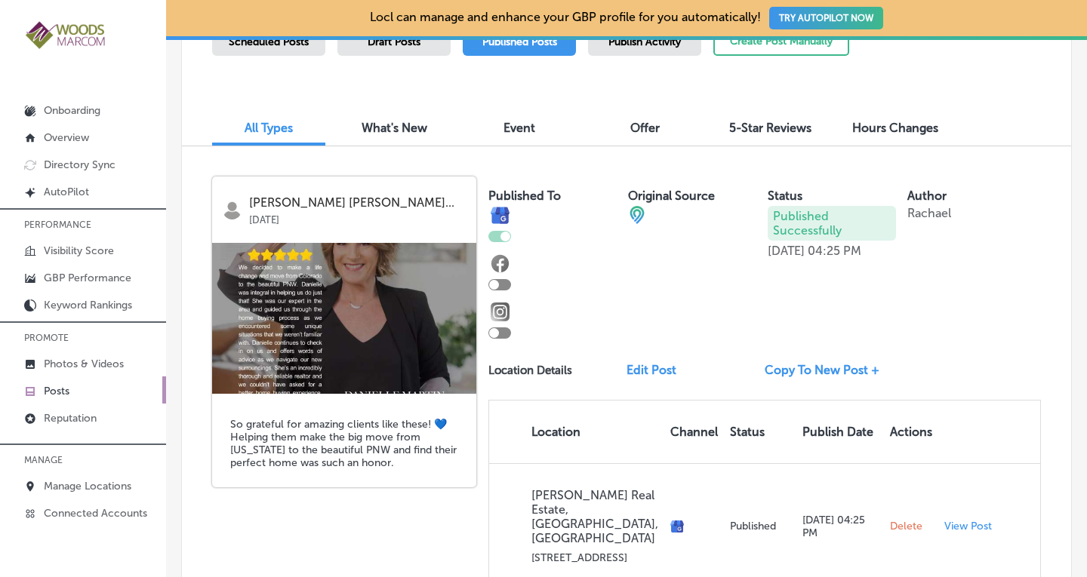
scroll to position [436, 0]
click at [304, 45] on span "Scheduled Posts" at bounding box center [269, 41] width 80 height 13
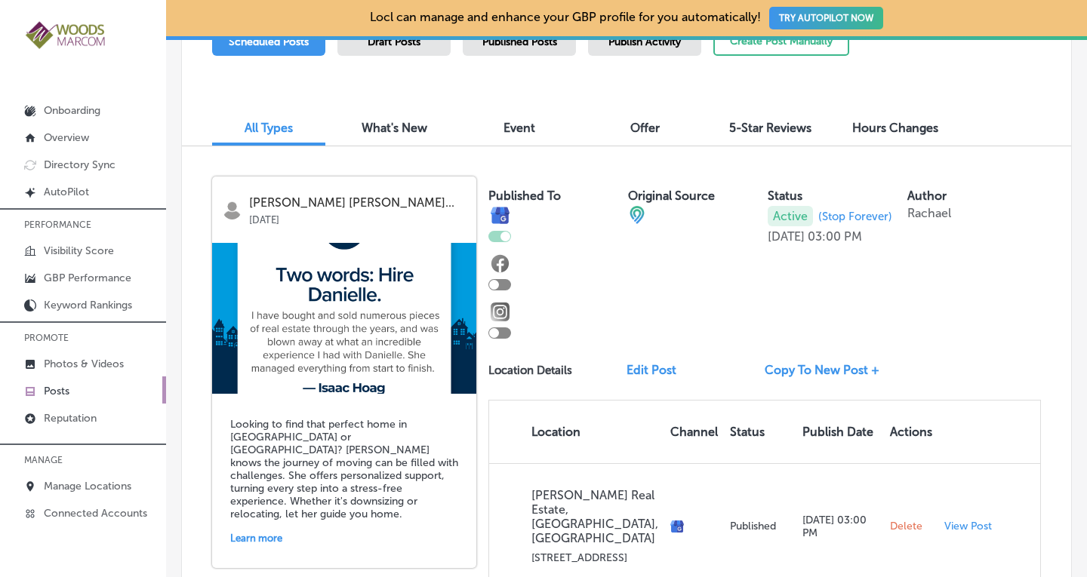
click at [510, 49] on div "Published Posts" at bounding box center [519, 40] width 113 height 29
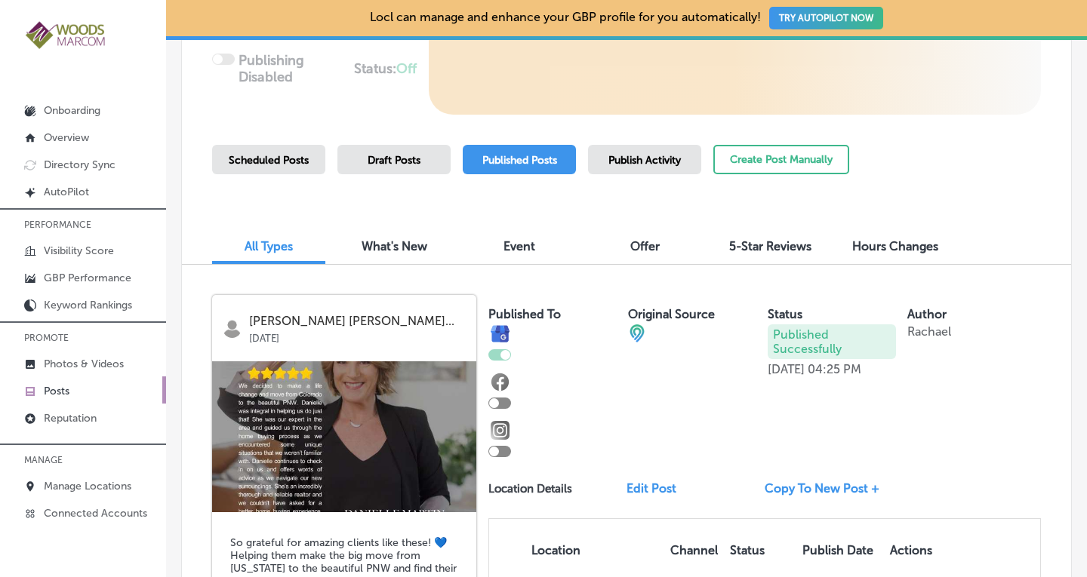
scroll to position [305, 0]
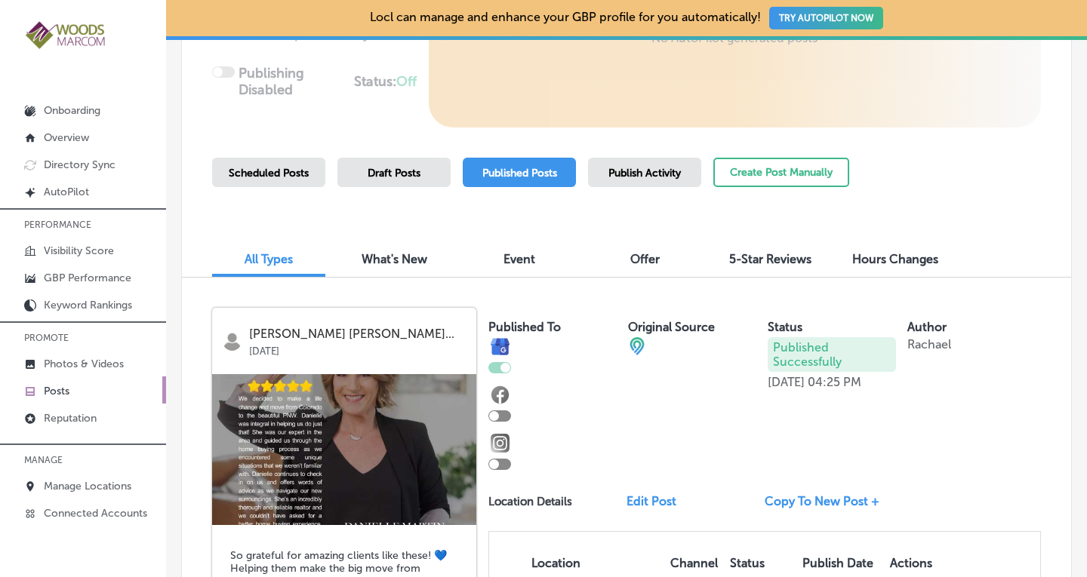
click at [275, 181] on div "Scheduled Posts" at bounding box center [268, 172] width 113 height 29
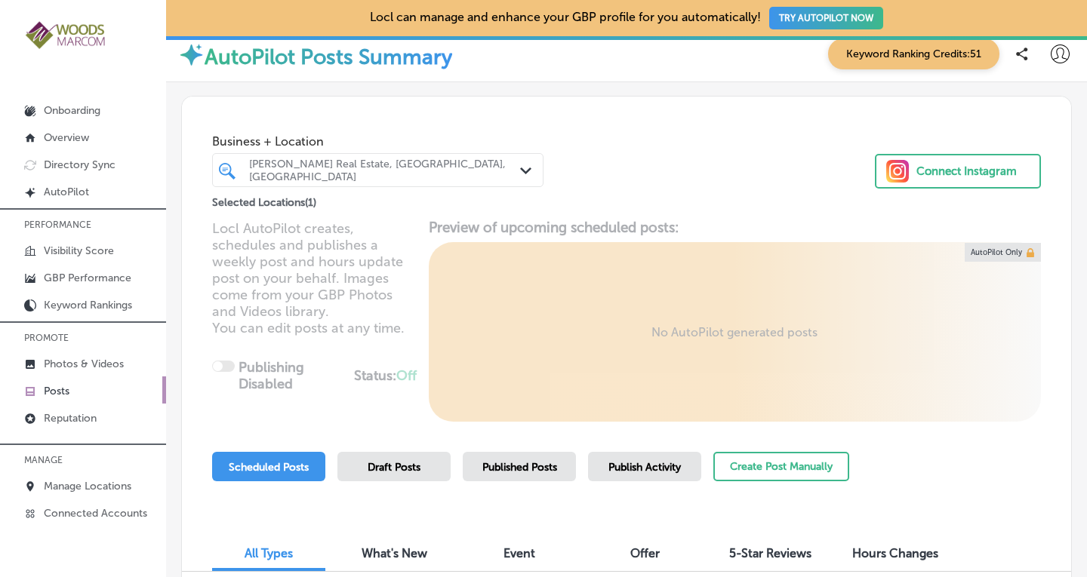
scroll to position [0, 0]
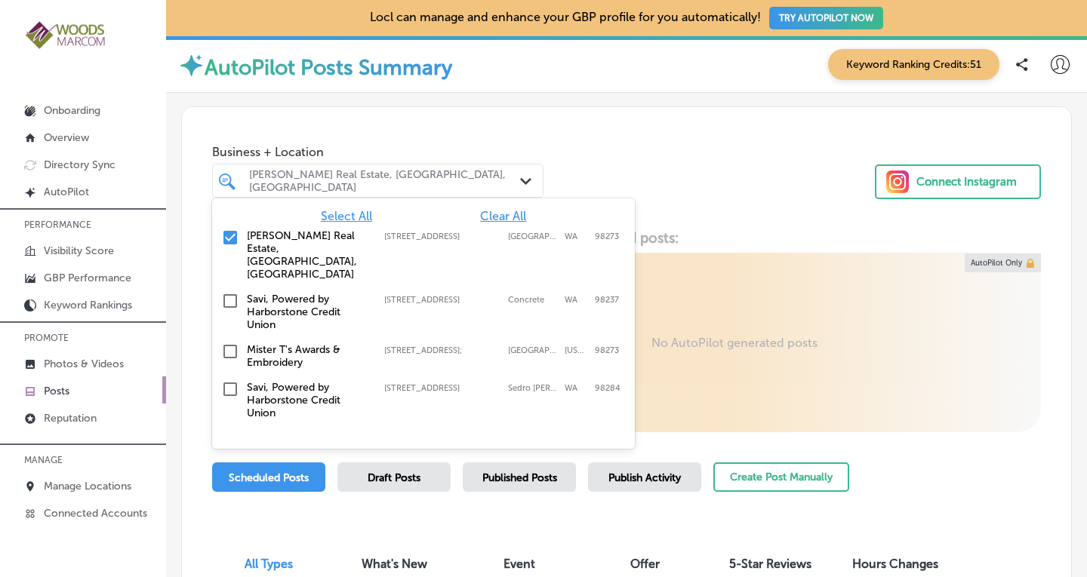
click at [473, 180] on div "[PERSON_NAME] Real Estate, [GEOGRAPHIC_DATA], [GEOGRAPHIC_DATA]" at bounding box center [385, 181] width 273 height 26
click at [480, 220] on span "Clear All" at bounding box center [503, 216] width 46 height 14
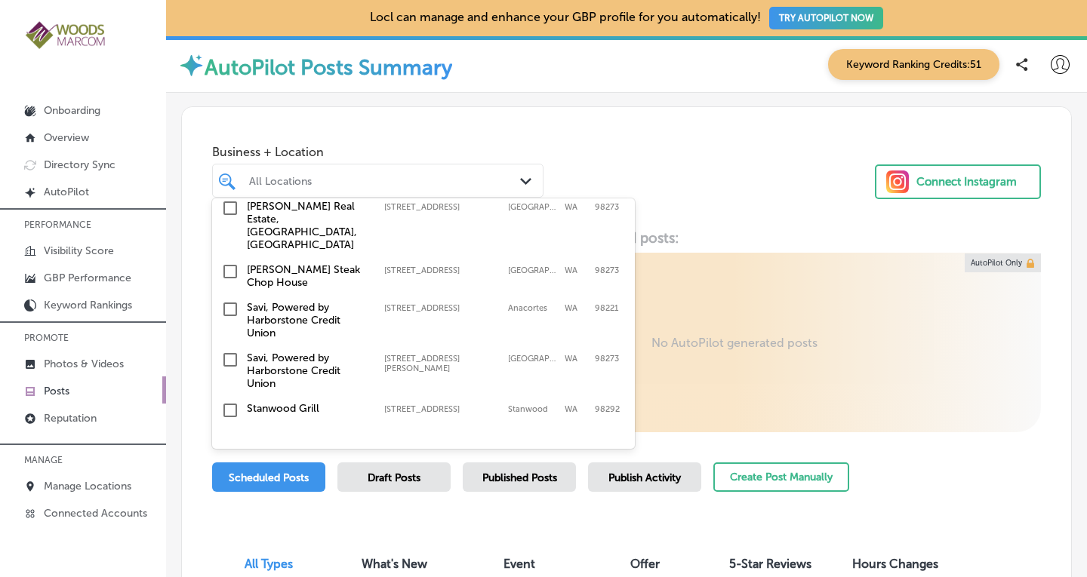
scroll to position [376, 0]
click at [232, 261] on input "checkbox" at bounding box center [230, 270] width 18 height 18
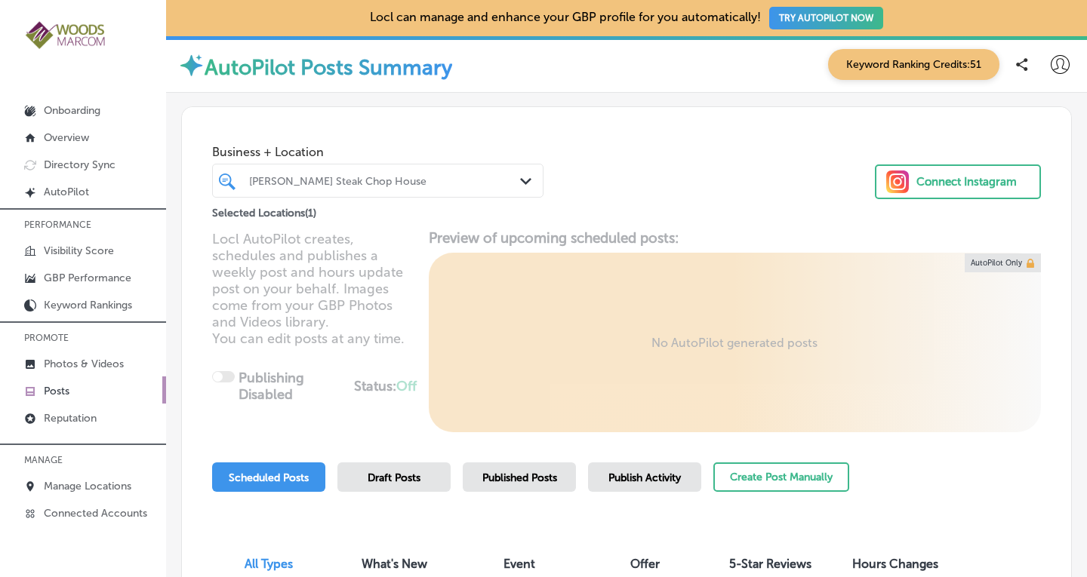
click at [722, 196] on div "Business + Location Max Dale's Steak Chop House Path Created with Sketch. Selec…" at bounding box center [626, 164] width 889 height 115
click at [513, 478] on span "Published Posts" at bounding box center [519, 478] width 75 height 13
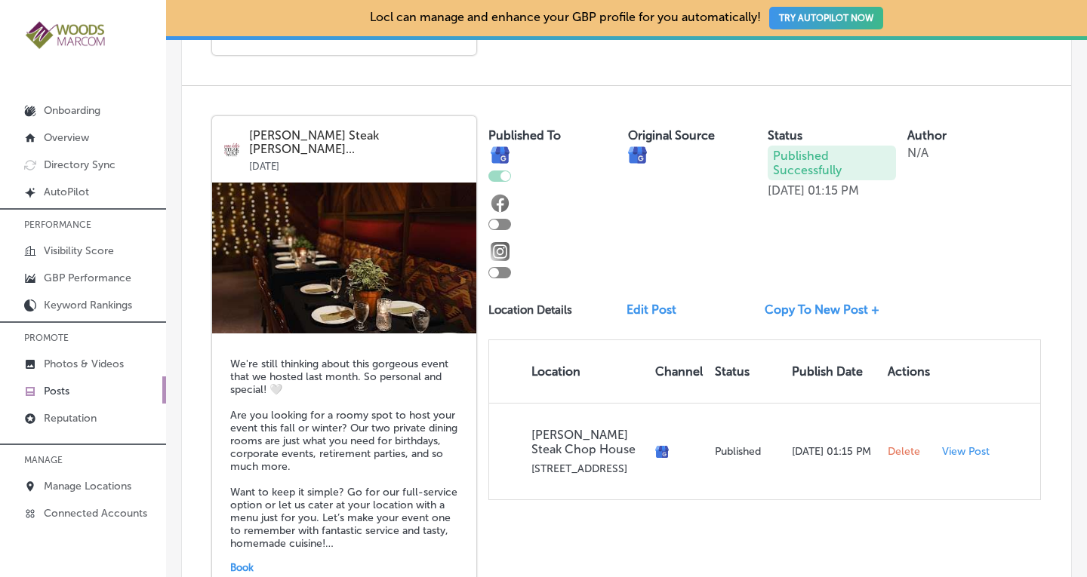
scroll to position [3068, 0]
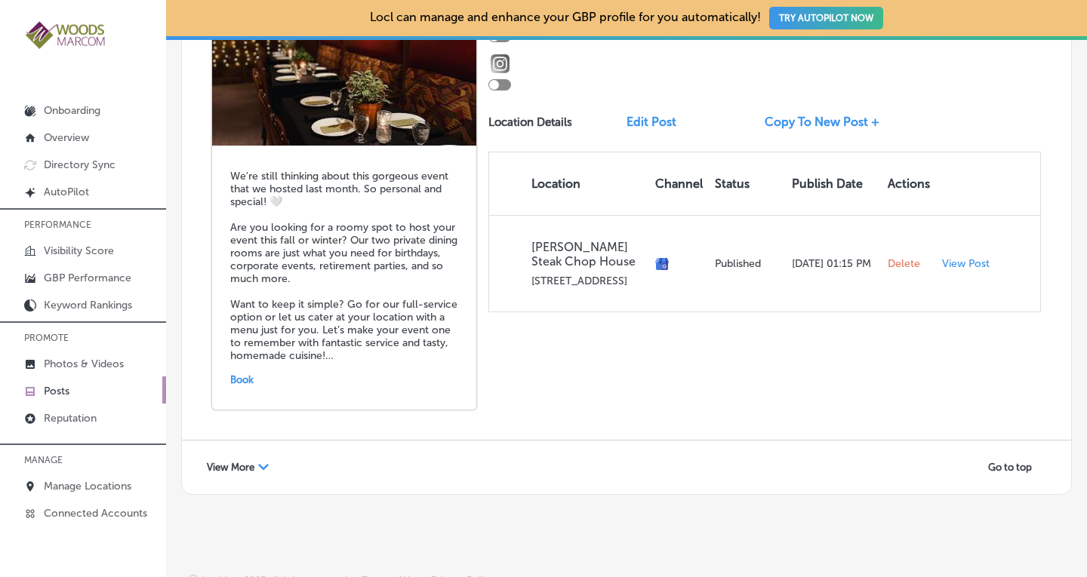
click at [242, 462] on span "View More" at bounding box center [231, 467] width 48 height 11
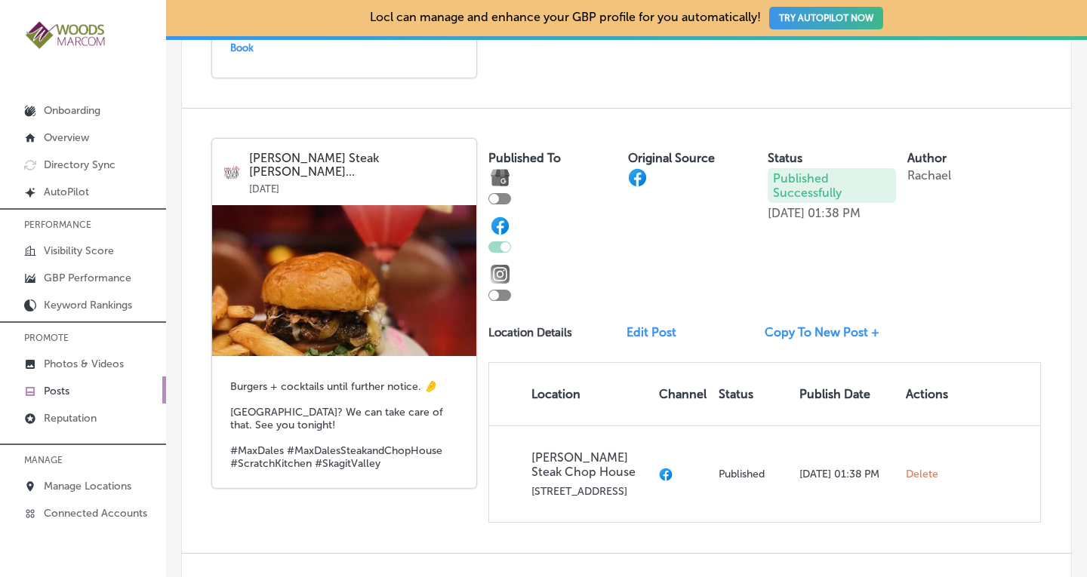
scroll to position [3404, 0]
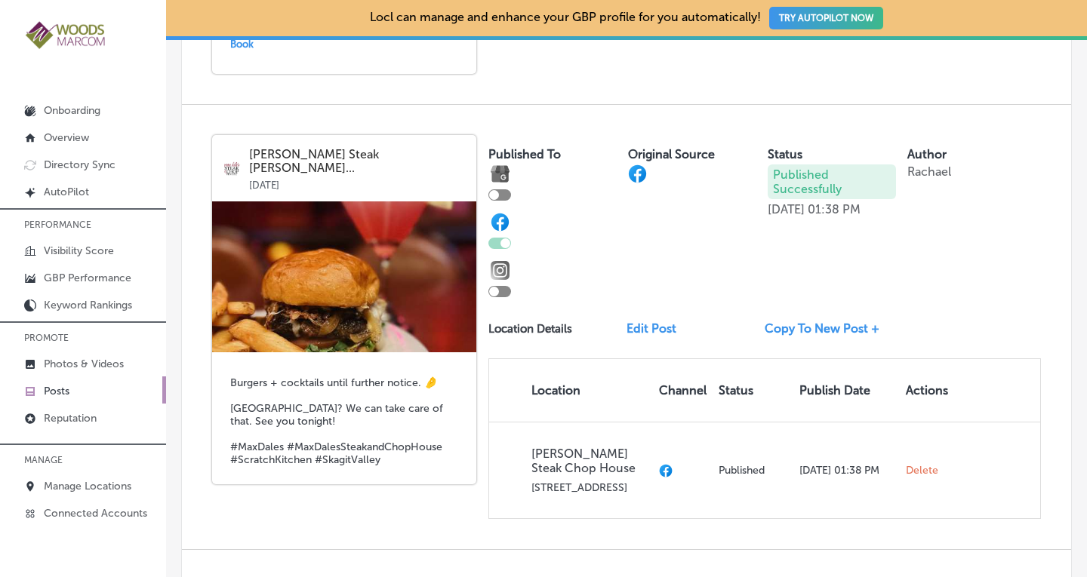
click at [812, 322] on link "Copy To New Post +" at bounding box center [828, 329] width 127 height 14
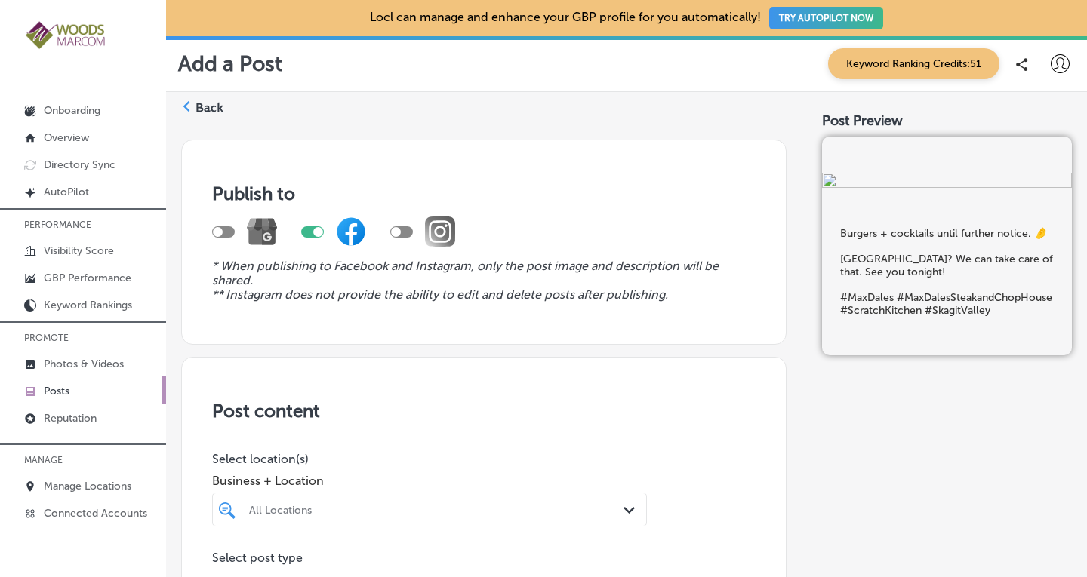
click at [226, 229] on div at bounding box center [223, 231] width 23 height 11
checkbox input "true"
click at [317, 233] on div at bounding box center [318, 232] width 10 height 10
checkbox input "false"
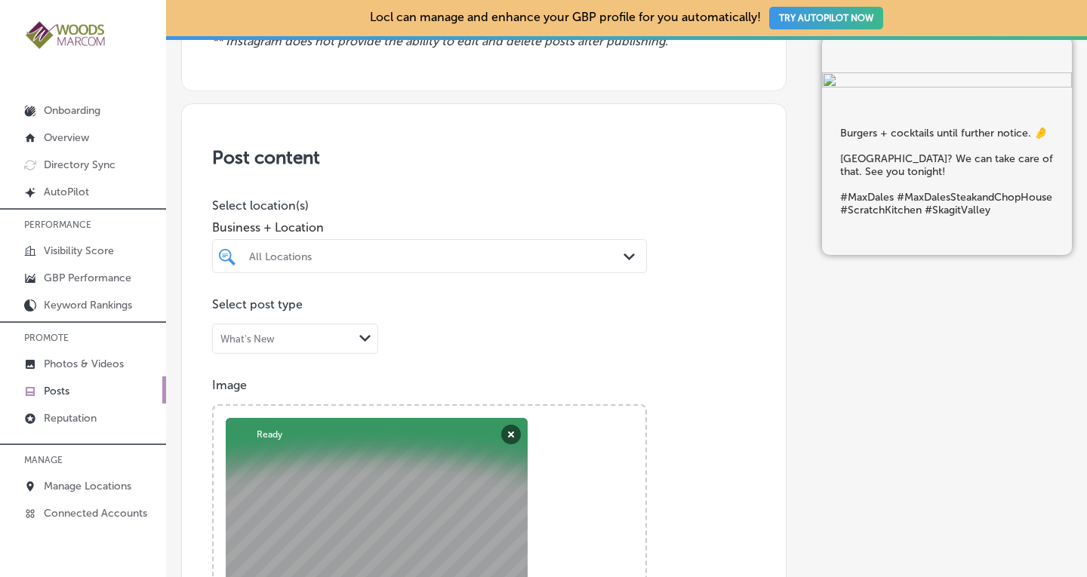
scroll to position [257, 0]
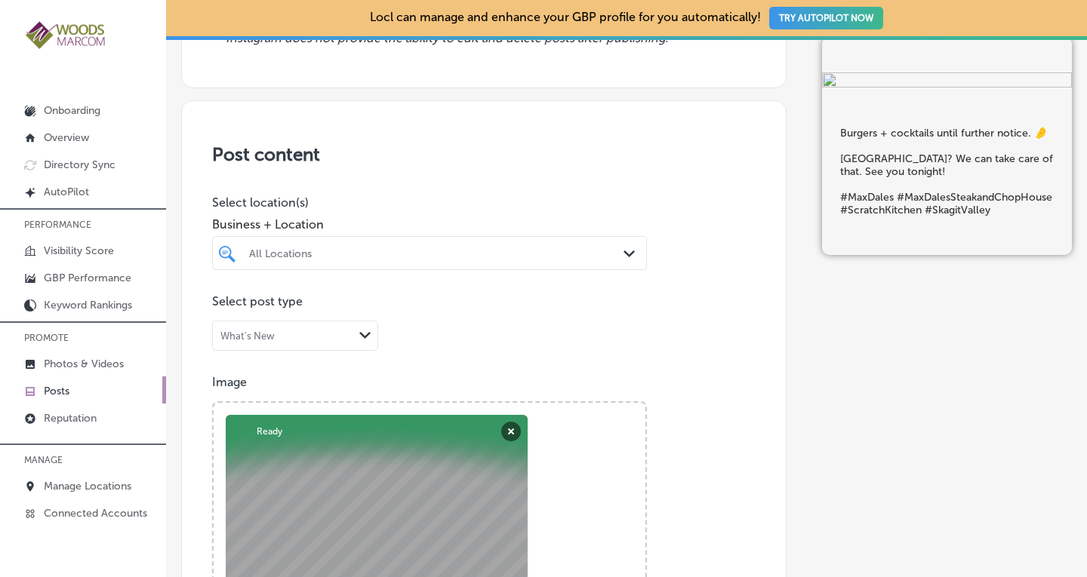
click at [359, 247] on div "All Locations" at bounding box center [437, 253] width 376 height 13
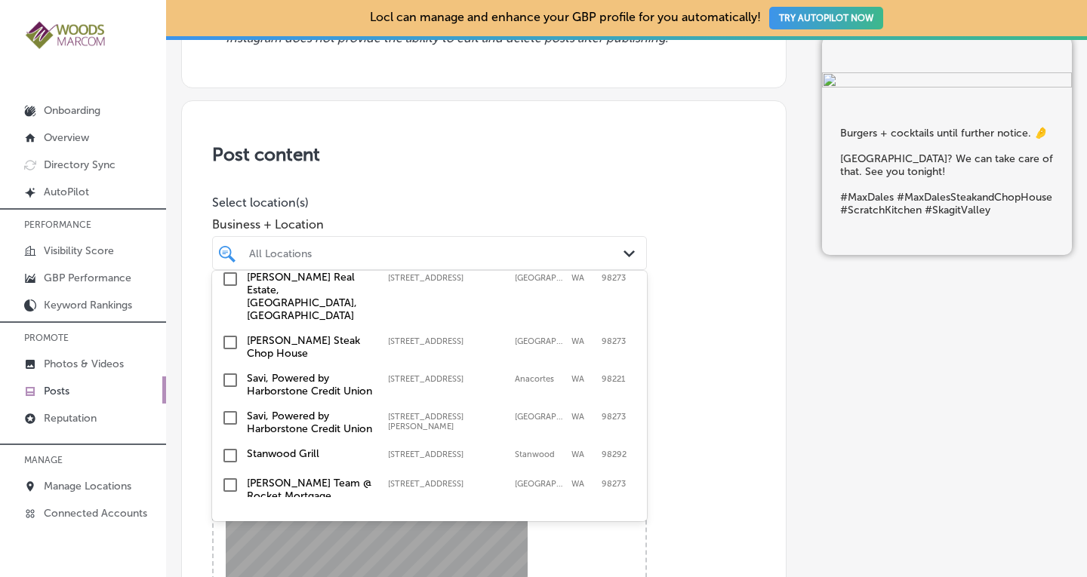
scroll to position [326, 0]
click at [238, 350] on input "checkbox" at bounding box center [230, 341] width 18 height 18
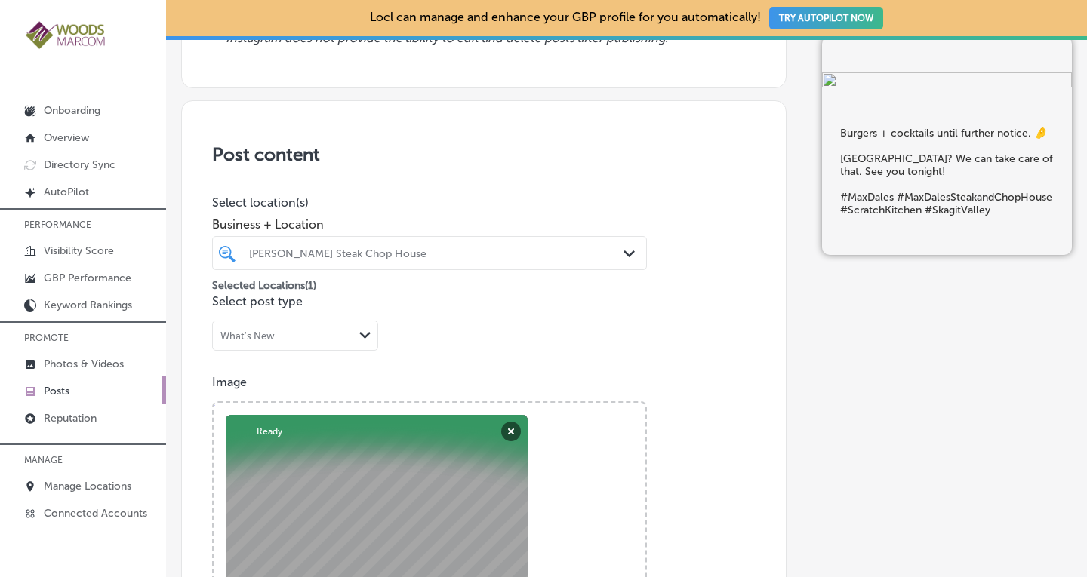
click at [651, 171] on div "Post content Select location(s) Business + Location Max Dale's Steak Chop House…" at bounding box center [483, 578] width 605 height 956
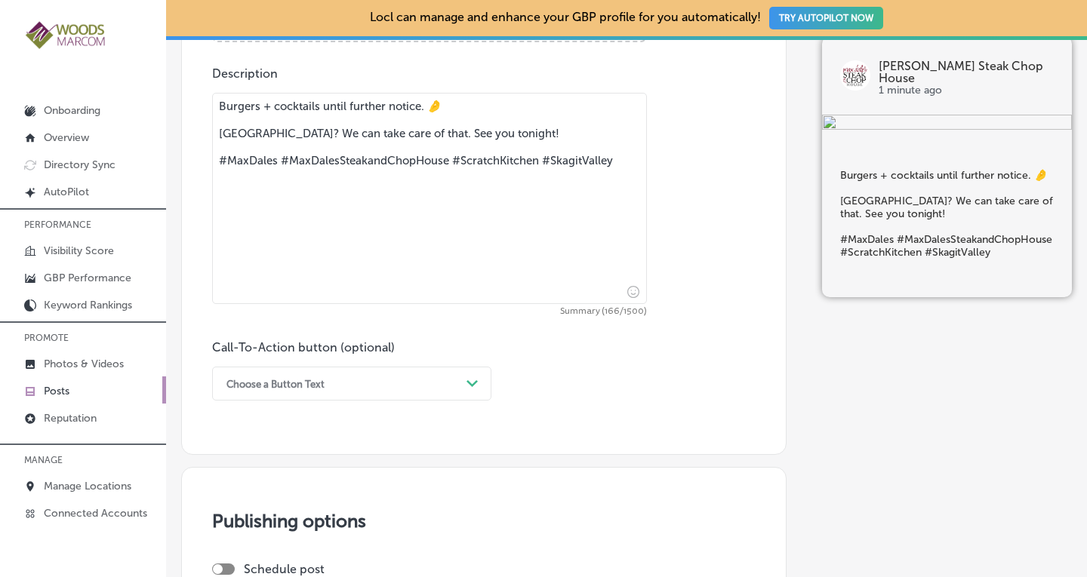
scroll to position [871, 0]
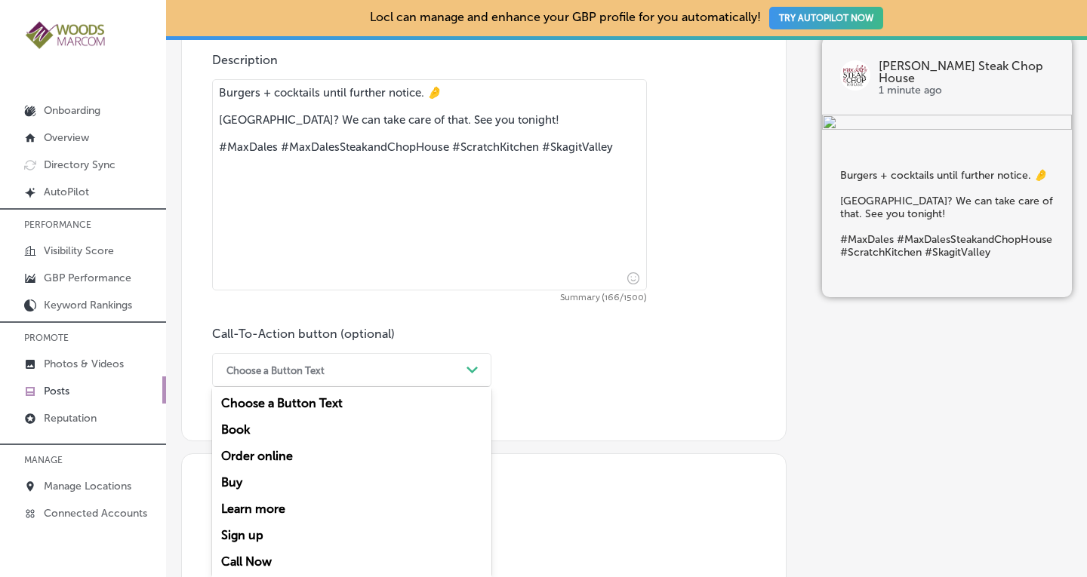
click at [306, 369] on div "Choose a Button Text" at bounding box center [275, 370] width 98 height 11
click at [266, 427] on div "Book" at bounding box center [351, 430] width 279 height 26
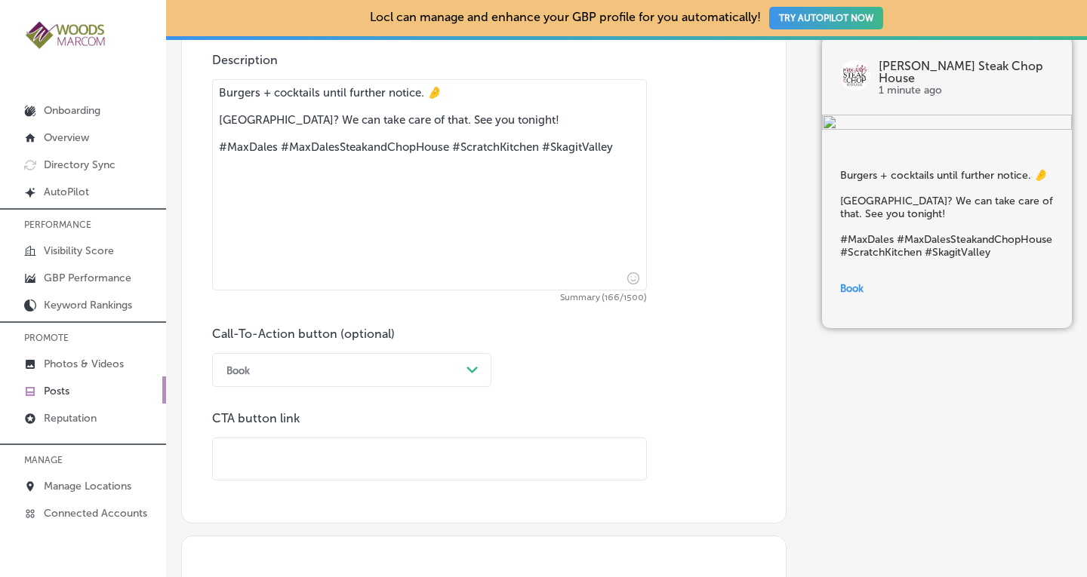
click at [276, 467] on input "text" at bounding box center [429, 460] width 433 height 42
paste input "https://maxdales.com/"
type input "https://maxdales.com/"
click at [713, 386] on div "Call-To-Action button (optional) Book Path Created with Sketch. CTA button link…" at bounding box center [483, 404] width 543 height 154
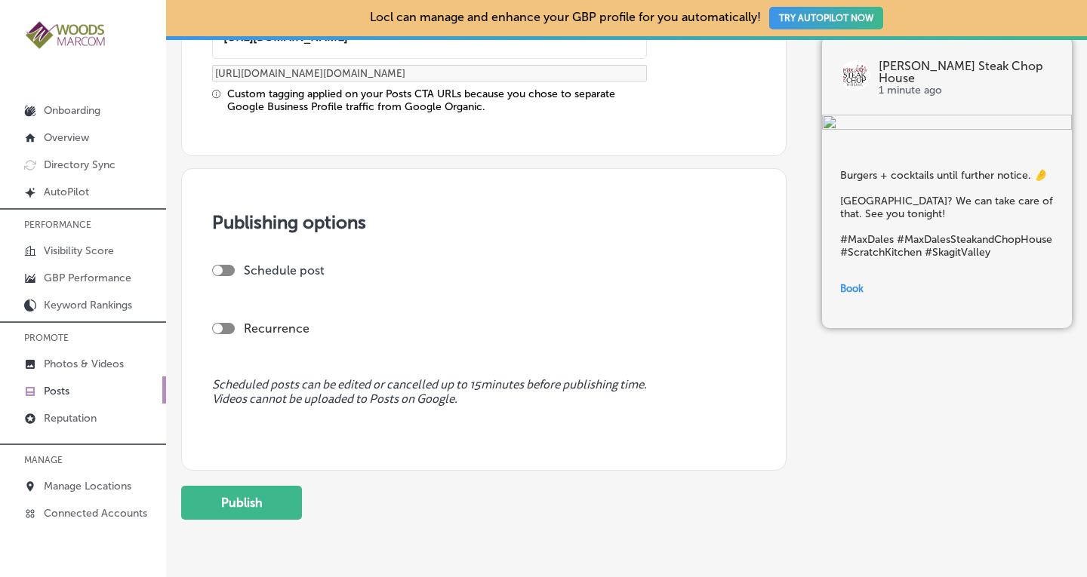
scroll to position [1295, 0]
click at [226, 322] on div at bounding box center [223, 327] width 23 height 11
checkbox input "true"
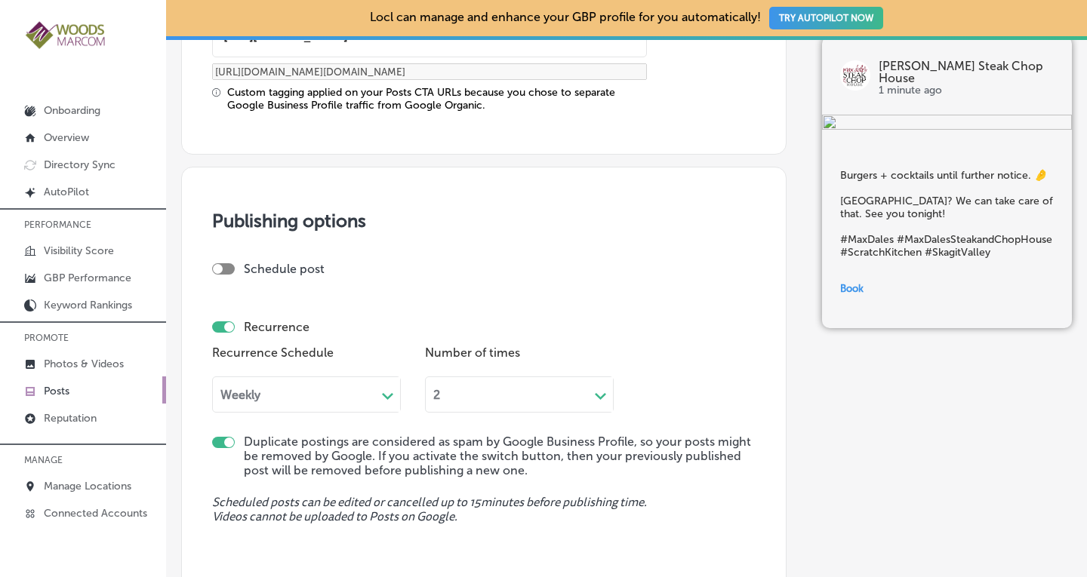
click at [309, 420] on div "Schedule post Recurrence Recurrence Schedule Weekly Path Created with Sketch. N…" at bounding box center [483, 349] width 543 height 175
click at [307, 393] on div "Weekly" at bounding box center [294, 394] width 163 height 17
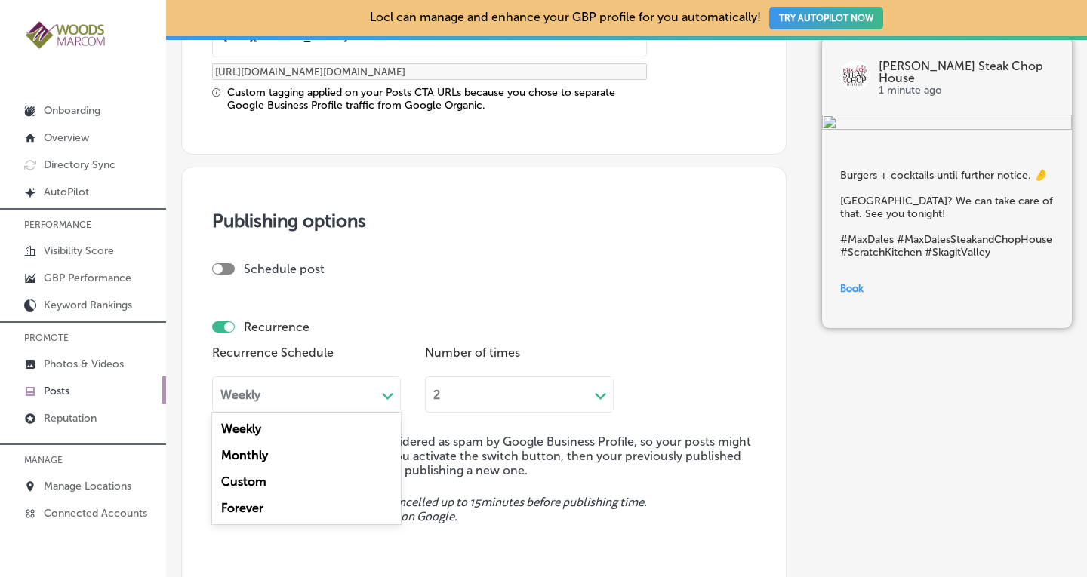
click at [266, 503] on div "Forever" at bounding box center [306, 508] width 189 height 26
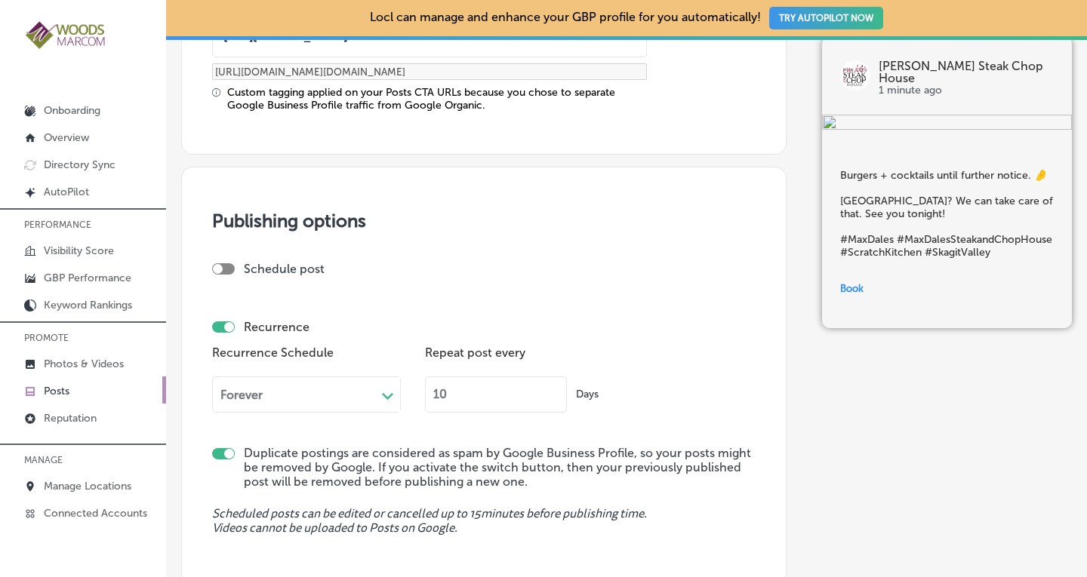
drag, startPoint x: 447, startPoint y: 396, endPoint x: 423, endPoint y: 400, distance: 24.6
click at [423, 400] on div "Recurrence Schedule Forever Path Created with Sketch. Repeat post every 10 Days" at bounding box center [483, 383] width 543 height 82
type input "90"
click at [647, 372] on div "Recurrence Schedule Forever Path Created with Sketch. Repeat post every 90 Days" at bounding box center [483, 383] width 543 height 82
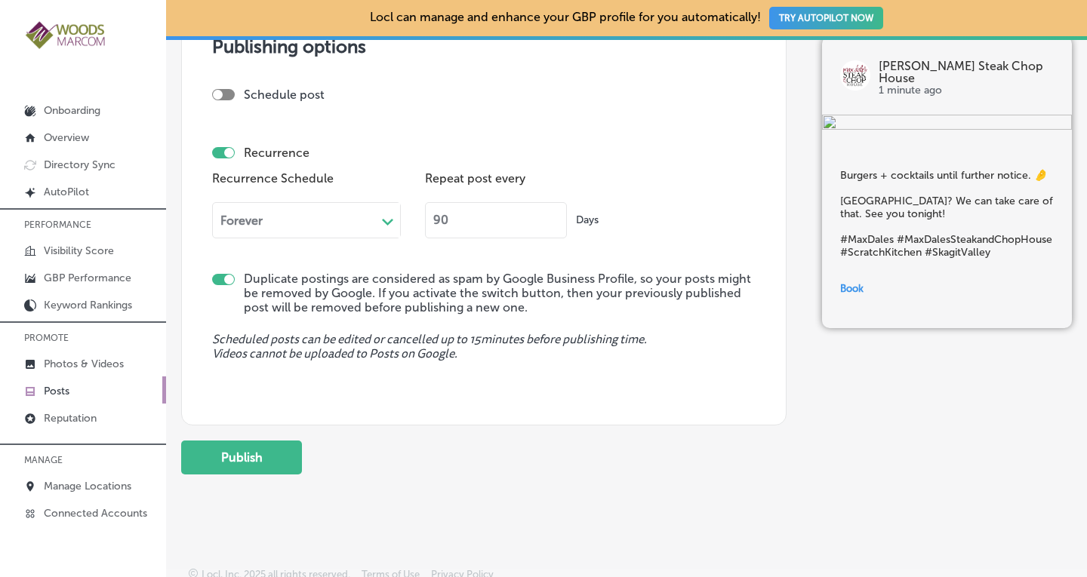
scroll to position [1477, 0]
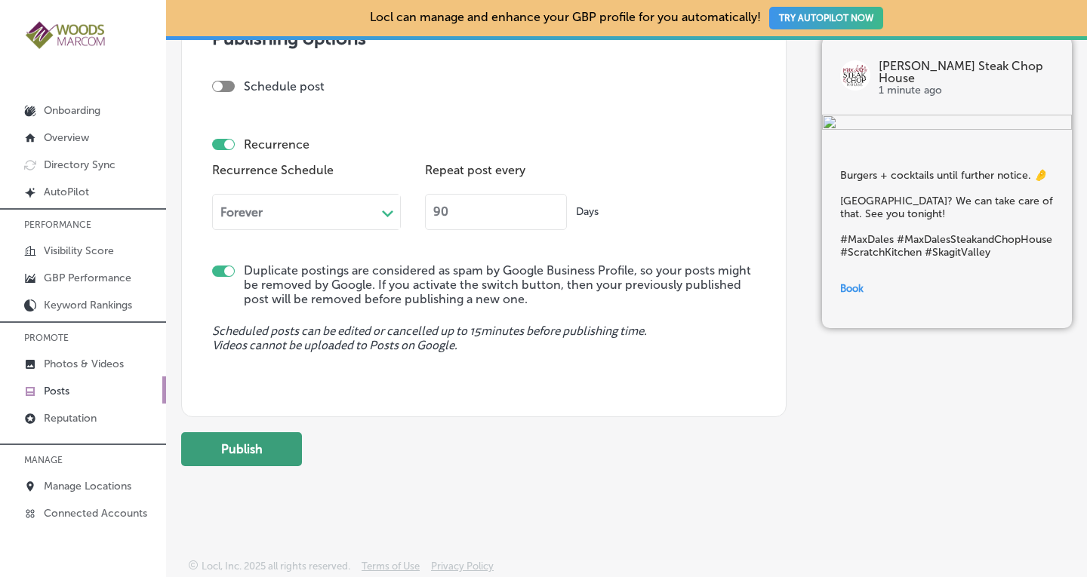
click at [244, 444] on button "Publish" at bounding box center [241, 450] width 121 height 34
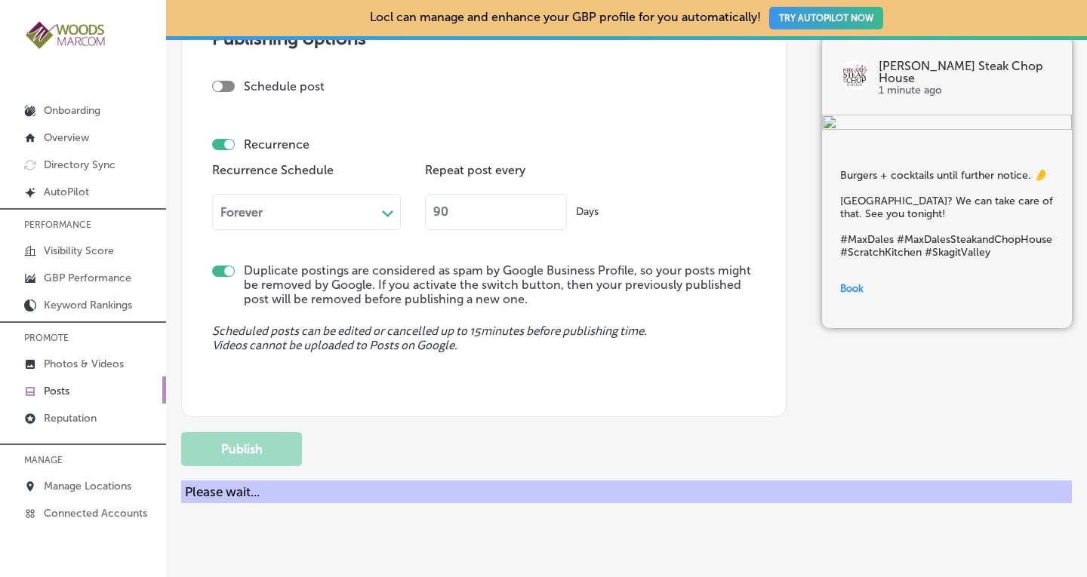
checkbox input "false"
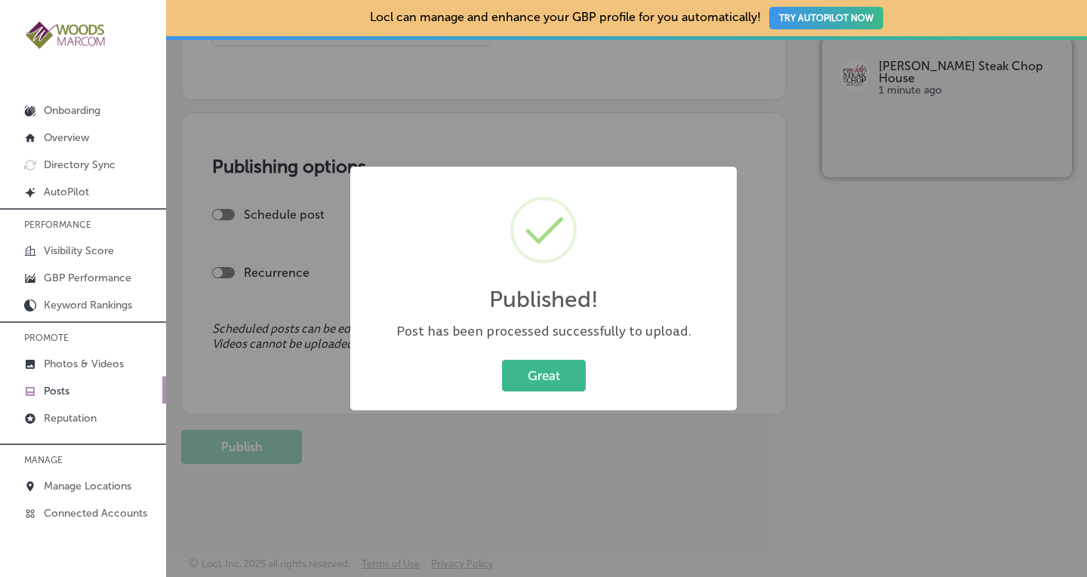
scroll to position [1211, 0]
click at [541, 375] on button "Great" at bounding box center [544, 375] width 84 height 31
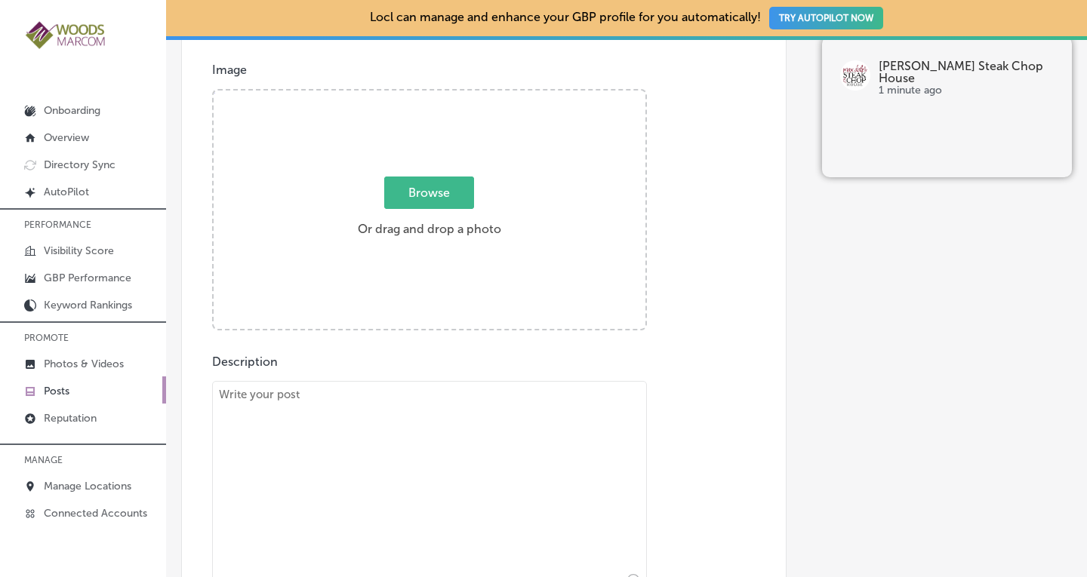
scroll to position [620, 0]
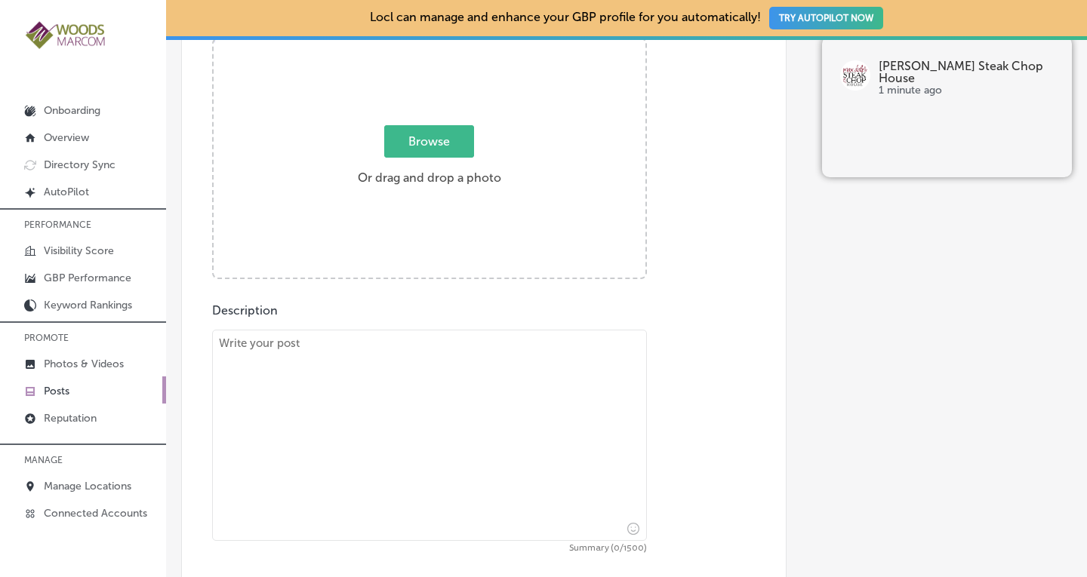
click at [63, 390] on p "Posts" at bounding box center [57, 391] width 26 height 13
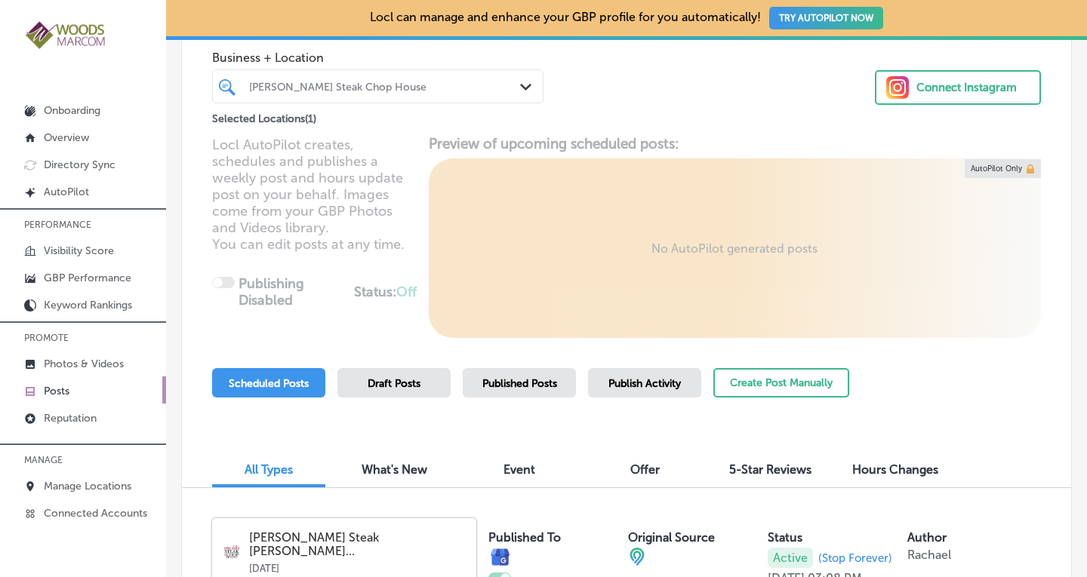
scroll to position [80, 0]
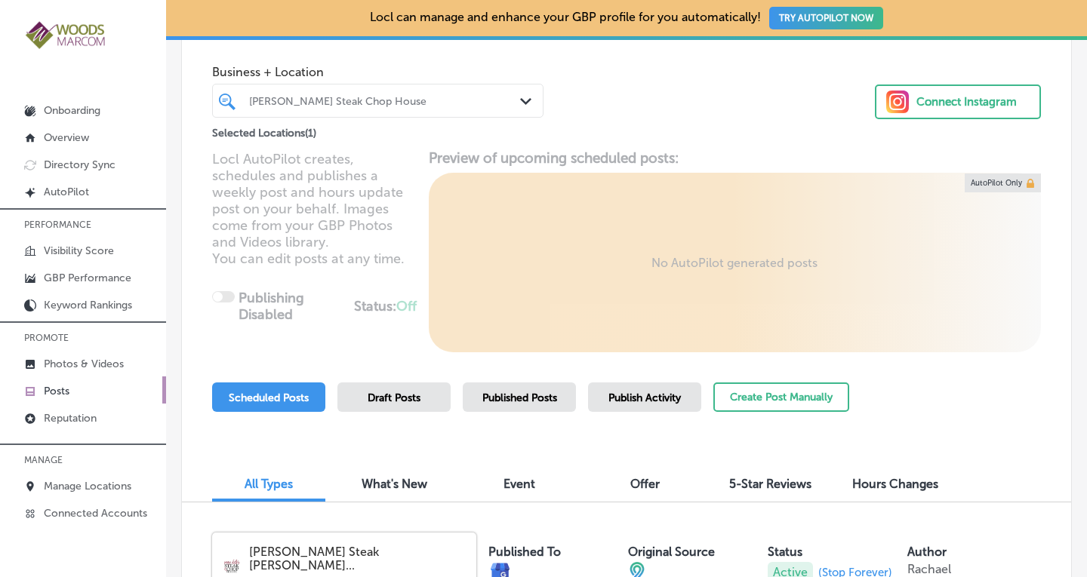
click at [451, 111] on div "[PERSON_NAME] Steak Chop House" at bounding box center [378, 100] width 273 height 23
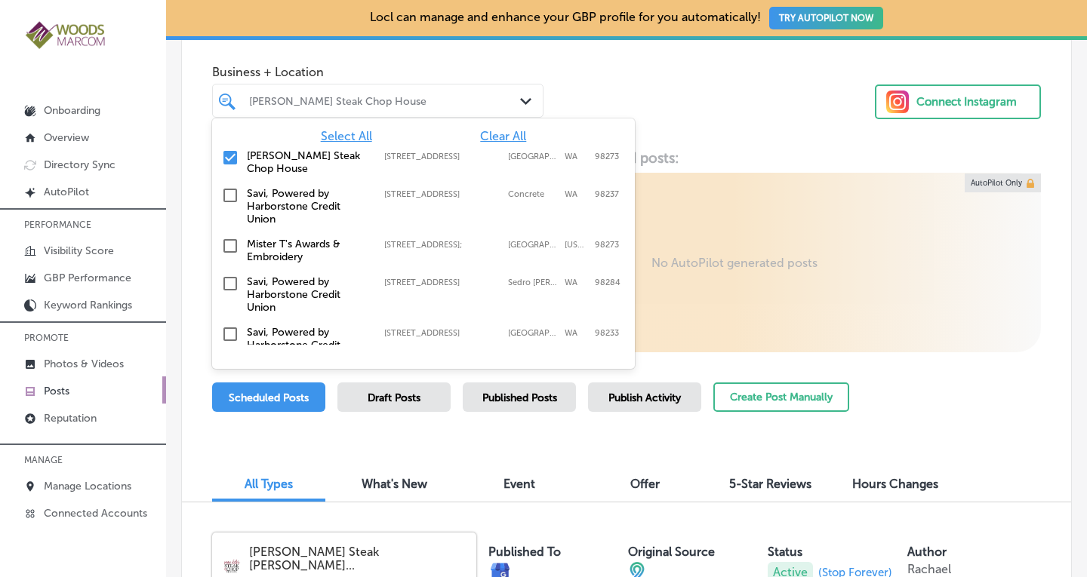
click at [501, 137] on span "Clear All" at bounding box center [503, 136] width 46 height 14
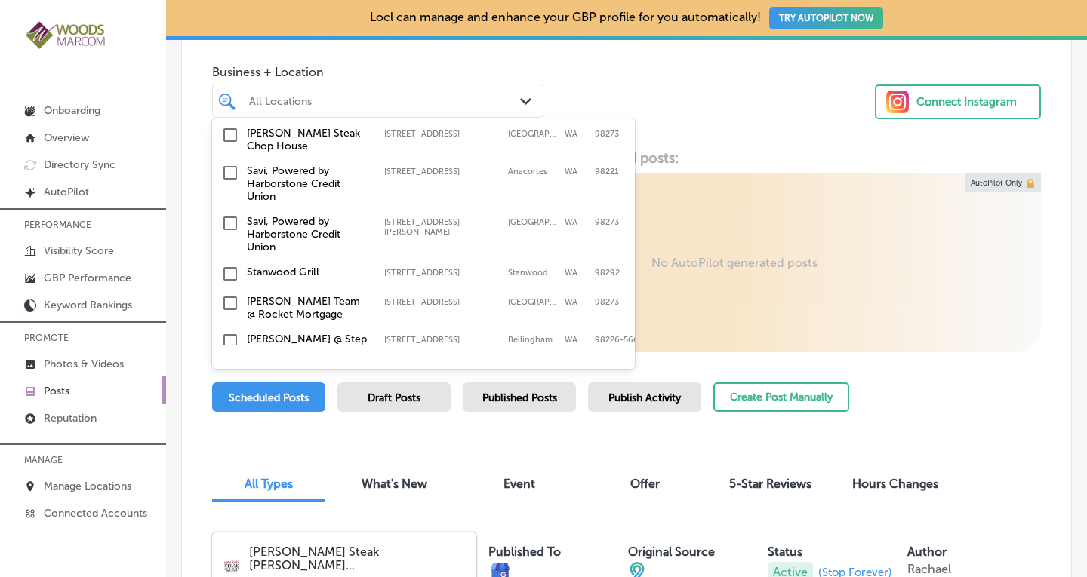
scroll to position [422, 0]
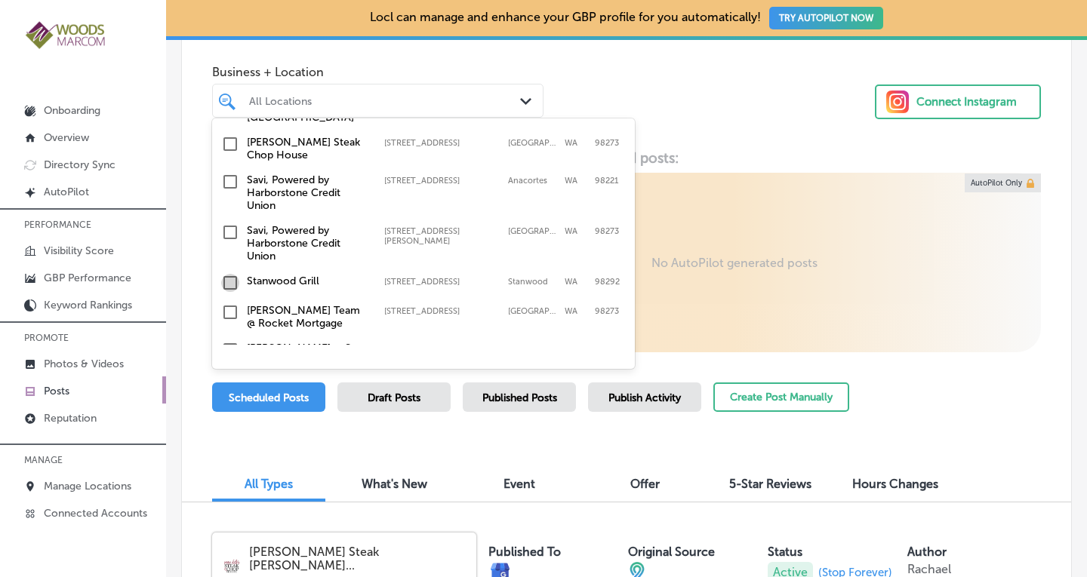
click at [232, 274] on input "checkbox" at bounding box center [230, 283] width 18 height 18
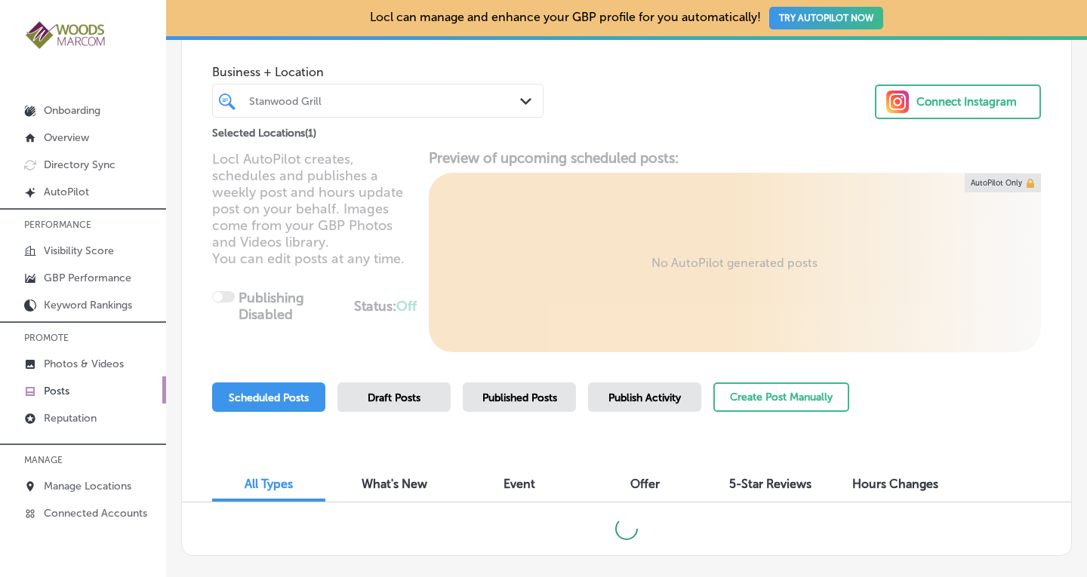
click at [688, 115] on div "Business + Location Stanwood Grill Path Created with Sketch. Selected Locations…" at bounding box center [626, 84] width 889 height 115
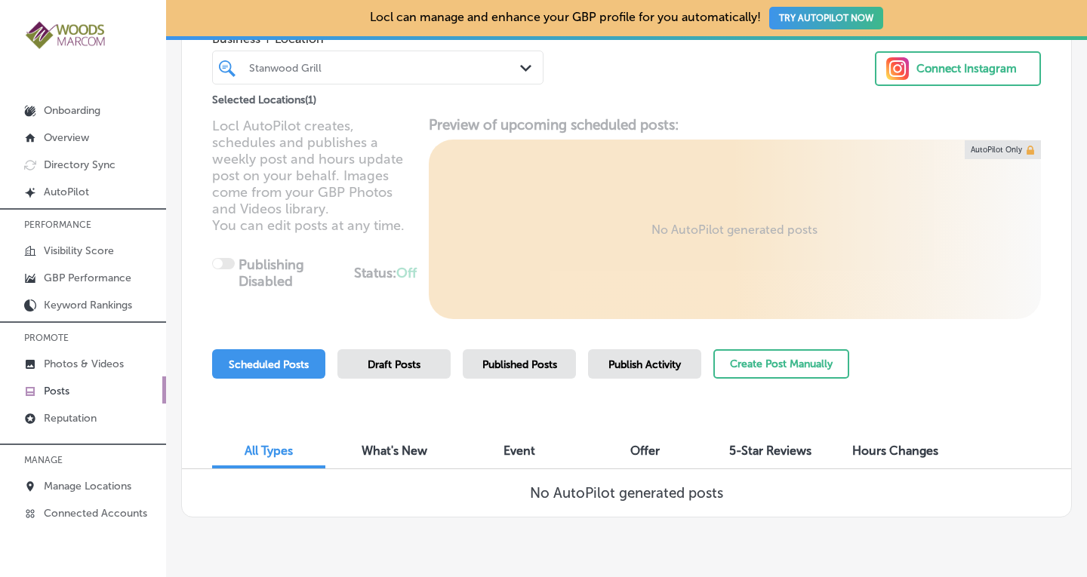
scroll to position [152, 0]
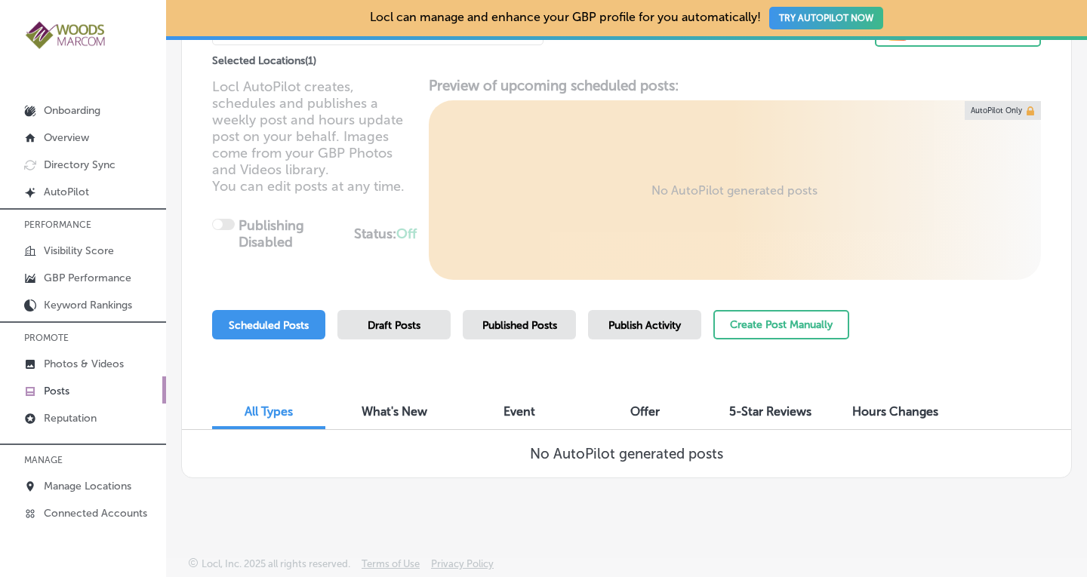
click at [527, 320] on span "Published Posts" at bounding box center [519, 325] width 75 height 13
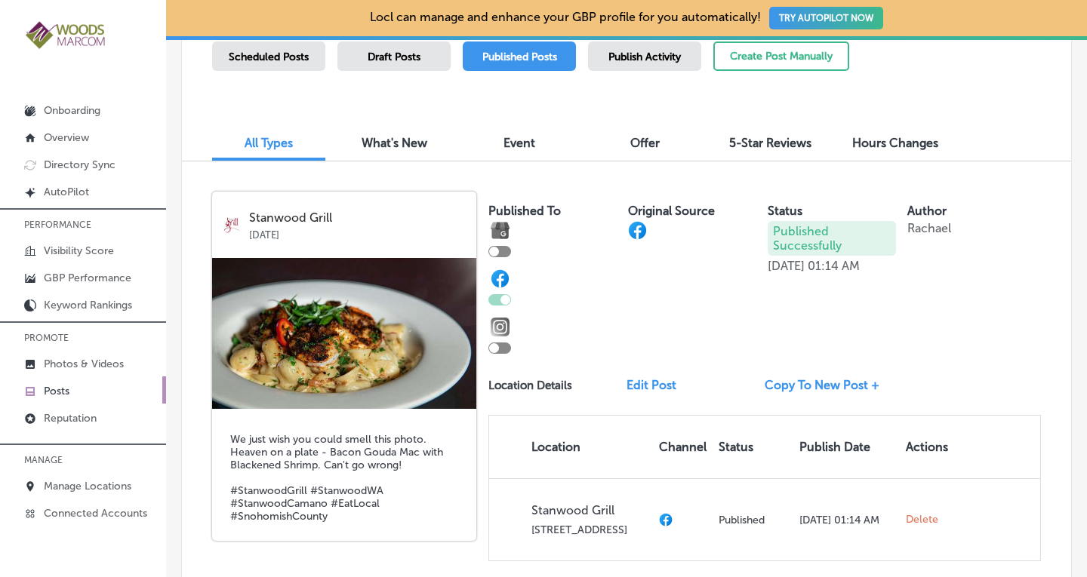
scroll to position [431, 0]
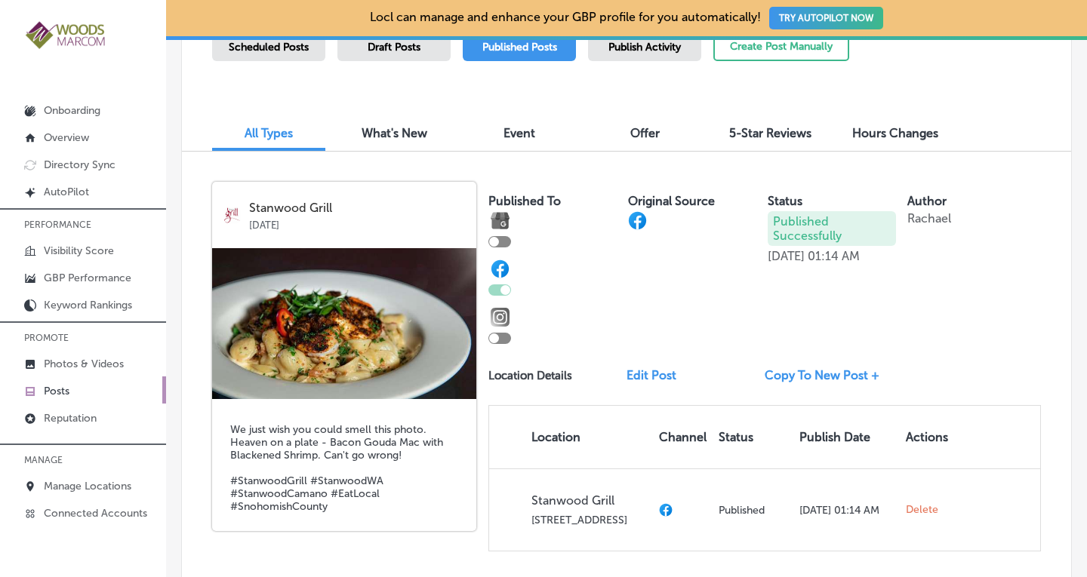
click at [816, 374] on link "Copy To New Post +" at bounding box center [828, 375] width 127 height 14
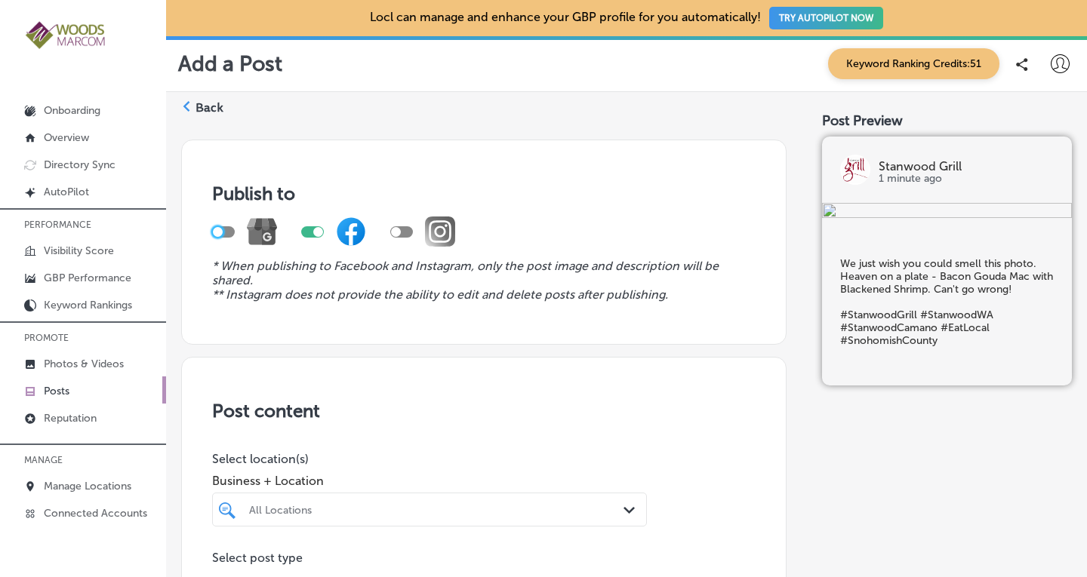
click at [218, 233] on div at bounding box center [218, 232] width 10 height 10
checkbox input "true"
click at [312, 230] on div at bounding box center [312, 231] width 23 height 11
checkbox input "false"
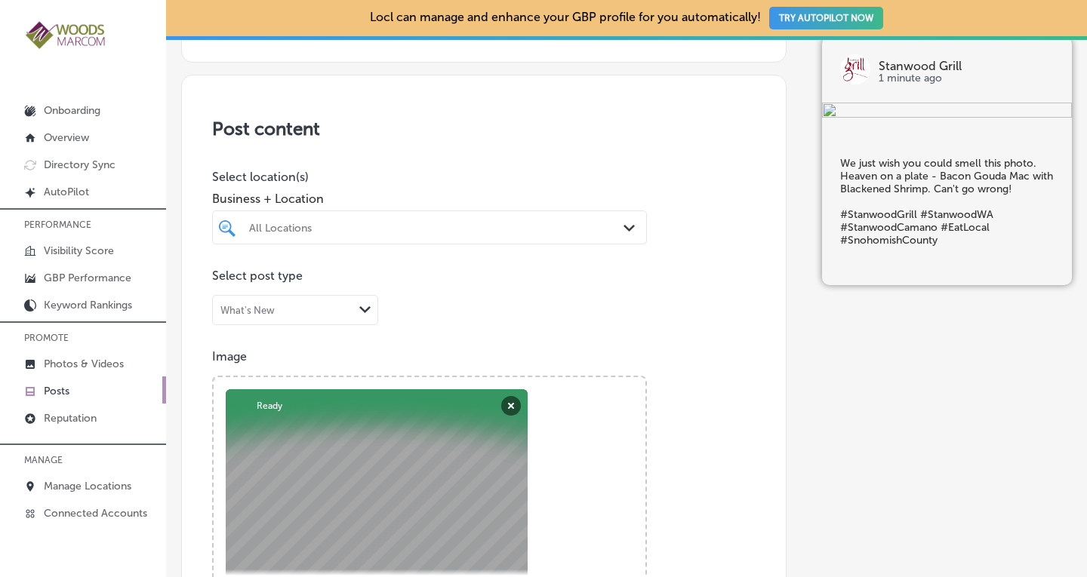
scroll to position [343, 0]
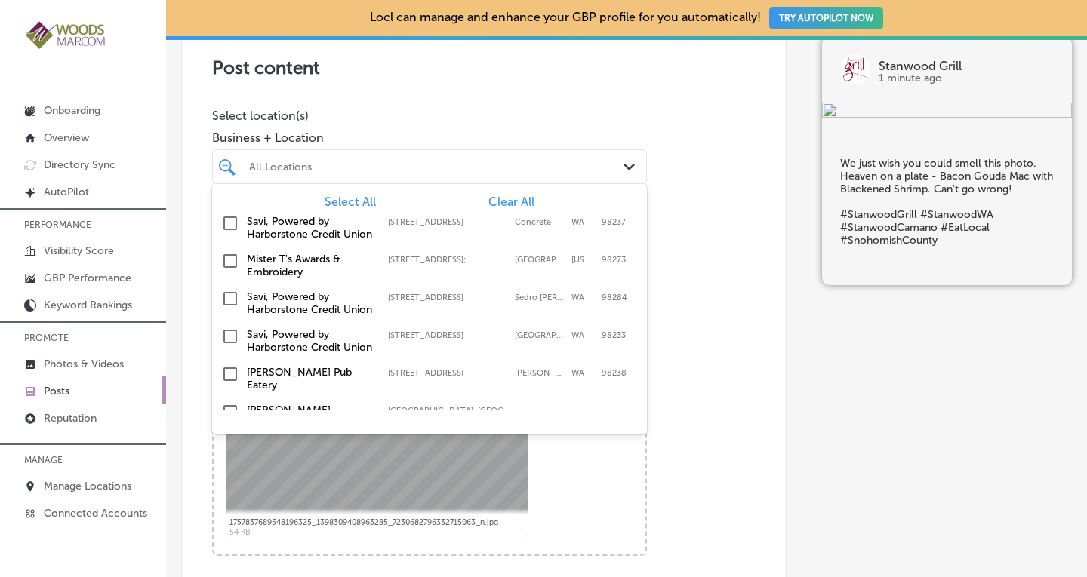
click at [614, 169] on div "All Locations Path Created with Sketch." at bounding box center [429, 166] width 433 height 23
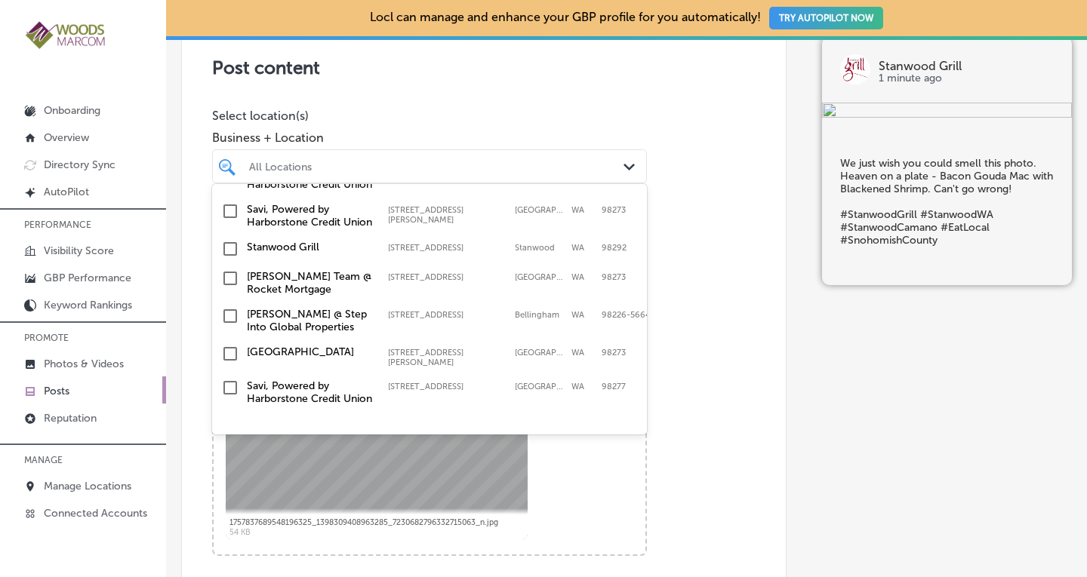
scroll to position [456, 0]
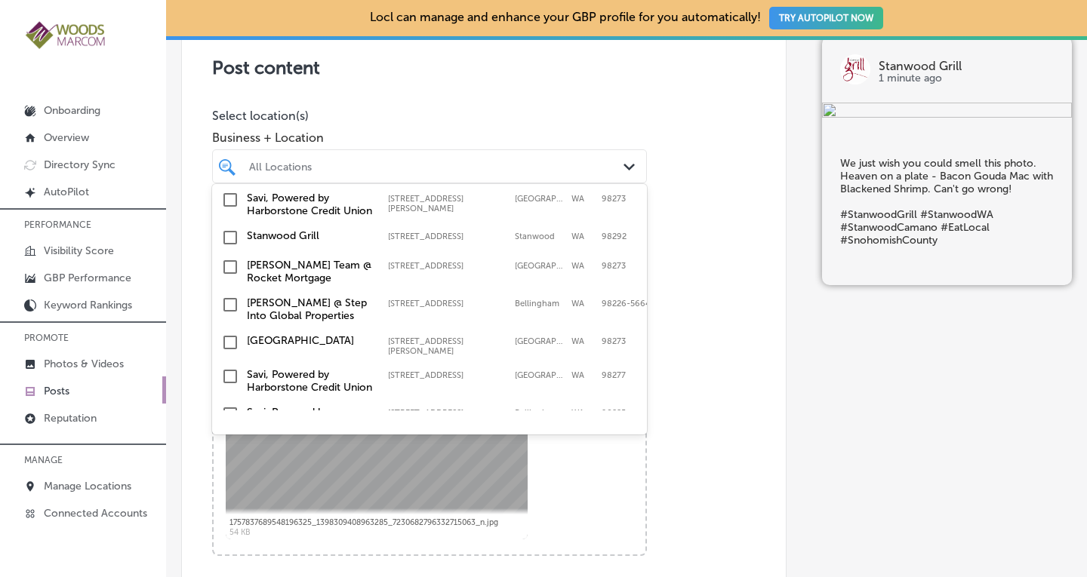
click at [233, 247] on input "checkbox" at bounding box center [230, 238] width 18 height 18
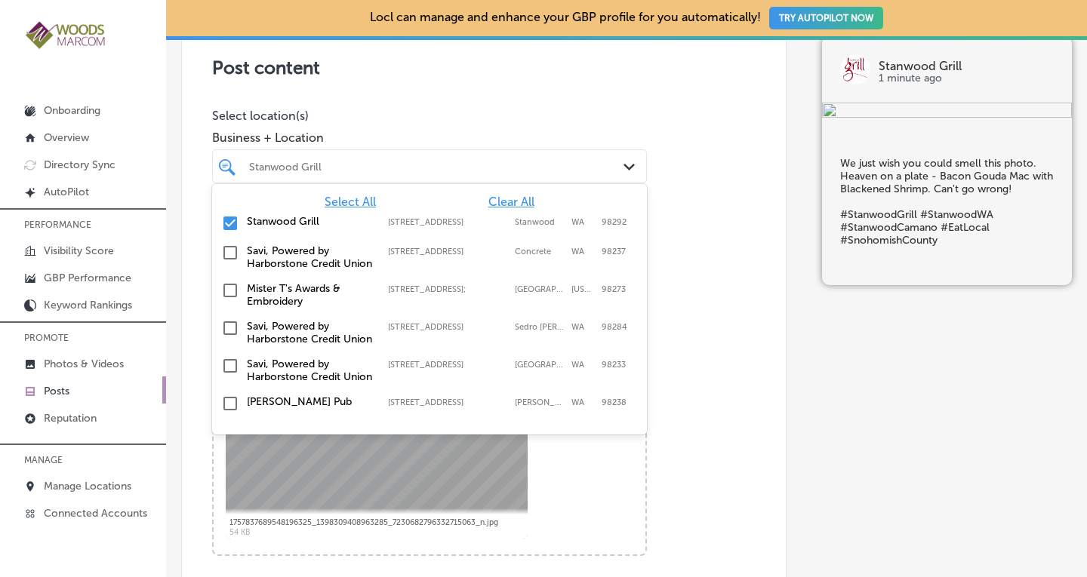
click at [685, 185] on div "Post content Select location(s) Business + Location option 8628 271st Street NW…" at bounding box center [483, 492] width 605 height 956
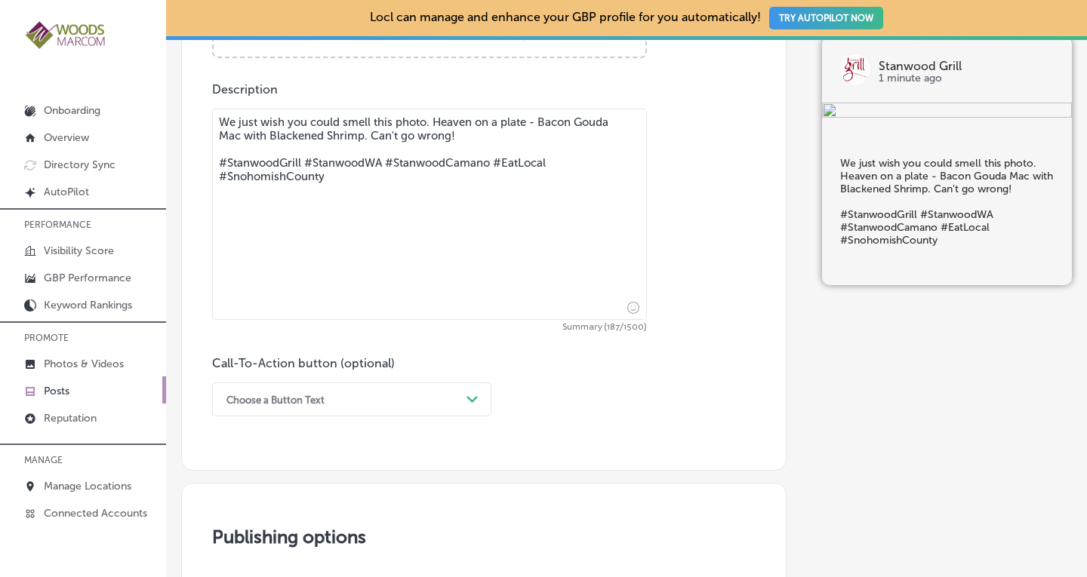
scroll to position [848, 0]
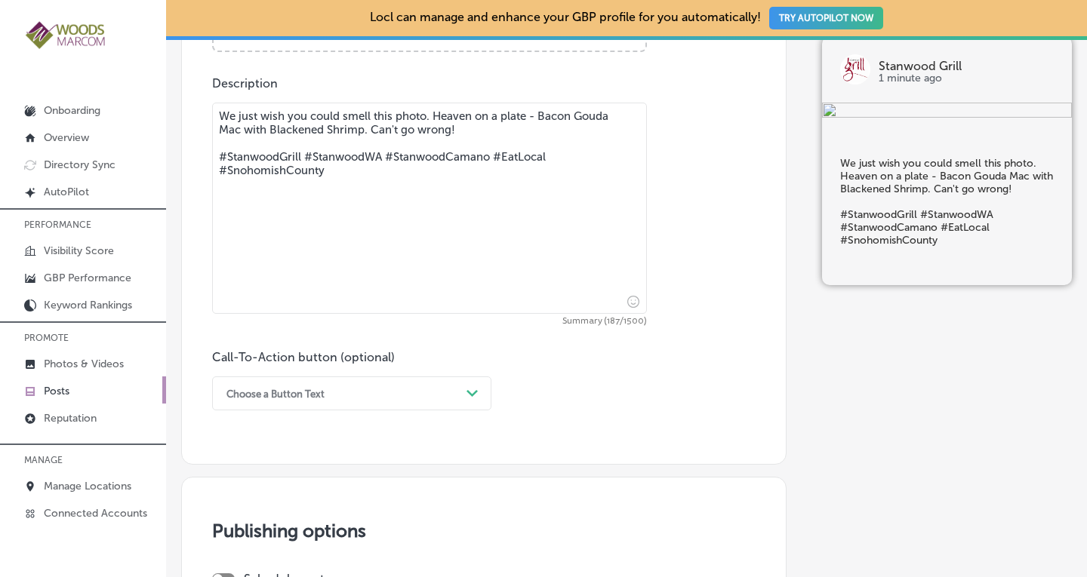
click at [334, 397] on div "Choose a Button Text Path Created with Sketch." at bounding box center [351, 394] width 279 height 34
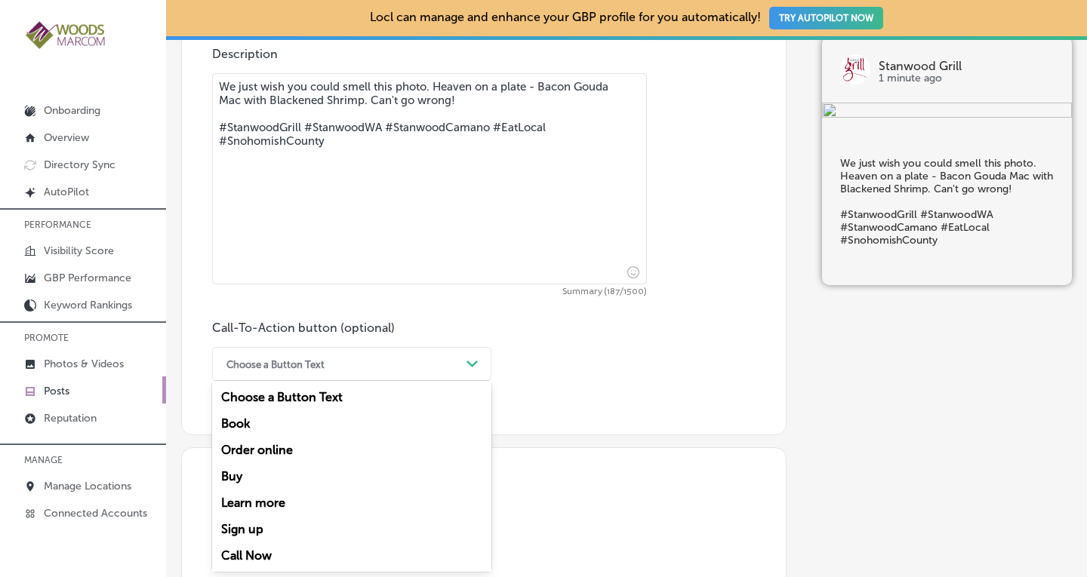
click at [253, 506] on div "Learn more" at bounding box center [351, 503] width 279 height 26
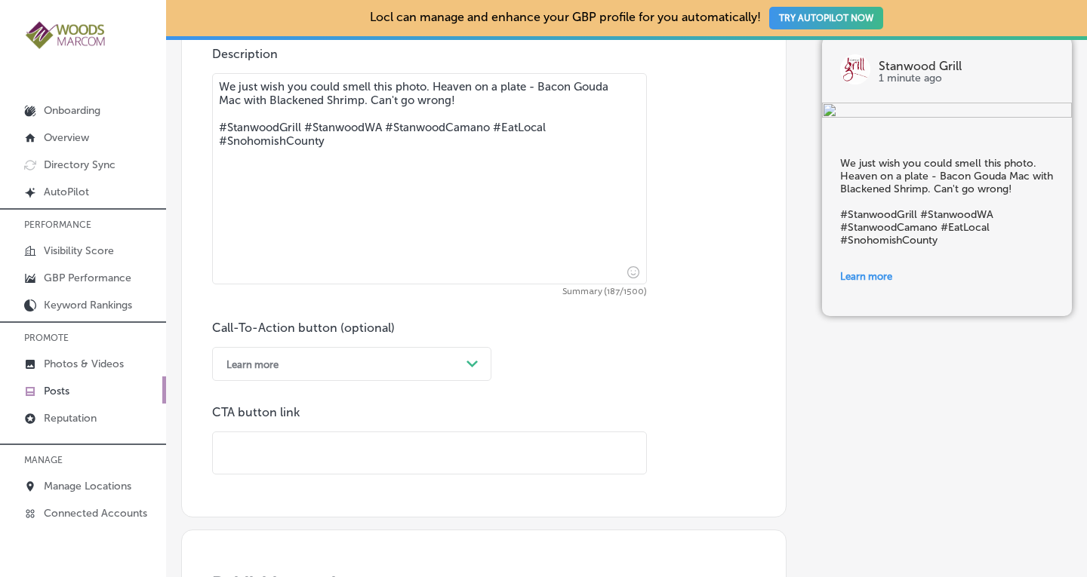
click at [332, 440] on input "text" at bounding box center [429, 454] width 433 height 42
paste input "https://stanwoodgrill.com/"
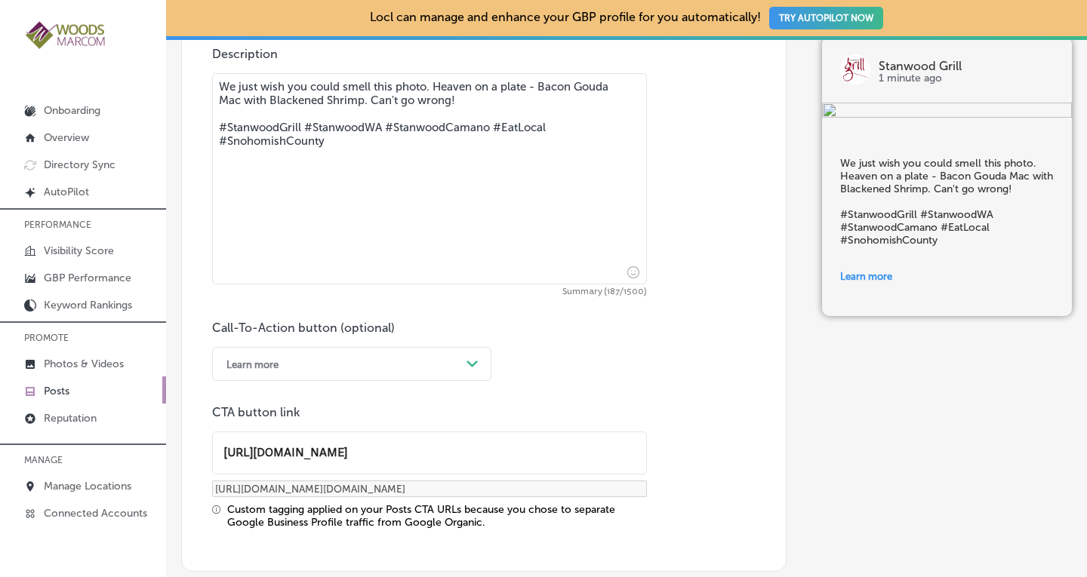
type input "https://stanwoodgrill.com/"
click at [696, 387] on div "Call-To-Action button (optional) Learn more Path Created with Sketch. CTA butto…" at bounding box center [483, 425] width 543 height 208
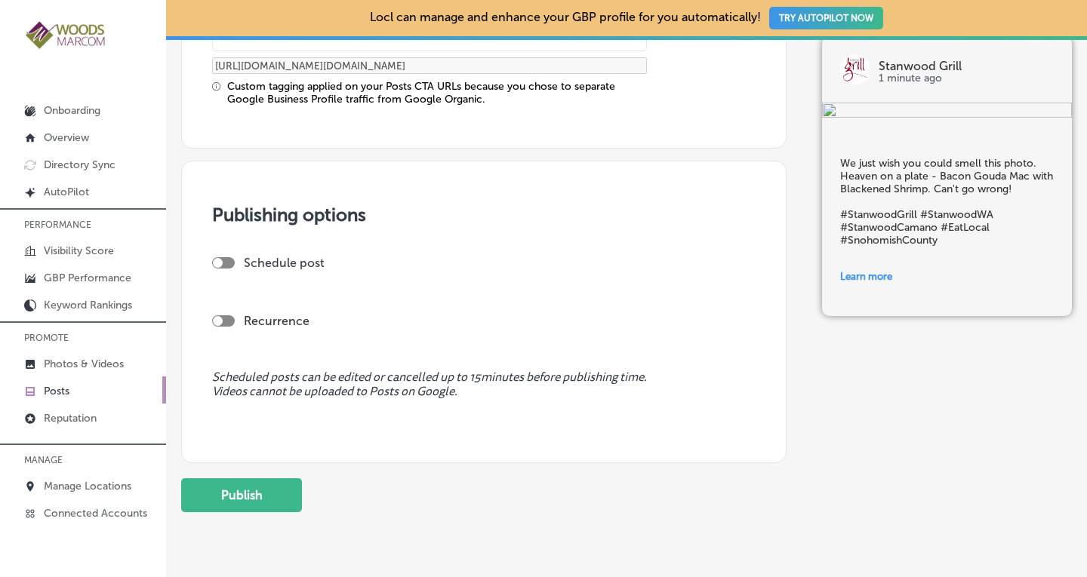
scroll to position [1347, 0]
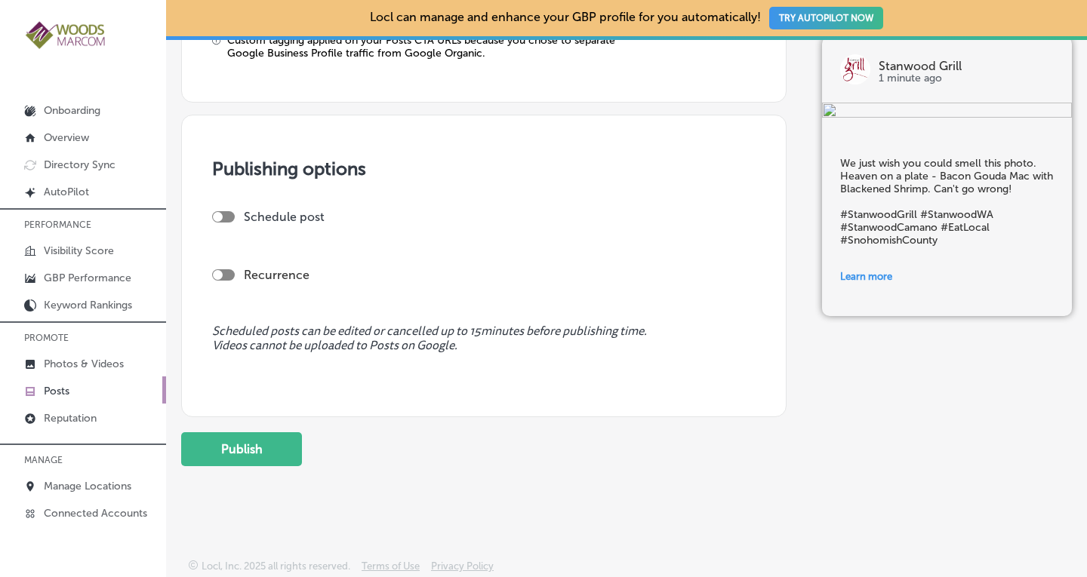
click at [269, 269] on label "Recurrence" at bounding box center [277, 275] width 66 height 14
click at [208, 269] on div "Publishing options Schedule post Recurrence Scheduled posts can be edited or ca…" at bounding box center [483, 266] width 605 height 303
click at [217, 275] on div at bounding box center [218, 275] width 10 height 10
checkbox input "true"
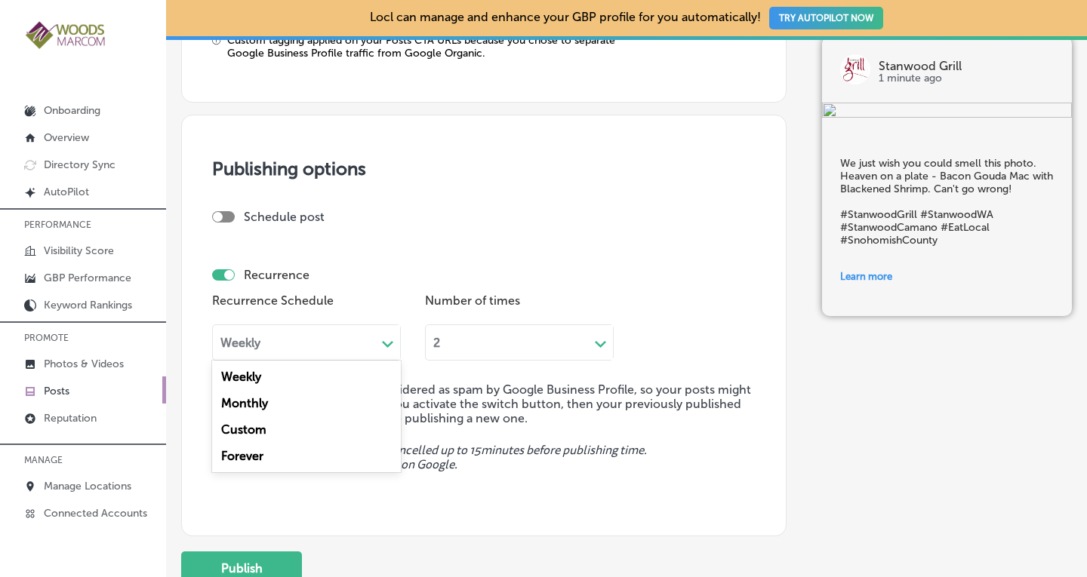
click at [394, 337] on div "Path Created with Sketch." at bounding box center [388, 343] width 24 height 24
click at [285, 464] on div "Forever" at bounding box center [306, 456] width 189 height 26
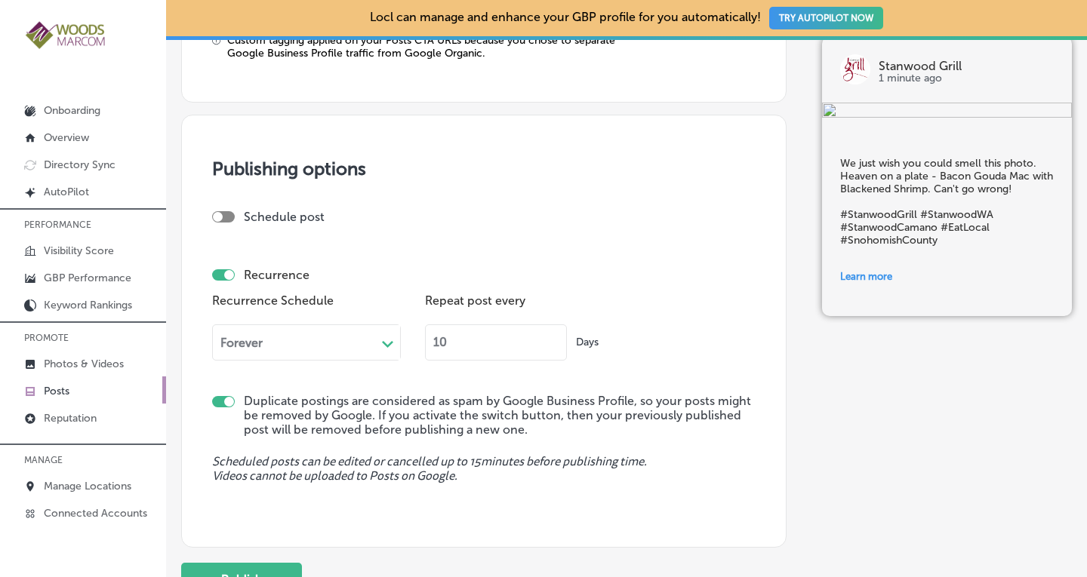
drag, startPoint x: 466, startPoint y: 344, endPoint x: 420, endPoint y: 354, distance: 46.3
click at [420, 354] on div "Recurrence Schedule Forever Path Created with Sketch. Repeat post every 10 Days" at bounding box center [483, 331] width 543 height 82
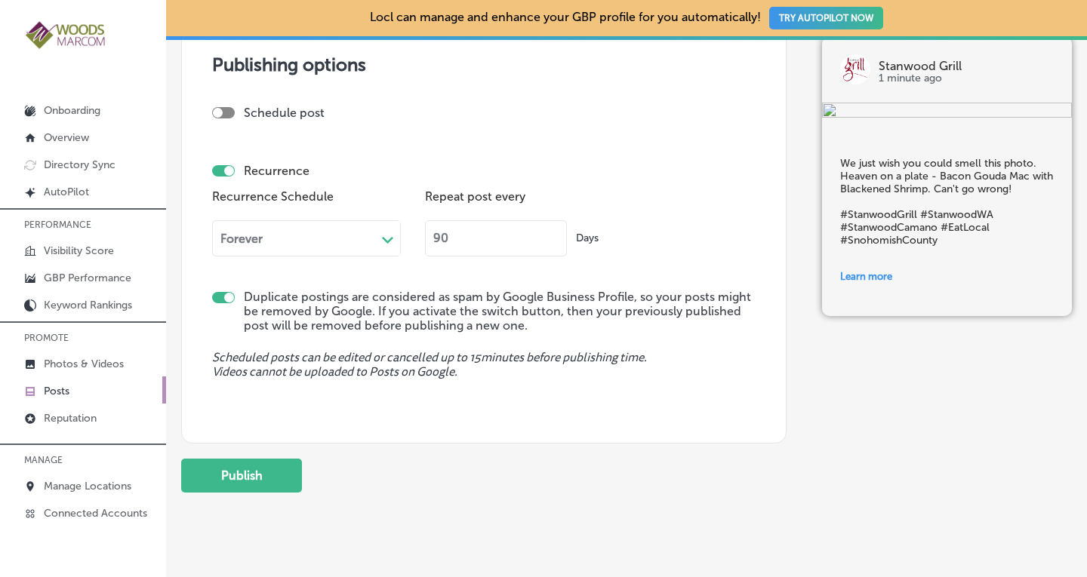
scroll to position [1452, 0]
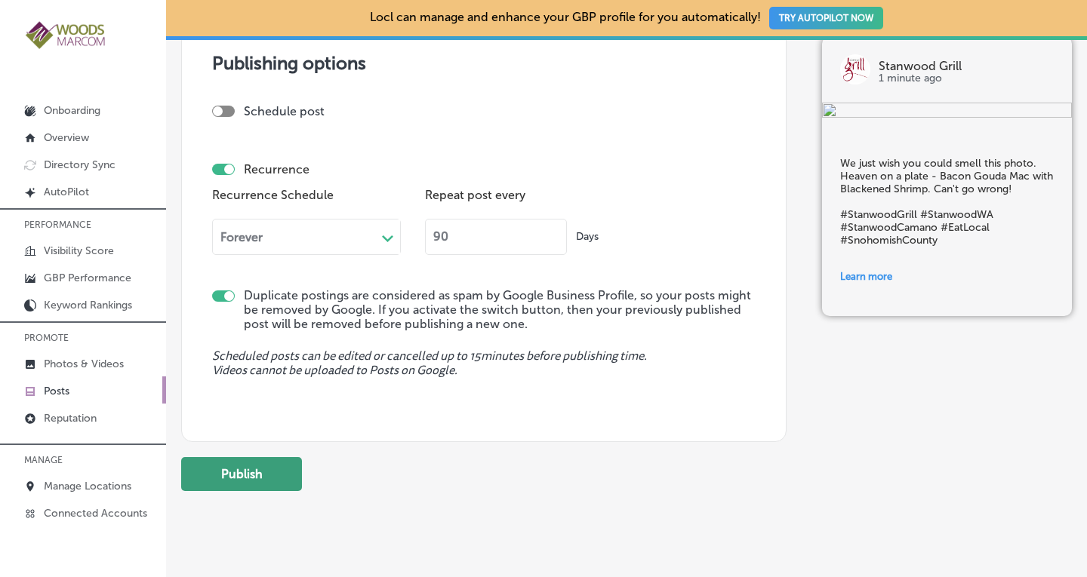
type input "90"
click at [283, 482] on button "Publish" at bounding box center [241, 474] width 121 height 34
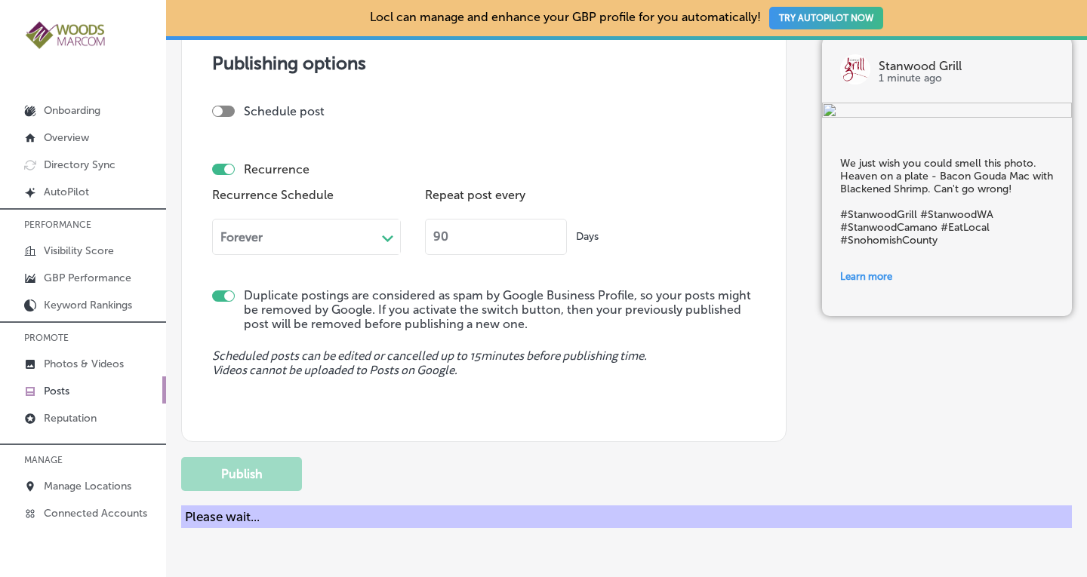
checkbox input "false"
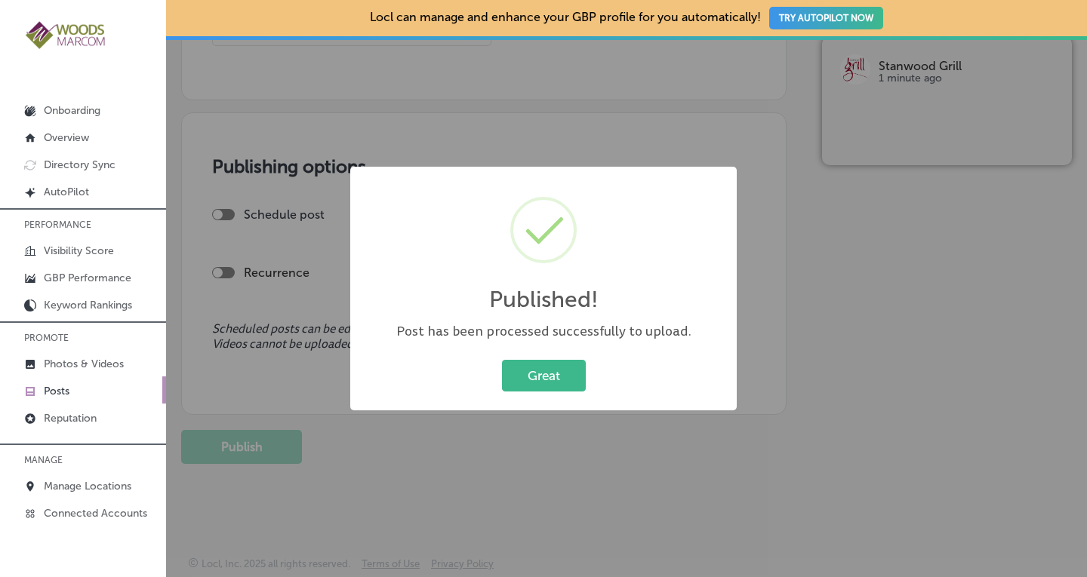
scroll to position [1211, 0]
click at [547, 376] on button "Great" at bounding box center [544, 375] width 84 height 31
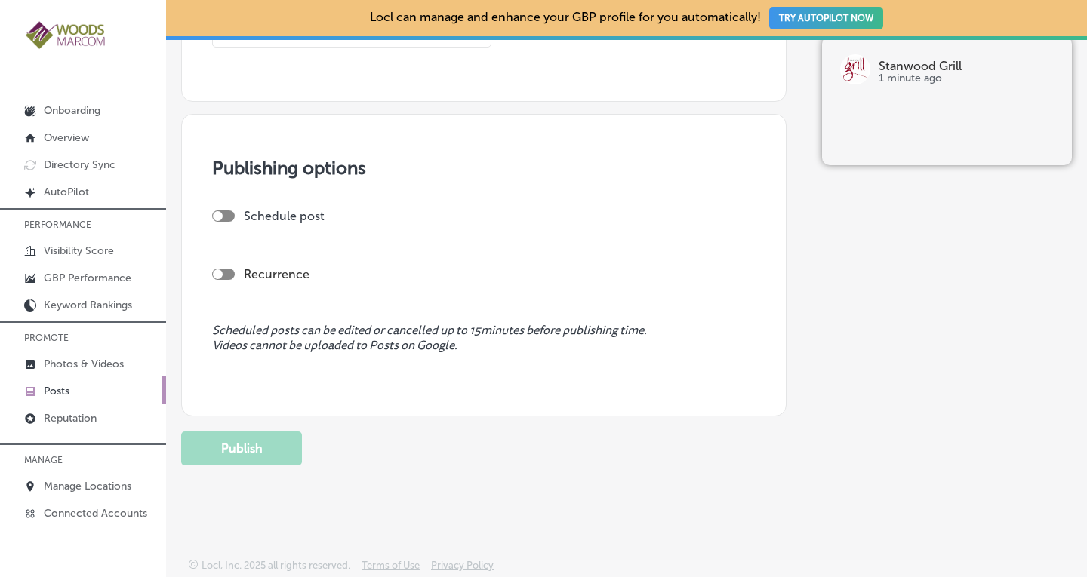
click at [58, 386] on p "Posts" at bounding box center [57, 391] width 26 height 13
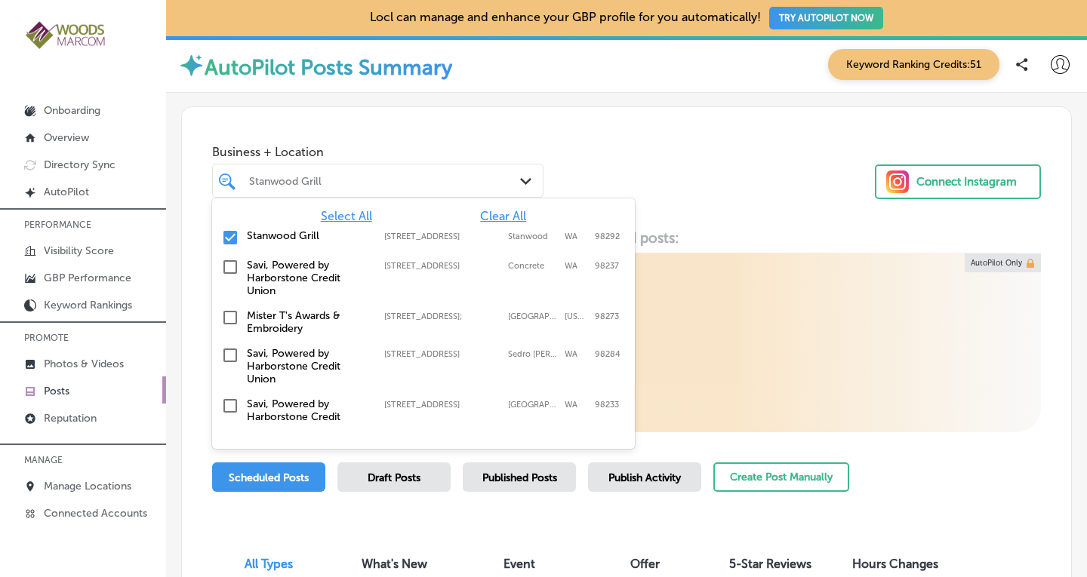
click at [462, 184] on div "Stanwood Grill" at bounding box center [385, 180] width 273 height 13
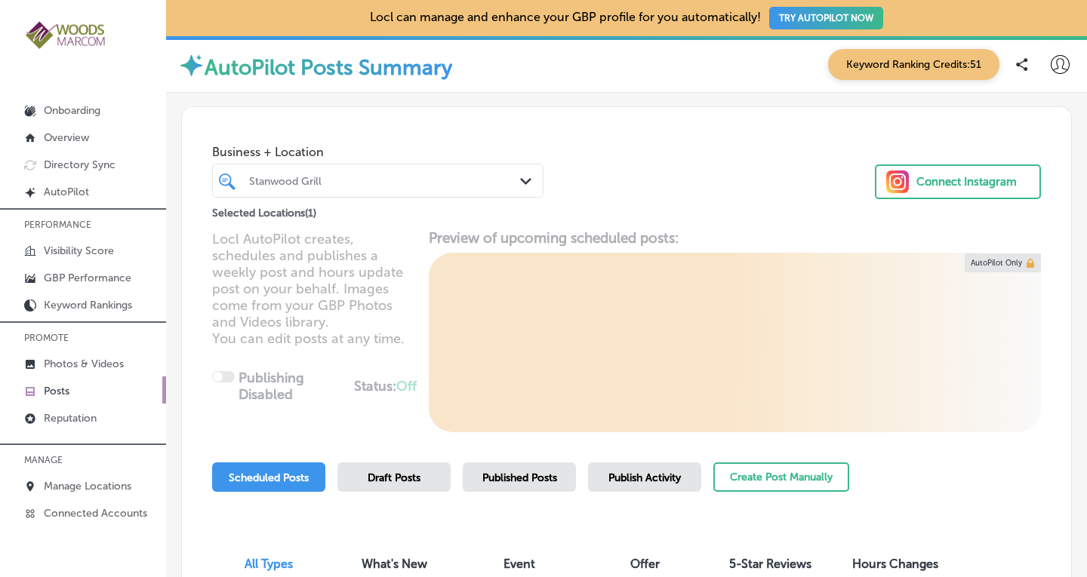
click at [679, 157] on div "Business + Location Stanwood Grill Path Created with Sketch. Selected Locations…" at bounding box center [626, 164] width 889 height 115
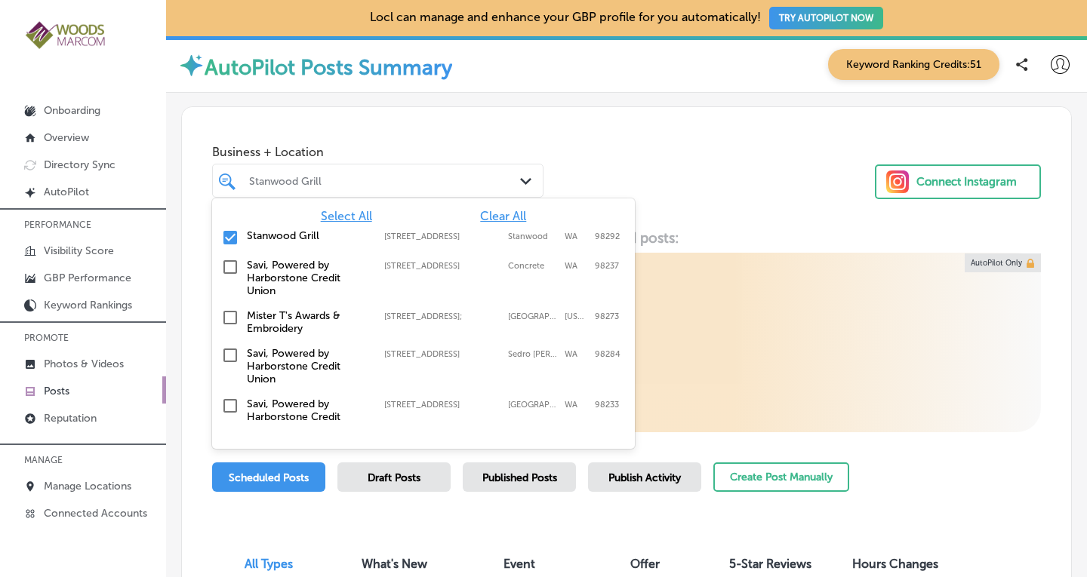
click at [460, 189] on div at bounding box center [365, 181] width 235 height 20
click at [499, 217] on span "Clear All" at bounding box center [503, 216] width 46 height 14
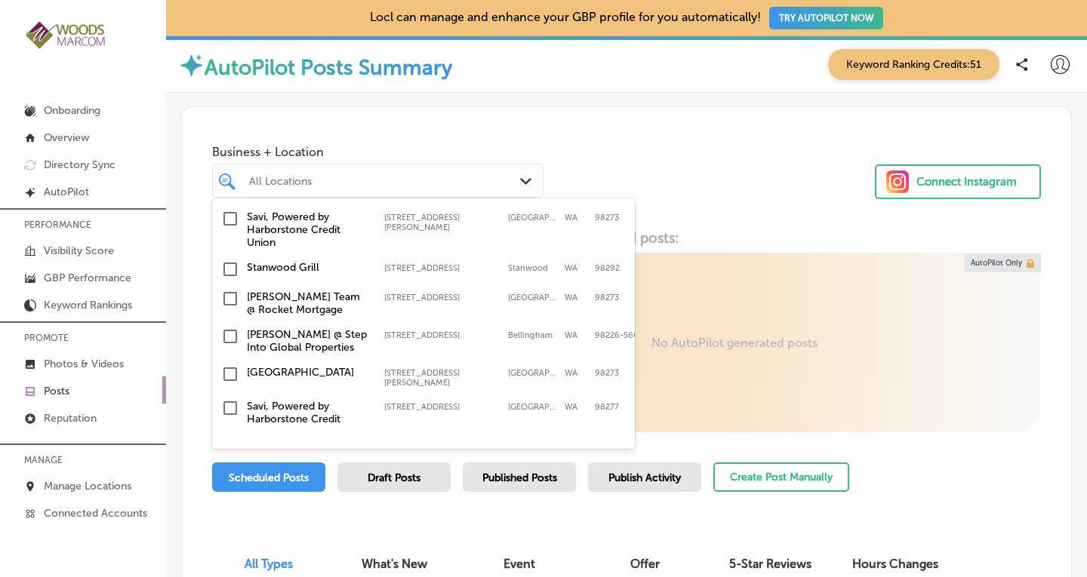
scroll to position [533, 0]
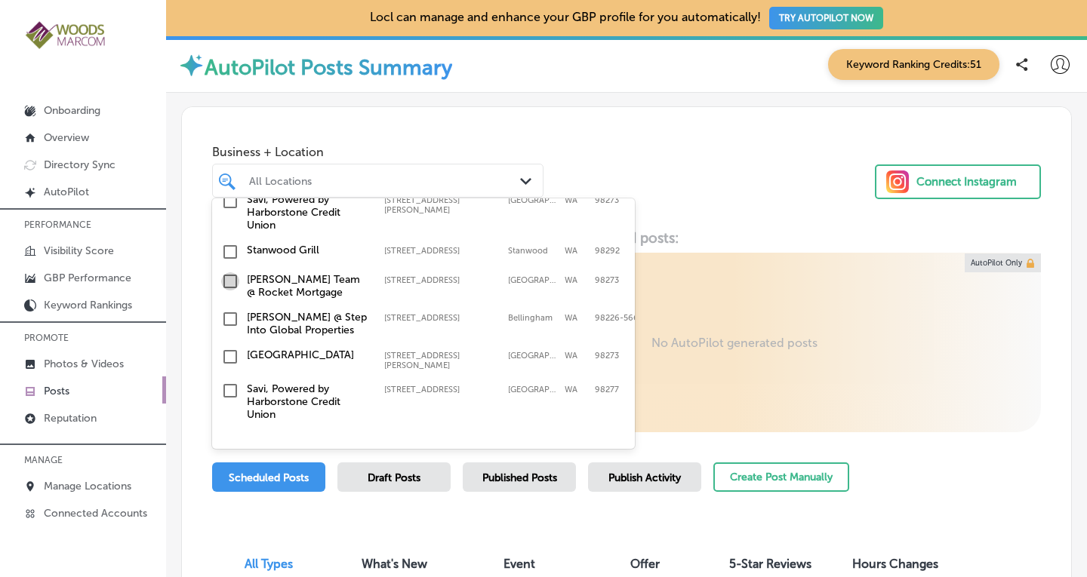
click at [226, 273] on input "checkbox" at bounding box center [230, 282] width 18 height 18
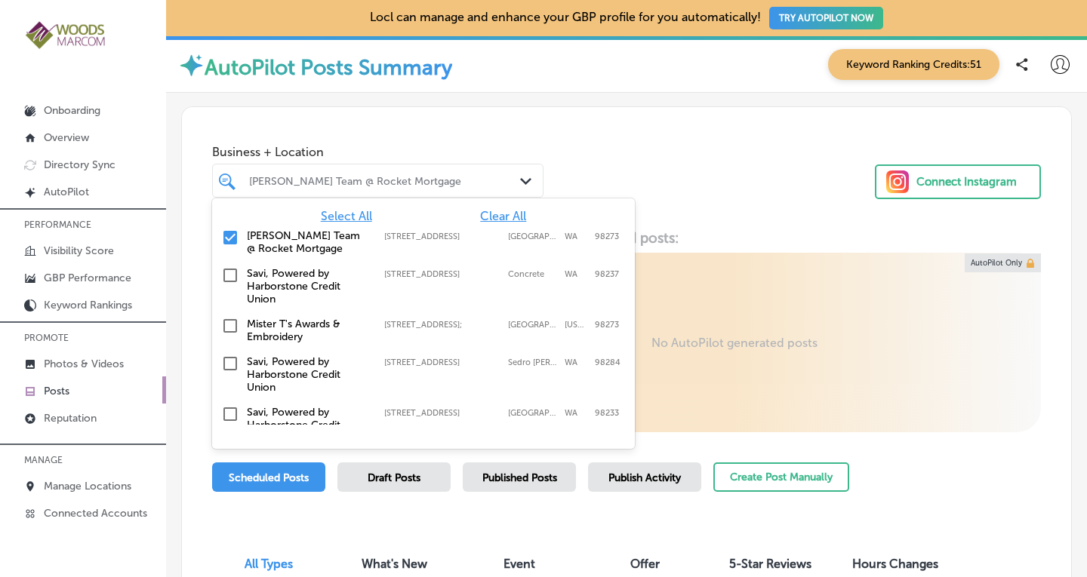
click at [682, 175] on div "Business + Location option 720 Main St.; #204, selected. option 720 Main St.; #…" at bounding box center [626, 164] width 889 height 115
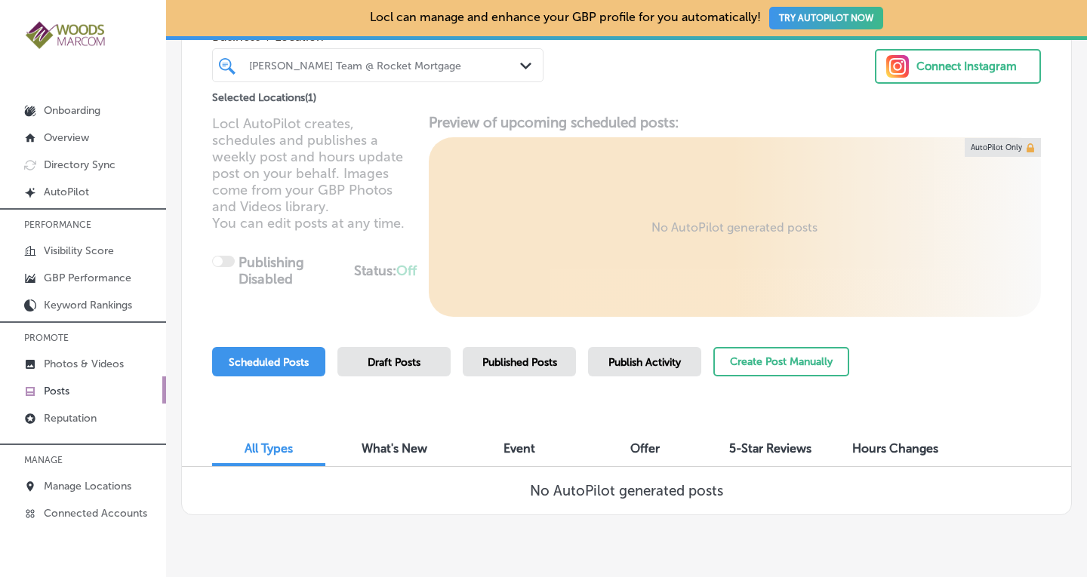
scroll to position [152, 0]
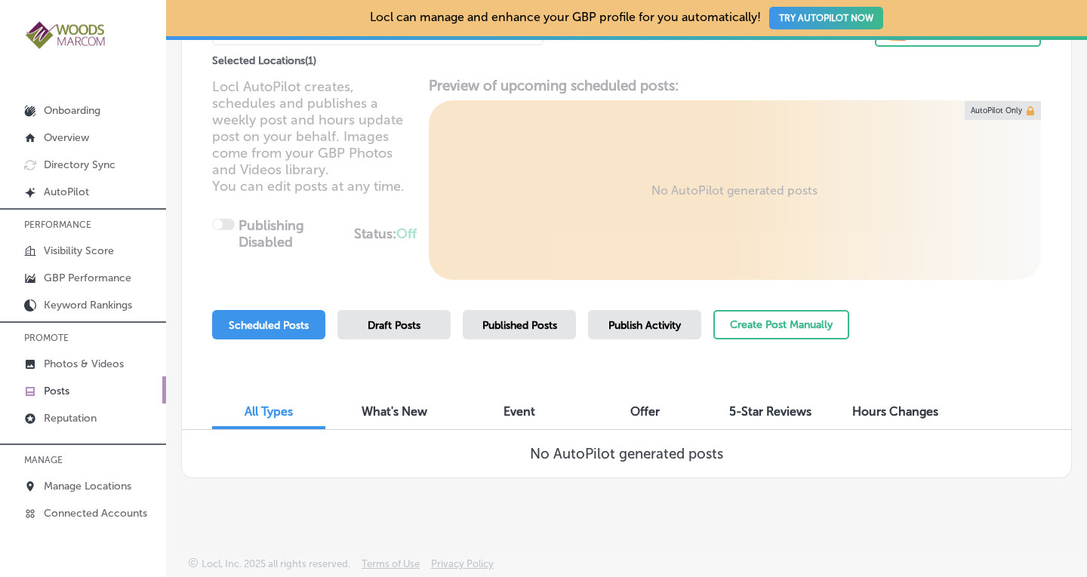
click at [543, 330] on span "Published Posts" at bounding box center [519, 325] width 75 height 13
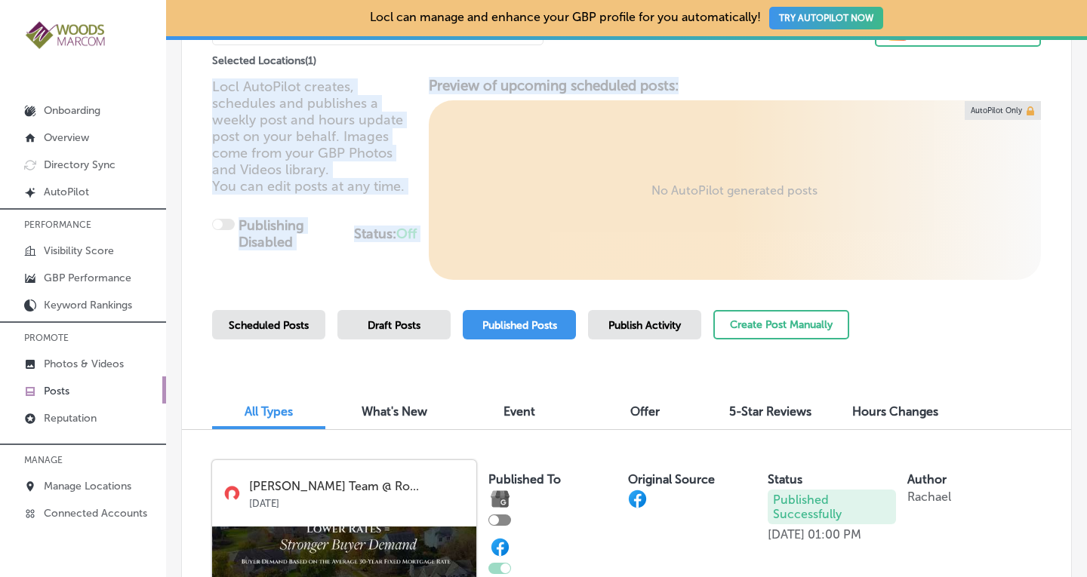
drag, startPoint x: 1075, startPoint y: 49, endPoint x: 1076, endPoint y: 80, distance: 31.0
click at [1076, 80] on div "Locl can manage and enhance your GBP profile for you automatically! TRY AUTOPIL…" at bounding box center [626, 288] width 921 height 577
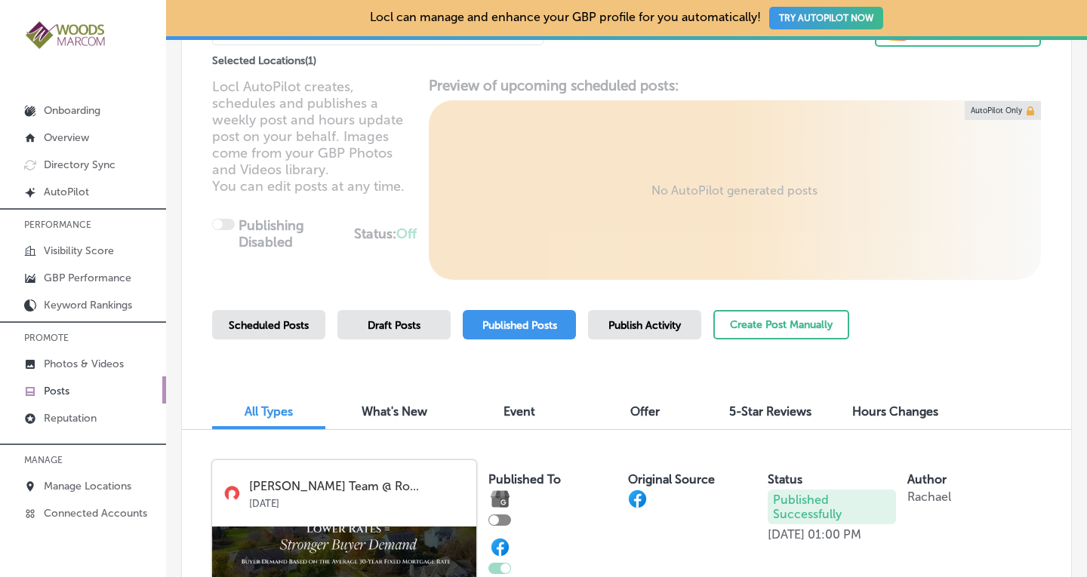
click at [1050, 97] on div "Locl AutoPilot creates, schedules and publishes a weekly post and hours update …" at bounding box center [626, 178] width 889 height 203
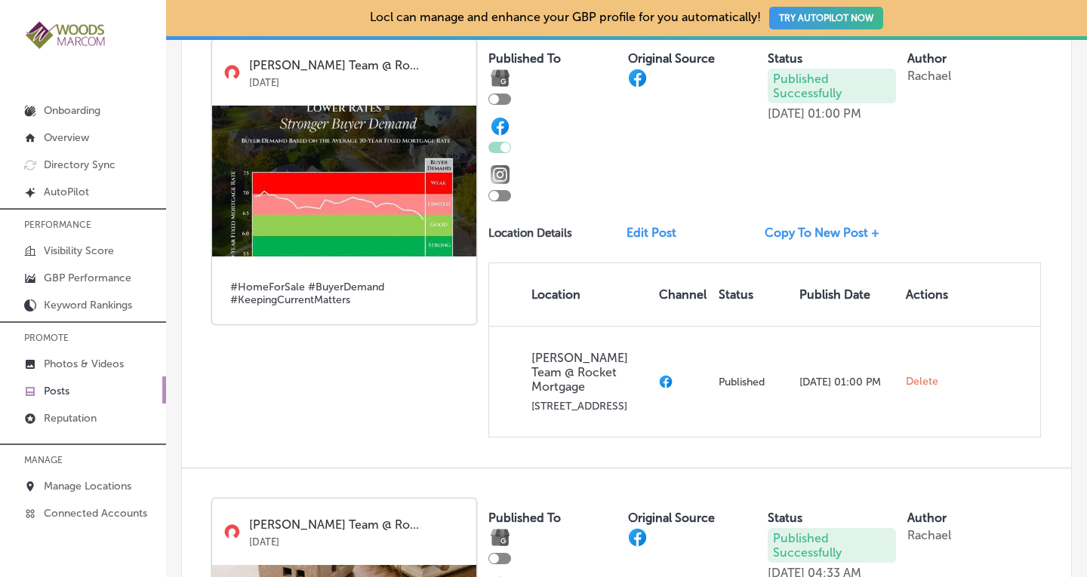
scroll to position [564, 0]
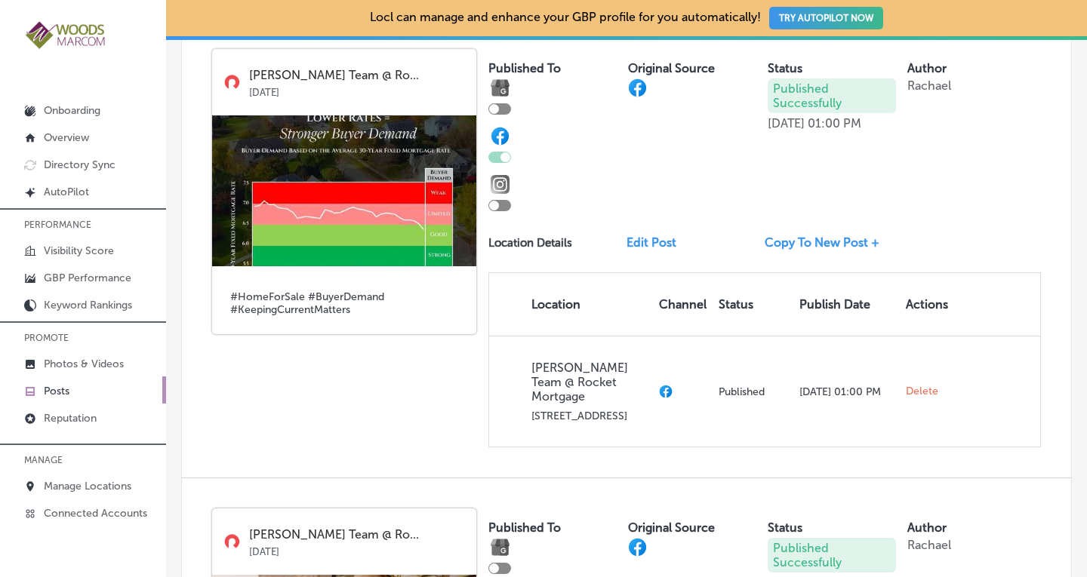
click at [821, 245] on link "Copy To New Post +" at bounding box center [828, 243] width 127 height 14
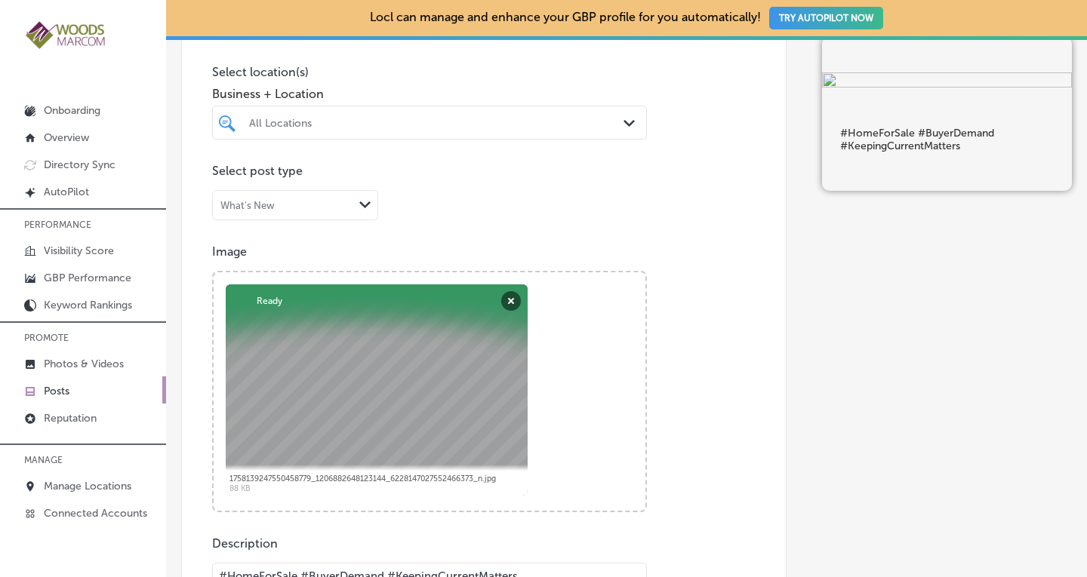
scroll to position [389, 0]
click at [535, 128] on div at bounding box center [411, 121] width 327 height 20
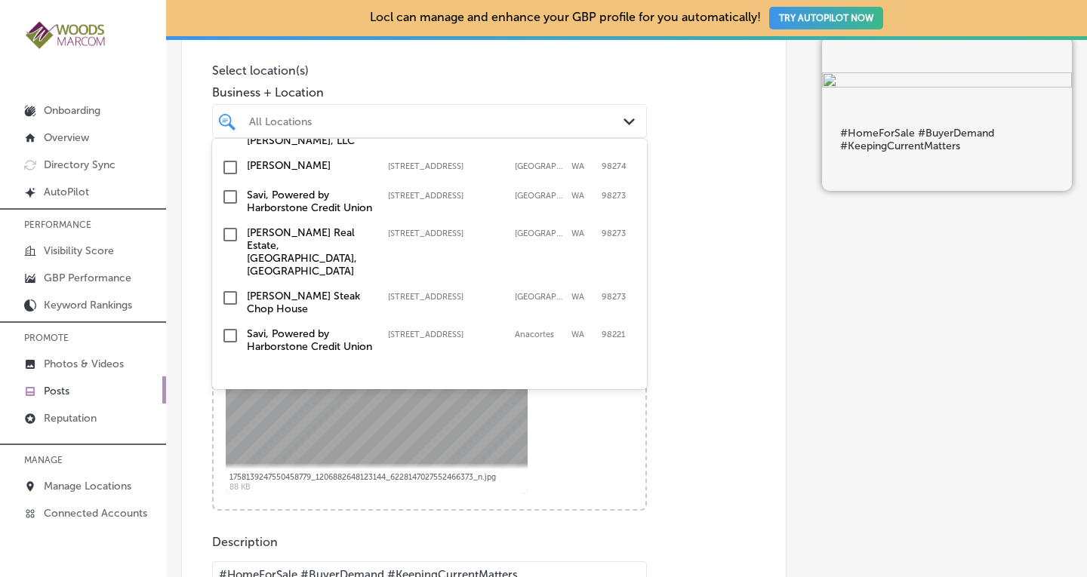
scroll to position [242, 0]
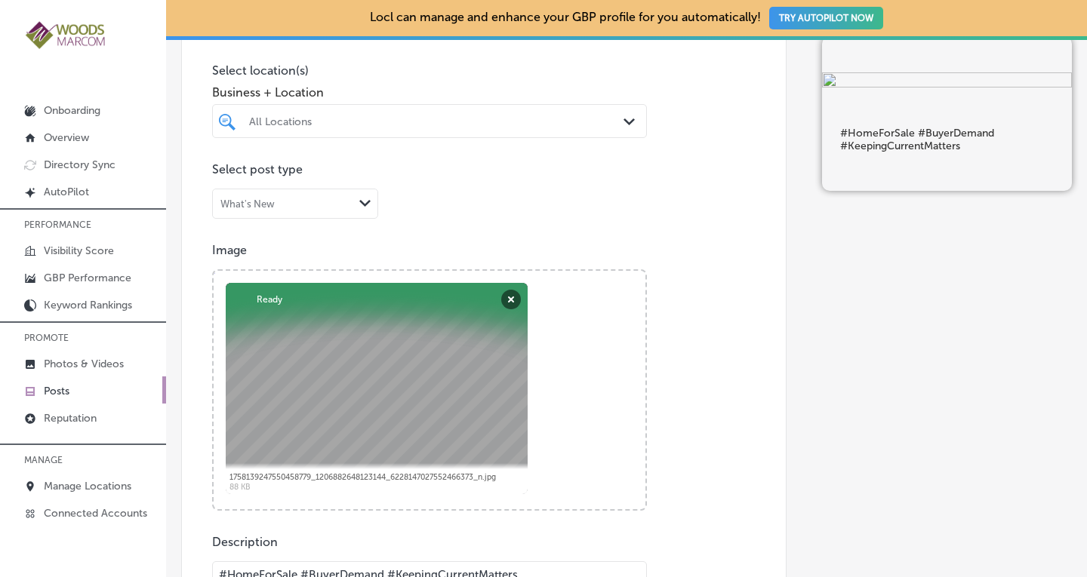
click at [735, 137] on div "Post content Select location(s) Business + Location All Locations Path Created …" at bounding box center [483, 460] width 605 height 984
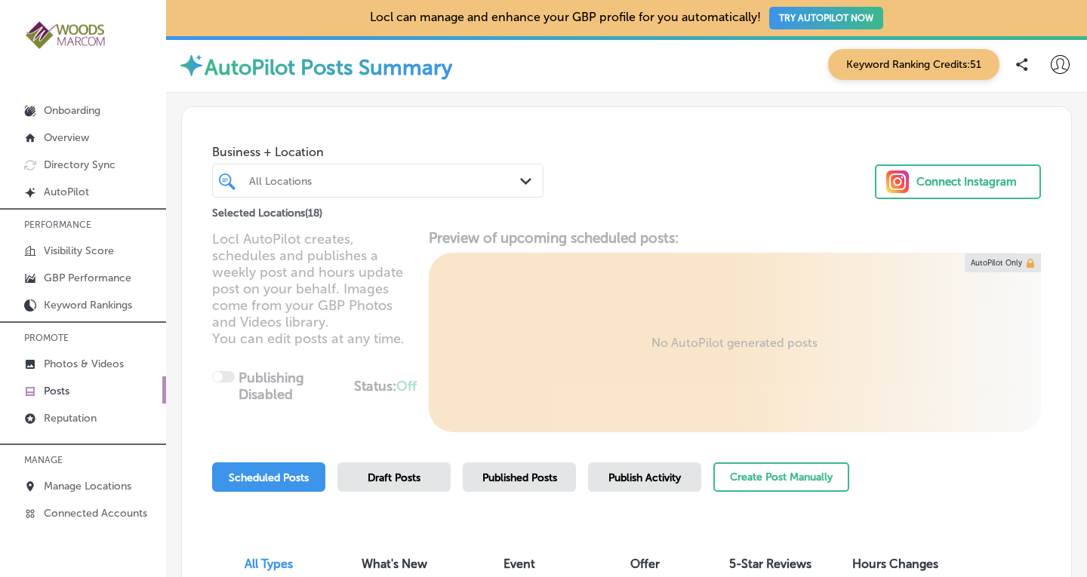
click at [488, 184] on div "All Locations" at bounding box center [385, 180] width 273 height 13
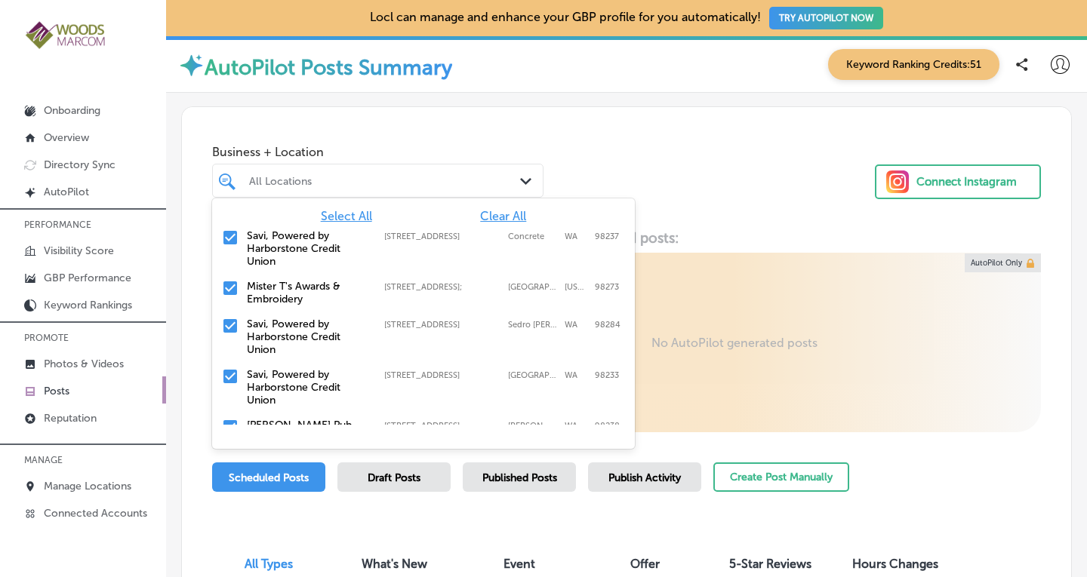
click at [490, 219] on span "Clear All" at bounding box center [503, 216] width 46 height 14
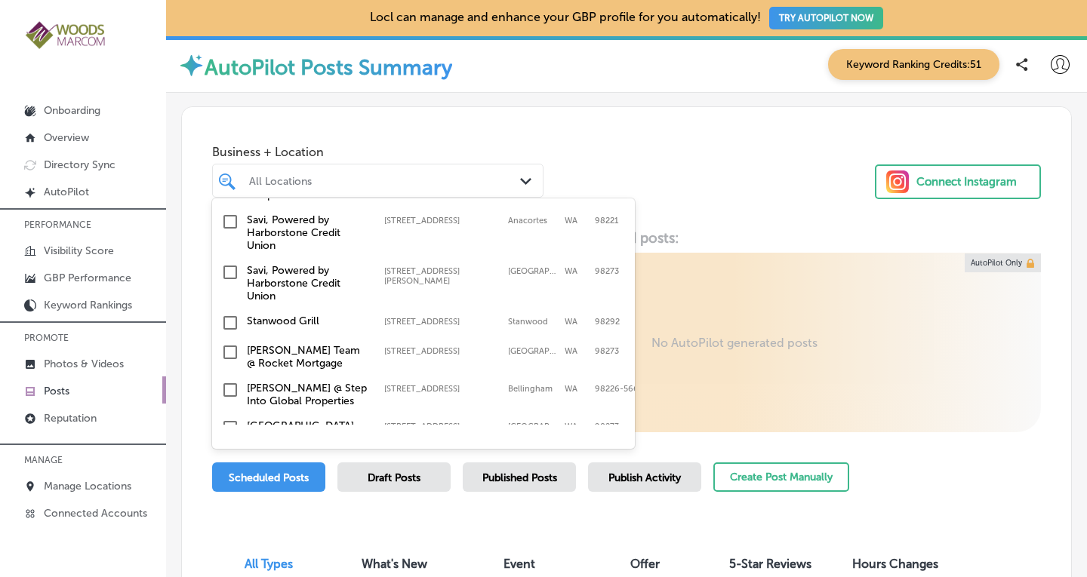
scroll to position [488, 0]
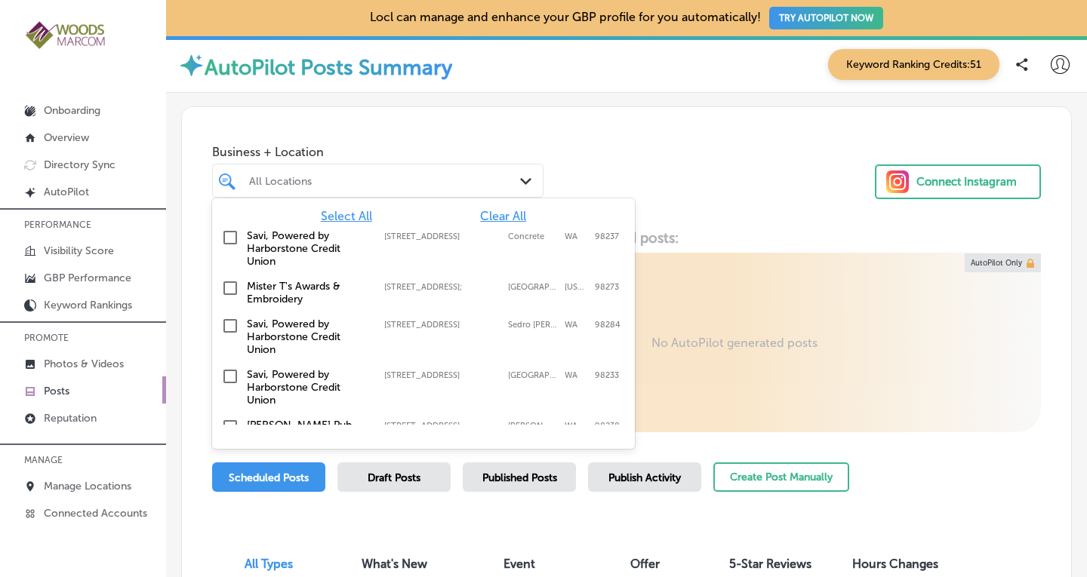
drag, startPoint x: 628, startPoint y: 228, endPoint x: 633, endPoint y: 355, distance: 126.9
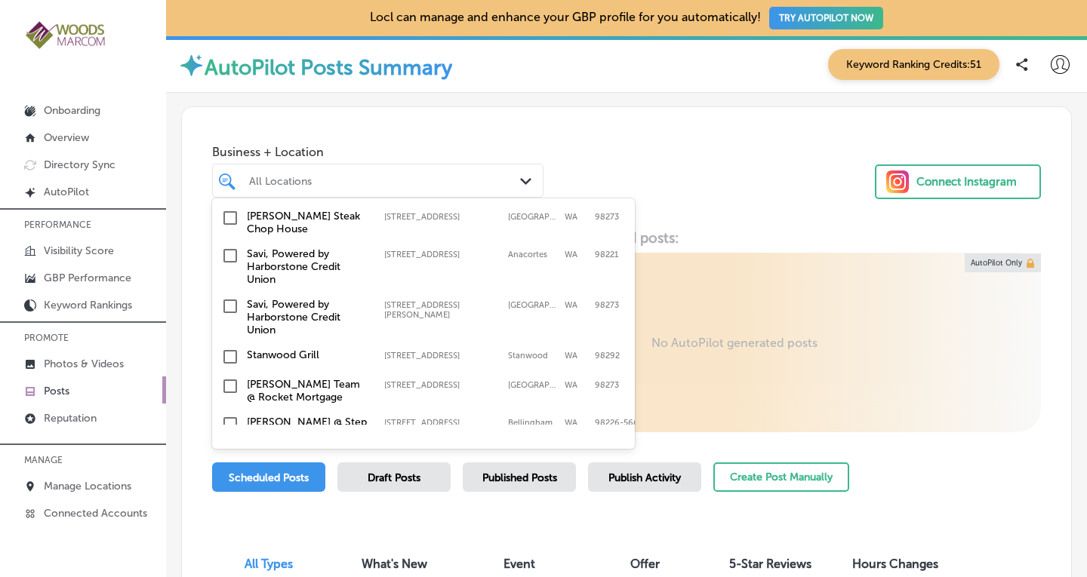
scroll to position [436, 0]
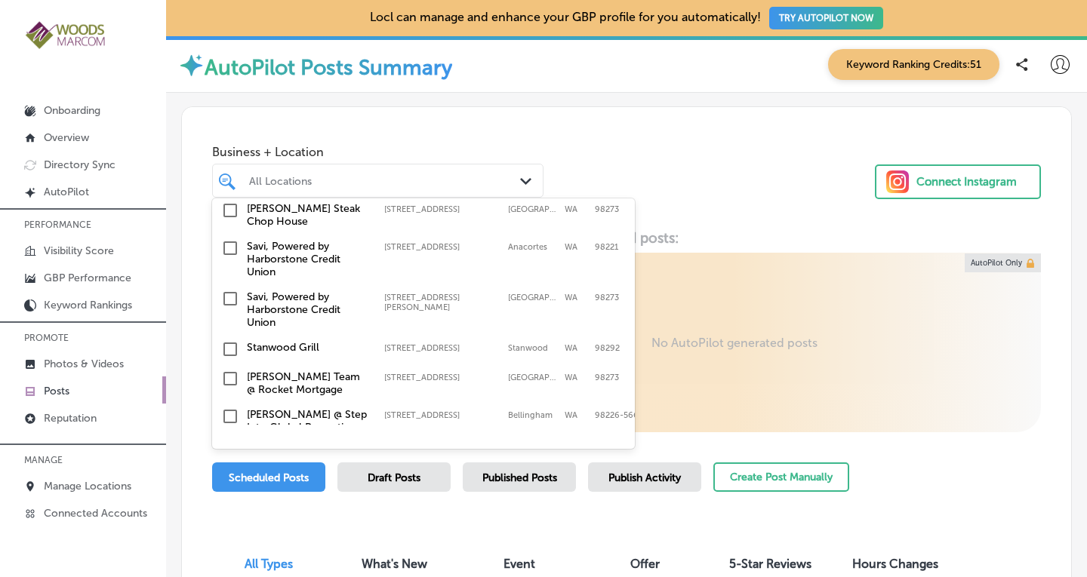
click at [238, 370] on input "checkbox" at bounding box center [230, 379] width 18 height 18
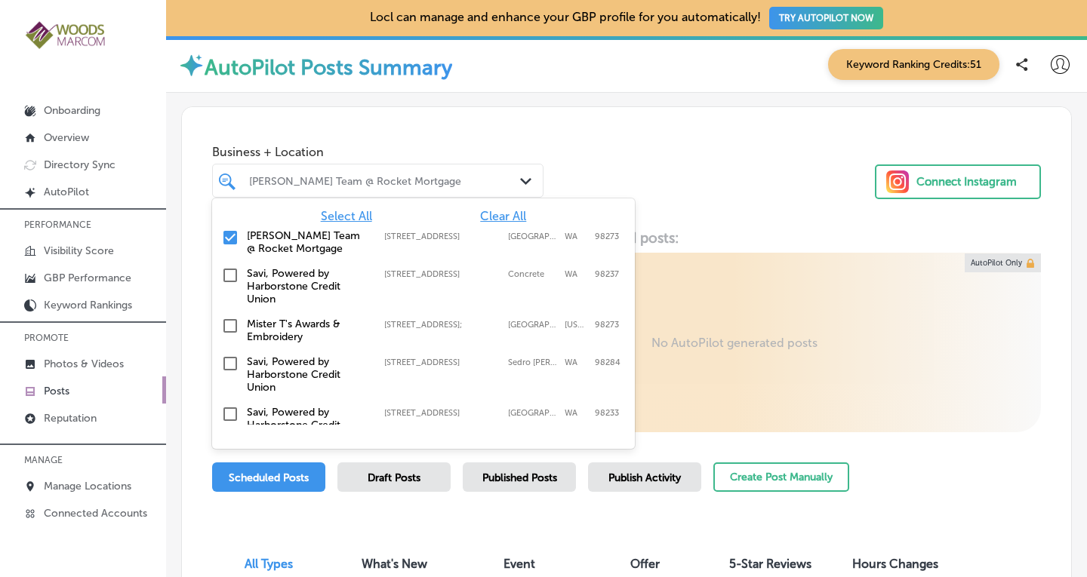
click at [707, 183] on div "Business + Location option 720 Main St.; #204, selected. option 2615 Old Hwy 99…" at bounding box center [626, 164] width 889 height 115
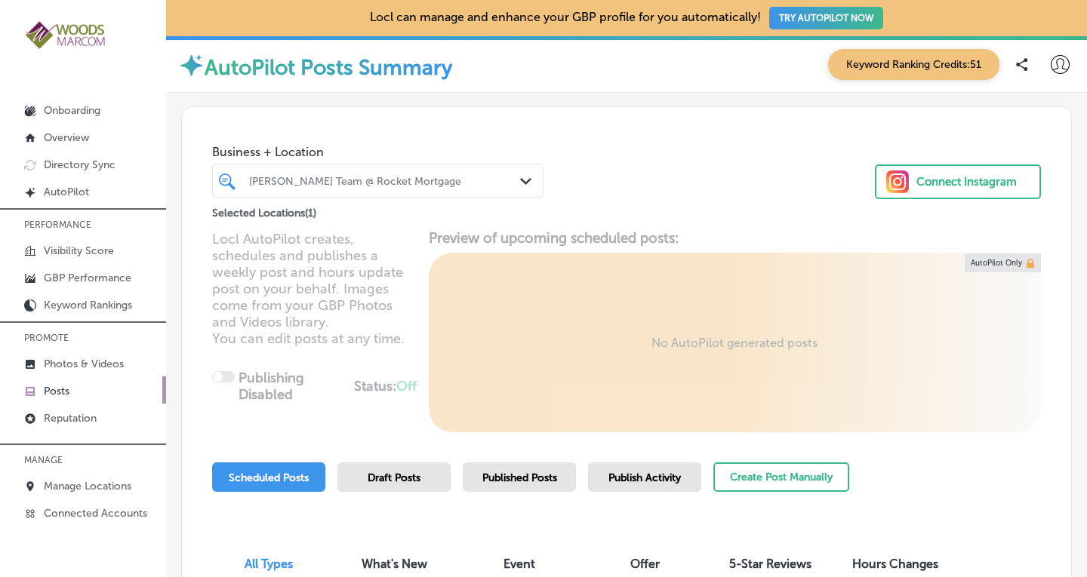
click at [532, 475] on span "Published Posts" at bounding box center [519, 478] width 75 height 13
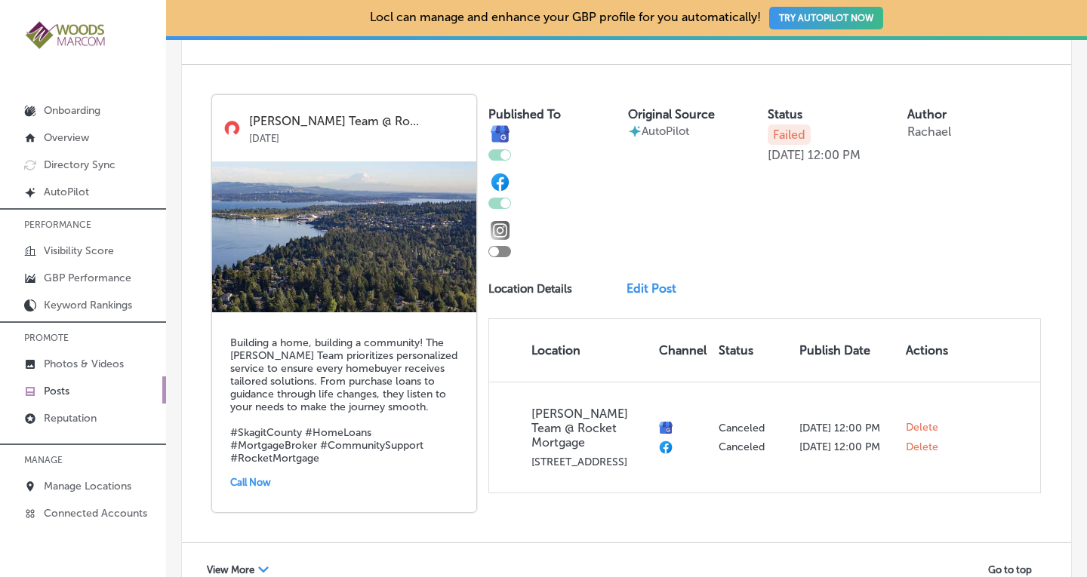
scroll to position [2874, 0]
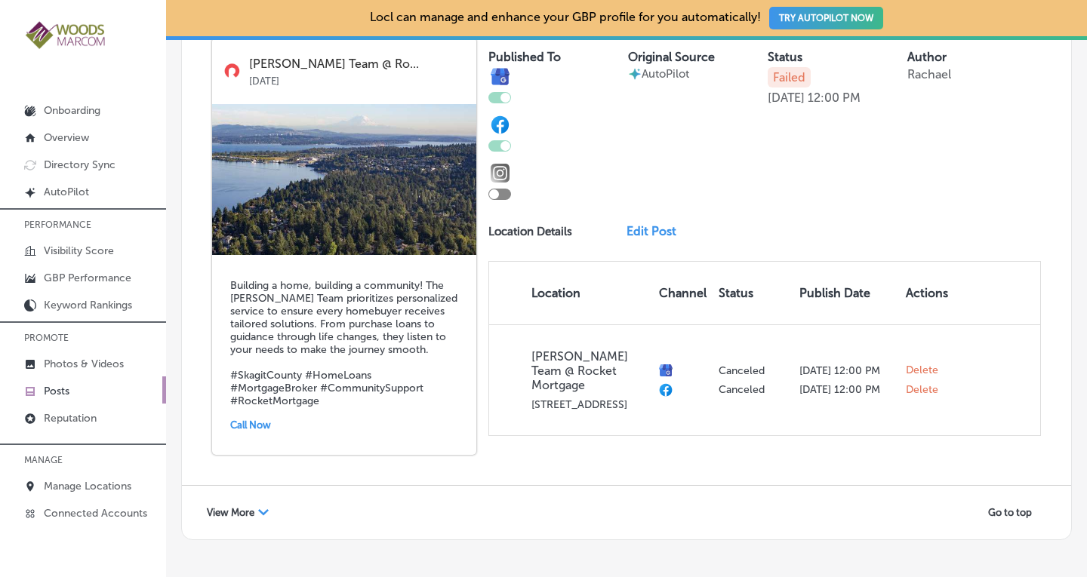
click at [240, 507] on span "View More" at bounding box center [231, 512] width 48 height 11
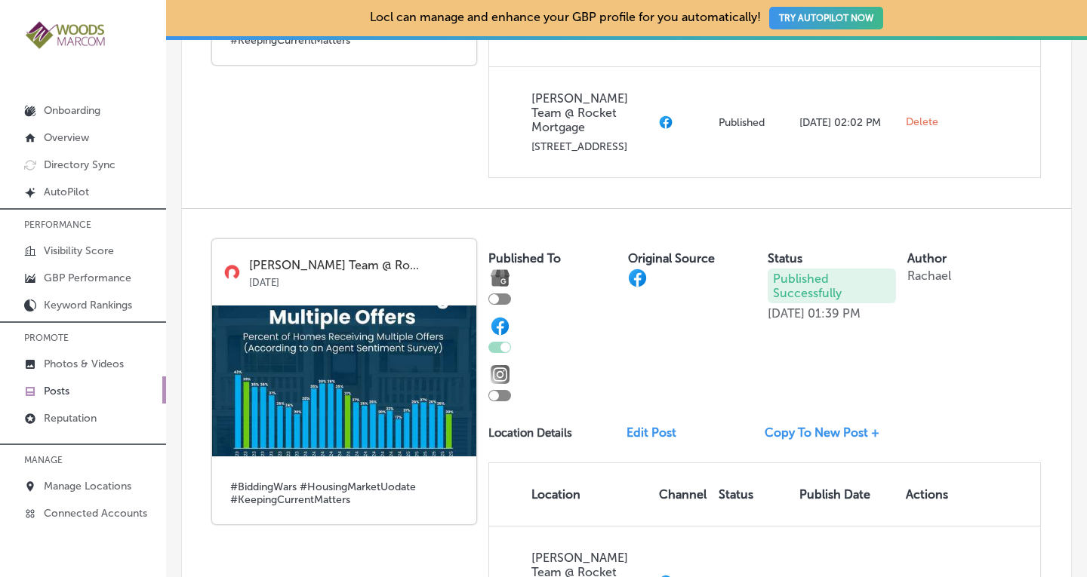
scroll to position [4079, 0]
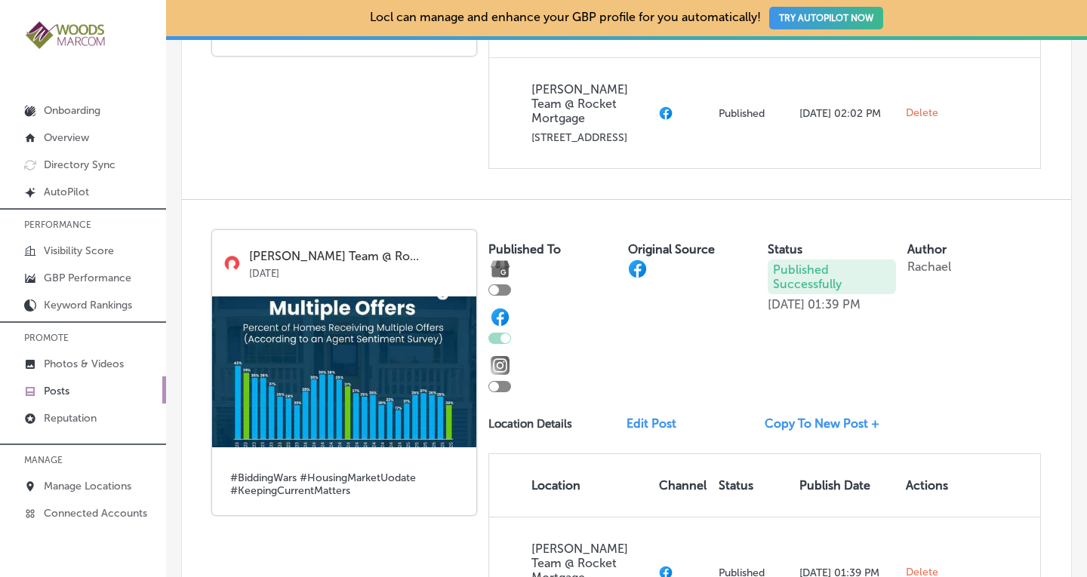
click at [797, 417] on link "Copy To New Post +" at bounding box center [828, 424] width 127 height 14
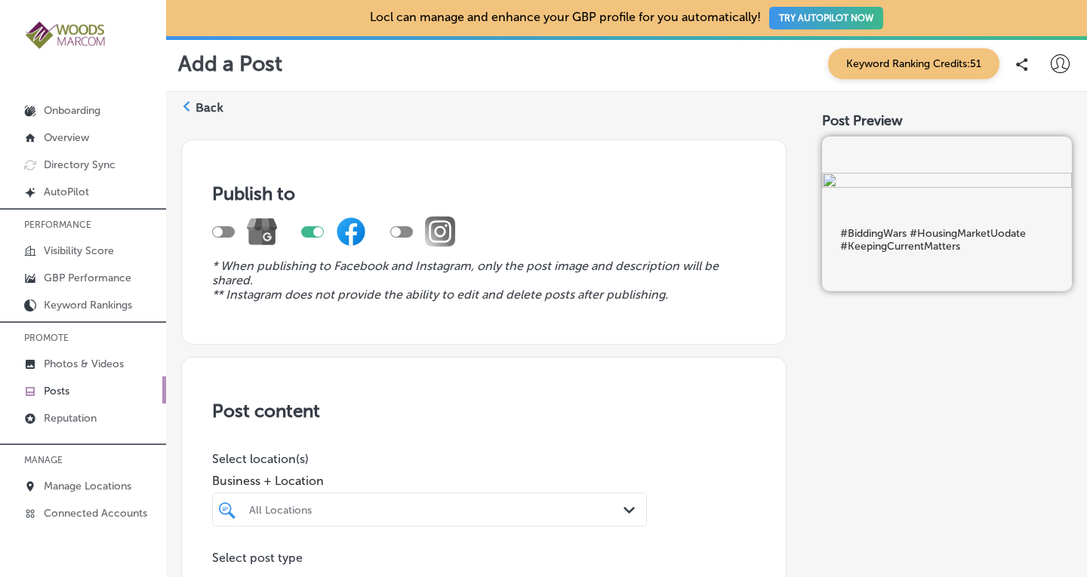
click at [226, 236] on div at bounding box center [223, 231] width 23 height 11
checkbox input "true"
click at [313, 229] on div at bounding box center [312, 231] width 23 height 11
checkbox input "false"
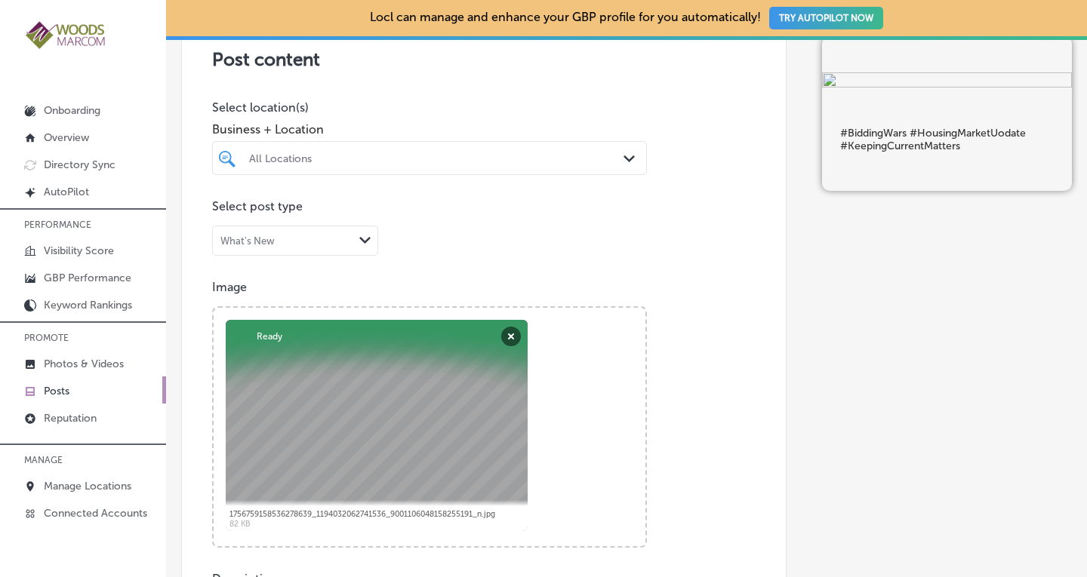
scroll to position [362, 0]
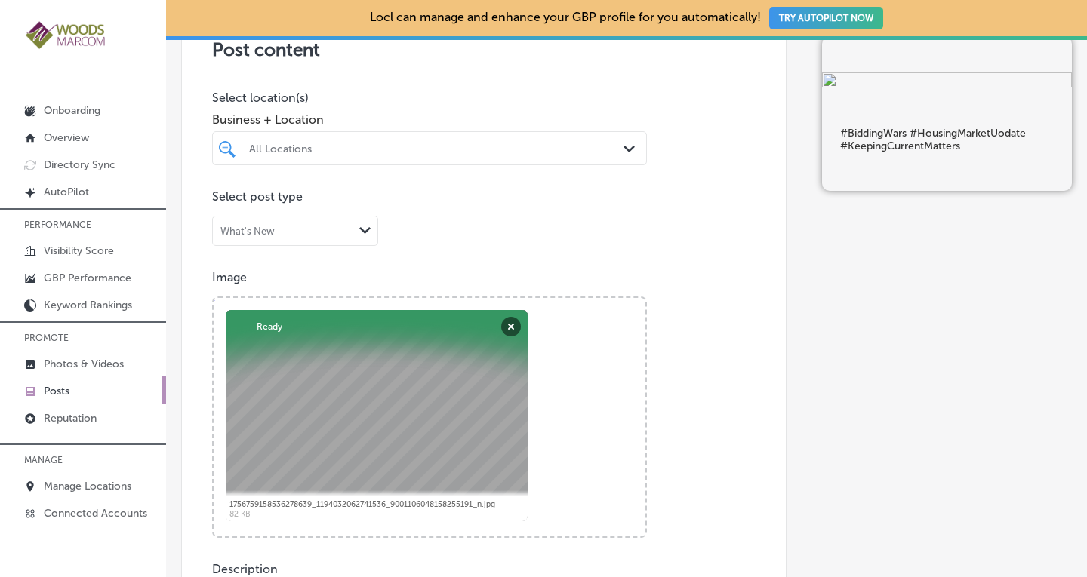
click at [608, 147] on div "All Locations" at bounding box center [437, 148] width 376 height 13
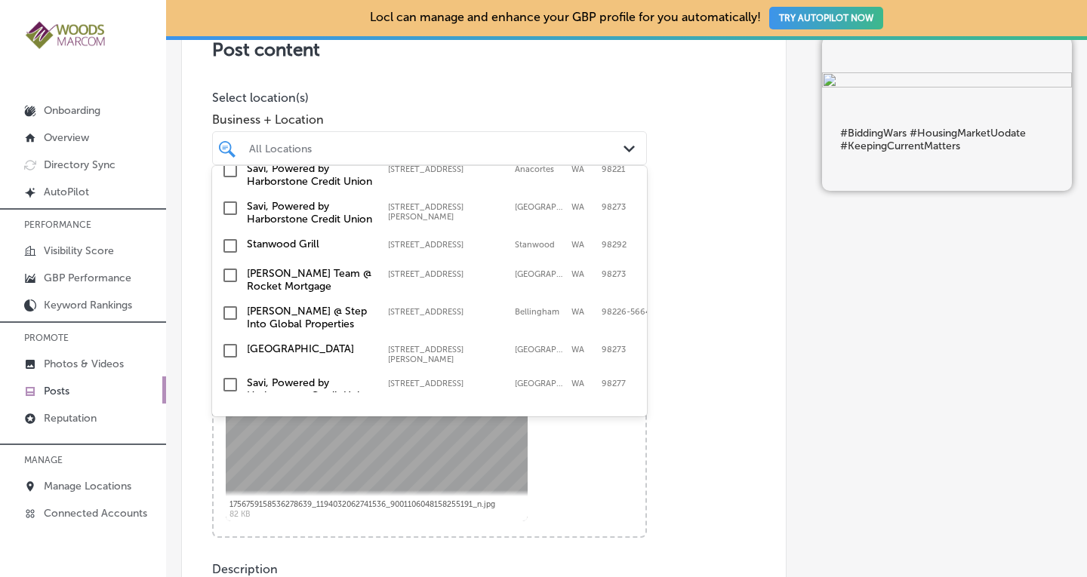
scroll to position [451, 0]
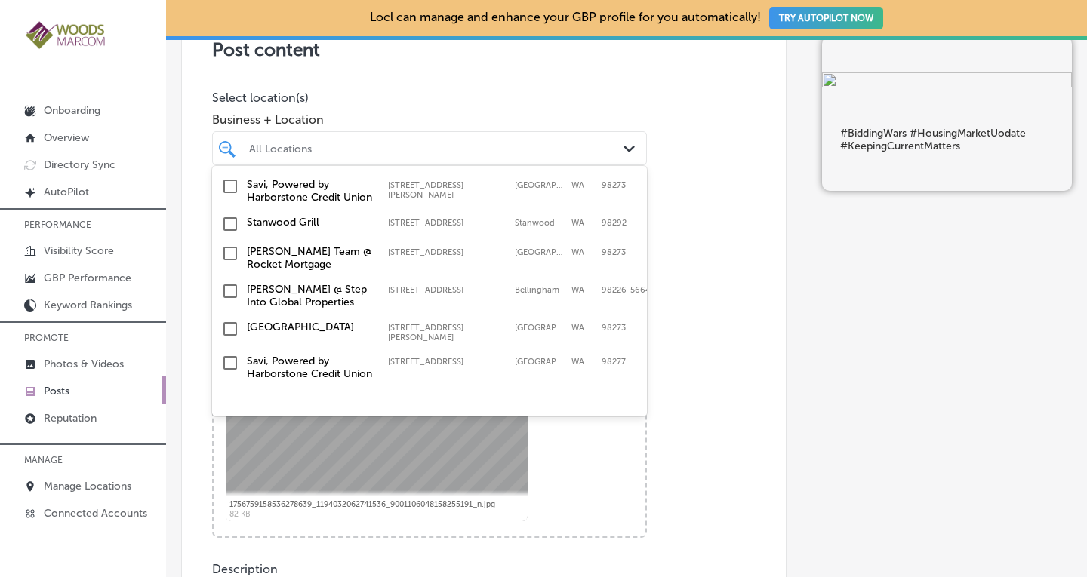
click at [225, 263] on input "checkbox" at bounding box center [230, 254] width 18 height 18
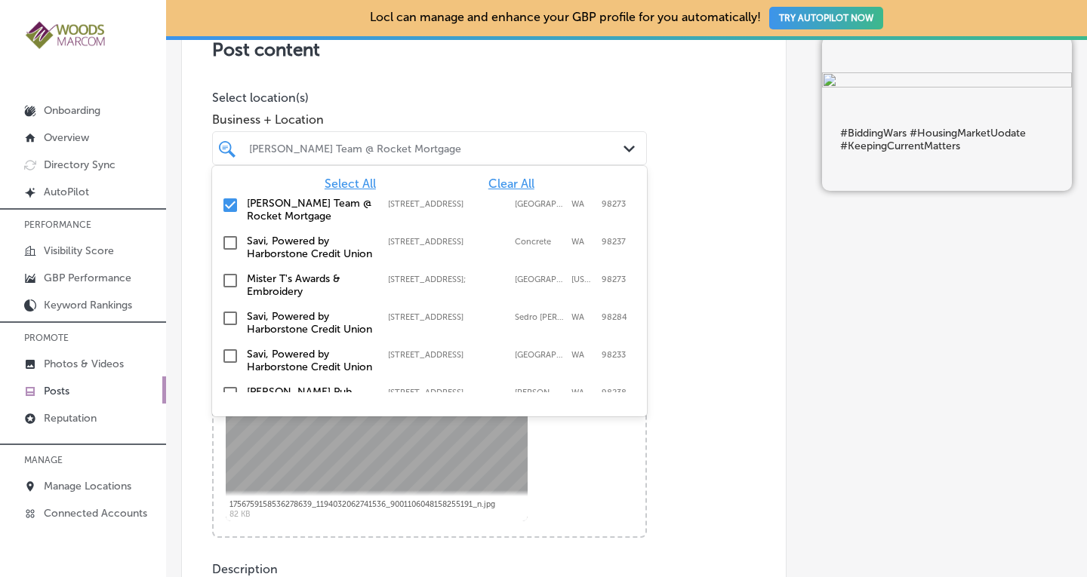
click at [695, 175] on div "Post content Select location(s) Business + Location option 720 Main St.; #204, …" at bounding box center [483, 473] width 605 height 956
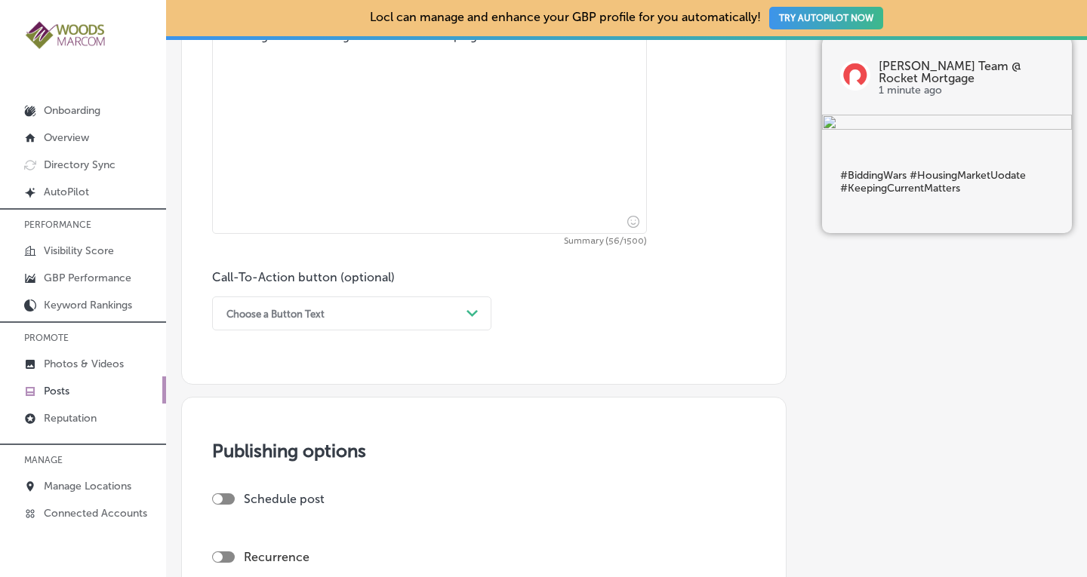
scroll to position [930, 0]
click at [302, 309] on div "Choose a Button Text" at bounding box center [275, 311] width 98 height 11
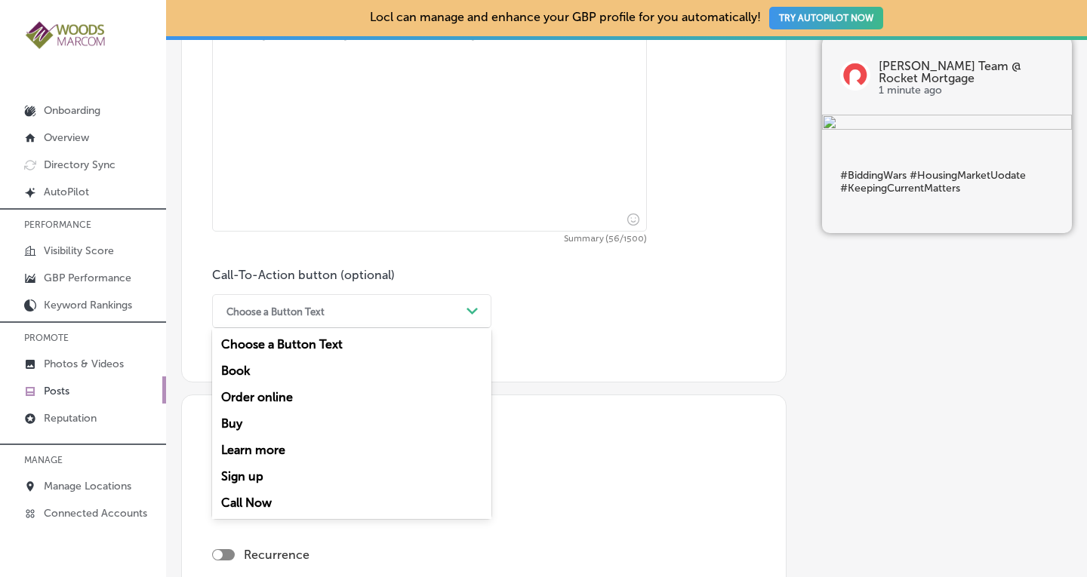
click at [245, 440] on div "Learn more" at bounding box center [351, 450] width 279 height 26
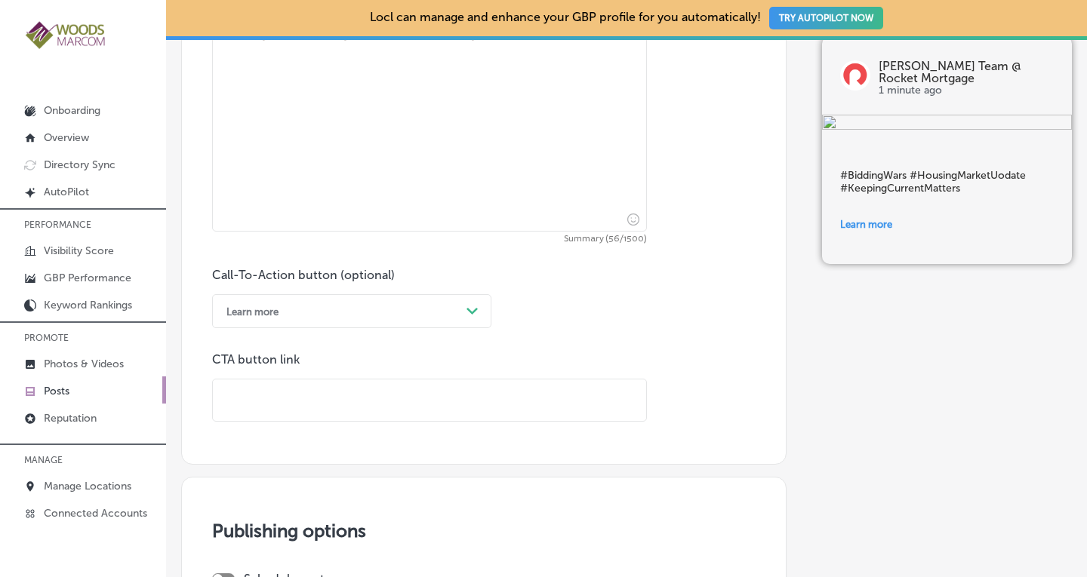
click at [277, 408] on input "text" at bounding box center [429, 401] width 433 height 42
paste input "https://www.rocketmortgage.com/local-loan-officers/profile/114235/Bow-WA/Dean-H…"
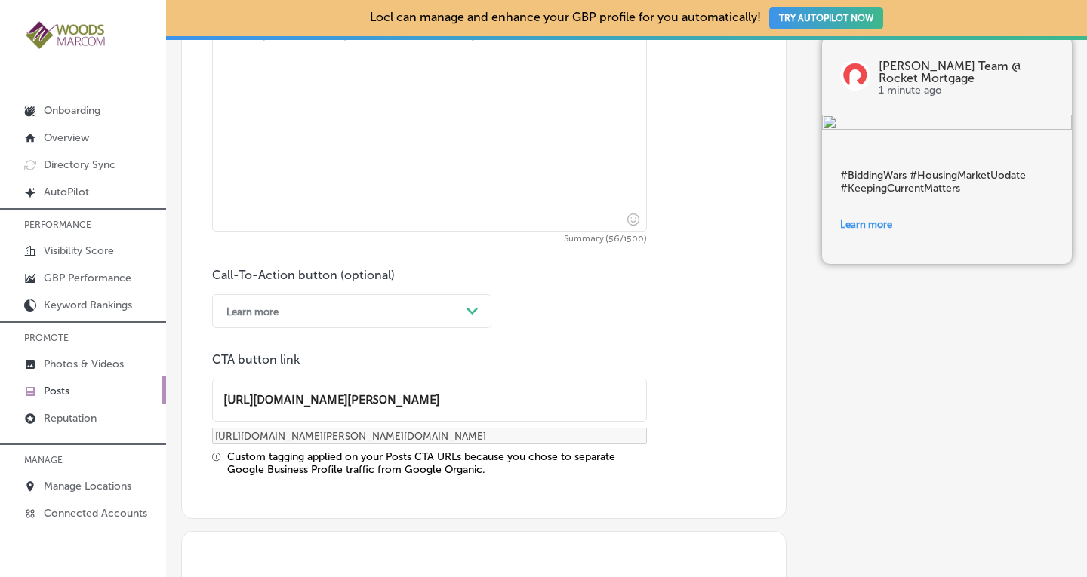
type input "https://www.rocketmortgage.com/local-loan-officers/profile/114235/Bow-WA/Dean-H…"
click at [691, 293] on div "Call-To-Action button (optional) Learn more Path Created with Sketch. CTA butto…" at bounding box center [483, 372] width 543 height 208
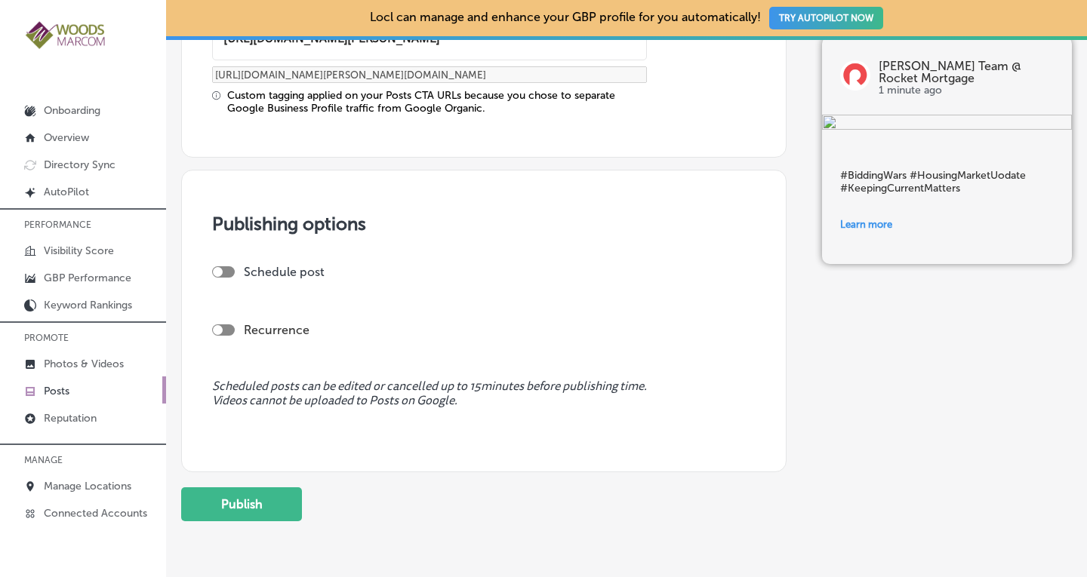
scroll to position [1347, 0]
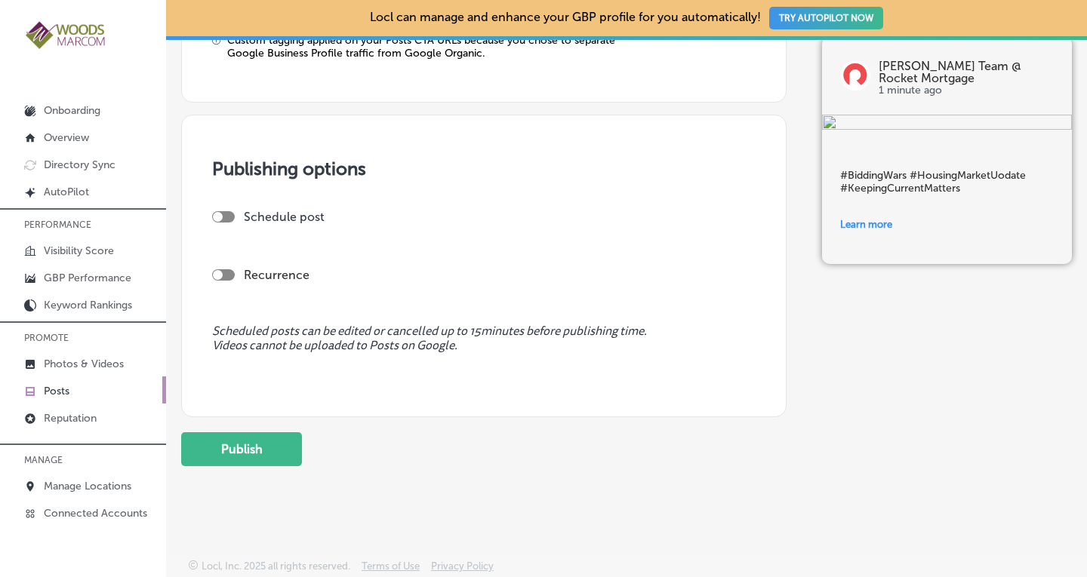
click at [217, 269] on div at bounding box center [223, 274] width 23 height 11
checkbox input "true"
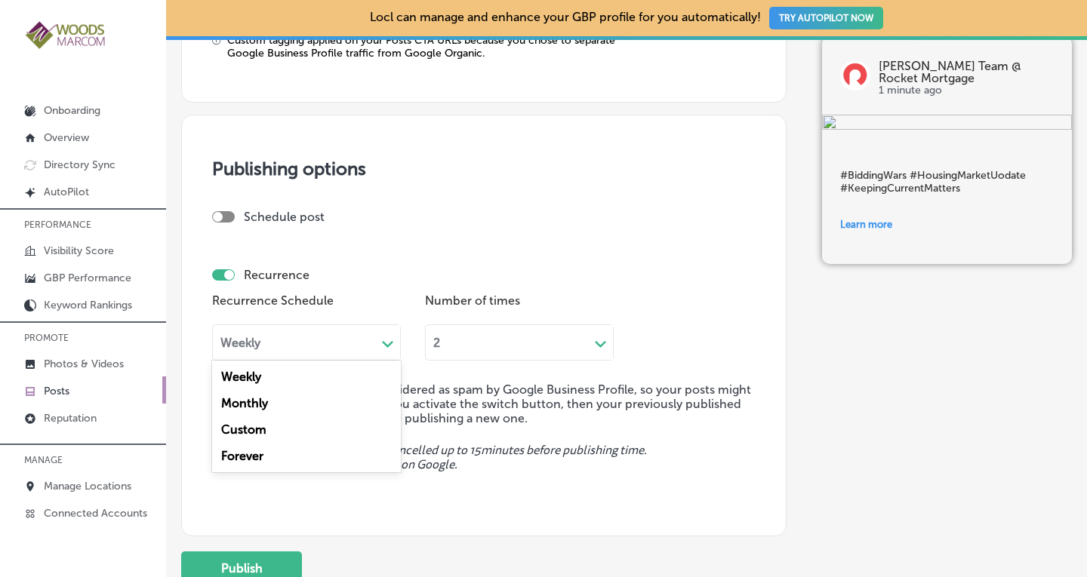
click at [317, 343] on div "Weekly" at bounding box center [294, 342] width 163 height 17
click at [257, 456] on div "Forever" at bounding box center [306, 456] width 189 height 26
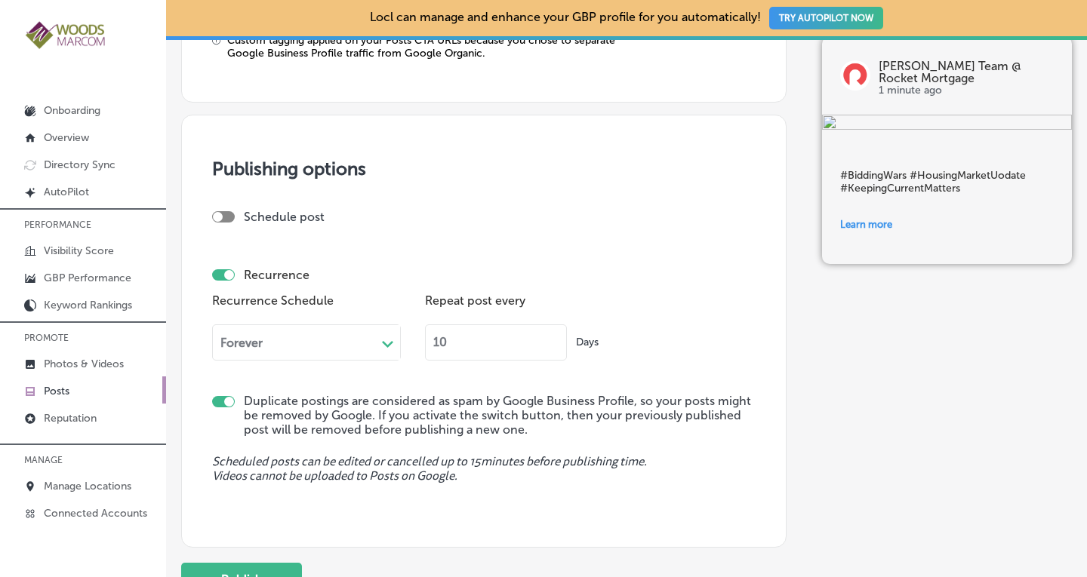
drag, startPoint x: 459, startPoint y: 349, endPoint x: 426, endPoint y: 347, distance: 33.3
click at [426, 347] on input "10" at bounding box center [496, 343] width 142 height 36
type input "90"
click at [724, 328] on div "Recurrence Schedule Forever Path Created with Sketch. Repeat post every 90 Days" at bounding box center [483, 331] width 543 height 82
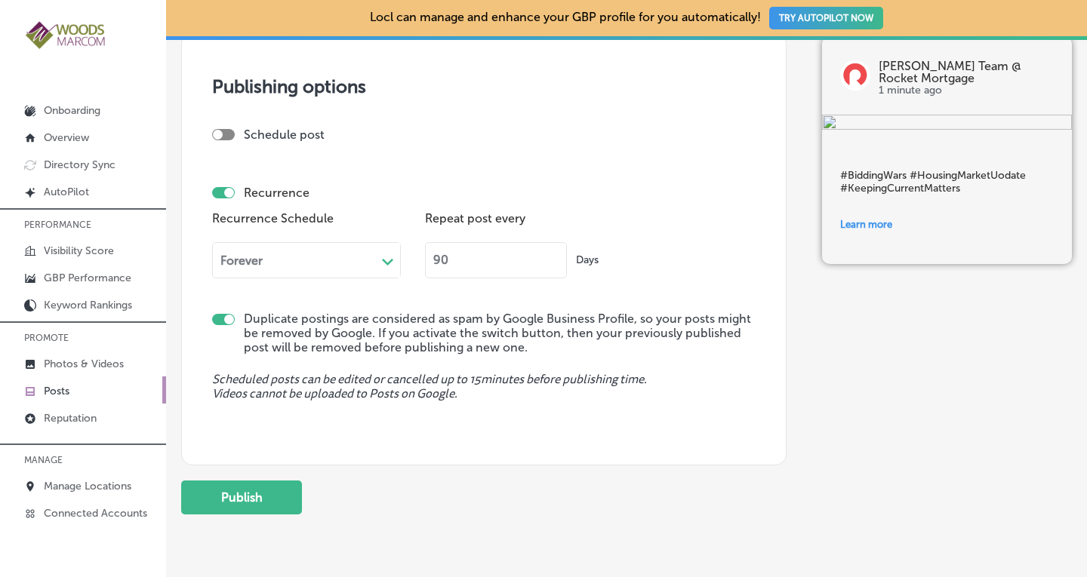
scroll to position [1477, 0]
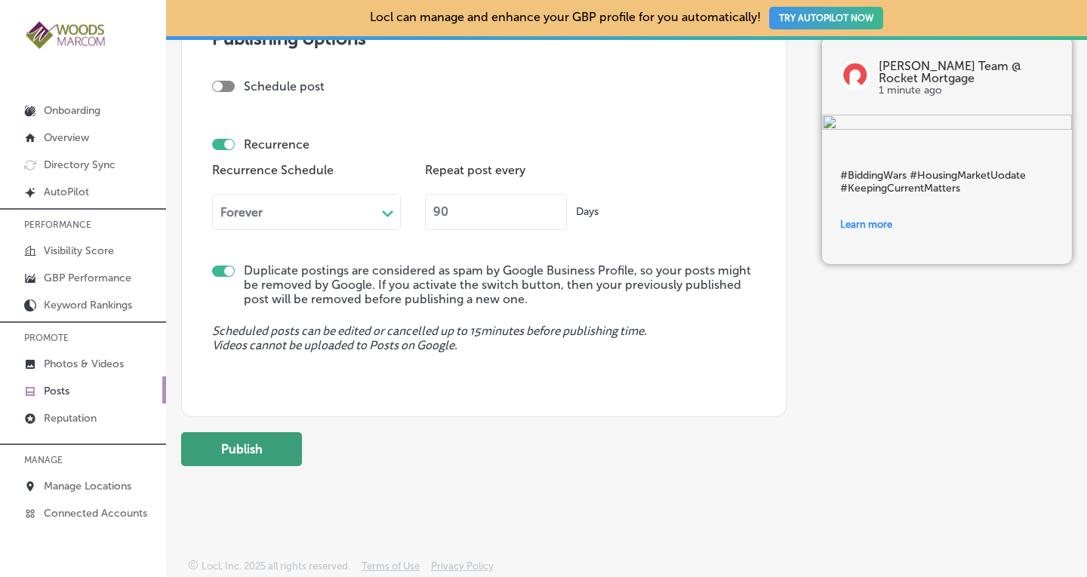
click at [242, 460] on button "Publish" at bounding box center [241, 450] width 121 height 34
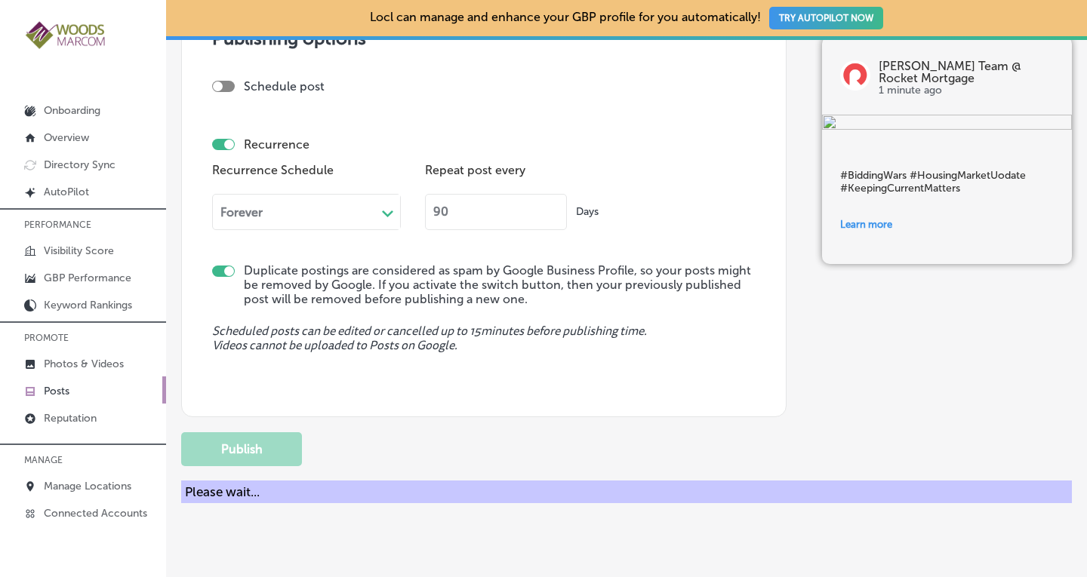
checkbox input "false"
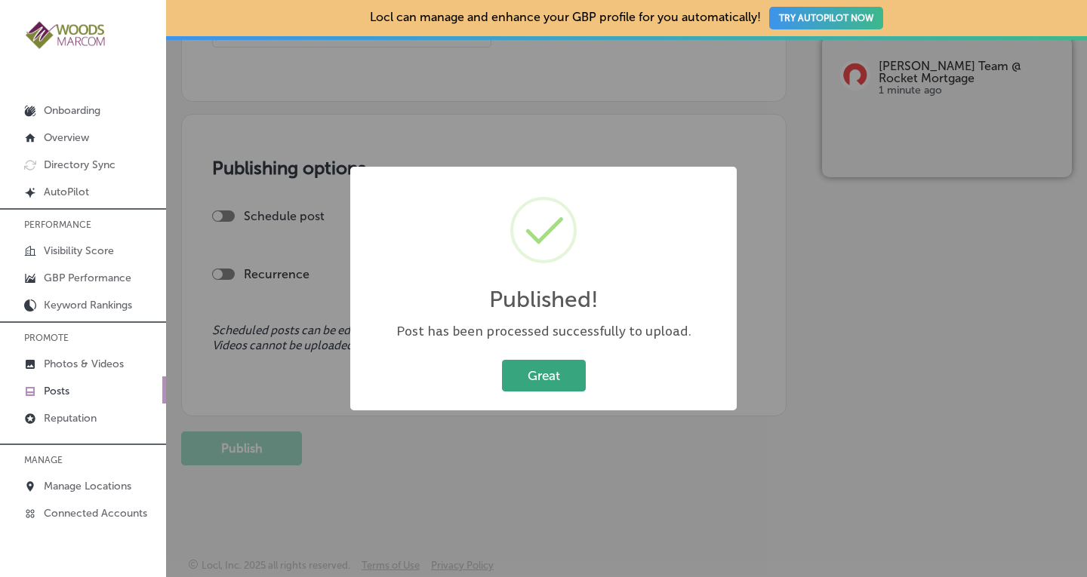
click at [557, 373] on button "Great" at bounding box center [544, 375] width 84 height 31
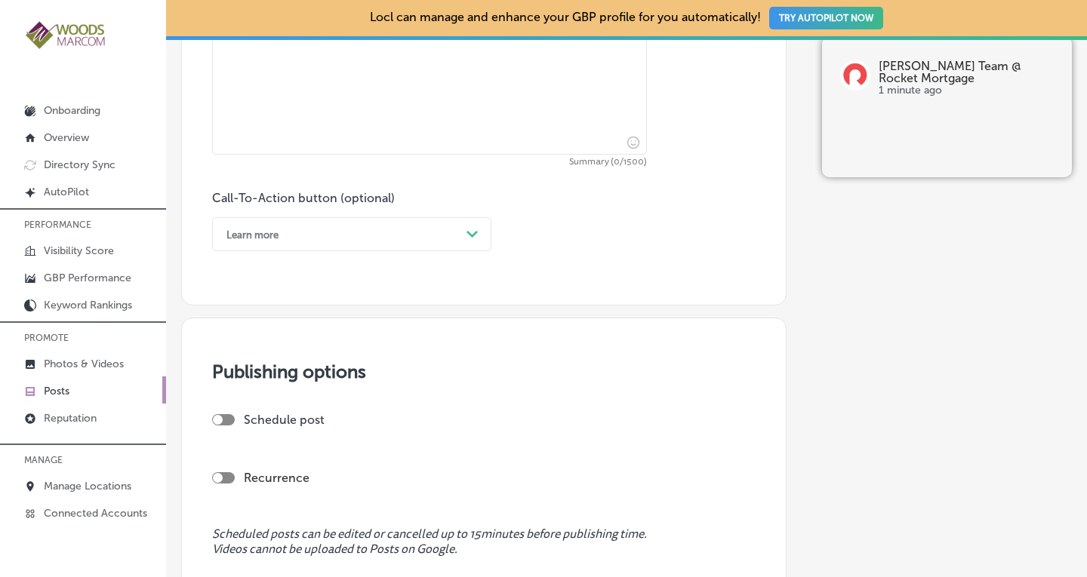
scroll to position [1020, 0]
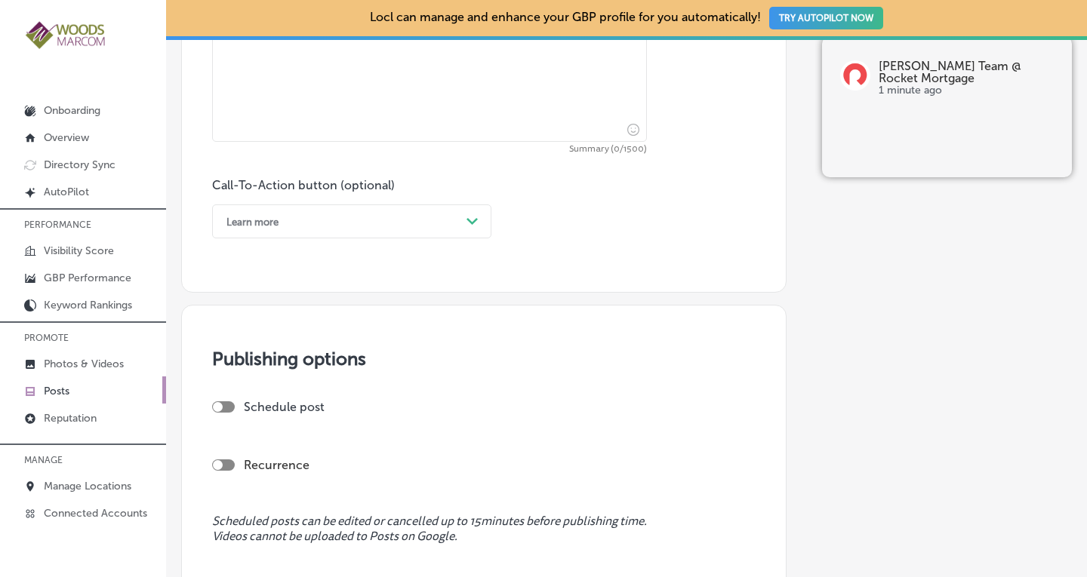
click at [63, 386] on p "Posts" at bounding box center [57, 391] width 26 height 13
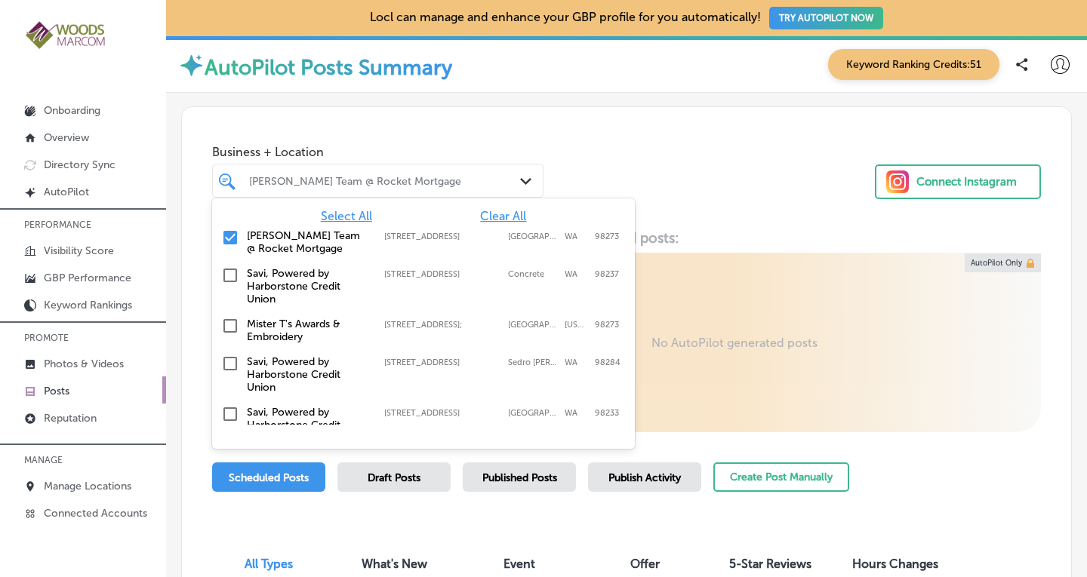
click at [520, 186] on div "Path Created with Sketch." at bounding box center [528, 182] width 17 height 17
click at [499, 221] on span "Clear All" at bounding box center [503, 216] width 46 height 14
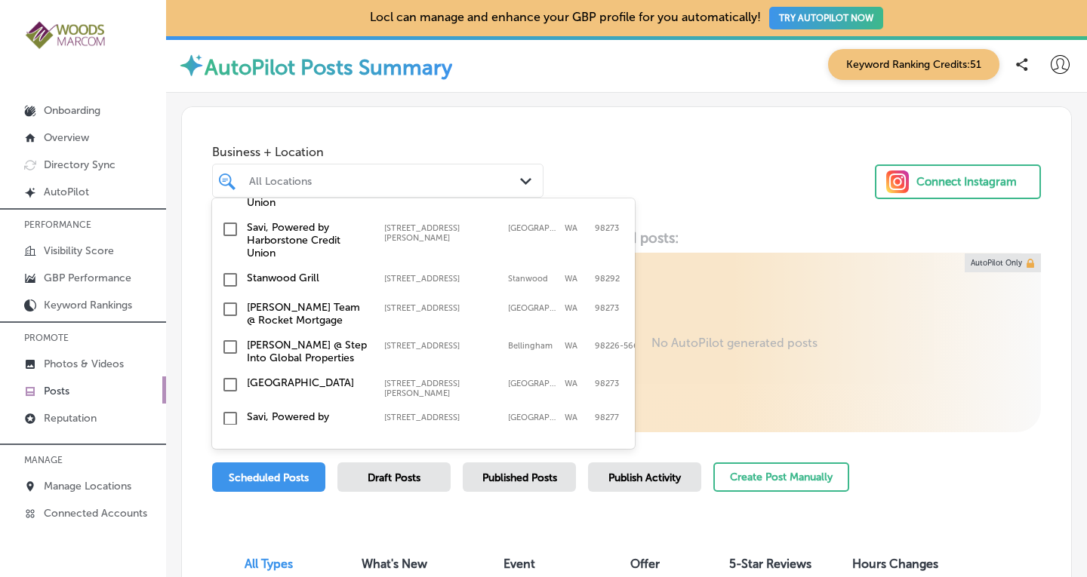
scroll to position [508, 0]
click at [230, 335] on input "checkbox" at bounding box center [230, 344] width 18 height 18
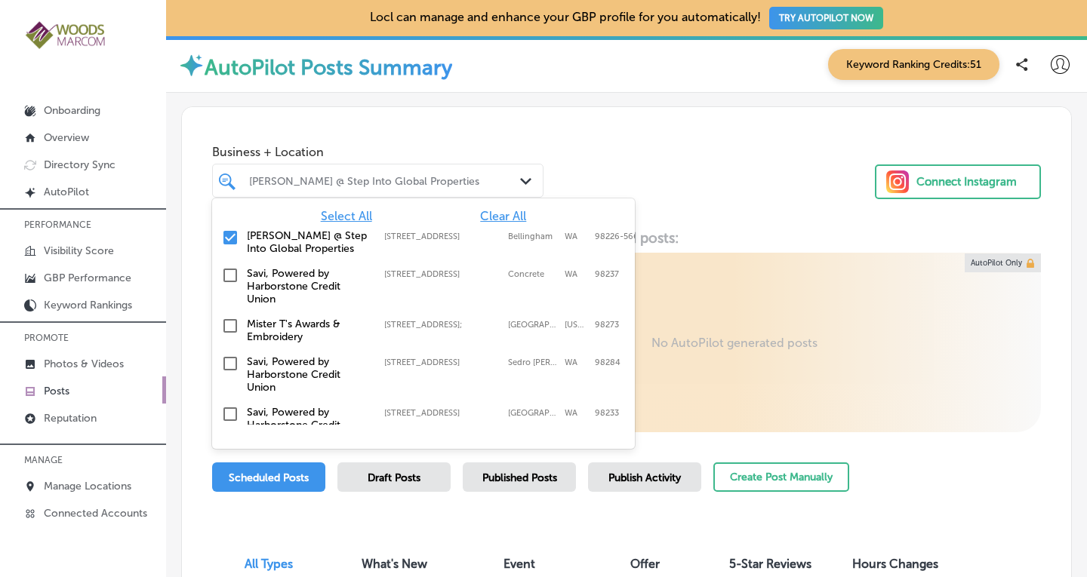
click at [726, 196] on div "Business + Location option 2211 Rimland Dr; Suite #124, selected. option 2211 R…" at bounding box center [626, 164] width 889 height 115
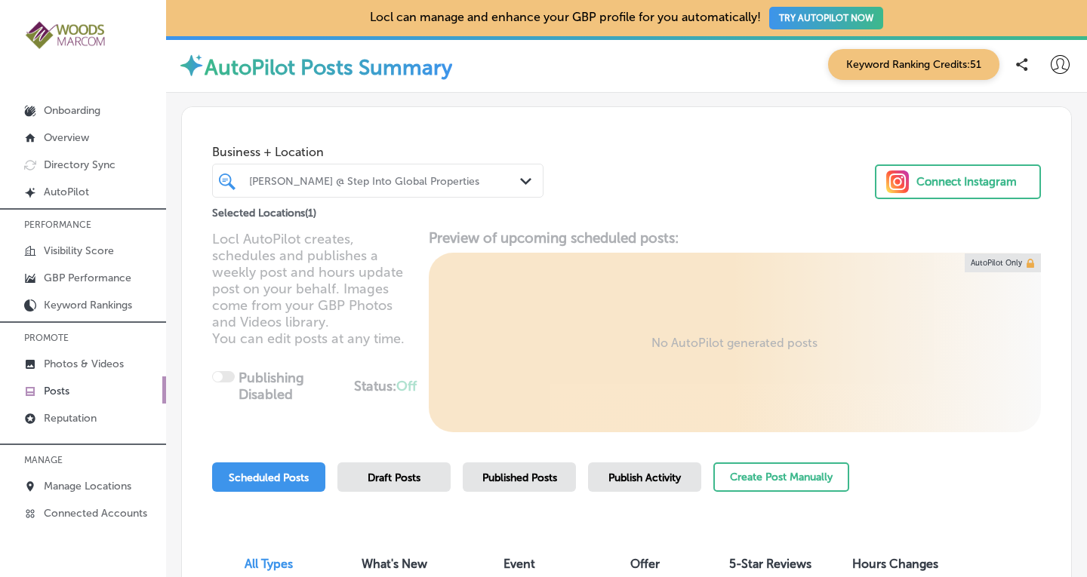
click at [507, 481] on span "Published Posts" at bounding box center [519, 478] width 75 height 13
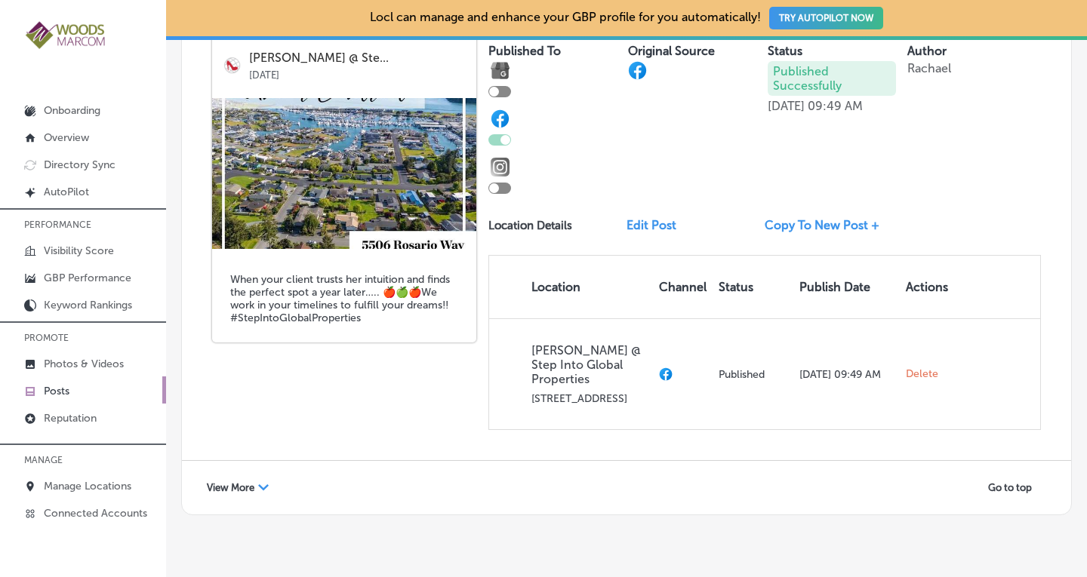
scroll to position [3027, 0]
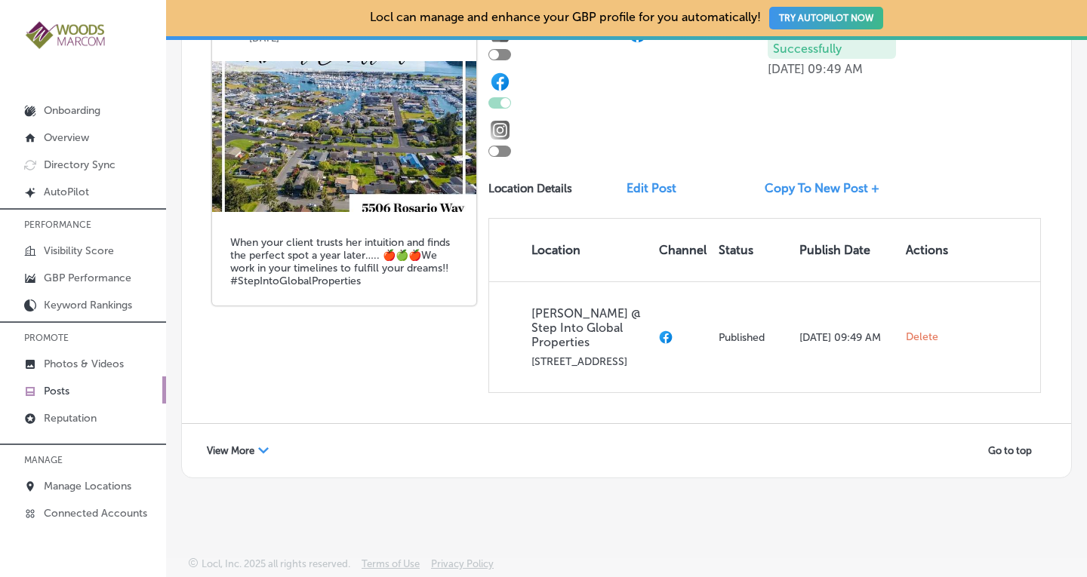
click at [236, 448] on span "View More" at bounding box center [231, 450] width 48 height 11
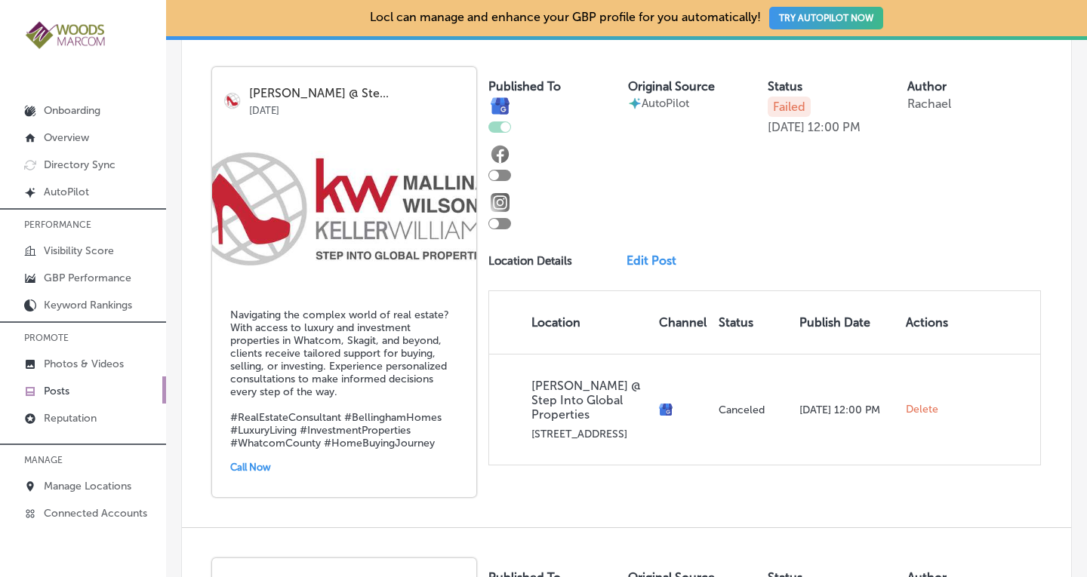
scroll to position [4741, 0]
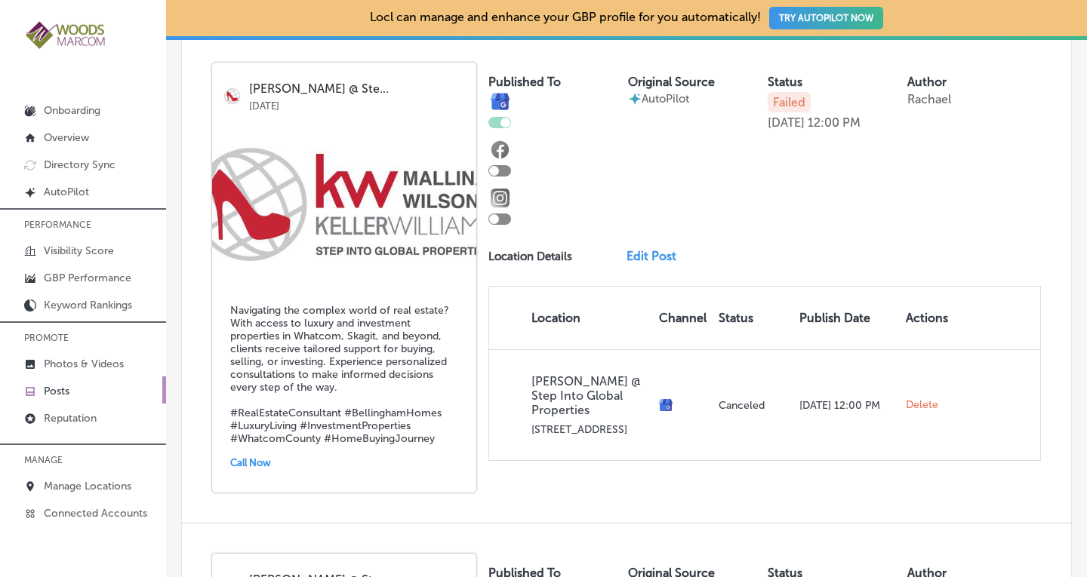
click at [643, 263] on link "Edit Post" at bounding box center [658, 256] width 62 height 14
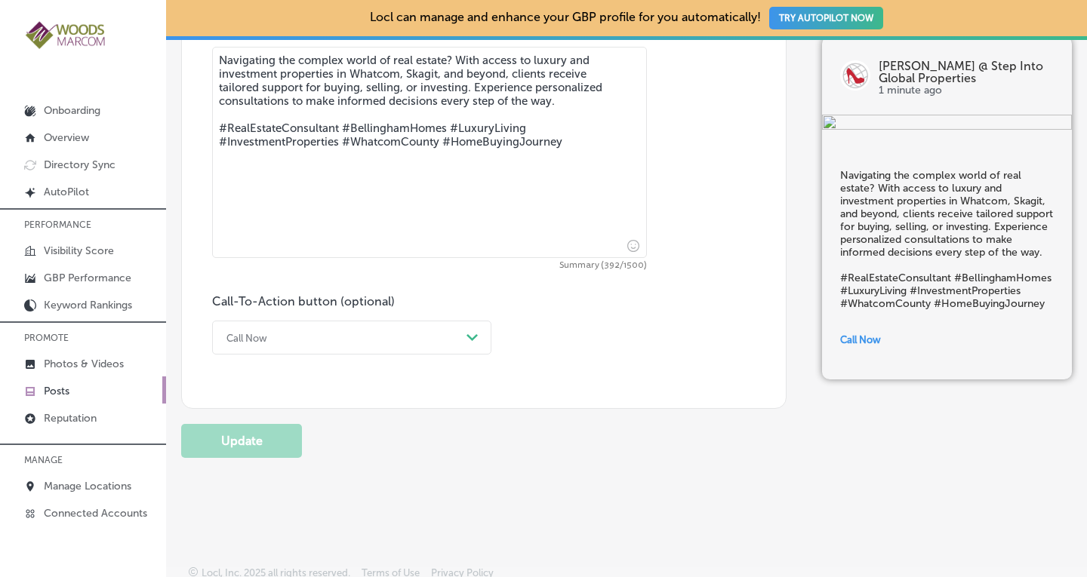
scroll to position [925, 0]
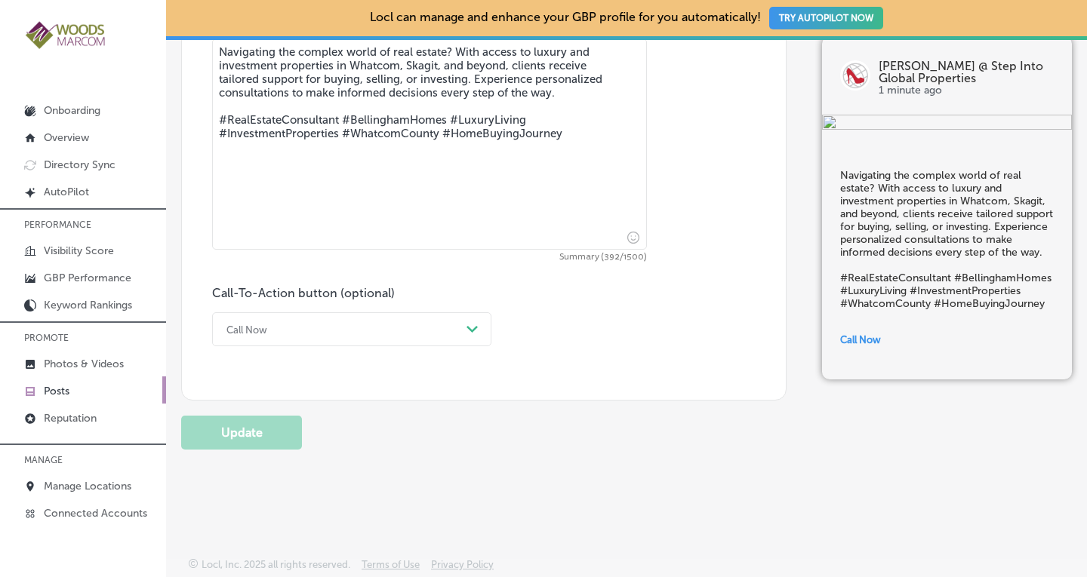
click at [473, 321] on div "Path Created with Sketch." at bounding box center [472, 330] width 24 height 24
click at [647, 342] on div "Call-To-Action button (optional) 0 results available. Select is focused , press…" at bounding box center [483, 316] width 543 height 60
drag, startPoint x: 582, startPoint y: 136, endPoint x: 219, endPoint y: 122, distance: 363.4
click at [219, 122] on textarea "Navigating the complex world of real estate? With access to luxury and investme…" at bounding box center [429, 143] width 435 height 211
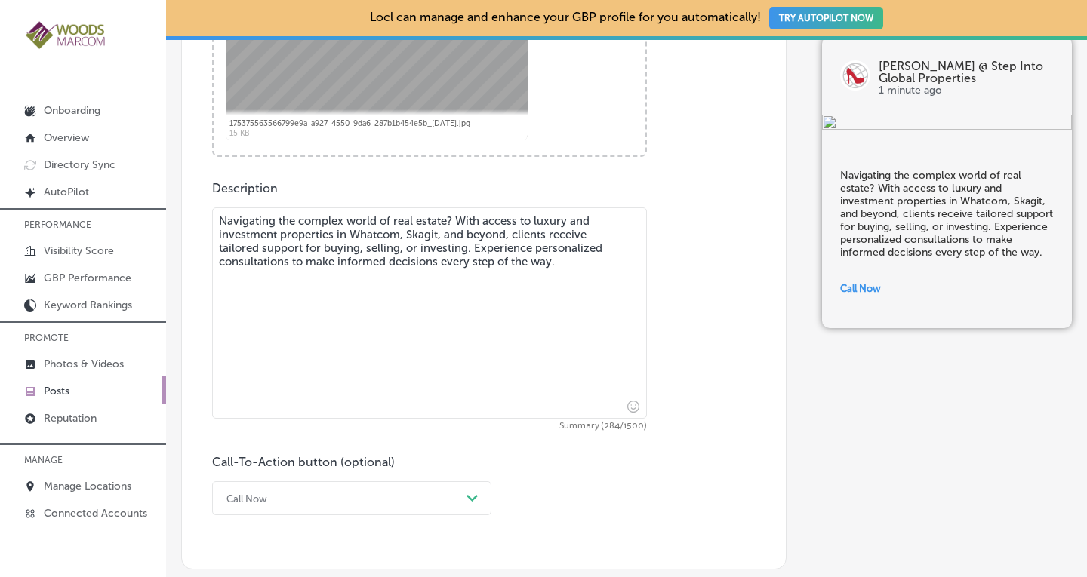
scroll to position [737, 0]
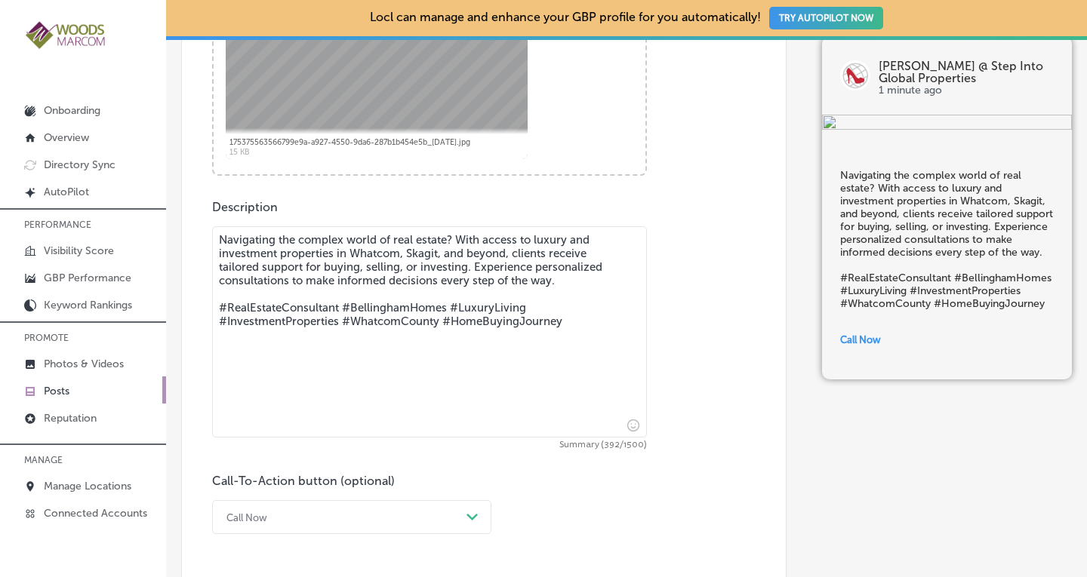
drag, startPoint x: 590, startPoint y: 310, endPoint x: 273, endPoint y: 278, distance: 318.7
click at [273, 278] on textarea "Navigating the complex world of real estate? With access to luxury and investme…" at bounding box center [429, 331] width 435 height 211
click at [586, 332] on textarea "Navigating the complex world of real estate? With access to luxury and investme…" at bounding box center [429, 331] width 435 height 211
drag, startPoint x: 576, startPoint y: 322, endPoint x: 205, endPoint y: 236, distance: 380.3
click at [205, 236] on div "Post content Select location(s) Business + Location Mallina Wilson @ Step Into …" at bounding box center [483, 105] width 605 height 965
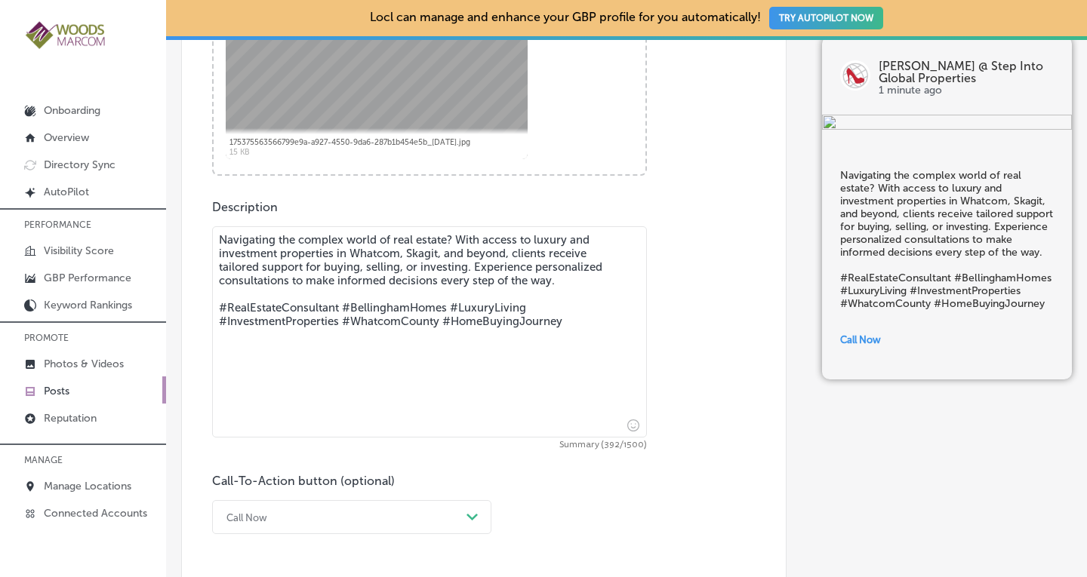
type textarea "Navigating the complex world of real estate? With access to luxury and investme…"
drag, startPoint x: 467, startPoint y: 99, endPoint x: 427, endPoint y: 82, distance: 42.9
click at [427, 82] on div at bounding box center [377, 53] width 302 height 211
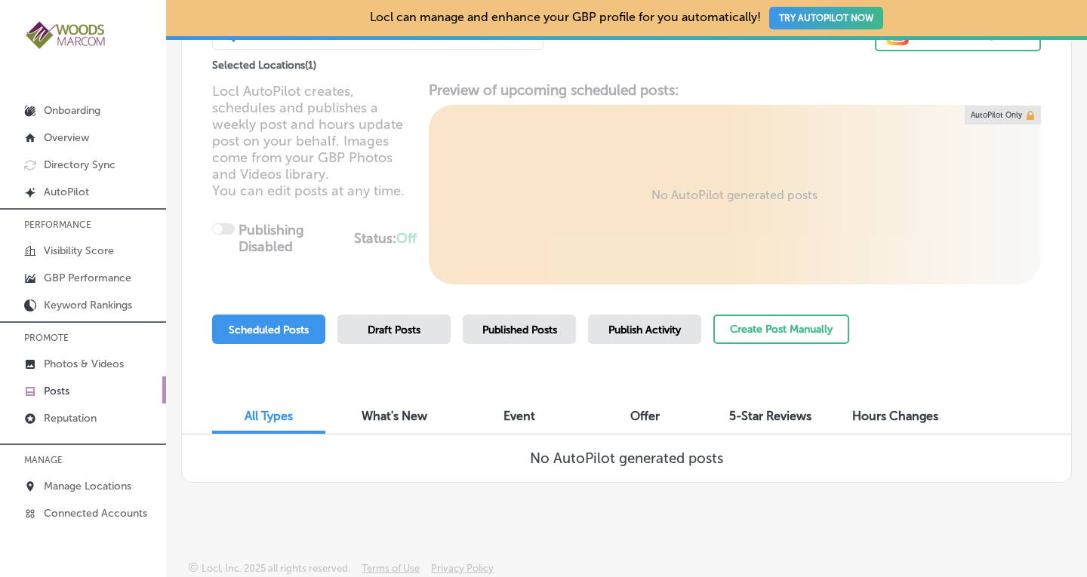
scroll to position [152, 0]
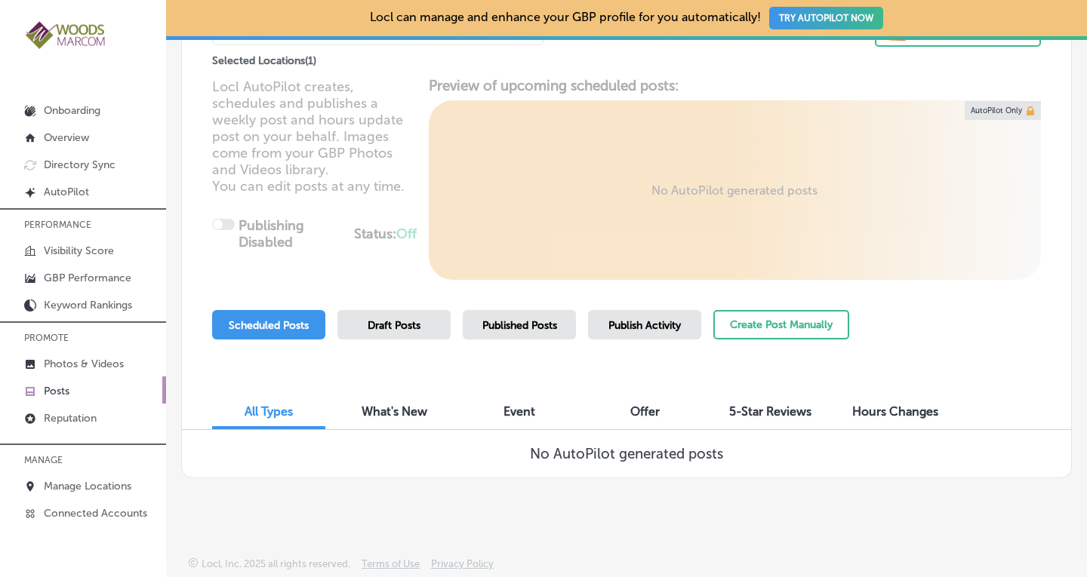
click at [493, 322] on span "Published Posts" at bounding box center [519, 325] width 75 height 13
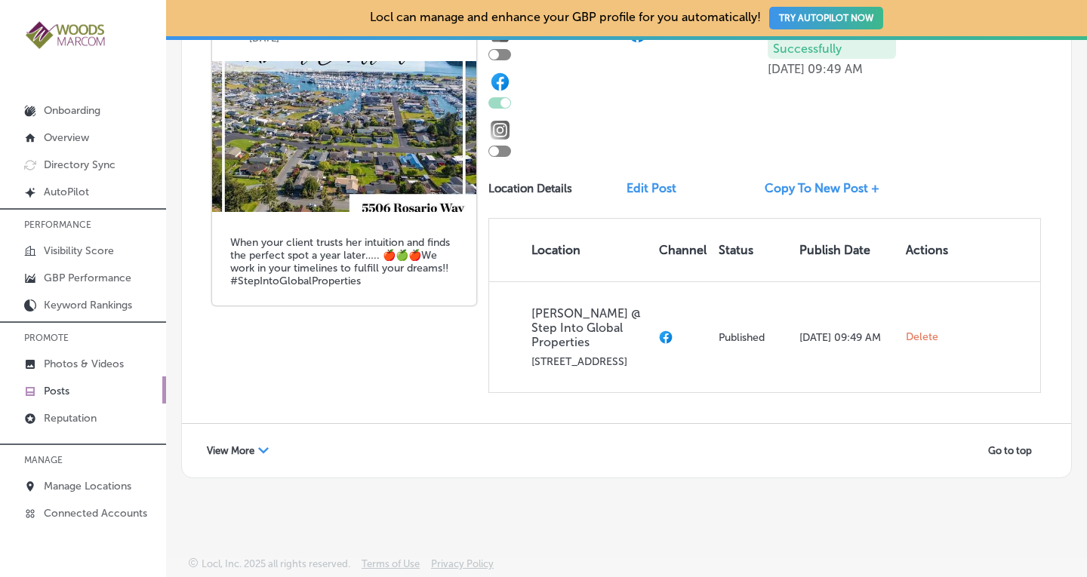
scroll to position [3027, 0]
click at [251, 450] on span "View More" at bounding box center [231, 450] width 48 height 11
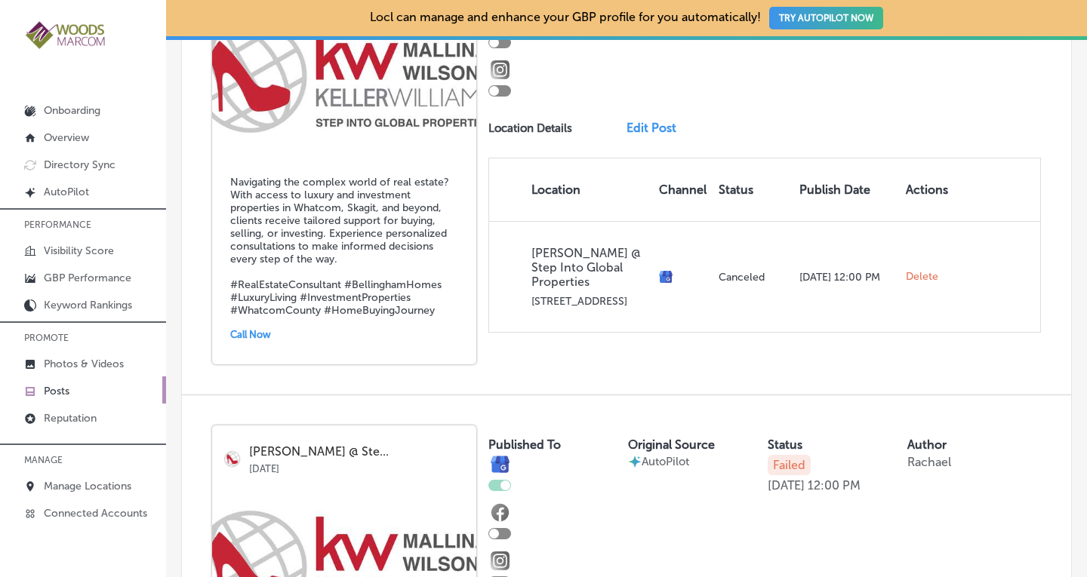
scroll to position [4891, 0]
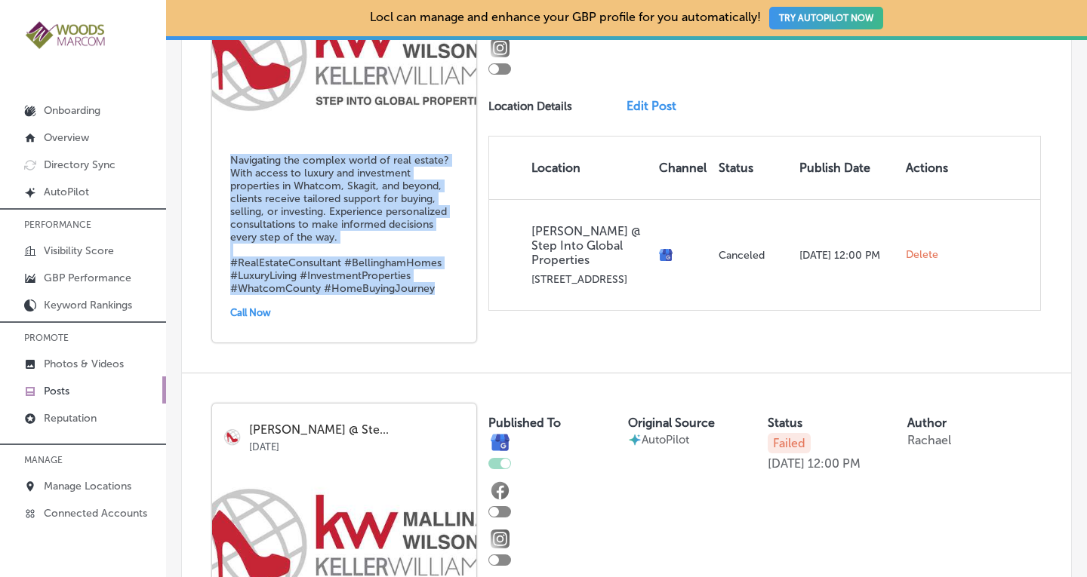
drag, startPoint x: 439, startPoint y: 377, endPoint x: 222, endPoint y: 247, distance: 253.2
click at [222, 247] on div "Navigating the complex world of real estate? With access to luxury and investme…" at bounding box center [344, 236] width 264 height 213
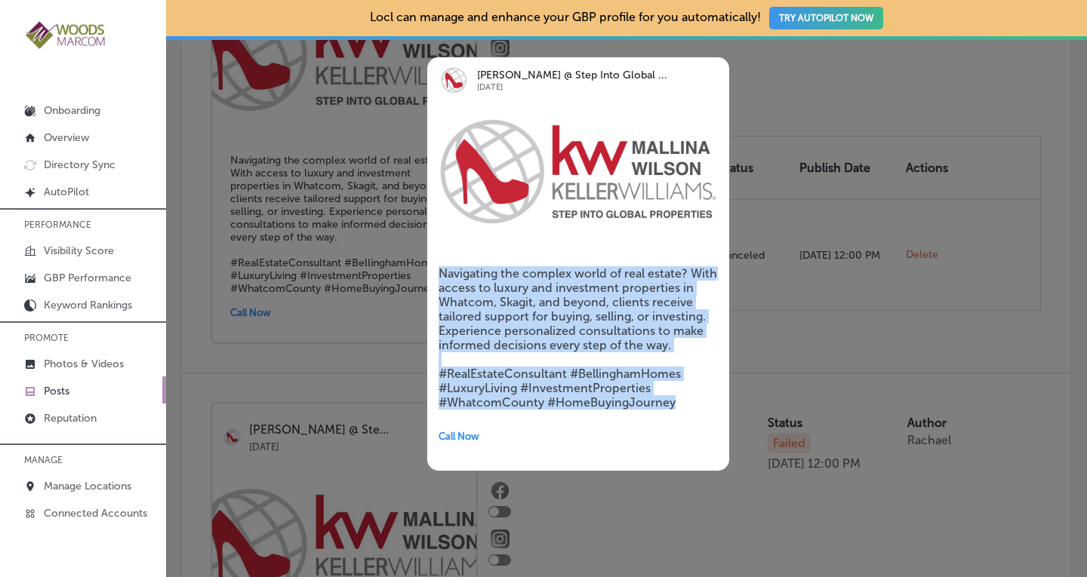
drag, startPoint x: 674, startPoint y: 401, endPoint x: 429, endPoint y: 261, distance: 282.3
click at [429, 261] on div "Navigating the complex world of real estate? With access to luxury and investme…" at bounding box center [578, 357] width 302 height 227
copy h5 "Navigating the complex world of real estate? With access to luxury and investme…"
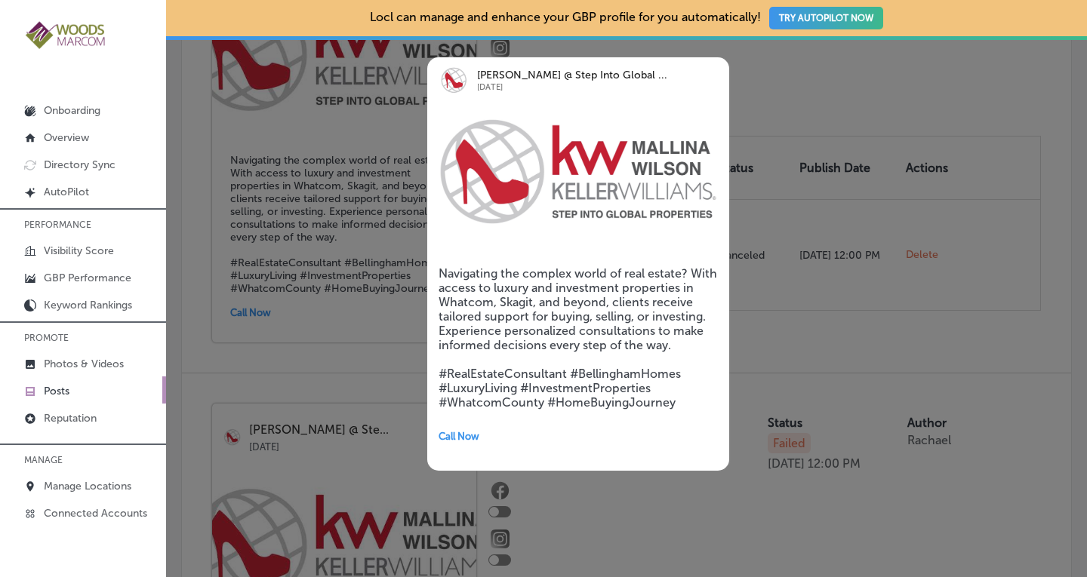
click at [944, 226] on div at bounding box center [543, 288] width 1087 height 577
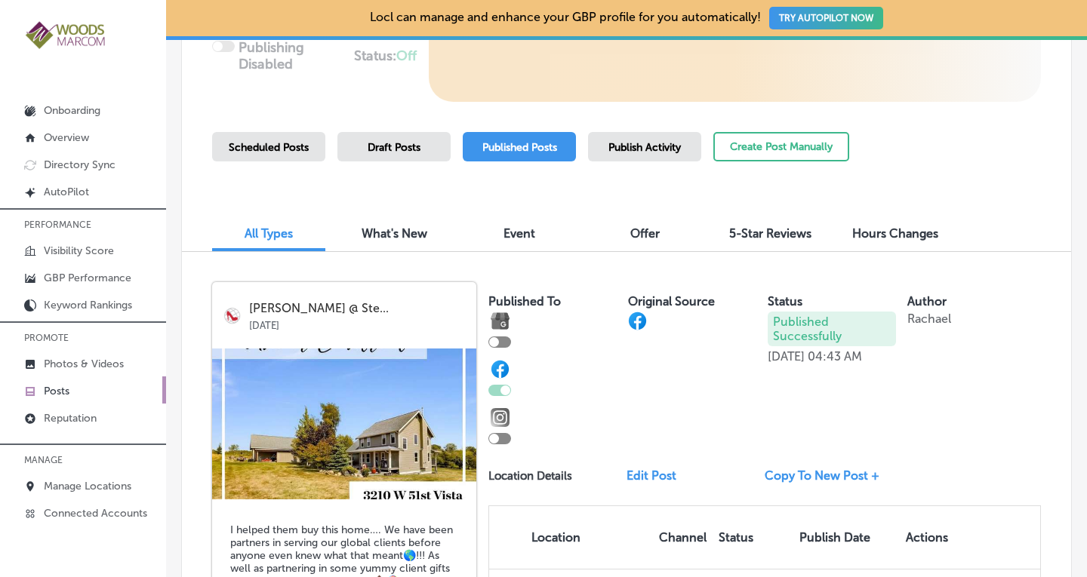
scroll to position [339, 0]
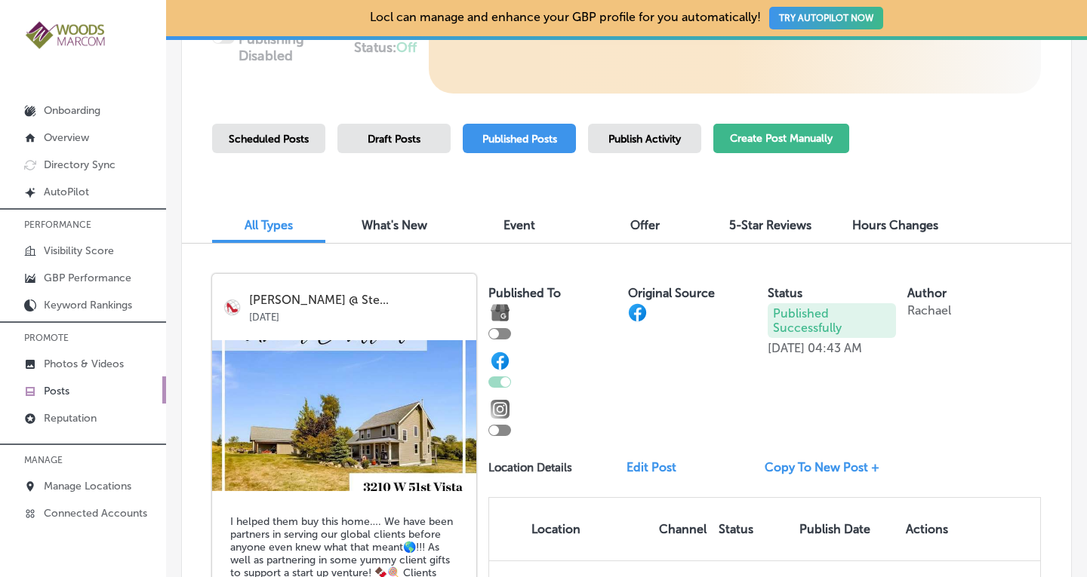
click at [766, 128] on button "Create Post Manually" at bounding box center [781, 138] width 136 height 29
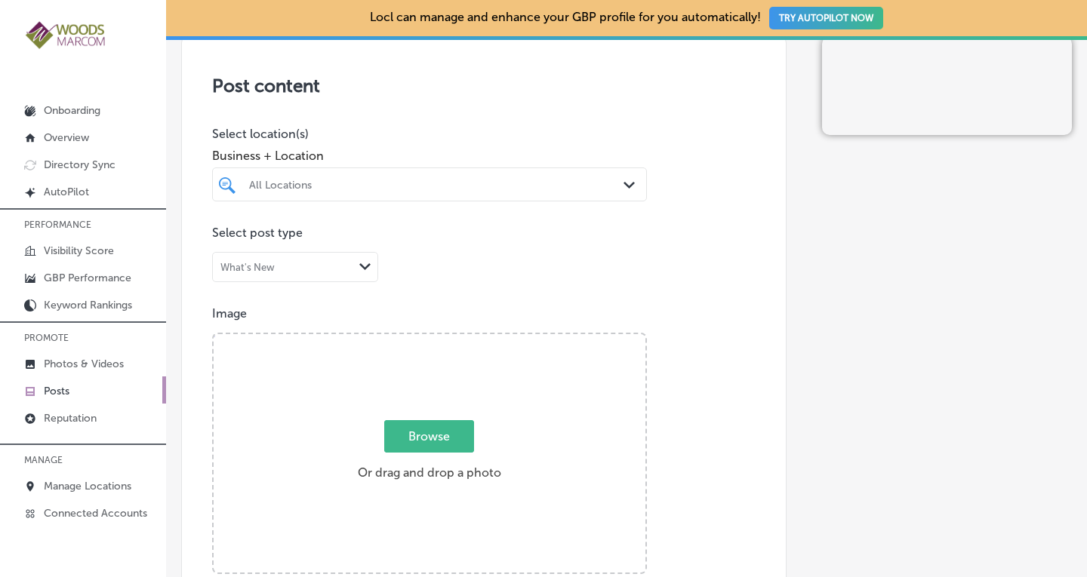
scroll to position [326, 0]
click at [519, 174] on div at bounding box center [411, 184] width 327 height 20
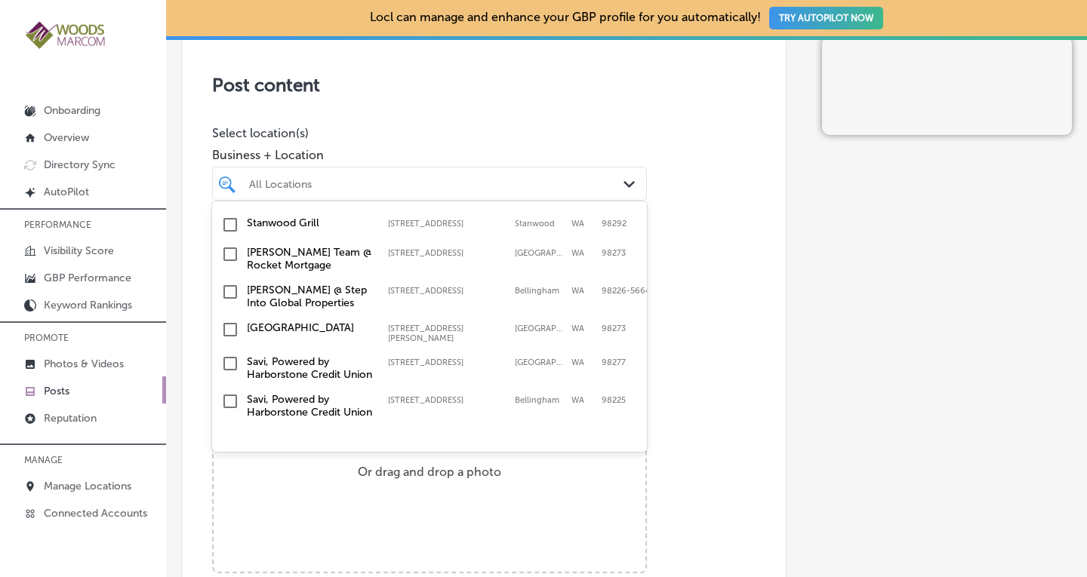
scroll to position [553, 0]
click at [229, 283] on input "checkbox" at bounding box center [230, 292] width 18 height 18
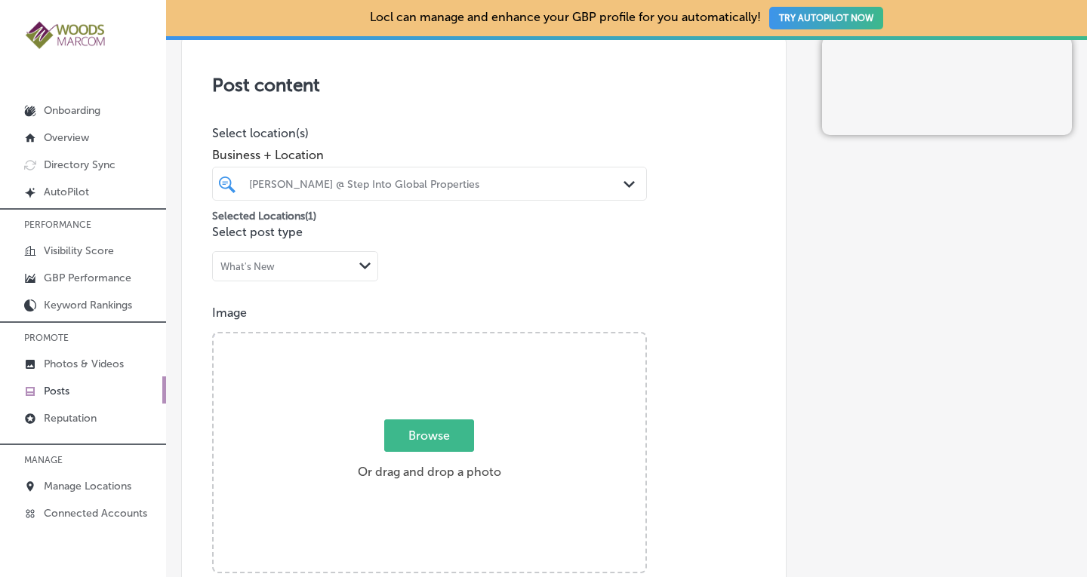
click at [704, 283] on div "Post content Select location(s) Business + Location Mallina Wilson @ Step Into …" at bounding box center [483, 509] width 605 height 956
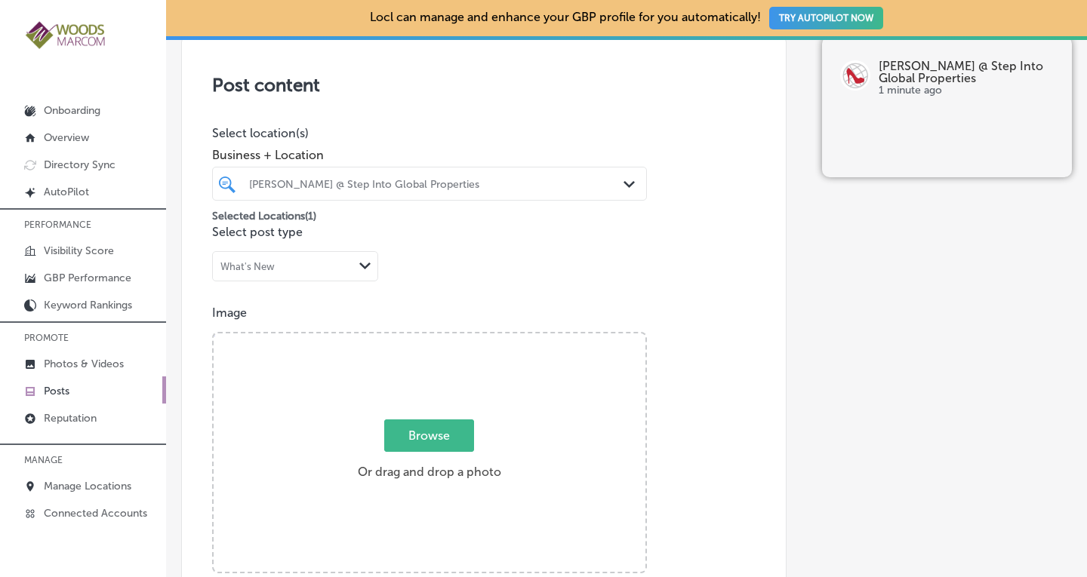
click at [444, 433] on span "Browse" at bounding box center [429, 436] width 90 height 32
click at [444, 338] on input "Browse Or drag and drop a photo" at bounding box center [430, 336] width 432 height 5
type input "C:\fakepath\mallina.jpg"
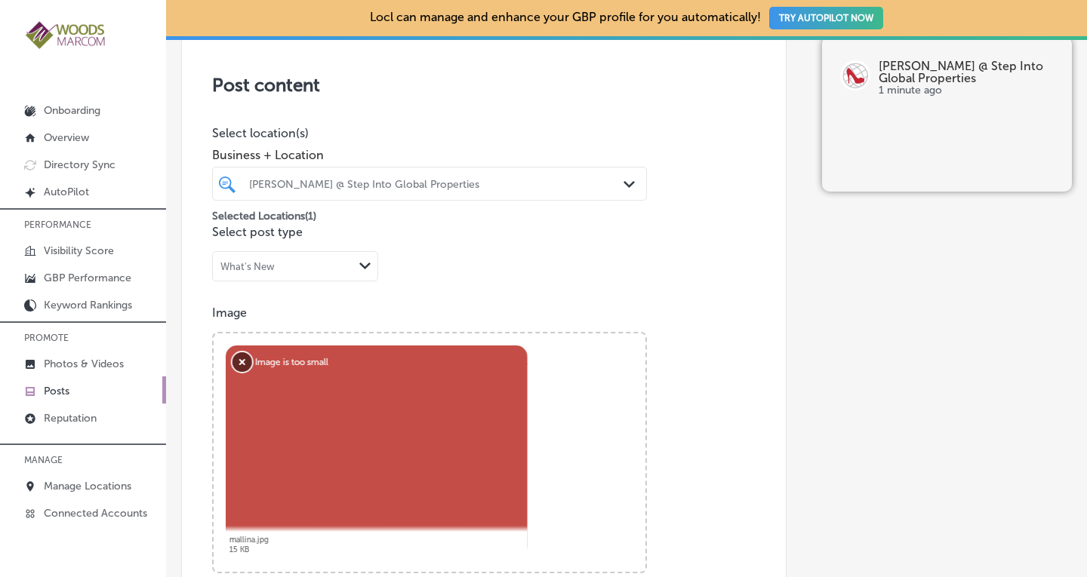
click at [239, 359] on button "Remove" at bounding box center [242, 363] width 20 height 20
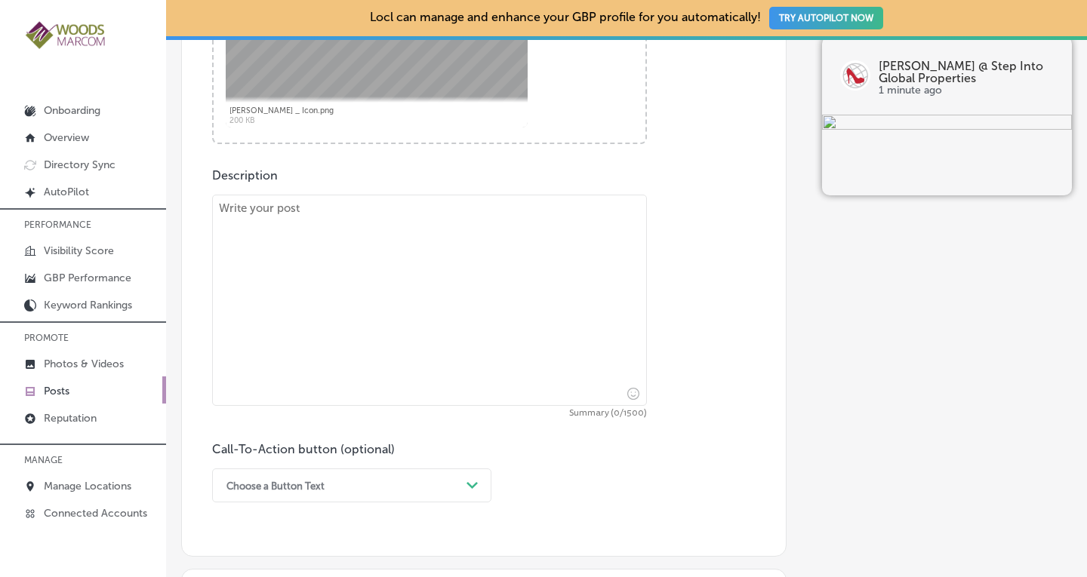
scroll to position [763, 0]
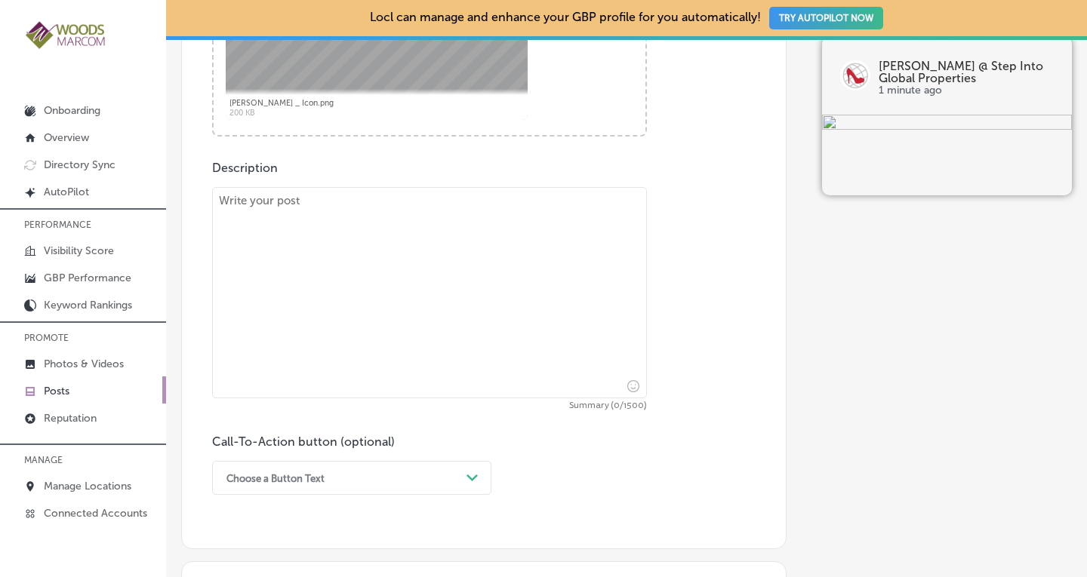
click at [423, 228] on textarea at bounding box center [429, 292] width 435 height 211
paste textarea "Navigating the complex world of real estate? With access to luxury and investme…"
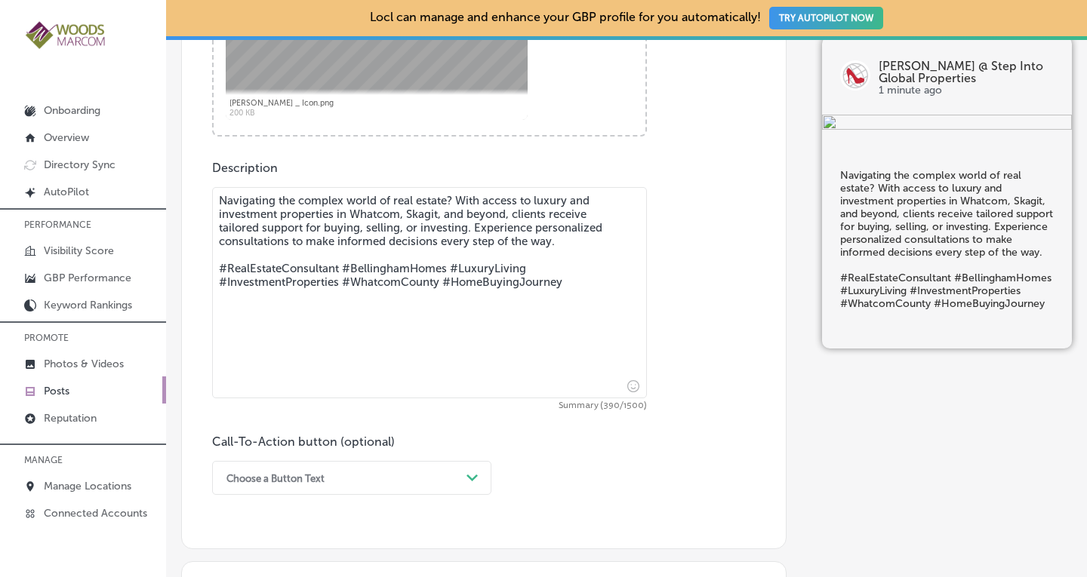
type textarea "Navigating the complex world of real estate? With access to luxury and investme…"
click at [275, 473] on div "Choose a Button Text Path Created with Sketch." at bounding box center [351, 478] width 279 height 34
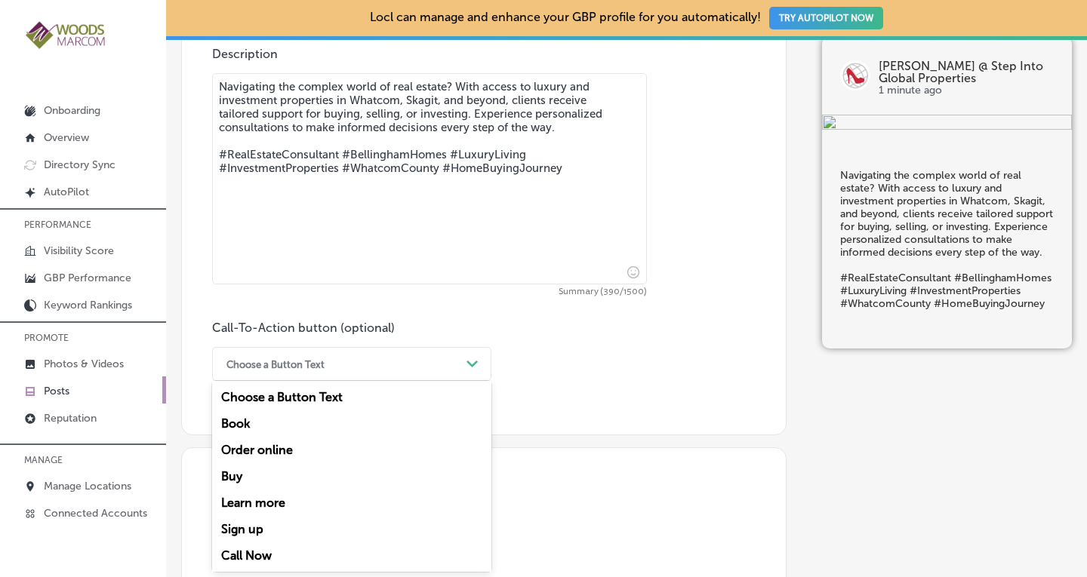
click at [240, 503] on div "Learn more" at bounding box center [351, 503] width 279 height 26
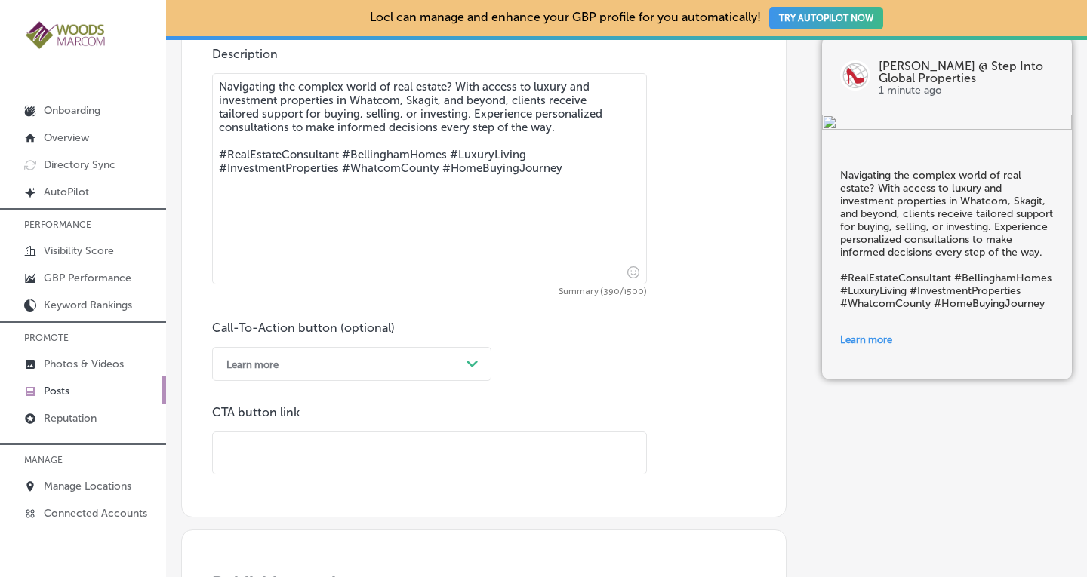
click at [589, 448] on input "text" at bounding box center [429, 454] width 433 height 42
paste input "https://www.stepintoglobalproperties.info/"
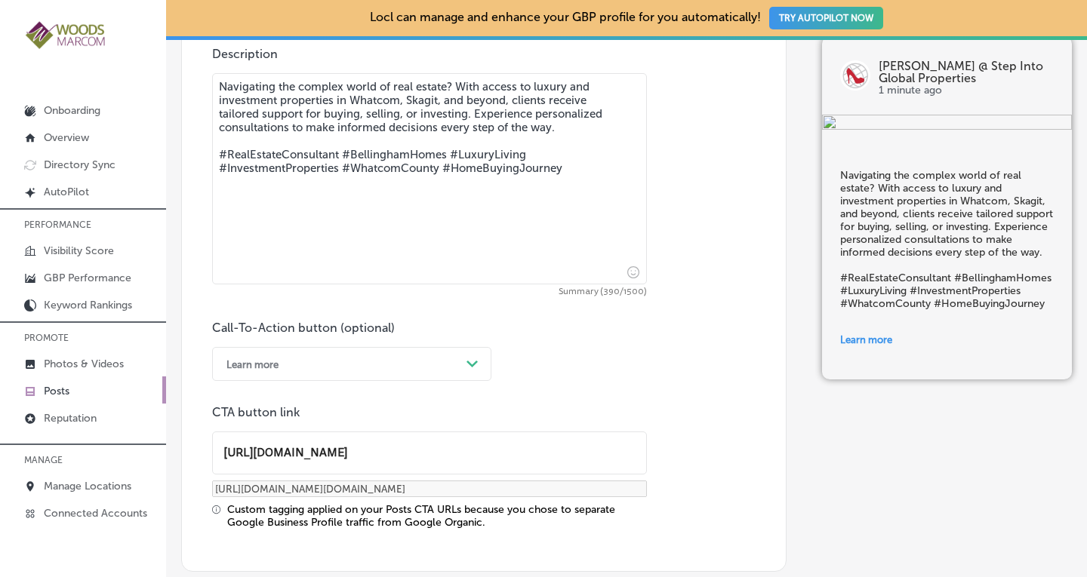
type input "https://www.stepintoglobalproperties.info/"
click at [703, 417] on div "Call-To-Action button (optional) Learn more Path Created with Sketch. CTA butto…" at bounding box center [483, 425] width 543 height 208
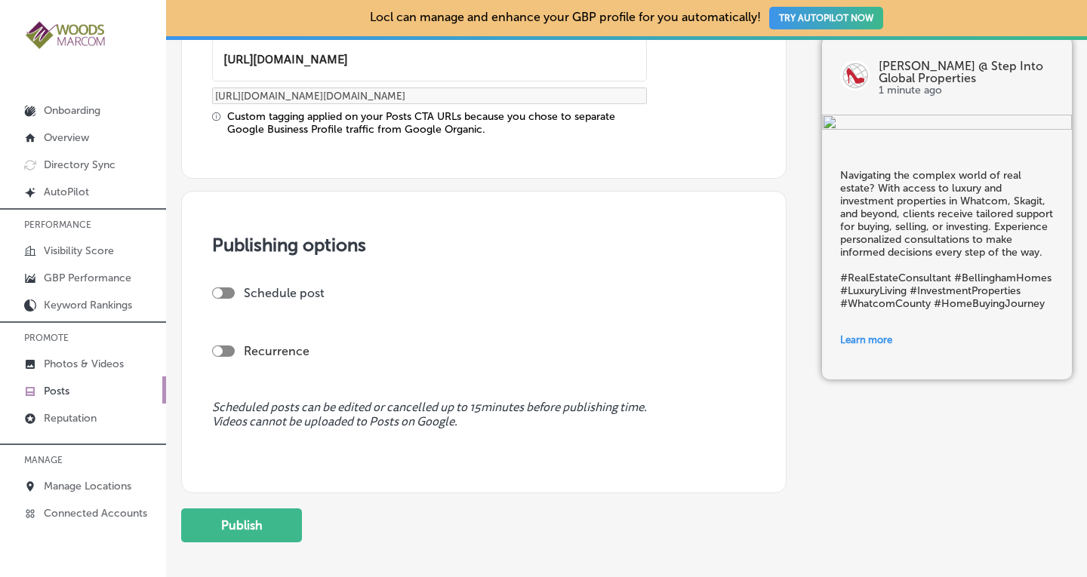
scroll to position [1347, 0]
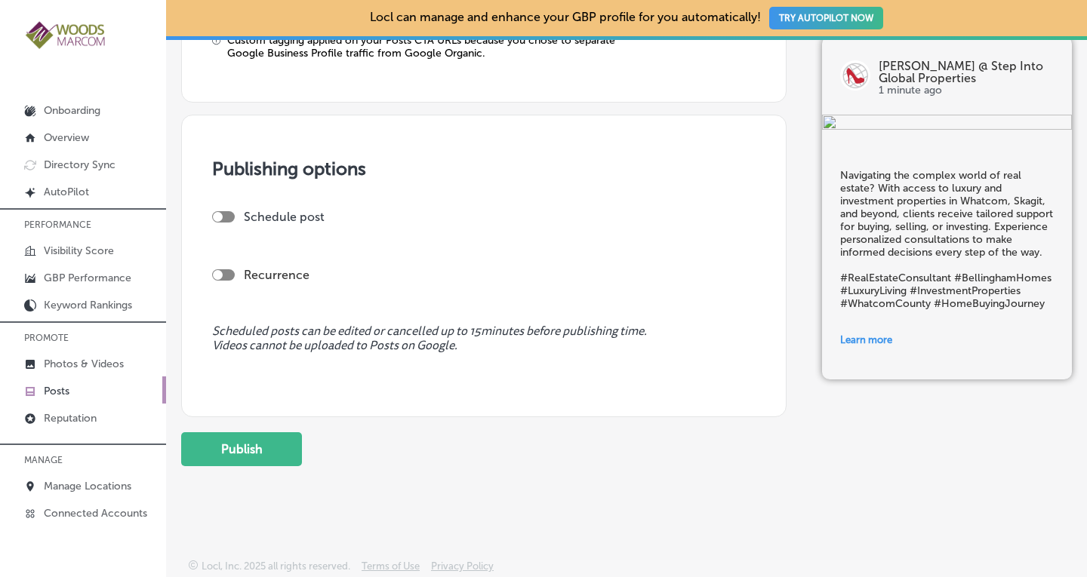
click at [288, 268] on label "Recurrence" at bounding box center [277, 275] width 66 height 14
click at [229, 273] on div at bounding box center [223, 274] width 23 height 11
checkbox input "true"
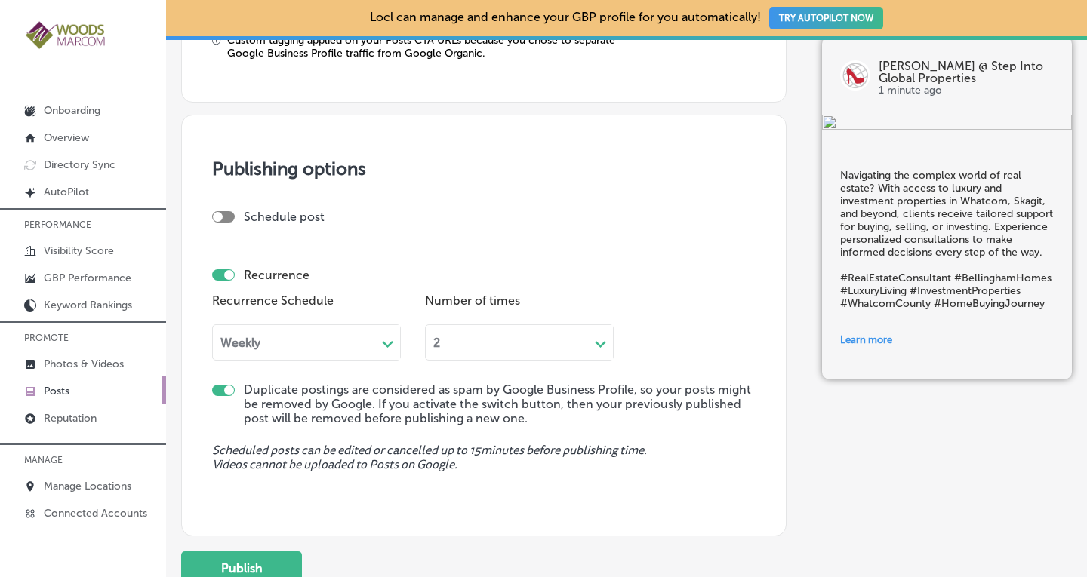
click at [296, 343] on div "Weekly" at bounding box center [294, 342] width 163 height 17
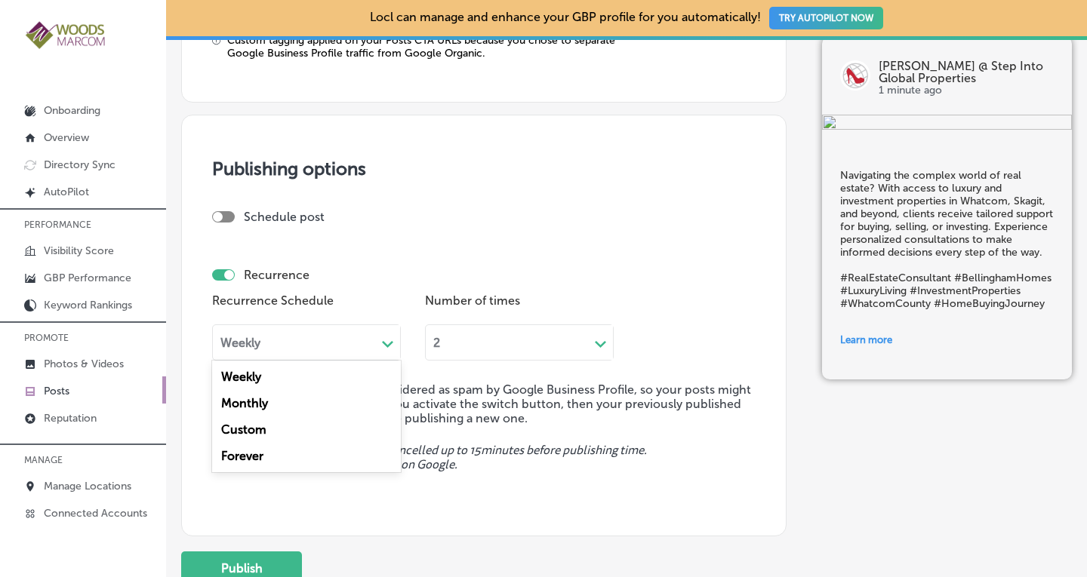
click at [253, 456] on div "Forever" at bounding box center [306, 456] width 189 height 26
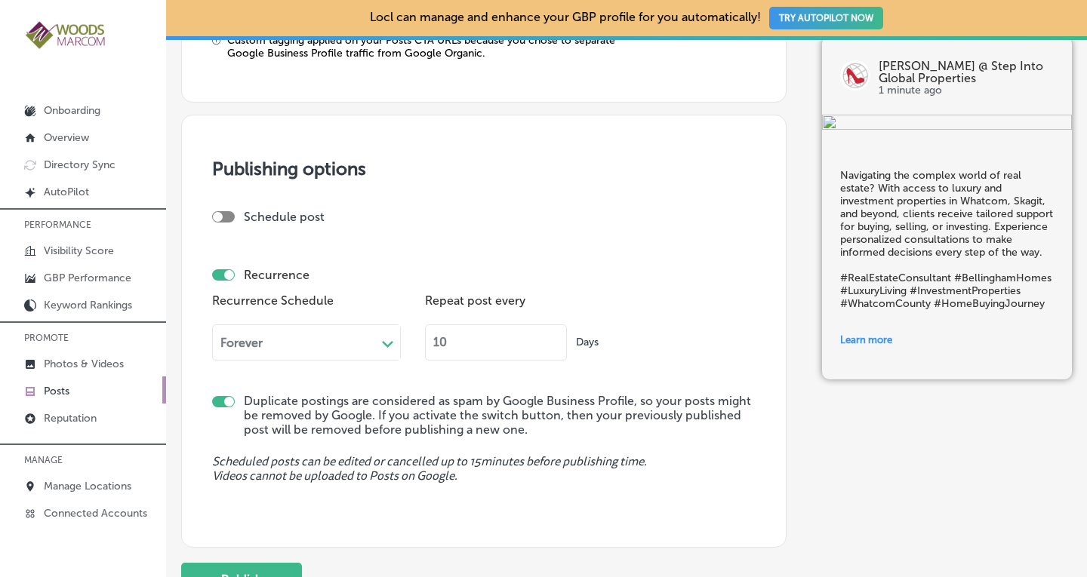
drag, startPoint x: 474, startPoint y: 336, endPoint x: 394, endPoint y: 335, distance: 80.0
click at [394, 335] on div "Recurrence Schedule Forever Path Created with Sketch. Repeat post every 10 Days" at bounding box center [483, 331] width 543 height 82
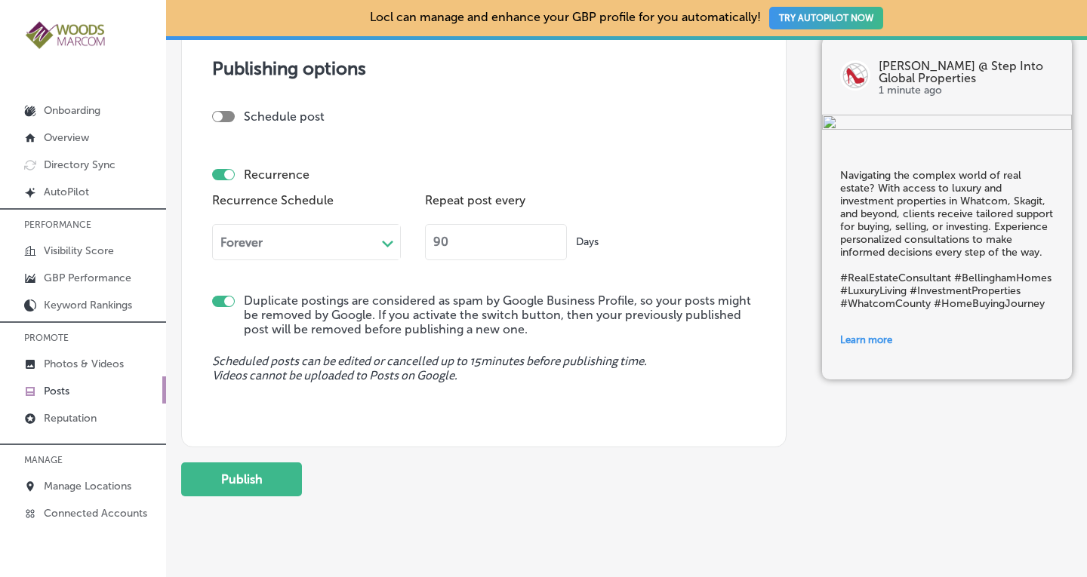
scroll to position [1477, 0]
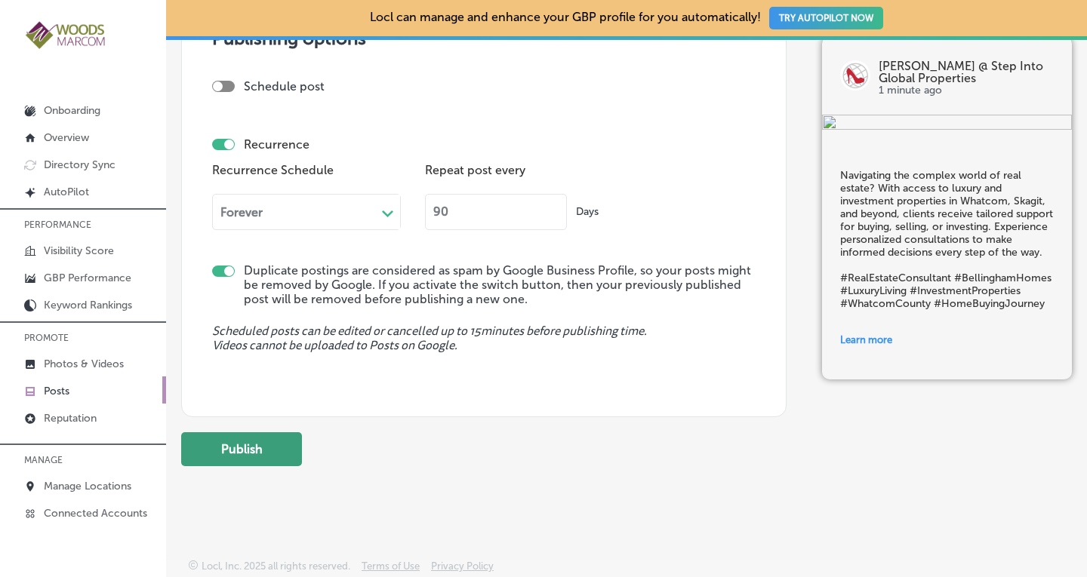
type input "90"
click at [229, 443] on button "Publish" at bounding box center [241, 450] width 121 height 34
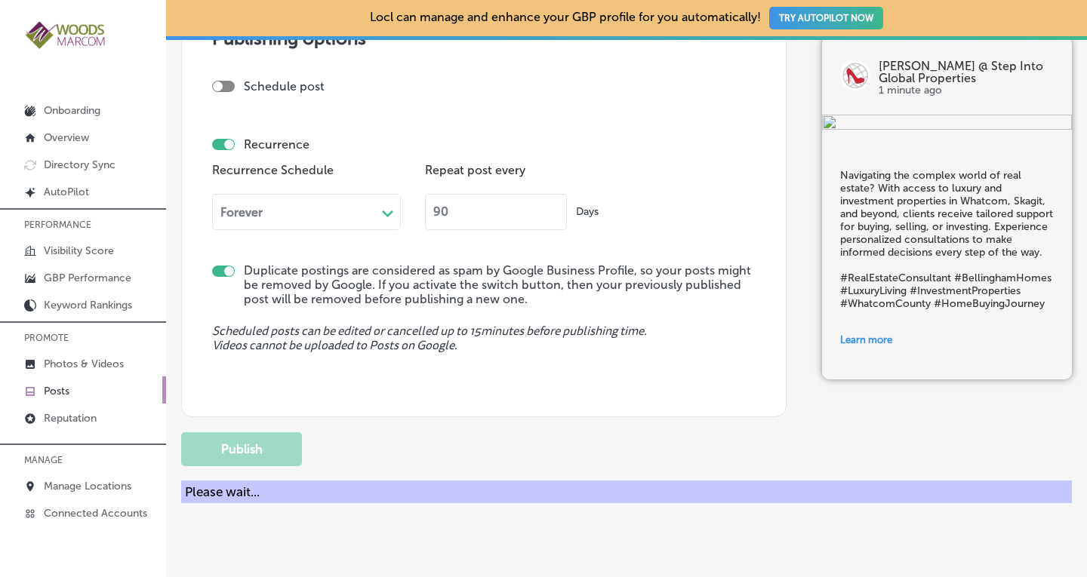
checkbox input "false"
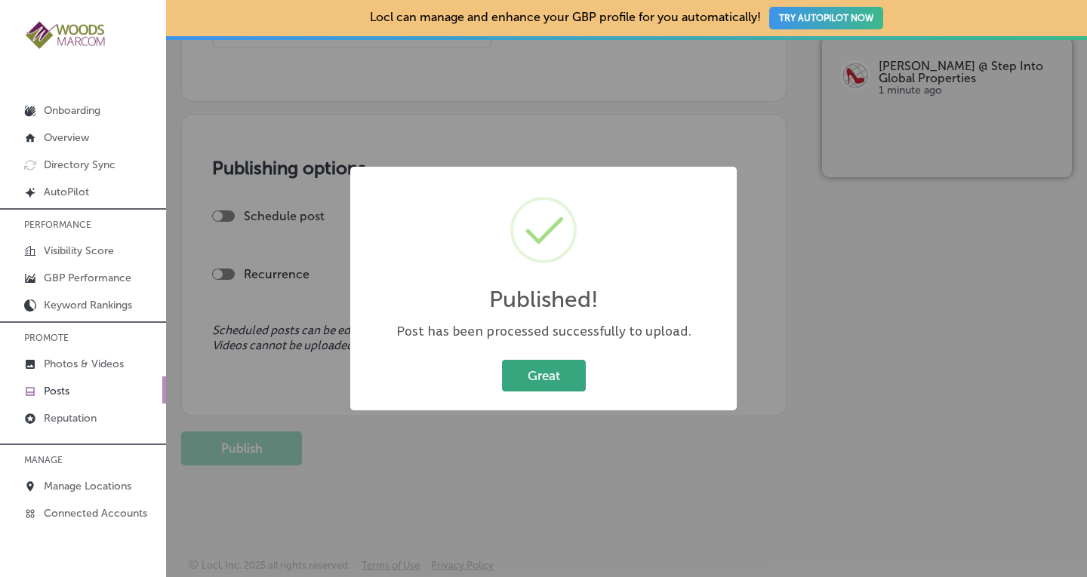
click at [541, 371] on button "Great" at bounding box center [544, 375] width 84 height 31
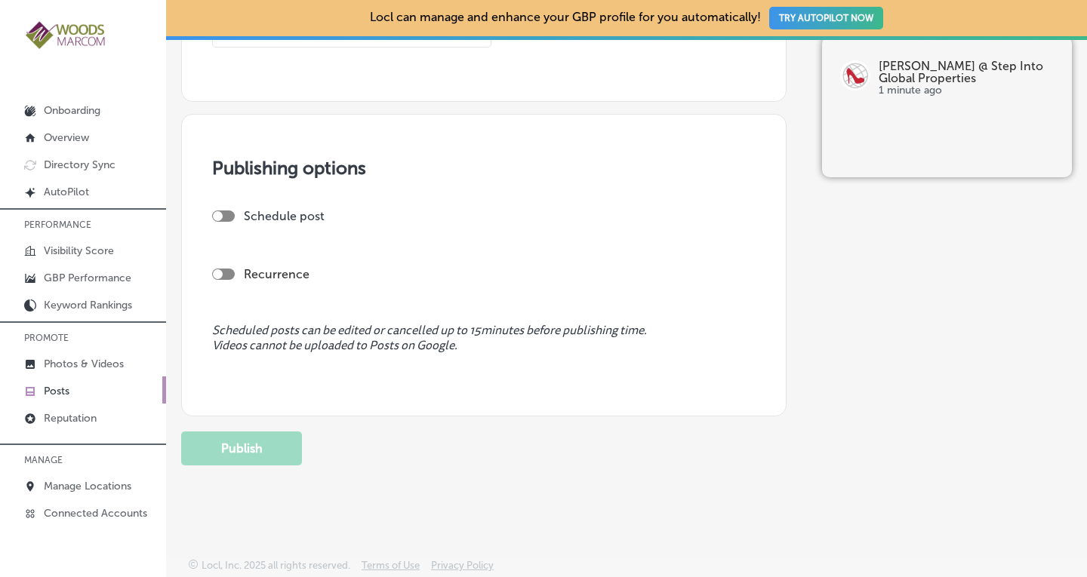
click at [61, 389] on p "Posts" at bounding box center [57, 391] width 26 height 13
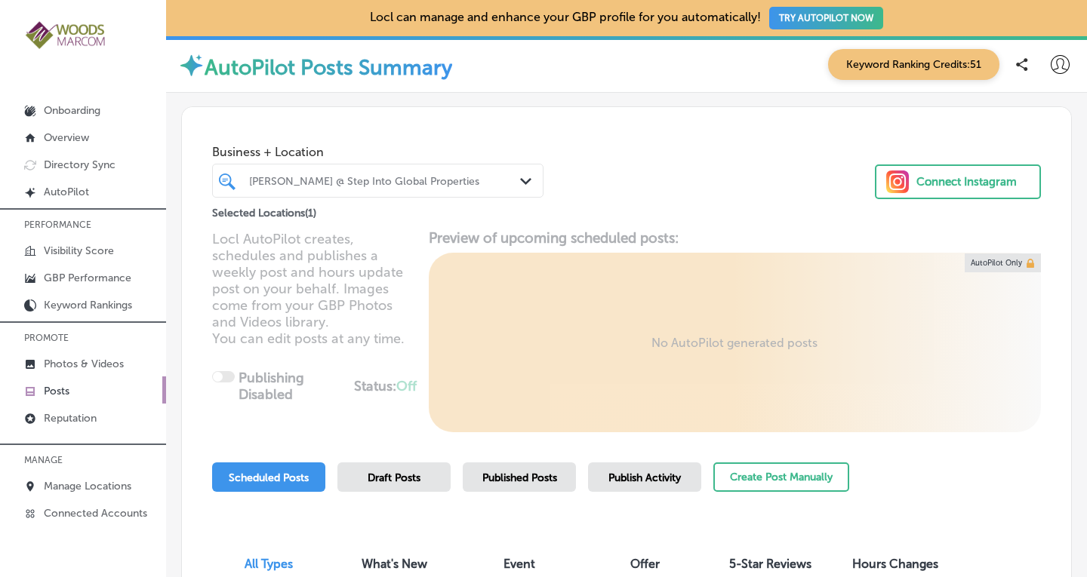
click at [484, 189] on div "[PERSON_NAME] @ Step Into Global Properties" at bounding box center [378, 180] width 273 height 23
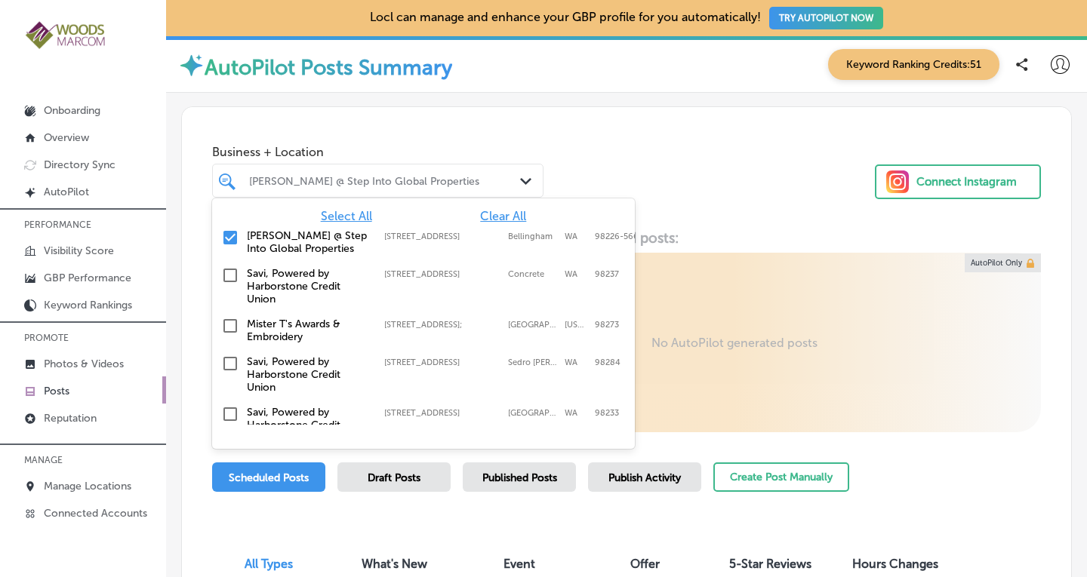
click at [233, 236] on input "checkbox" at bounding box center [230, 238] width 18 height 18
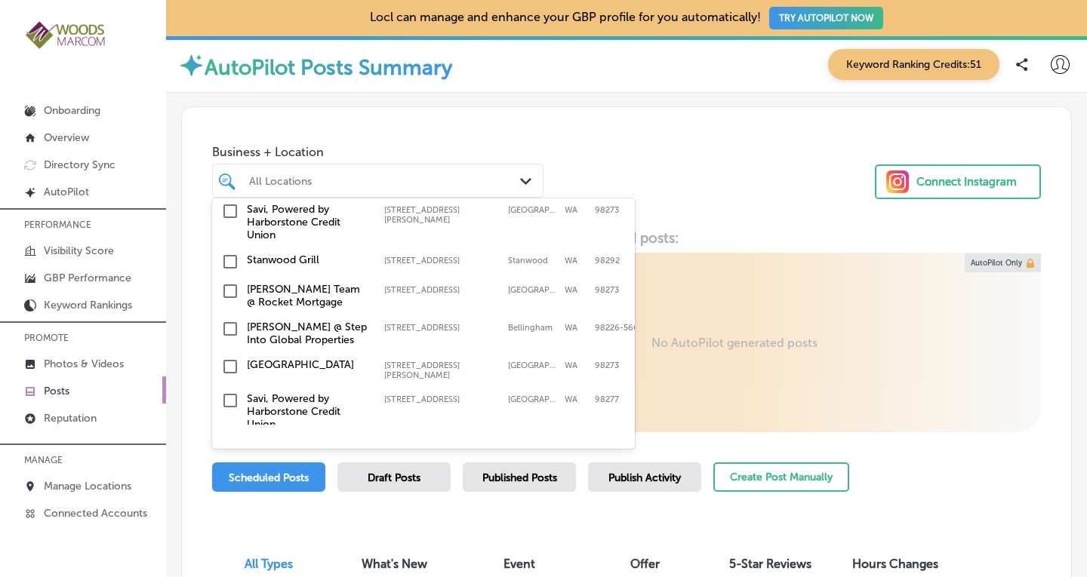
scroll to position [528, 0]
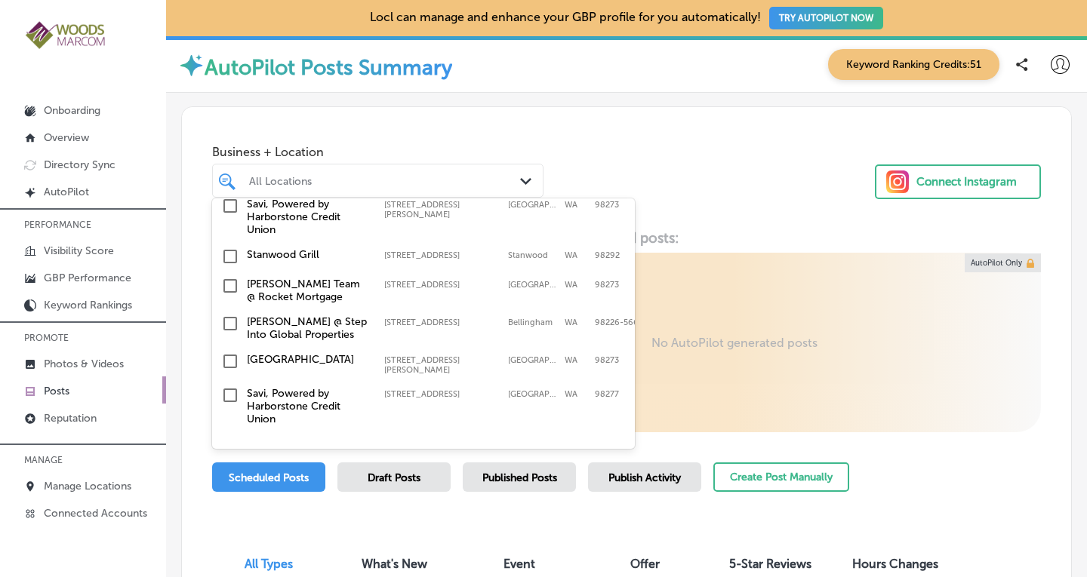
click at [230, 353] on input "checkbox" at bounding box center [230, 362] width 18 height 18
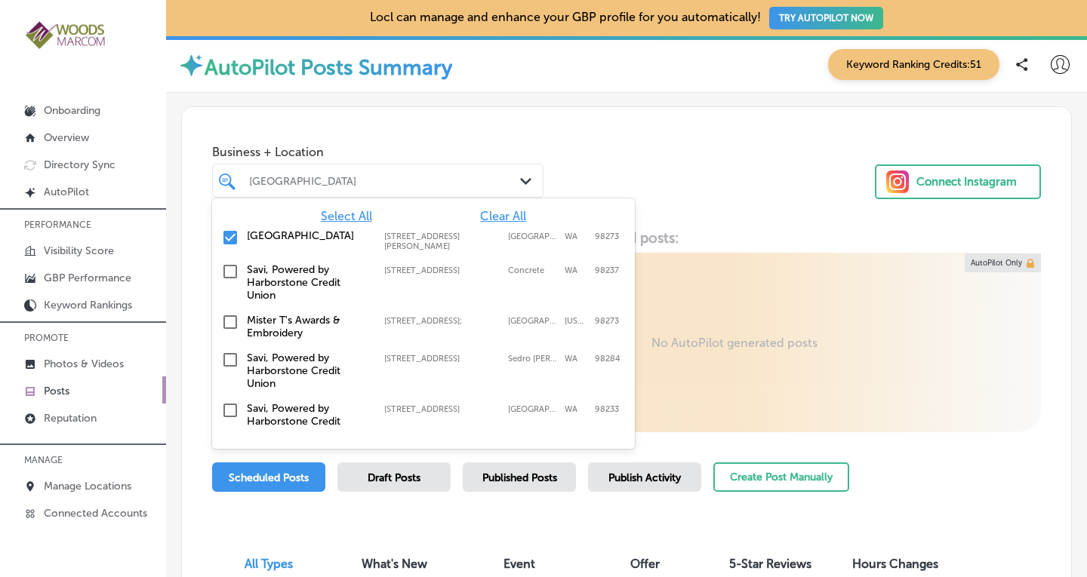
click at [728, 214] on div "Business + Location option 15245 Bradshaw Road, selected. option 45872 Main Str…" at bounding box center [626, 164] width 889 height 115
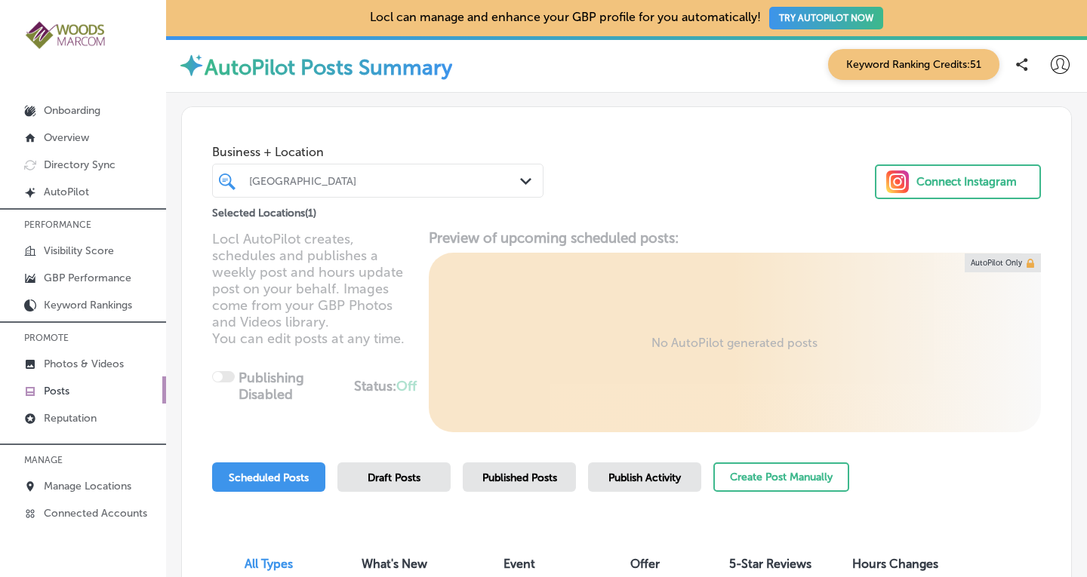
click at [535, 480] on span "Published Posts" at bounding box center [519, 478] width 75 height 13
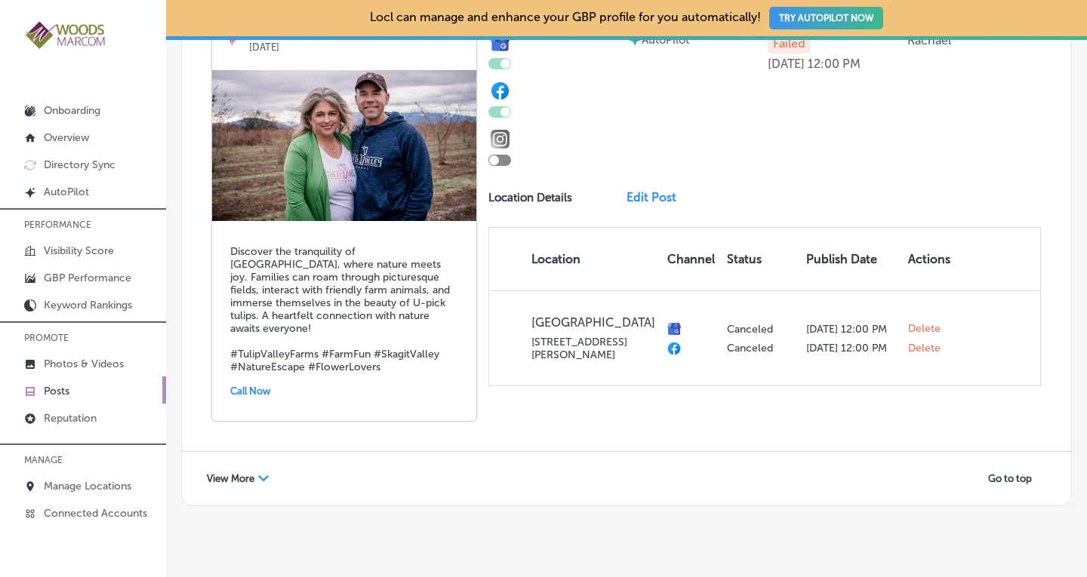
scroll to position [3086, 0]
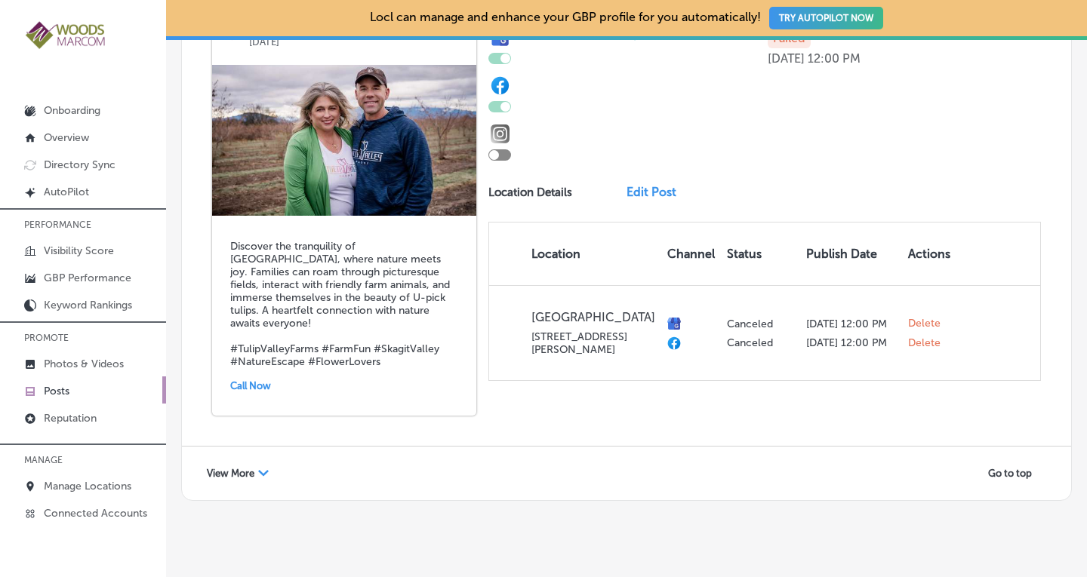
click at [235, 468] on span "View More" at bounding box center [231, 473] width 48 height 11
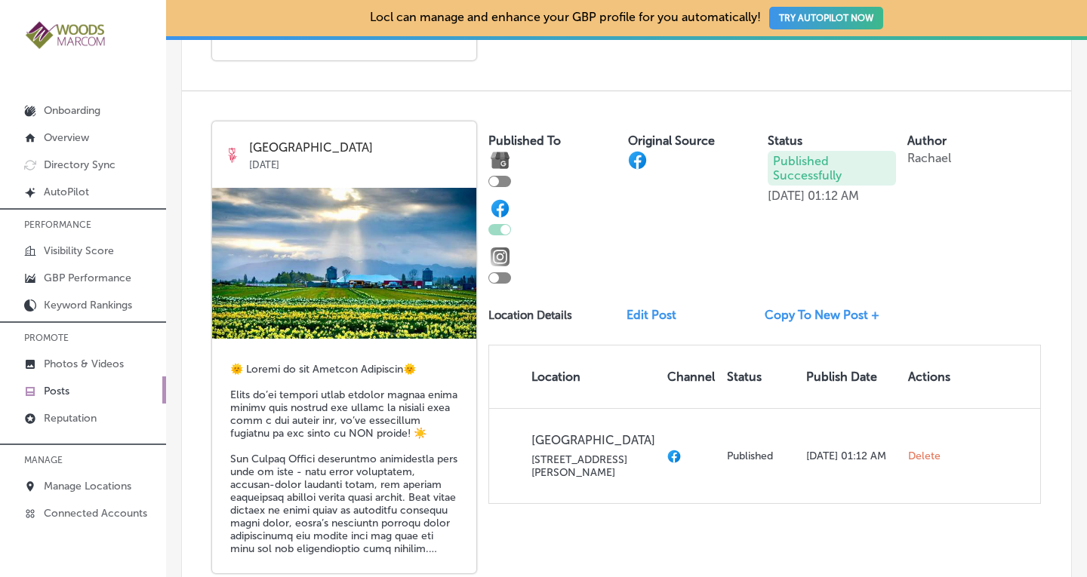
scroll to position [5866, 0]
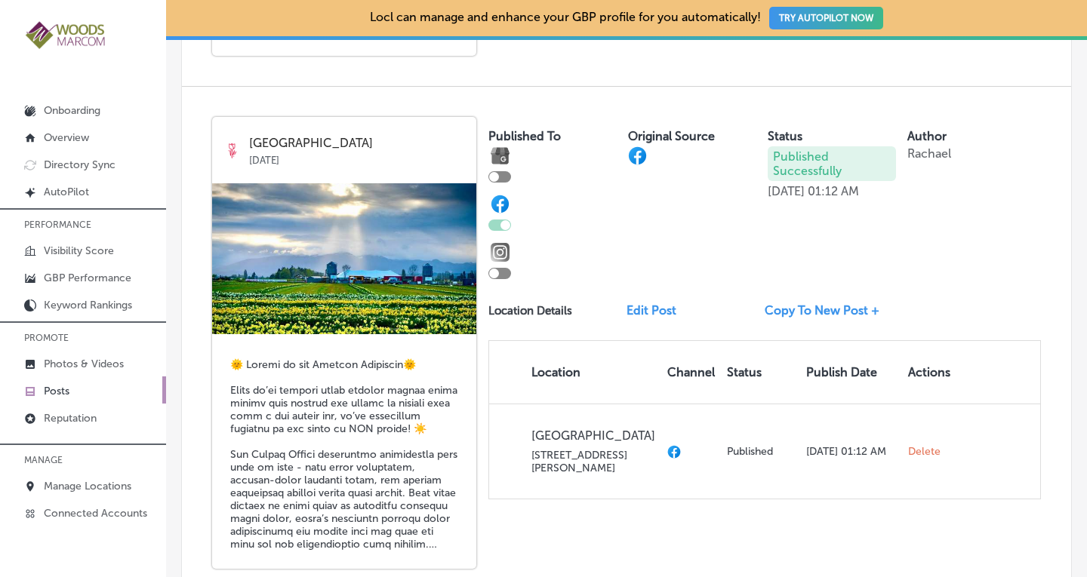
click at [797, 303] on link "Copy To New Post +" at bounding box center [828, 310] width 127 height 14
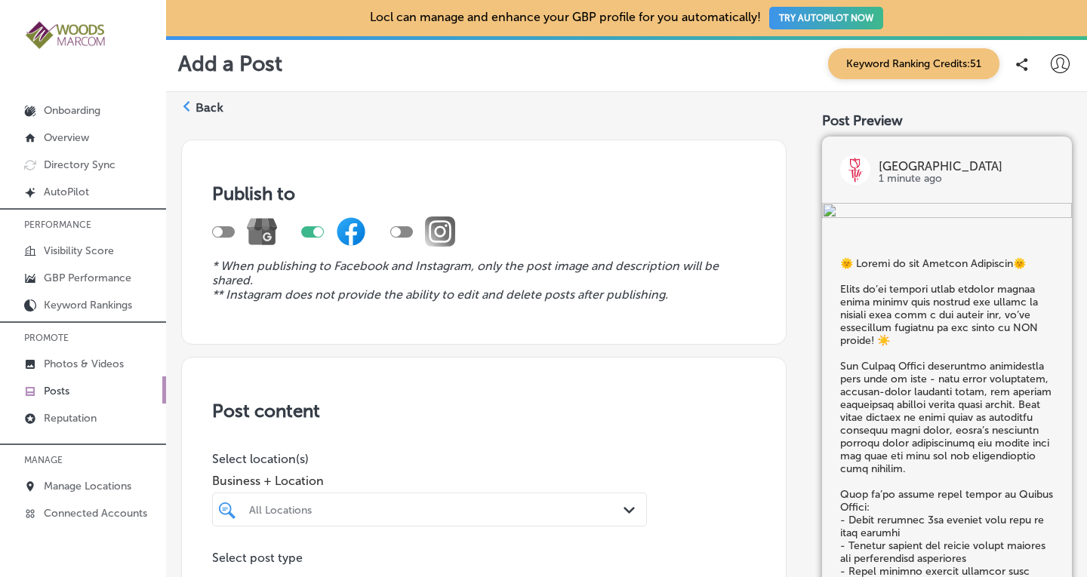
click at [220, 229] on div at bounding box center [218, 232] width 10 height 10
checkbox input "true"
click at [312, 231] on div at bounding box center [312, 231] width 23 height 11
checkbox input "false"
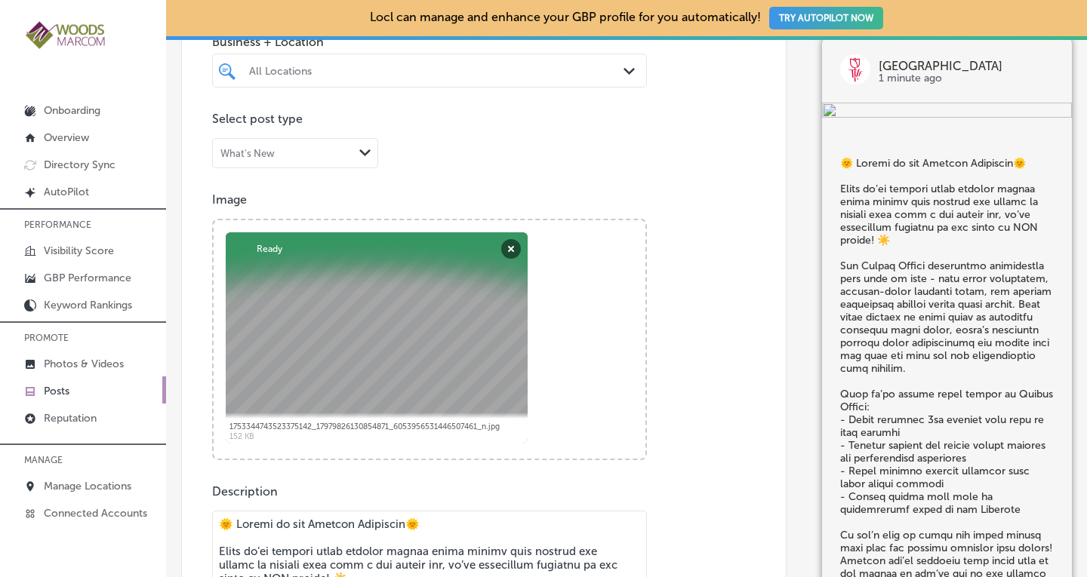
scroll to position [441, 0]
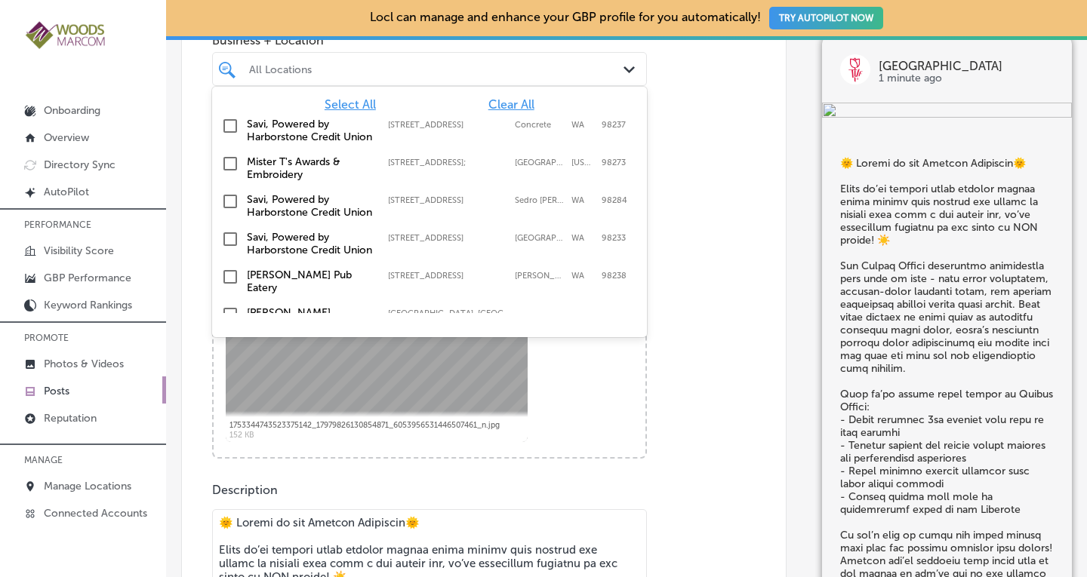
click at [592, 69] on div "All Locations" at bounding box center [437, 69] width 376 height 13
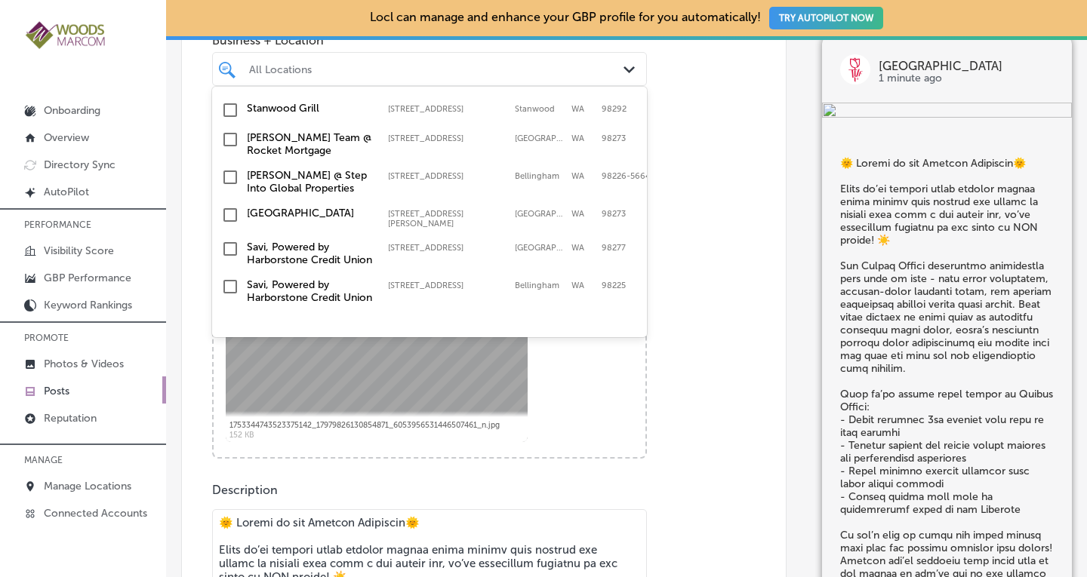
scroll to position [553, 0]
click at [232, 206] on input "checkbox" at bounding box center [230, 215] width 18 height 18
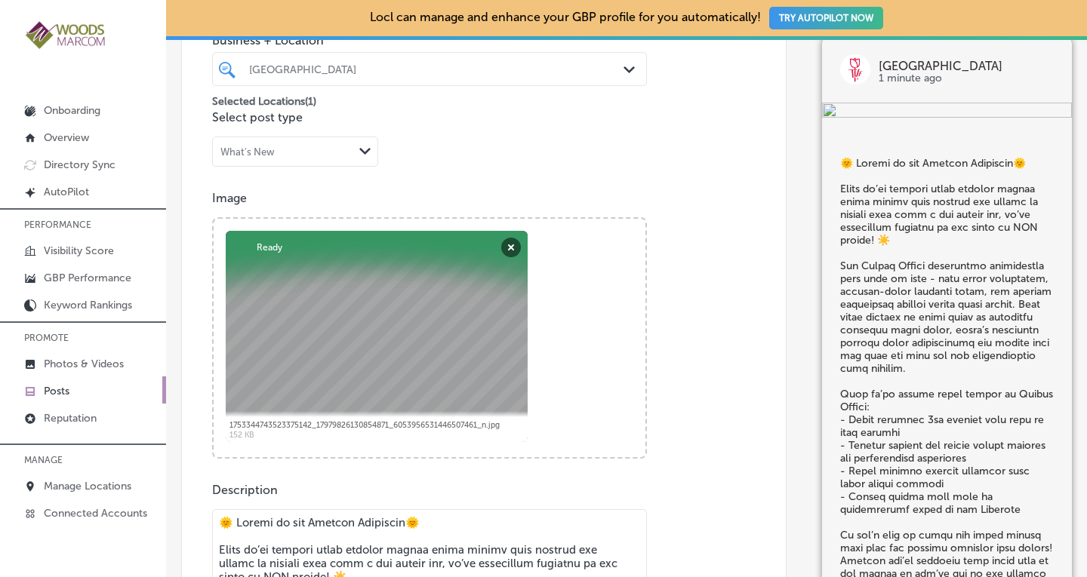
click at [687, 178] on div "Post content Select location(s) Business + Location Tulip Valley Farms Path Cre…" at bounding box center [483, 514] width 605 height 1196
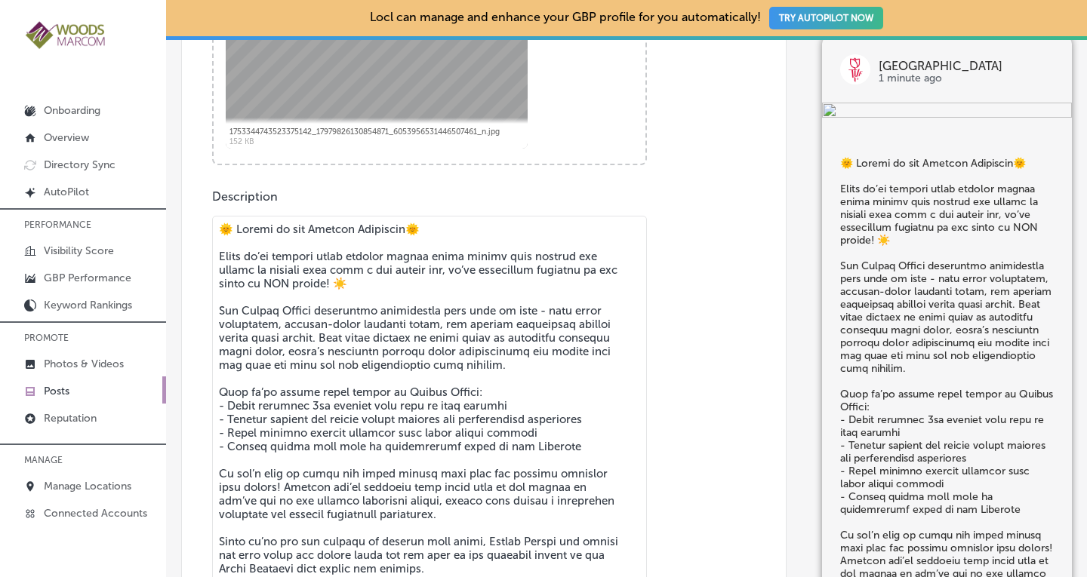
scroll to position [748, 0]
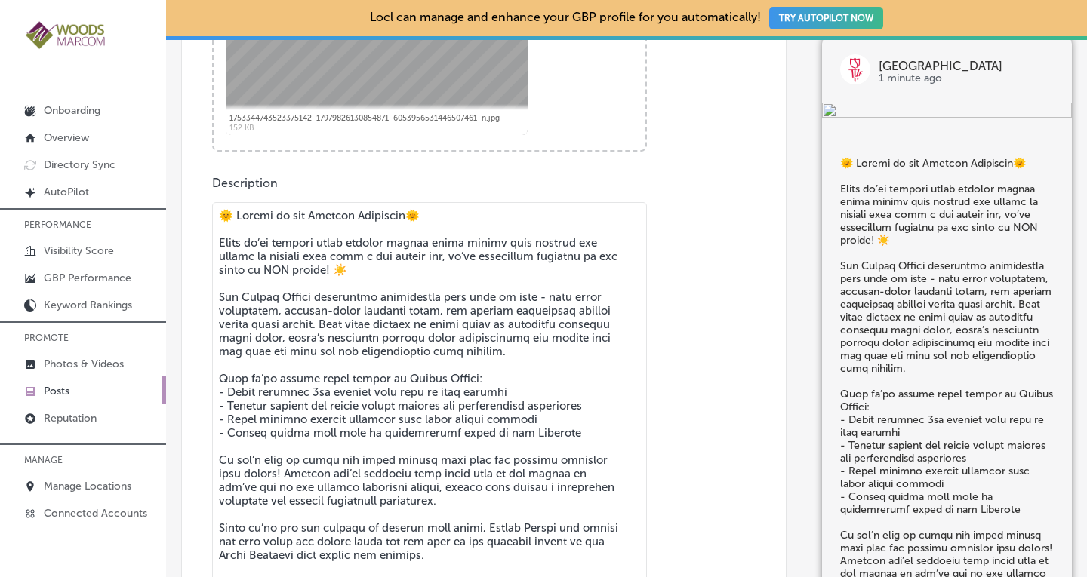
drag, startPoint x: 455, startPoint y: 220, endPoint x: 233, endPoint y: 218, distance: 221.9
click at [233, 218] on textarea at bounding box center [429, 427] width 435 height 451
click at [443, 214] on textarea at bounding box center [429, 427] width 435 height 451
drag, startPoint x: 543, startPoint y: 439, endPoint x: 216, endPoint y: 210, distance: 400.0
click at [216, 210] on textarea at bounding box center [429, 427] width 435 height 451
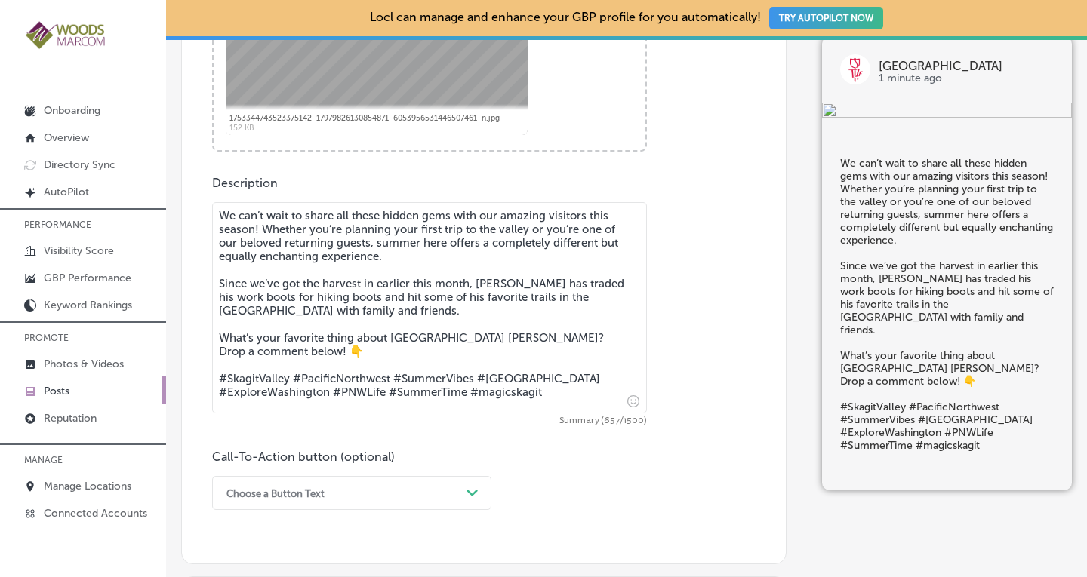
drag, startPoint x: 333, startPoint y: 352, endPoint x: 220, endPoint y: 337, distance: 113.4
click at [220, 337] on textarea "We can’t wait to share all these hidden gems with our amazing visitors this sea…" at bounding box center [429, 307] width 435 height 211
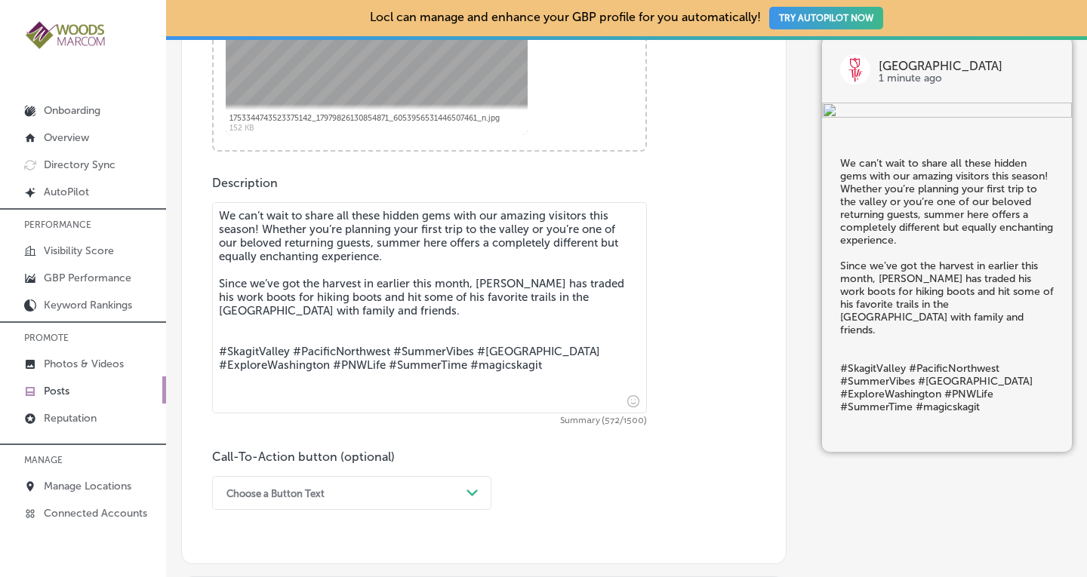
drag, startPoint x: 275, startPoint y: 325, endPoint x: 210, endPoint y: 283, distance: 77.5
click at [210, 283] on div "Post content Select location(s) Business + Location Tulip Valley Farms Path Cre…" at bounding box center [483, 87] width 605 height 956
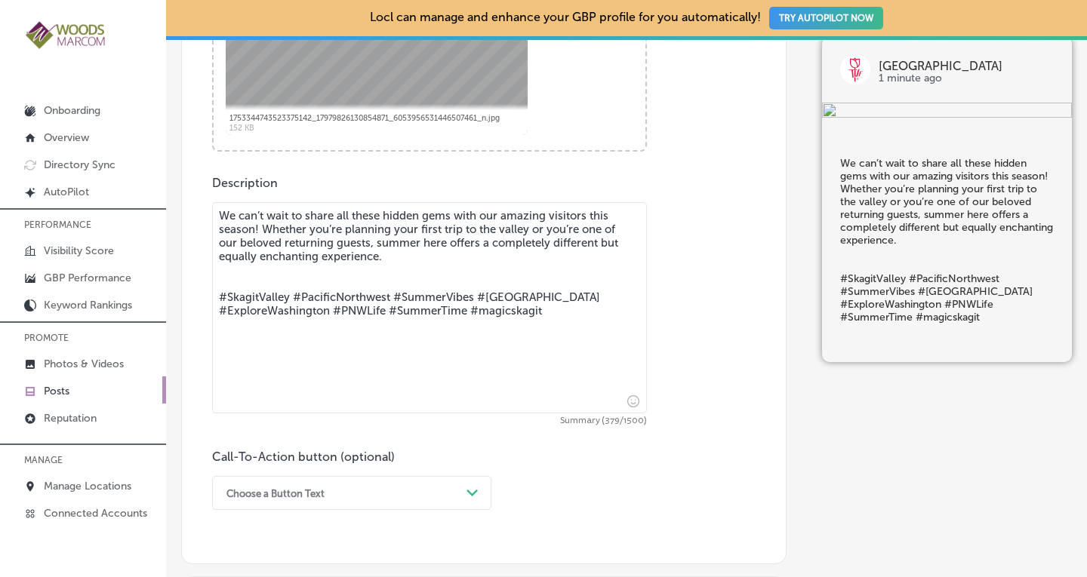
type textarea "We can’t wait to share all these hidden gems with our amazing visitors this sea…"
click at [286, 490] on div "option Learn more focused, 5 of 7. 7 results available. Use Up and Down to choo…" at bounding box center [351, 493] width 279 height 34
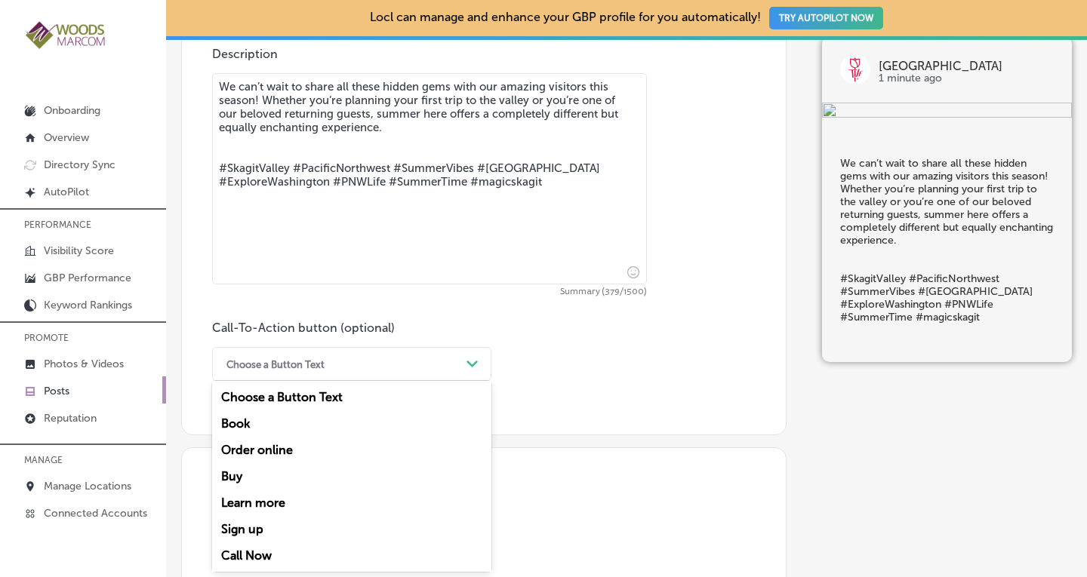
click at [251, 500] on div "Learn more" at bounding box center [351, 503] width 279 height 26
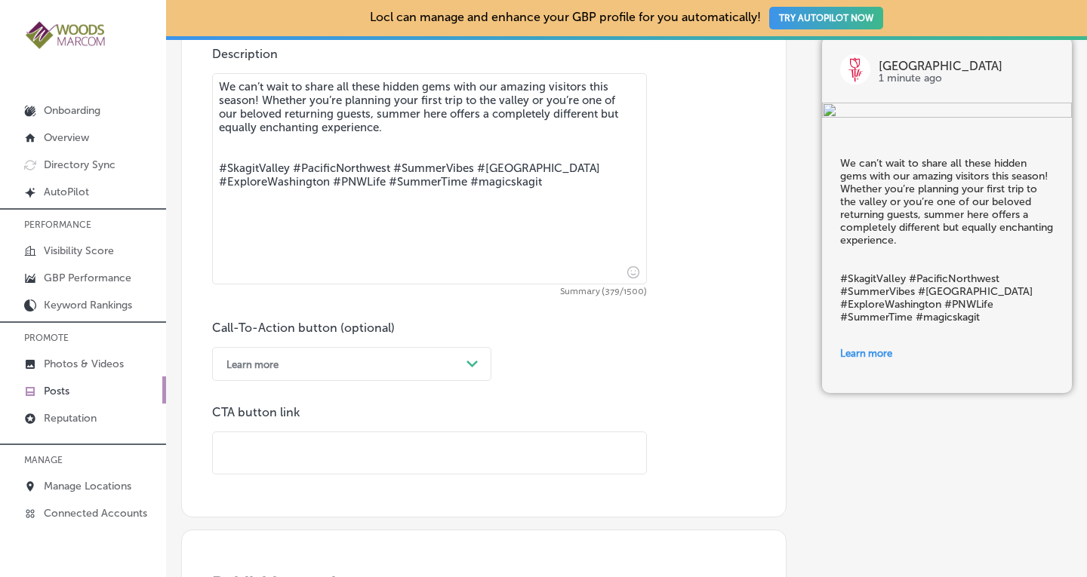
click at [298, 442] on input "text" at bounding box center [429, 454] width 433 height 42
paste input "https://tulipvalley.com/"
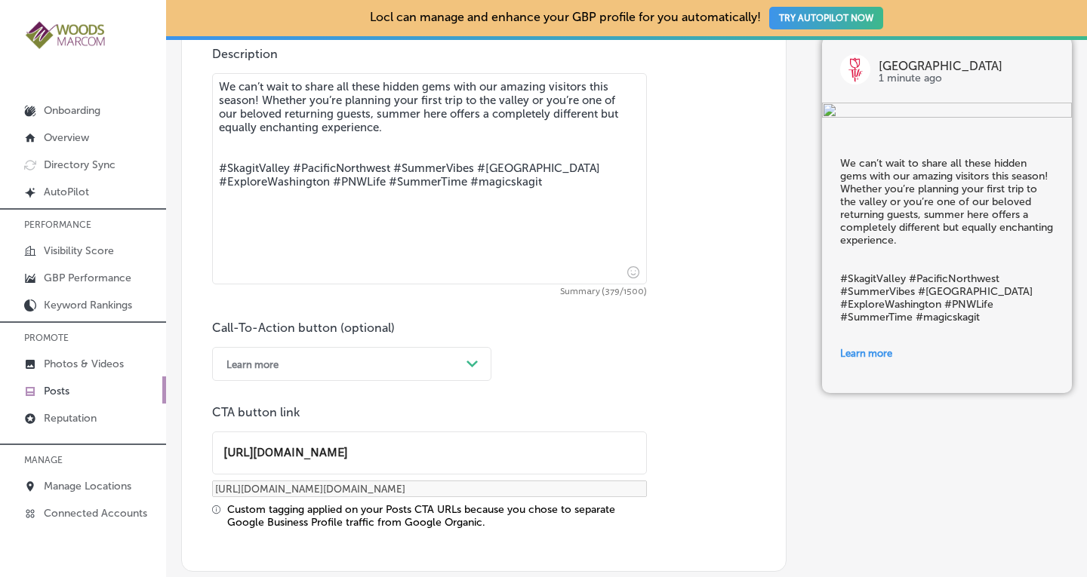
type input "https://tulipvalley.com/"
click at [673, 401] on div "Call-To-Action button (optional) Learn more Path Created with Sketch. CTA butto…" at bounding box center [483, 425] width 543 height 208
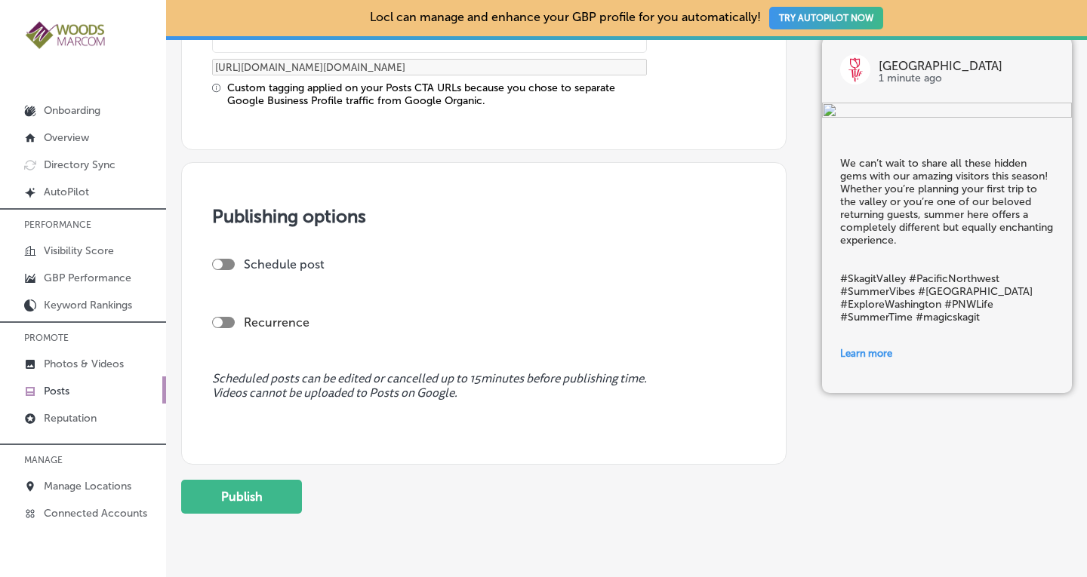
scroll to position [1304, 0]
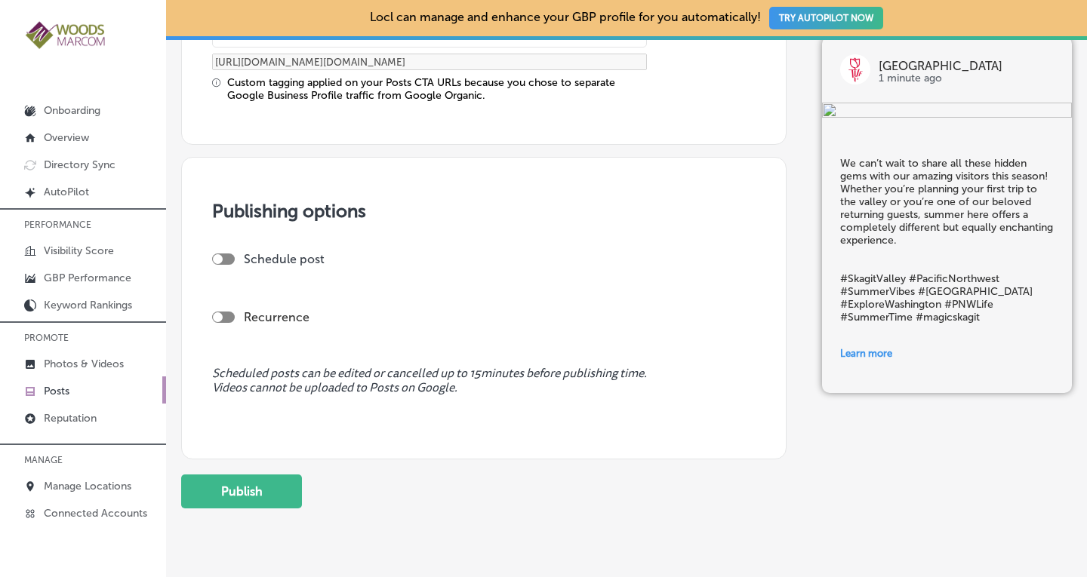
click at [276, 317] on label "Recurrence" at bounding box center [277, 317] width 66 height 14
click at [220, 318] on div at bounding box center [218, 318] width 10 height 10
checkbox input "true"
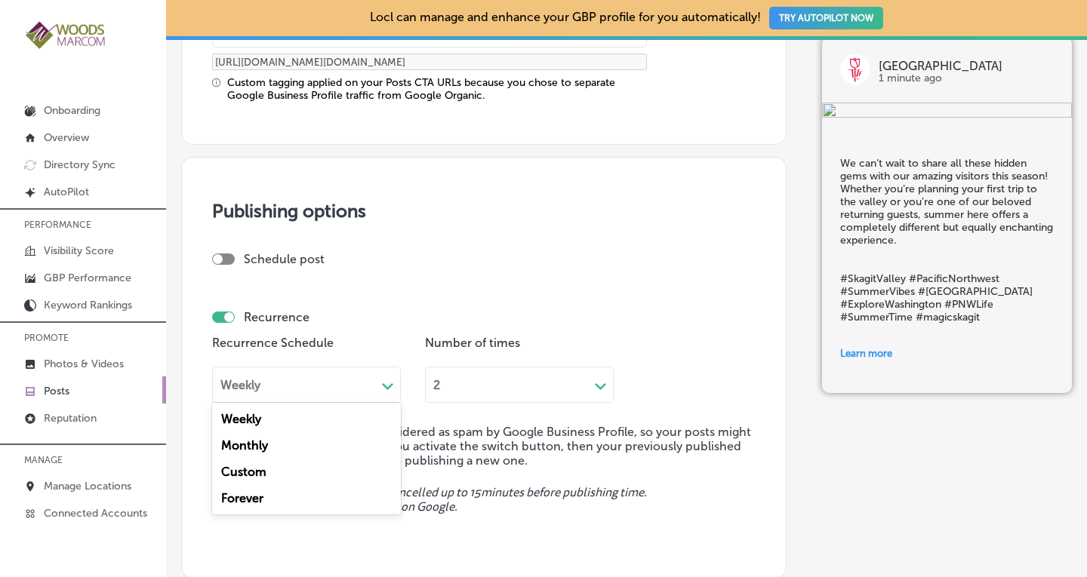
click at [294, 383] on div "Weekly" at bounding box center [294, 384] width 163 height 17
click at [251, 494] on div "Forever" at bounding box center [306, 498] width 189 height 26
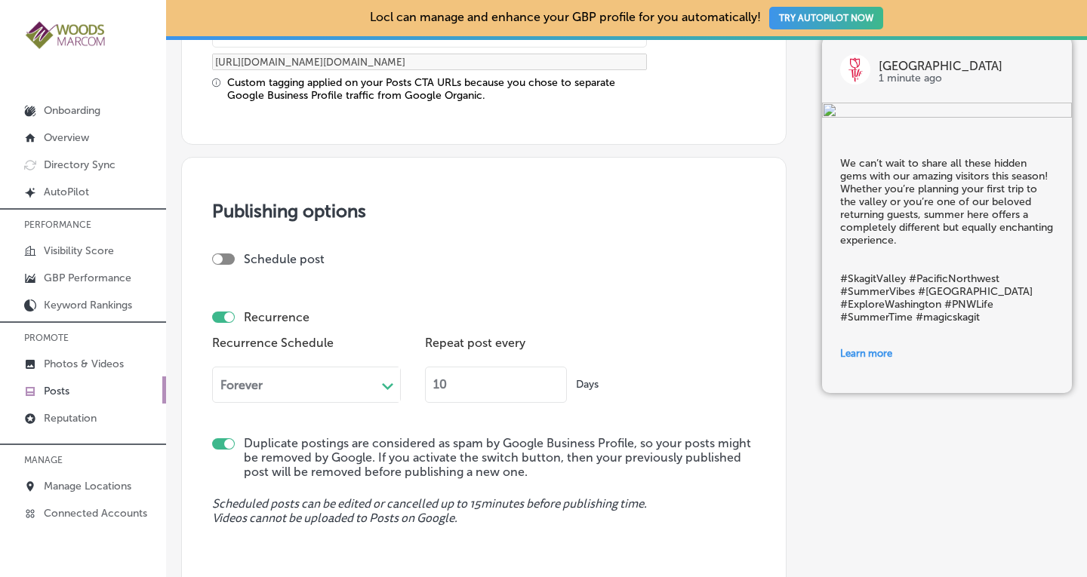
drag, startPoint x: 447, startPoint y: 386, endPoint x: 422, endPoint y: 390, distance: 25.2
click at [422, 390] on div "Recurrence Schedule Forever Path Created with Sketch. Repeat post every 10 Days" at bounding box center [483, 373] width 543 height 82
type input "90"
click at [666, 375] on div "Recurrence Schedule Forever Path Created with Sketch. Repeat post every 90 Days" at bounding box center [483, 373] width 543 height 82
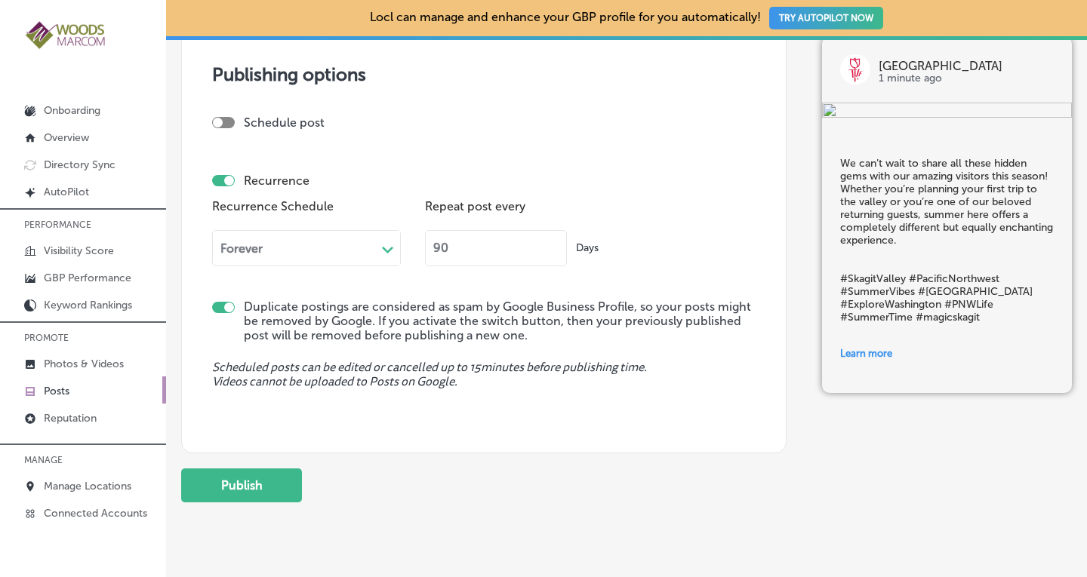
scroll to position [1477, 0]
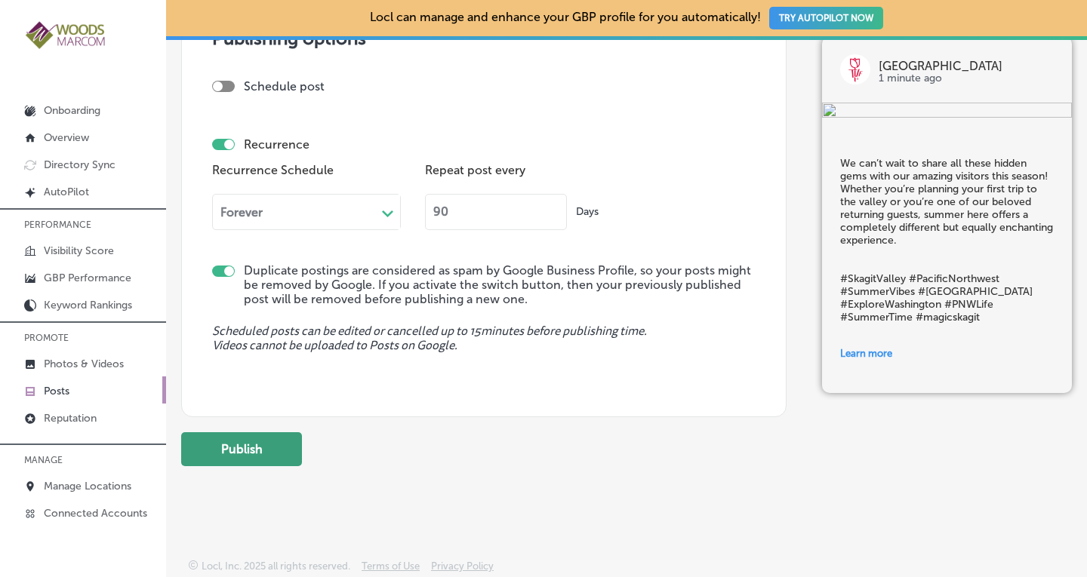
click at [242, 447] on button "Publish" at bounding box center [241, 450] width 121 height 34
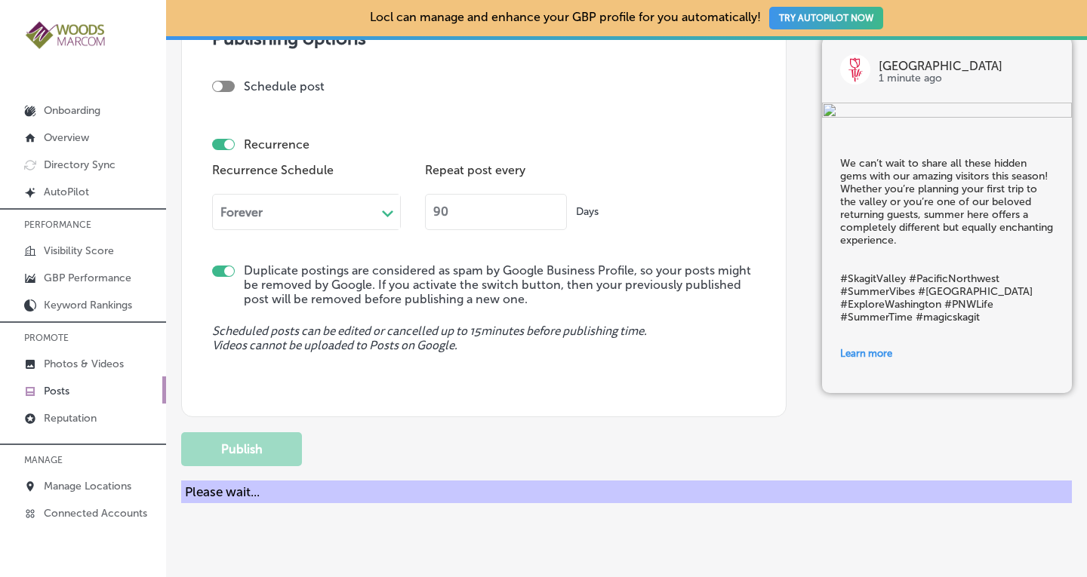
checkbox input "false"
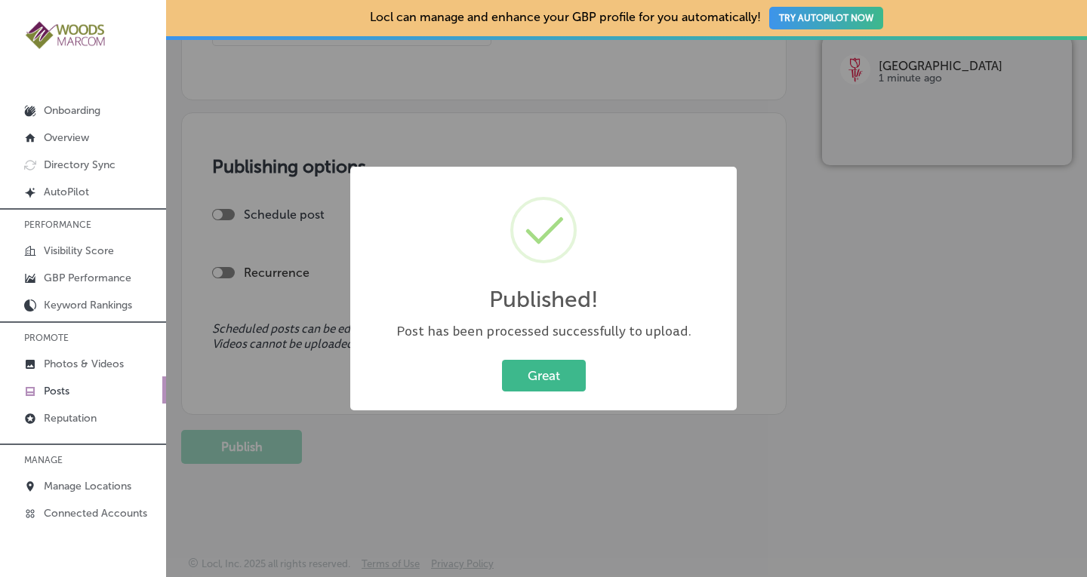
scroll to position [1211, 0]
click at [541, 380] on button "Great" at bounding box center [544, 375] width 84 height 31
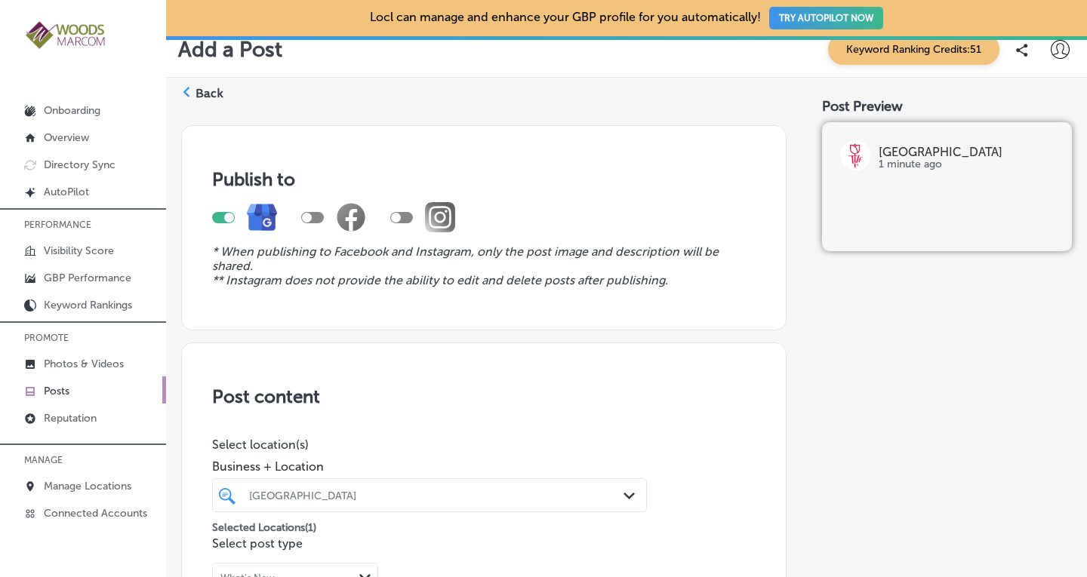
scroll to position [0, 0]
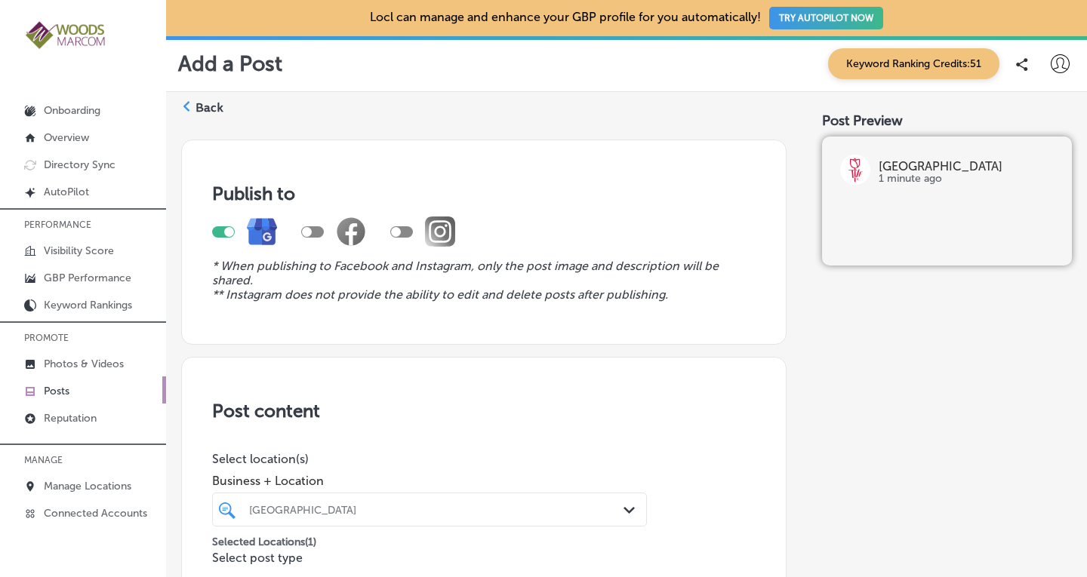
click at [57, 391] on p "Posts" at bounding box center [57, 391] width 26 height 13
